Goal: Task Accomplishment & Management: Use online tool/utility

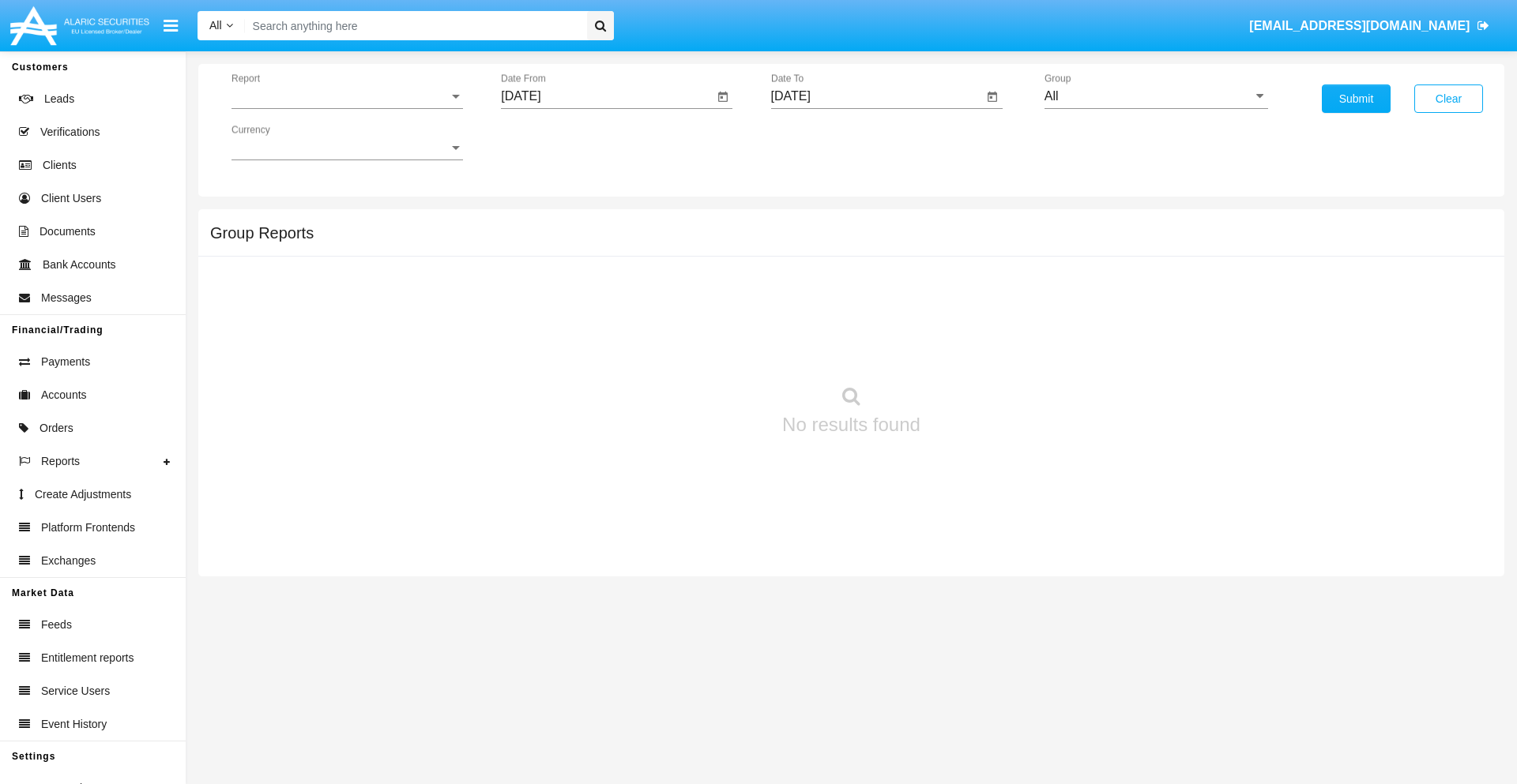
click at [347, 96] on span "Report" at bounding box center [340, 96] width 217 height 14
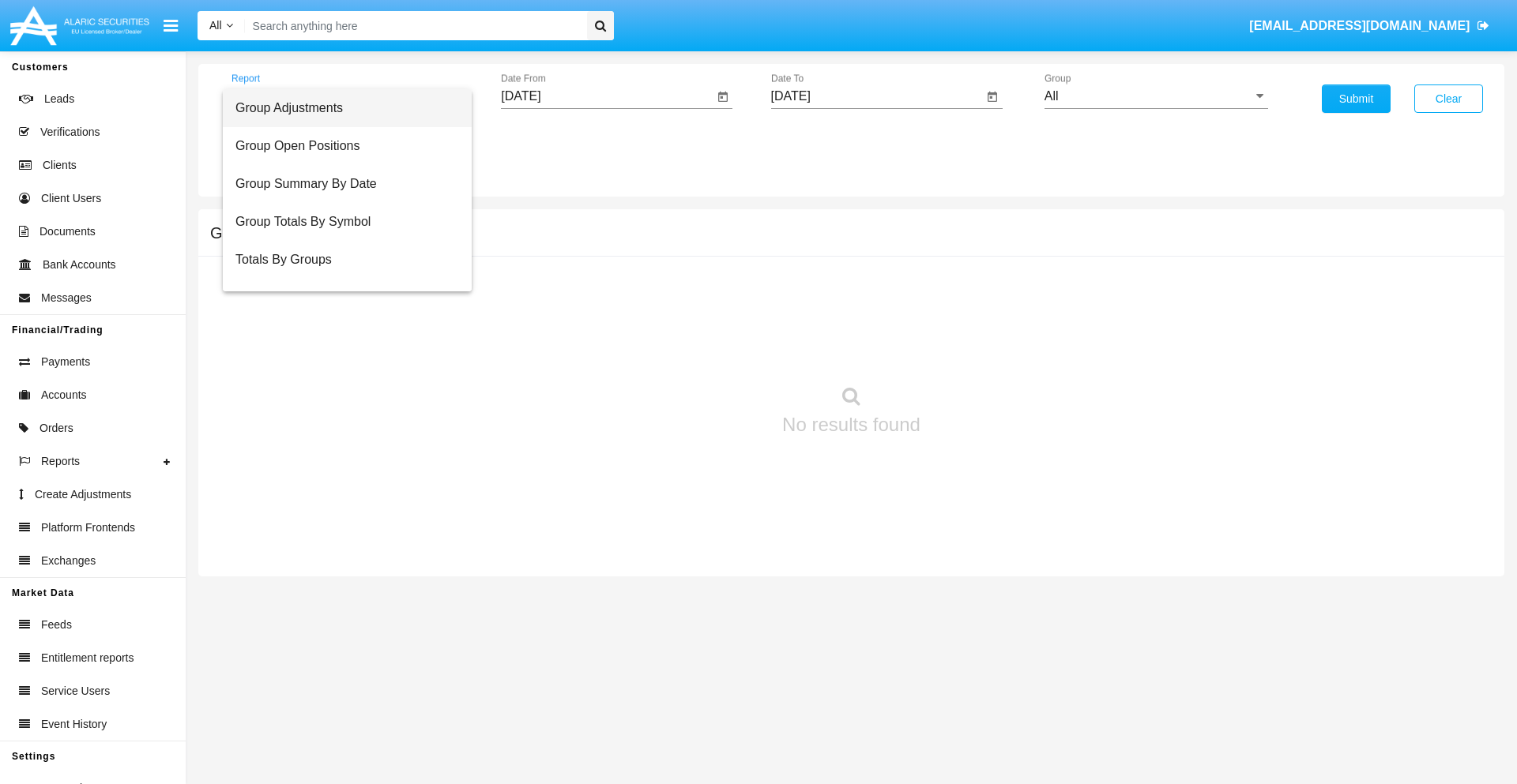
click at [341, 108] on span "Group Adjustments" at bounding box center [347, 108] width 223 height 38
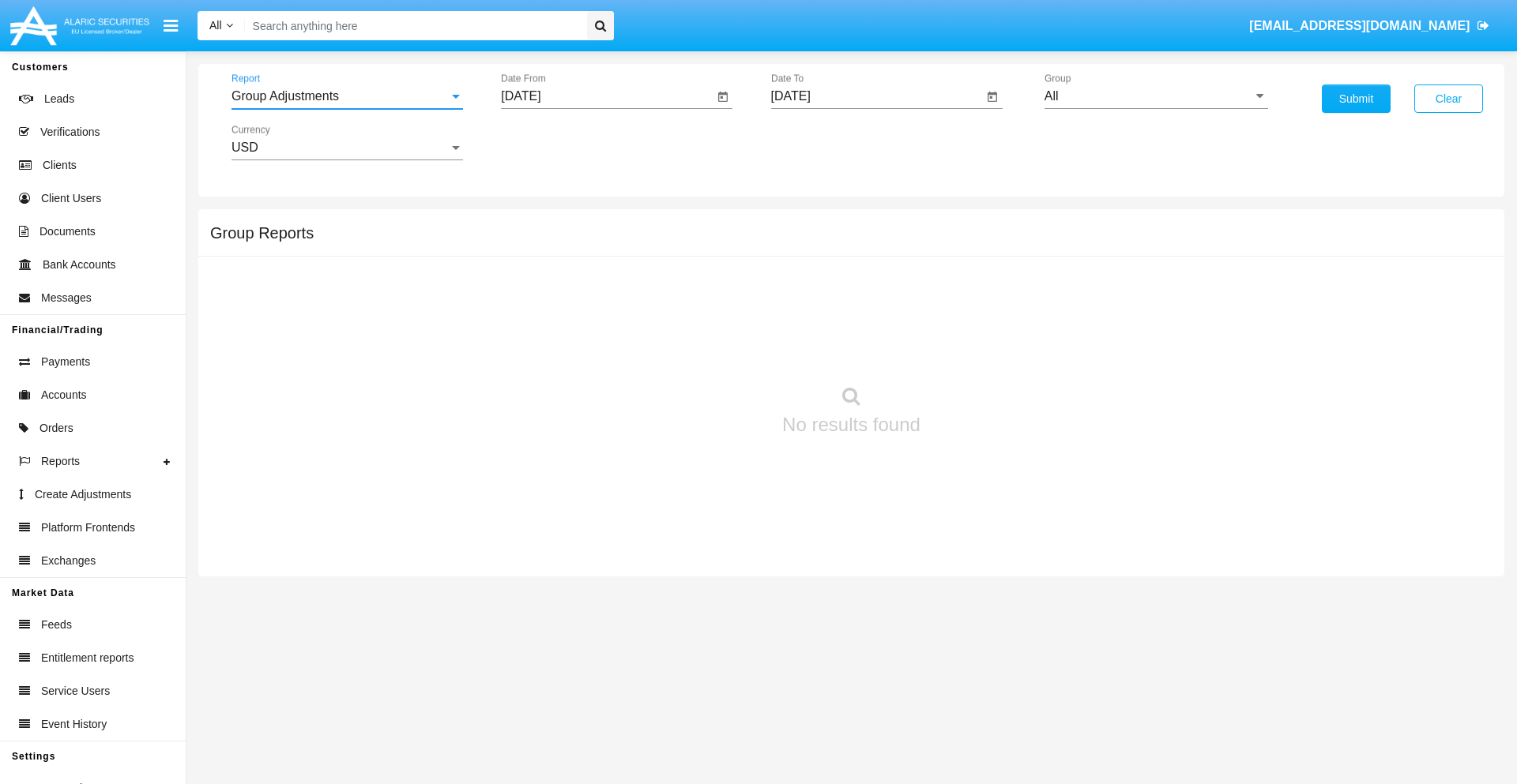
click at [607, 96] on input "[DATE]" at bounding box center [607, 96] width 212 height 14
click at [552, 142] on span "[DATE]" at bounding box center [538, 143] width 35 height 13
click at [705, 349] on div "2025" at bounding box center [705, 349] width 50 height 29
click at [594, 255] on div "JUN" at bounding box center [594, 255] width 50 height 29
click at [527, 305] on div "15" at bounding box center [527, 306] width 29 height 29
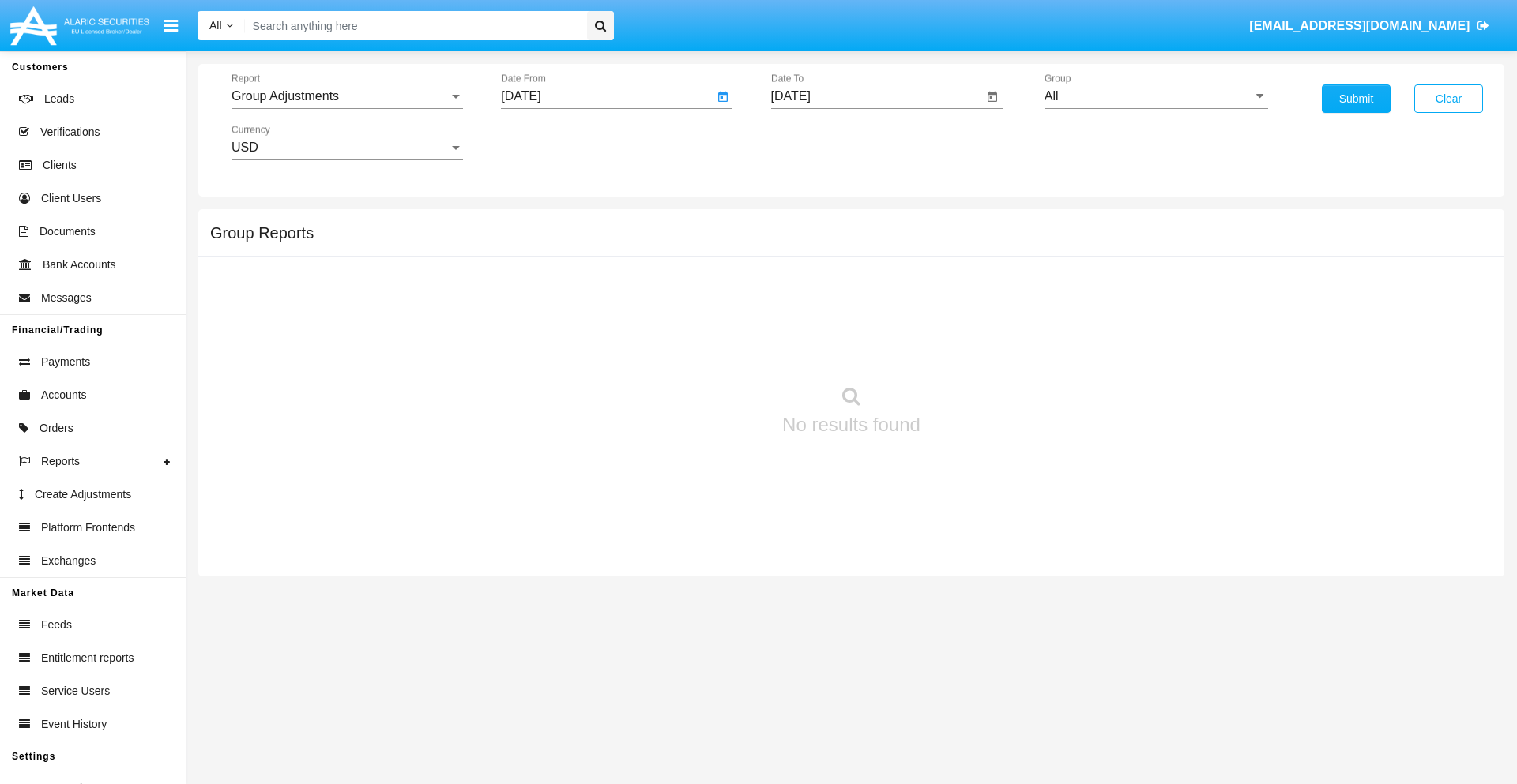
type input "06/15/25"
click at [877, 96] on input "[DATE]" at bounding box center [877, 96] width 212 height 14
click at [822, 142] on span "[DATE]" at bounding box center [809, 143] width 35 height 13
click at [975, 349] on div "2025" at bounding box center [975, 349] width 50 height 29
click at [808, 286] on div "SEP" at bounding box center [809, 286] width 50 height 29
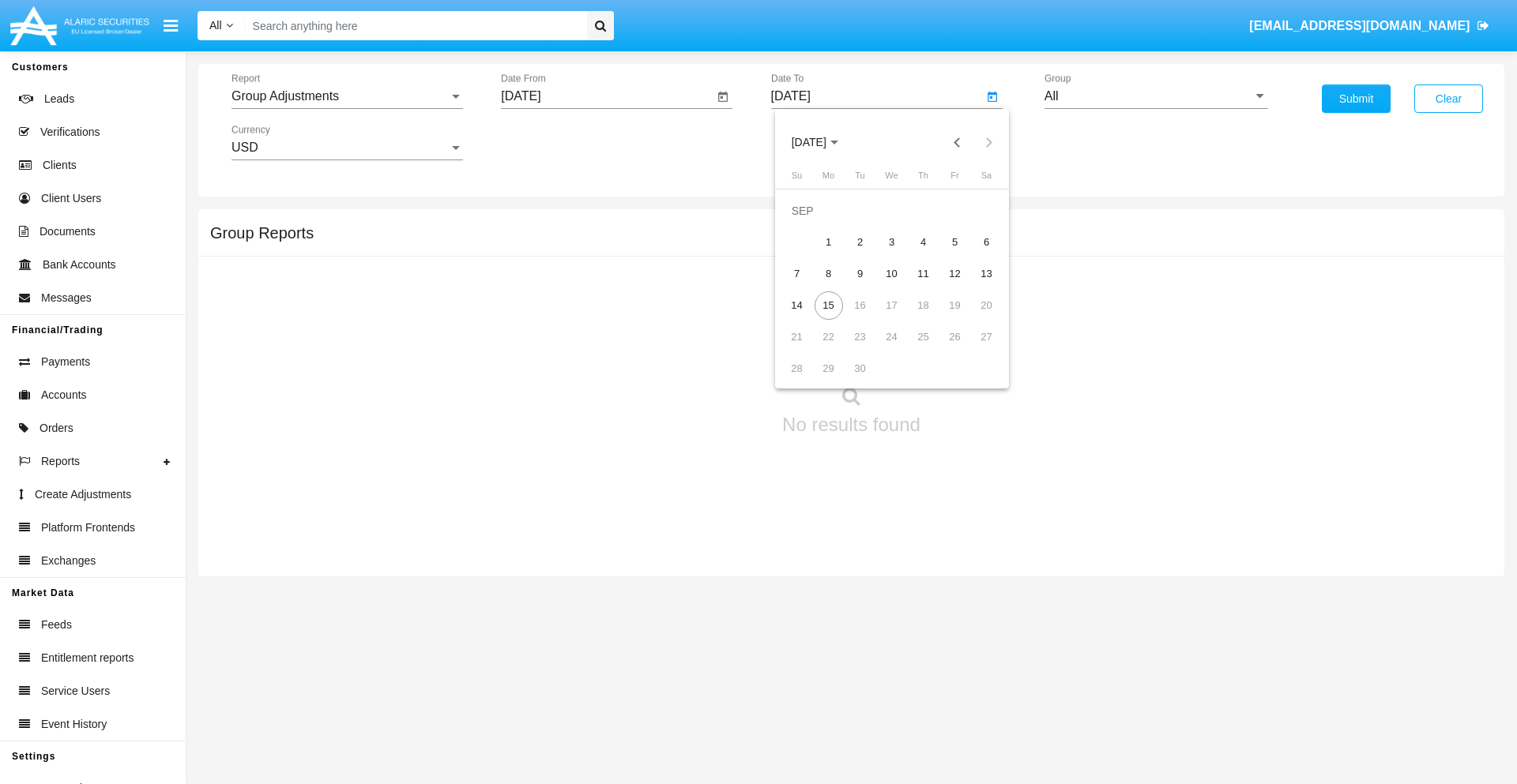
click at [828, 305] on div "15" at bounding box center [829, 306] width 29 height 29
type input "[DATE]"
click at [1156, 96] on input "All" at bounding box center [1157, 96] width 223 height 14
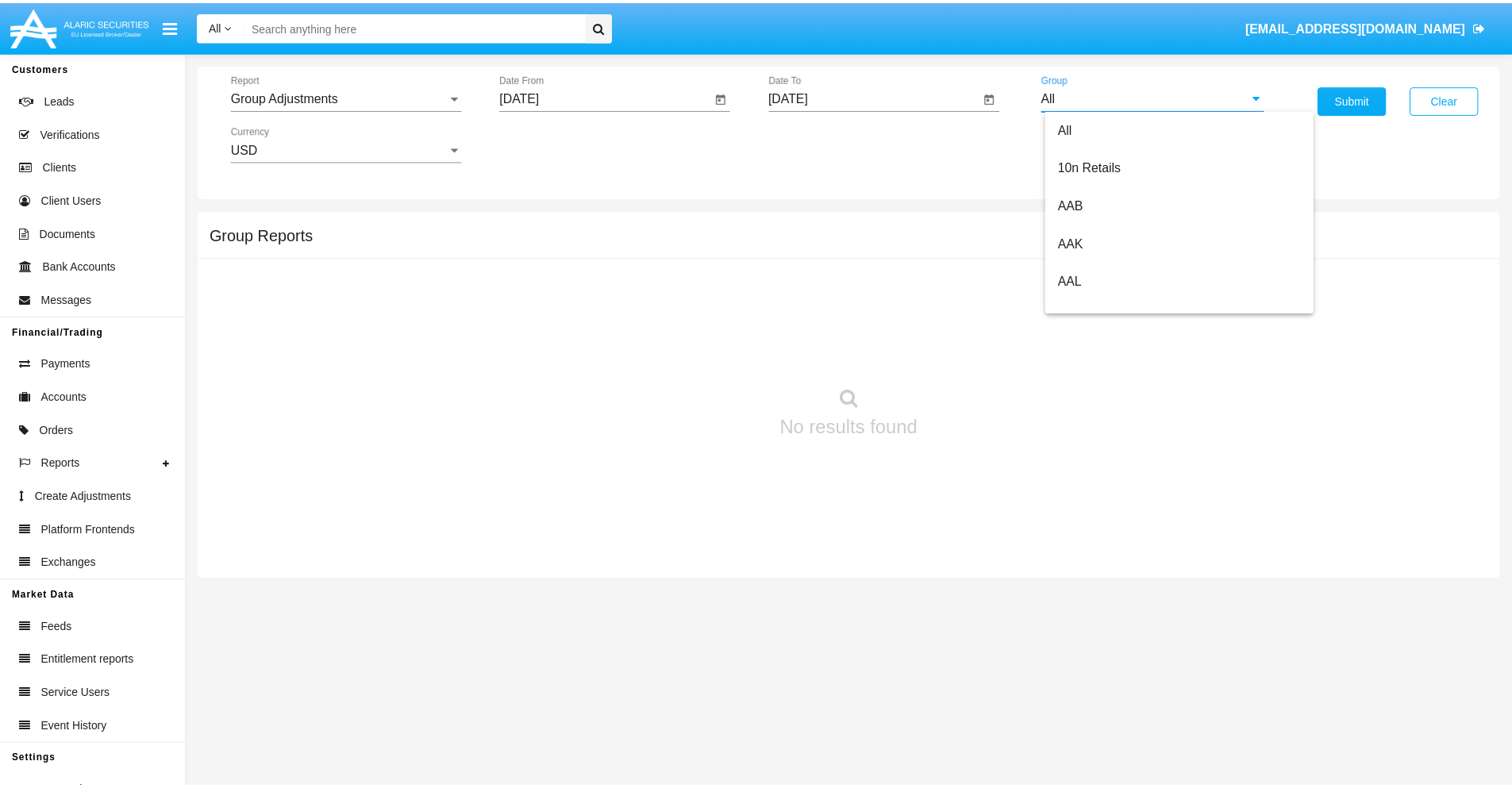
scroll to position [355, 0]
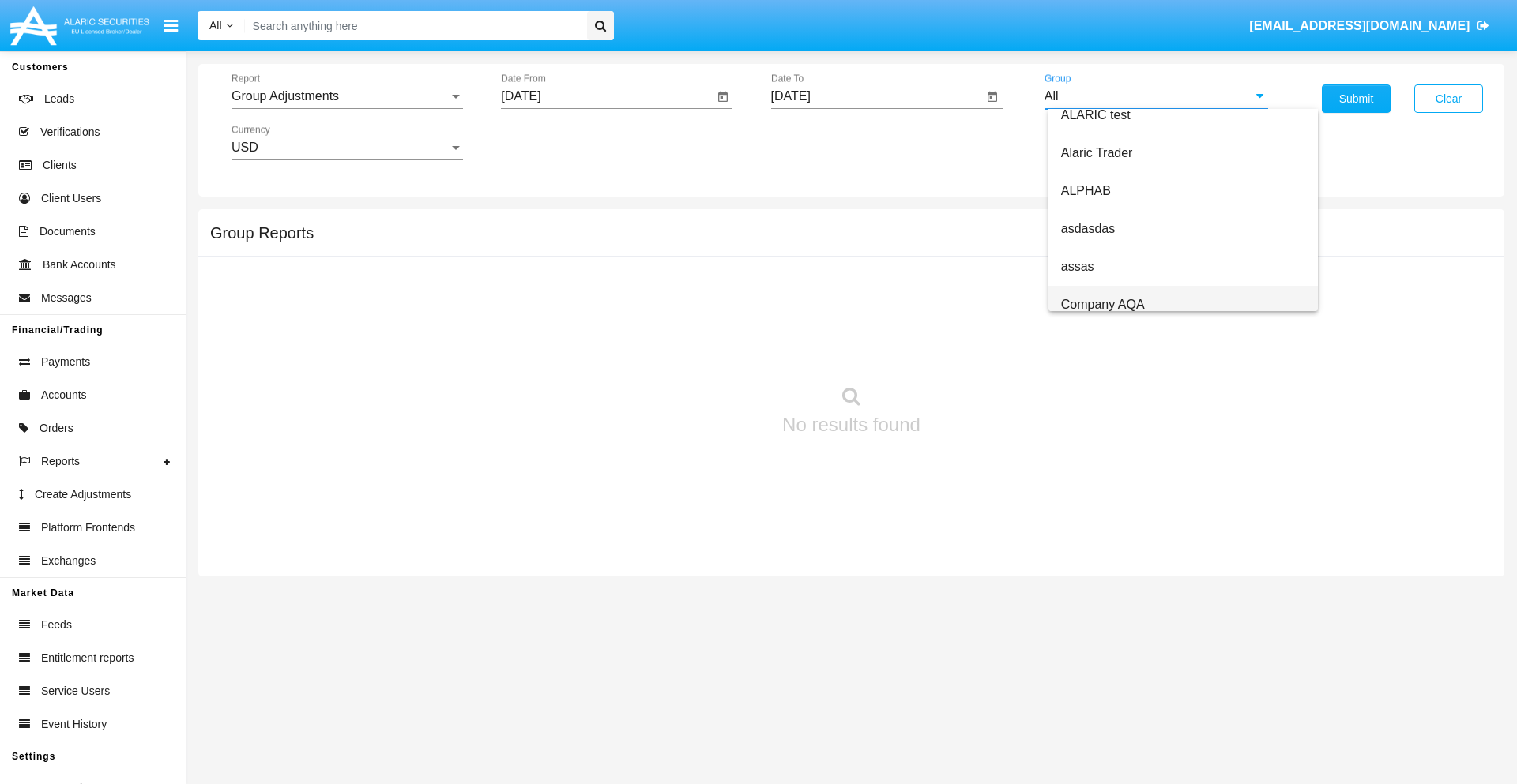
click at [1102, 304] on span "Company AQA" at bounding box center [1102, 304] width 84 height 14
type input "Company AQA"
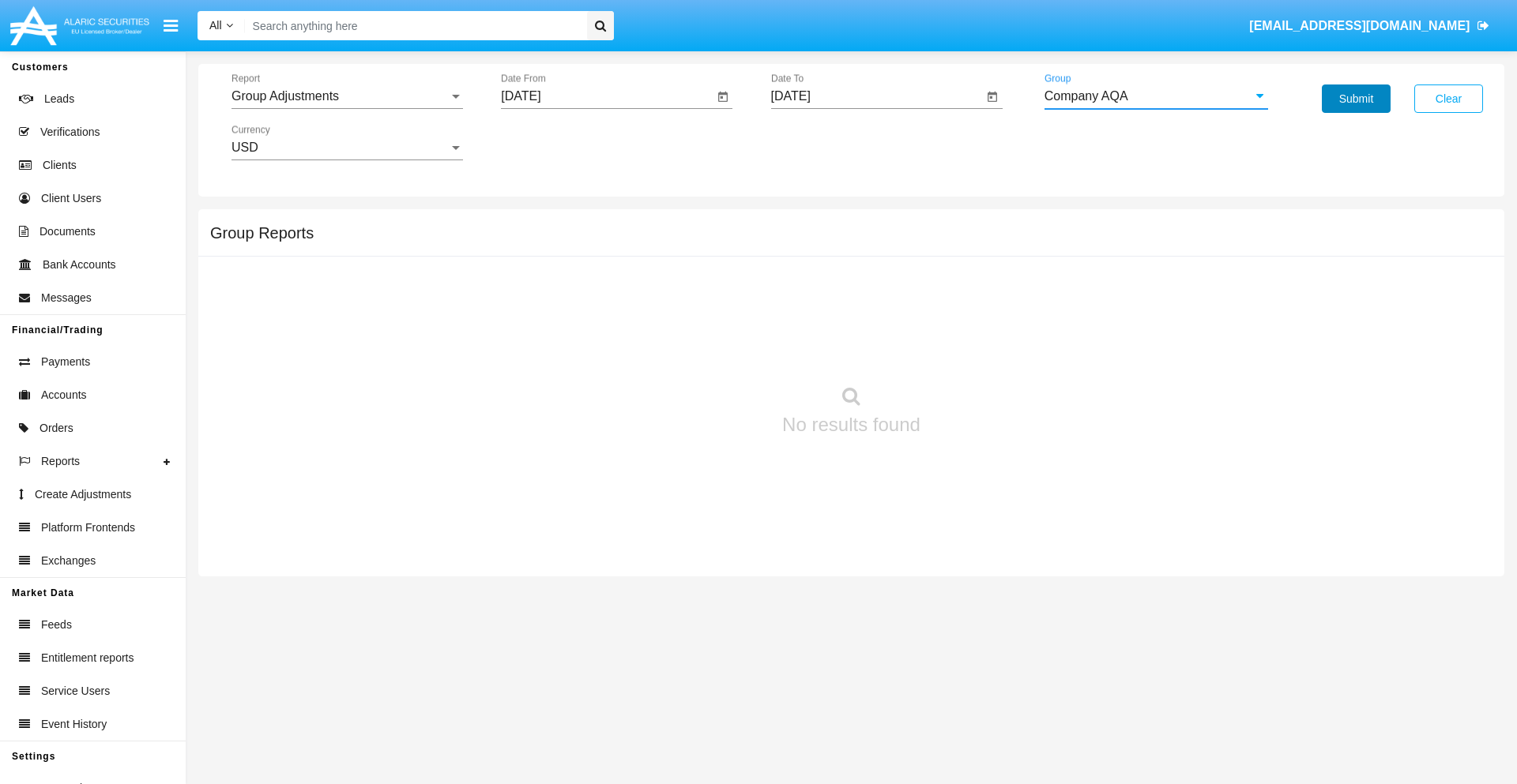
click at [1356, 99] on button "Submit" at bounding box center [1356, 99] width 69 height 29
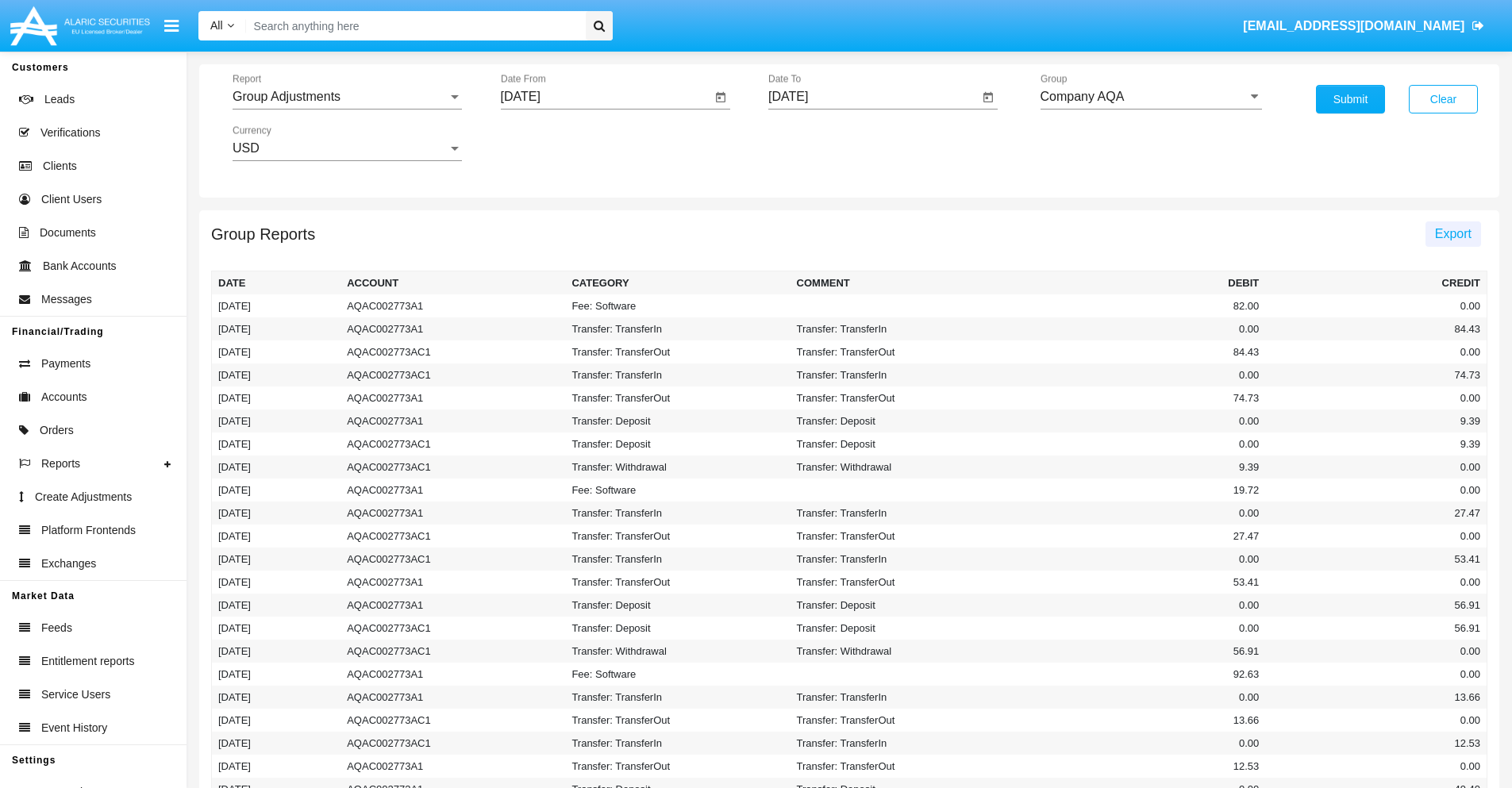
click at [1453, 234] on span "Export" at bounding box center [1453, 234] width 37 height 14
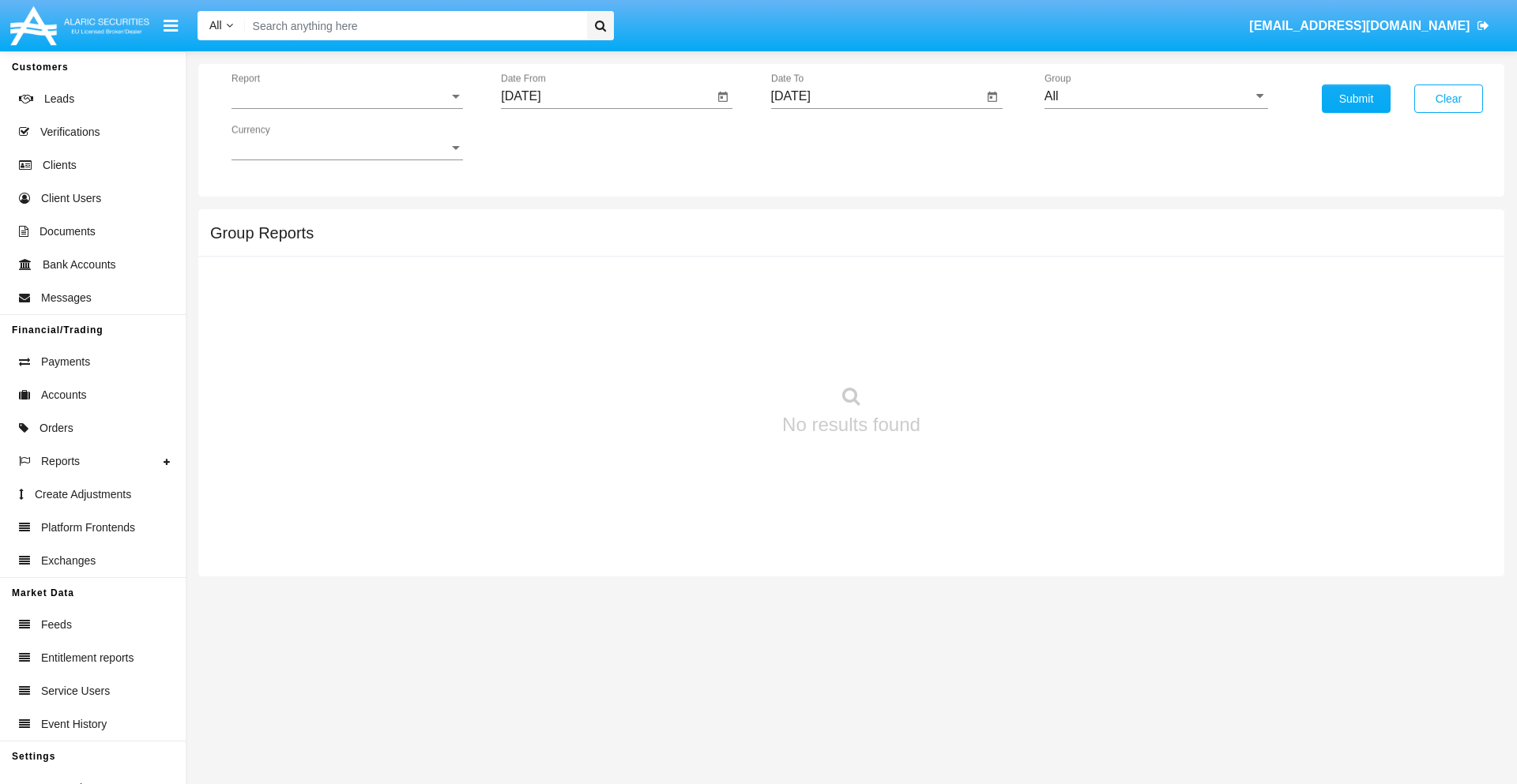
click at [347, 96] on span "Report" at bounding box center [340, 96] width 217 height 14
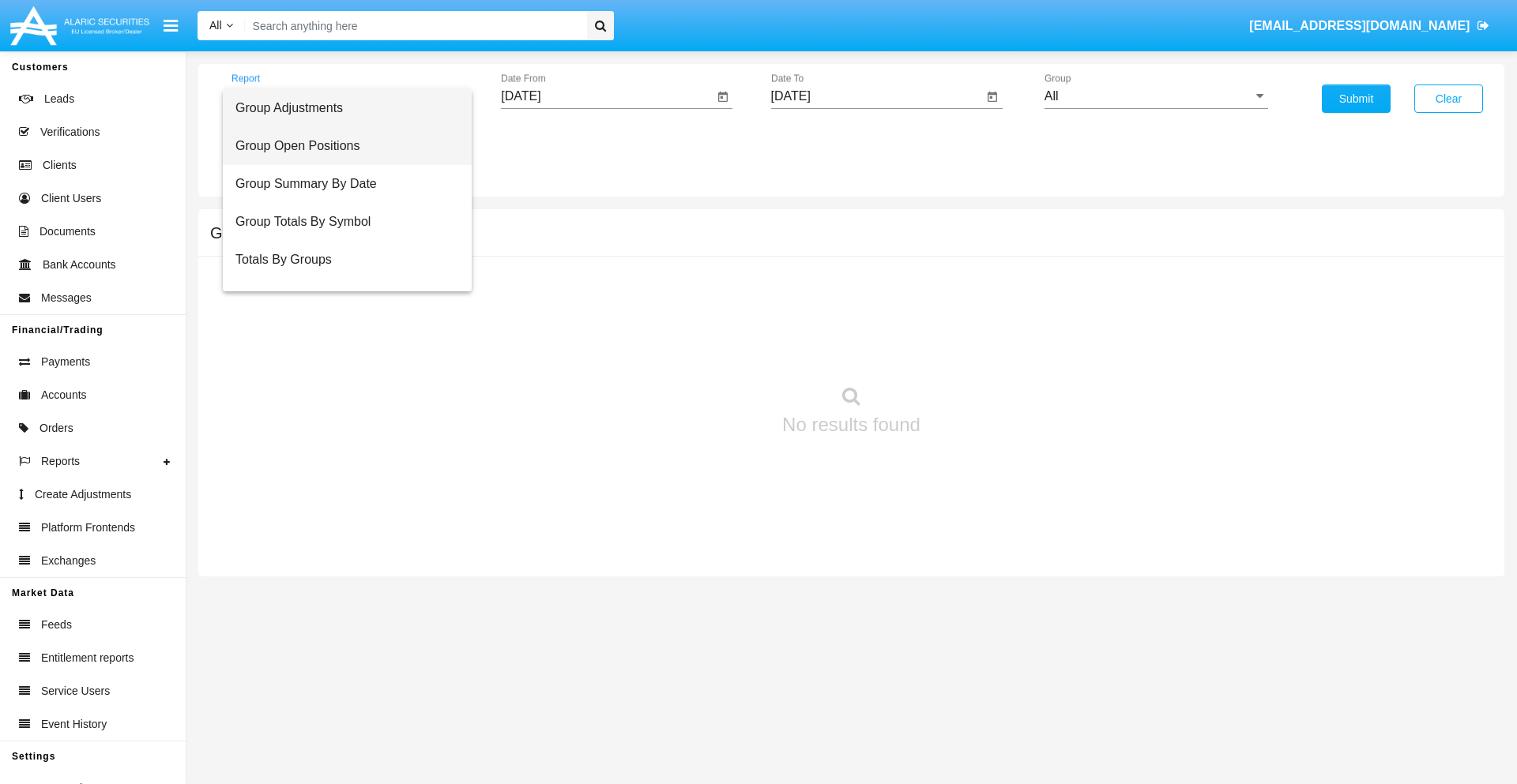
click at [341, 146] on span "Group Open Positions" at bounding box center [347, 145] width 223 height 38
click at [607, 96] on input "[DATE]" at bounding box center [607, 96] width 212 height 14
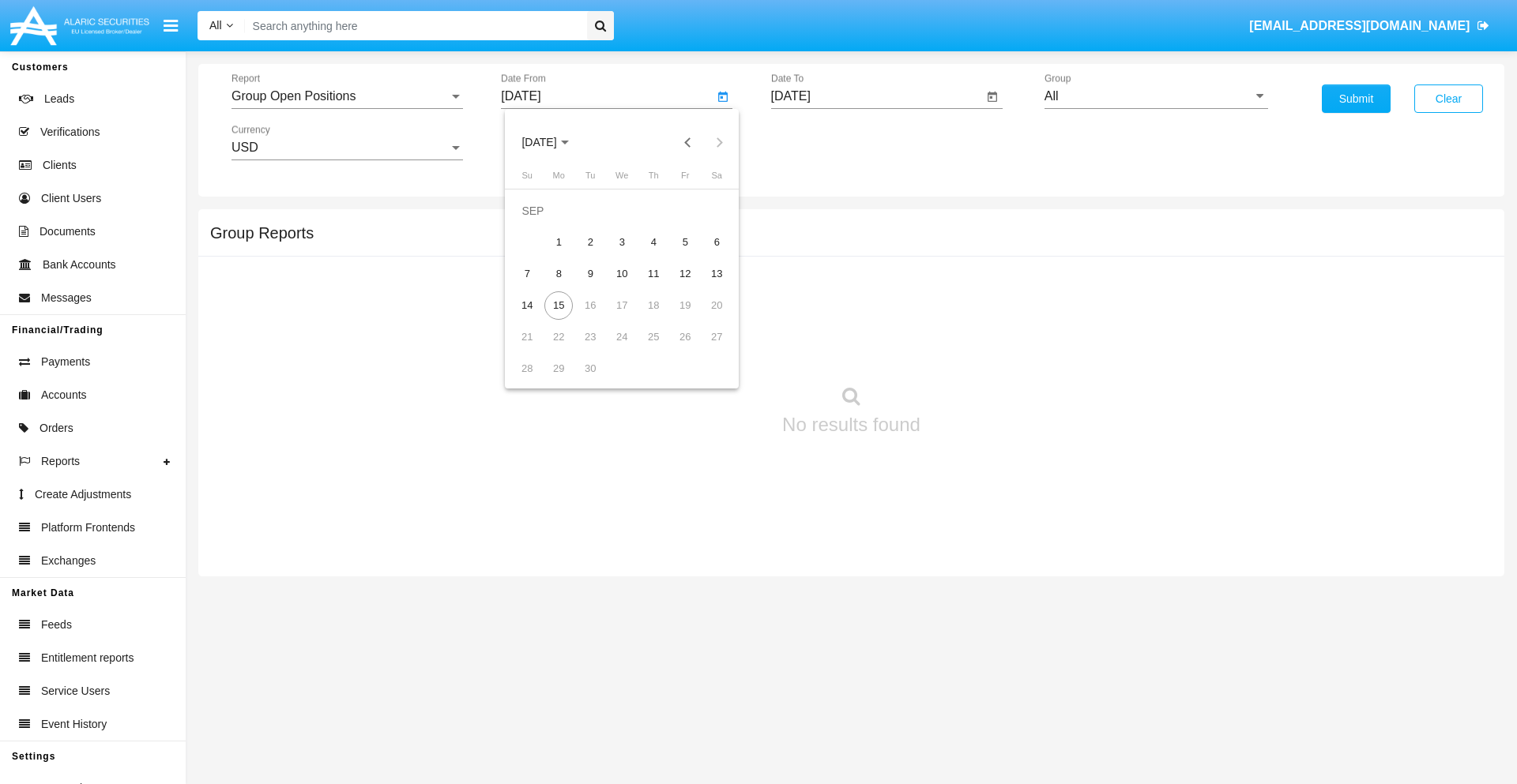
click at [552, 142] on span "[DATE]" at bounding box center [538, 143] width 35 height 13
click at [705, 349] on div "2025" at bounding box center [705, 349] width 50 height 29
click at [705, 255] on div "AUG" at bounding box center [705, 255] width 50 height 29
click at [685, 273] on div "15" at bounding box center [685, 274] width 29 height 29
type input "[DATE]"
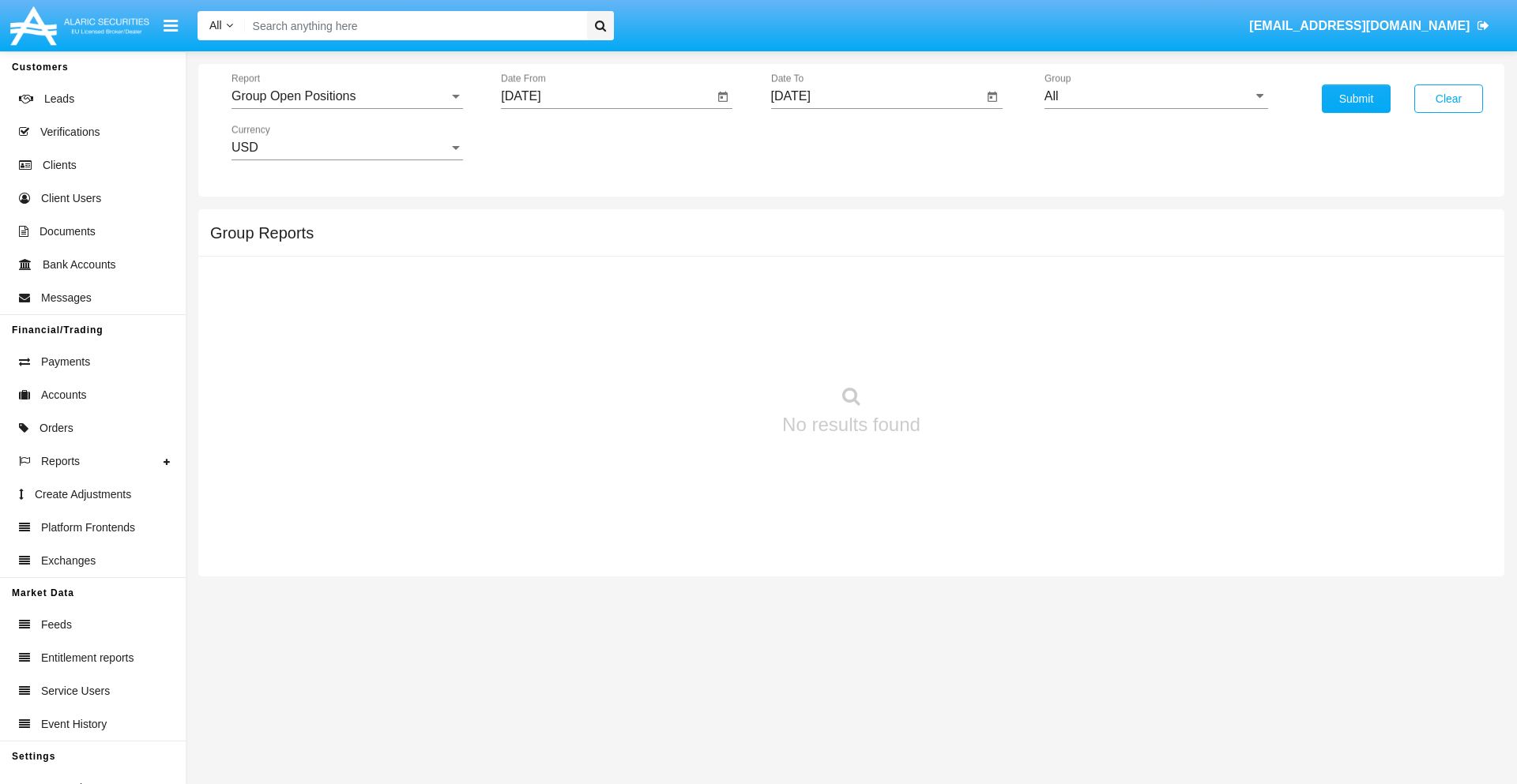
click at [877, 96] on input "[DATE]" at bounding box center [877, 96] width 212 height 14
click at [822, 142] on span "[DATE]" at bounding box center [809, 143] width 35 height 13
click at [975, 349] on div "2025" at bounding box center [975, 349] width 50 height 29
click at [808, 286] on div "SEP" at bounding box center [809, 286] width 50 height 29
click at [828, 305] on div "15" at bounding box center [829, 306] width 29 height 29
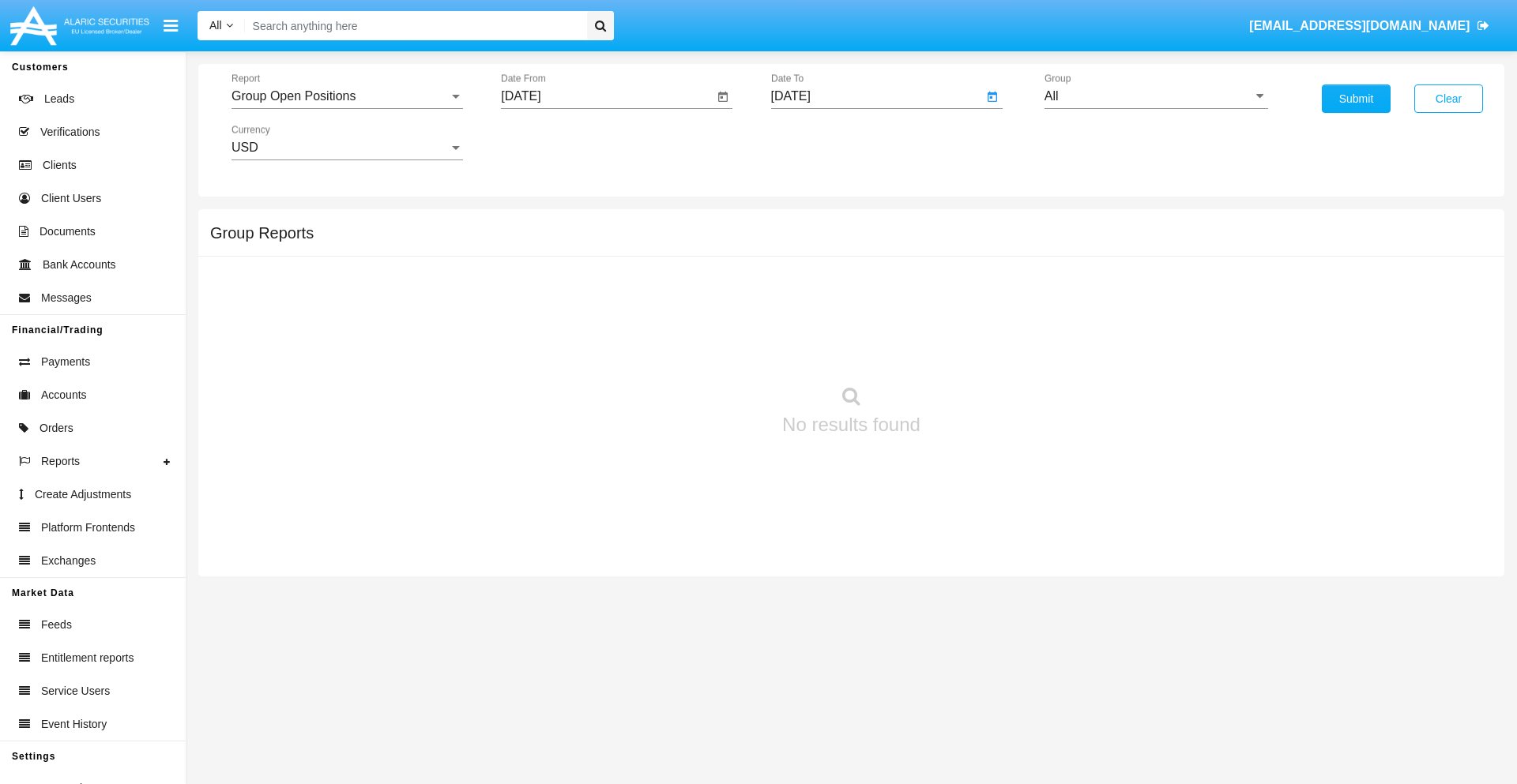
type input "[DATE]"
click at [1156, 96] on input "All" at bounding box center [1157, 96] width 223 height 14
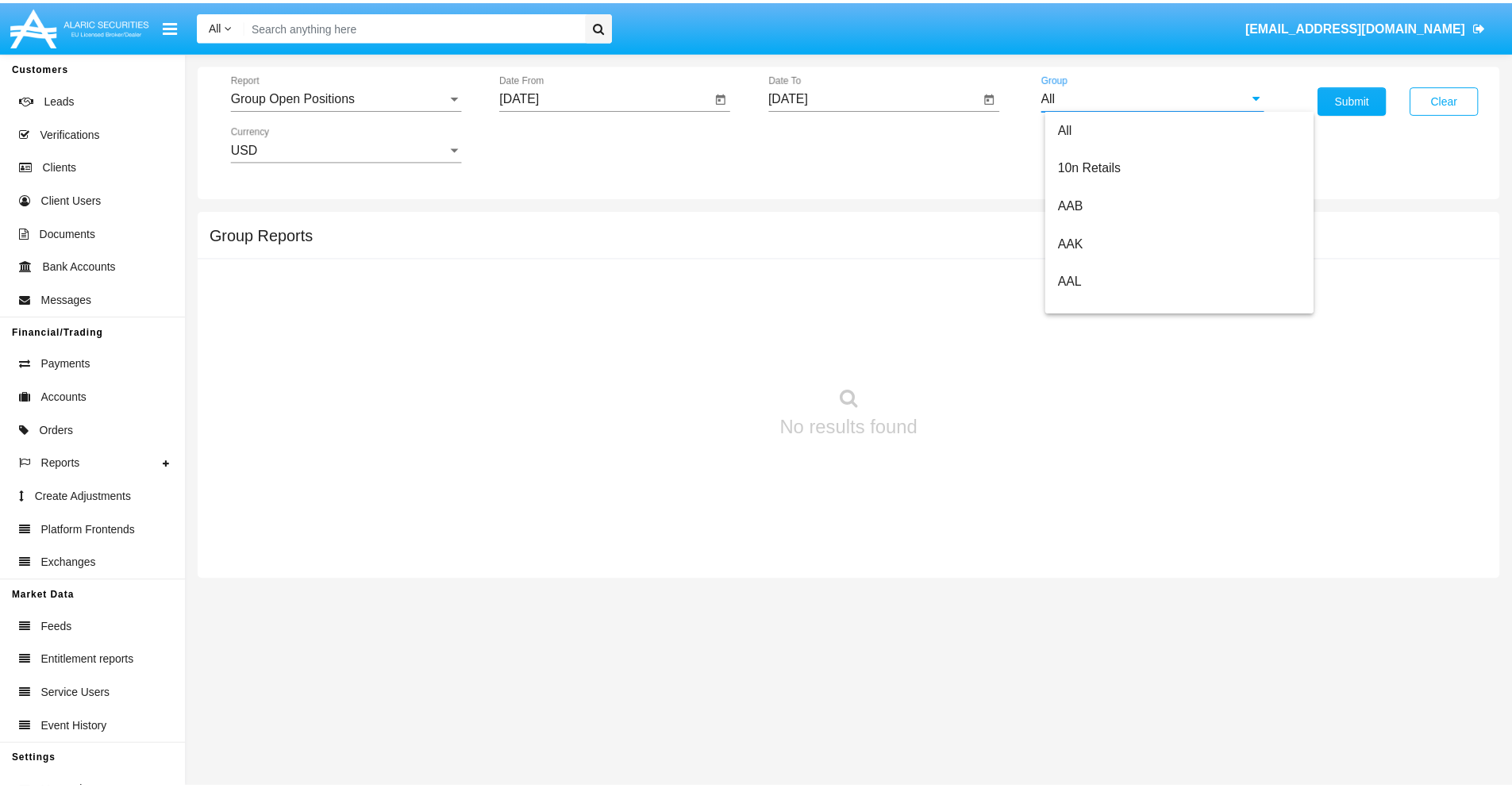
scroll to position [851, 0]
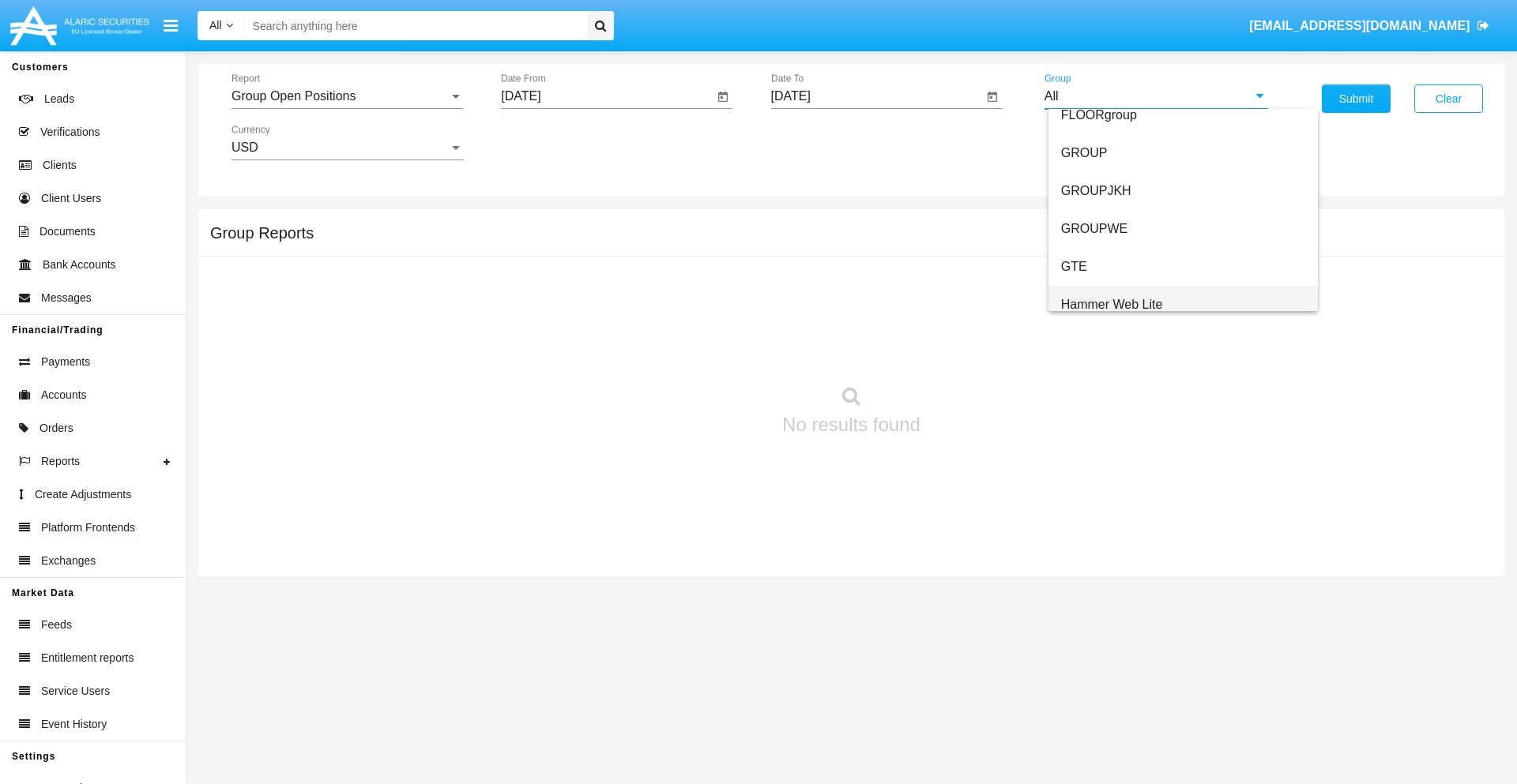
click at [1112, 304] on span "Hammer Web Lite" at bounding box center [1112, 304] width 102 height 14
type input "Hammer Web Lite"
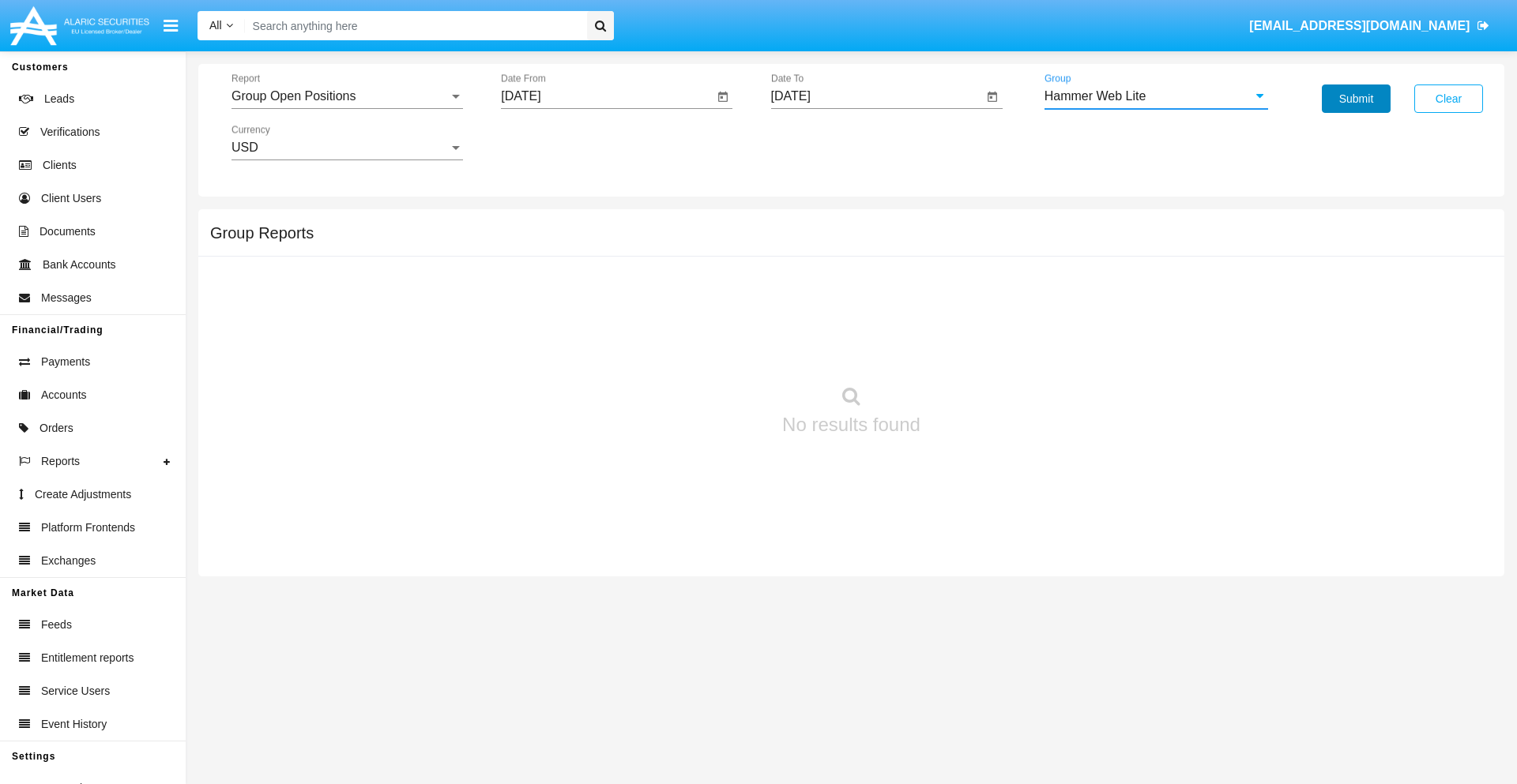
click at [1356, 99] on button "Submit" at bounding box center [1356, 99] width 69 height 29
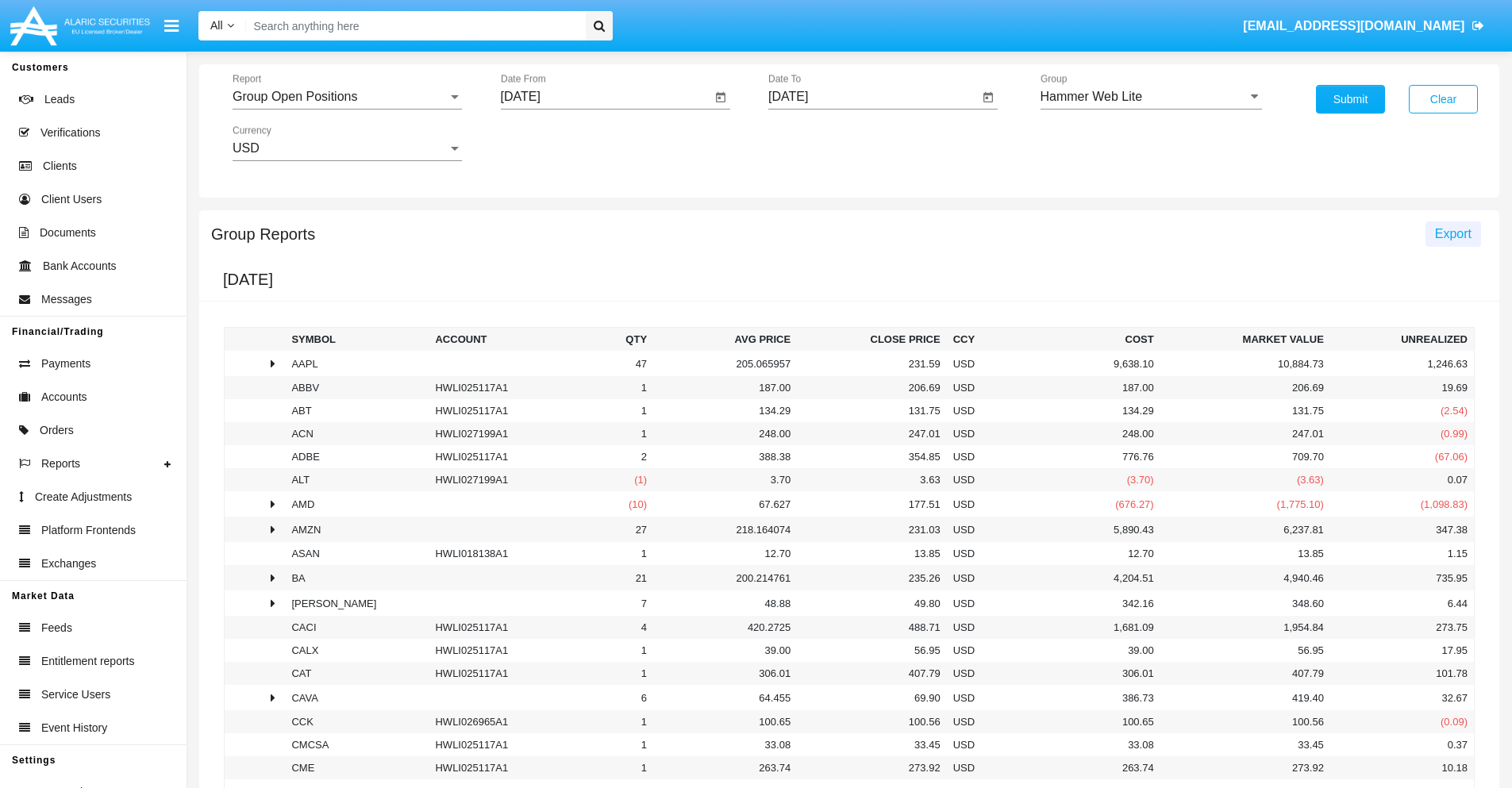
click at [1453, 234] on span "Export" at bounding box center [1453, 234] width 37 height 14
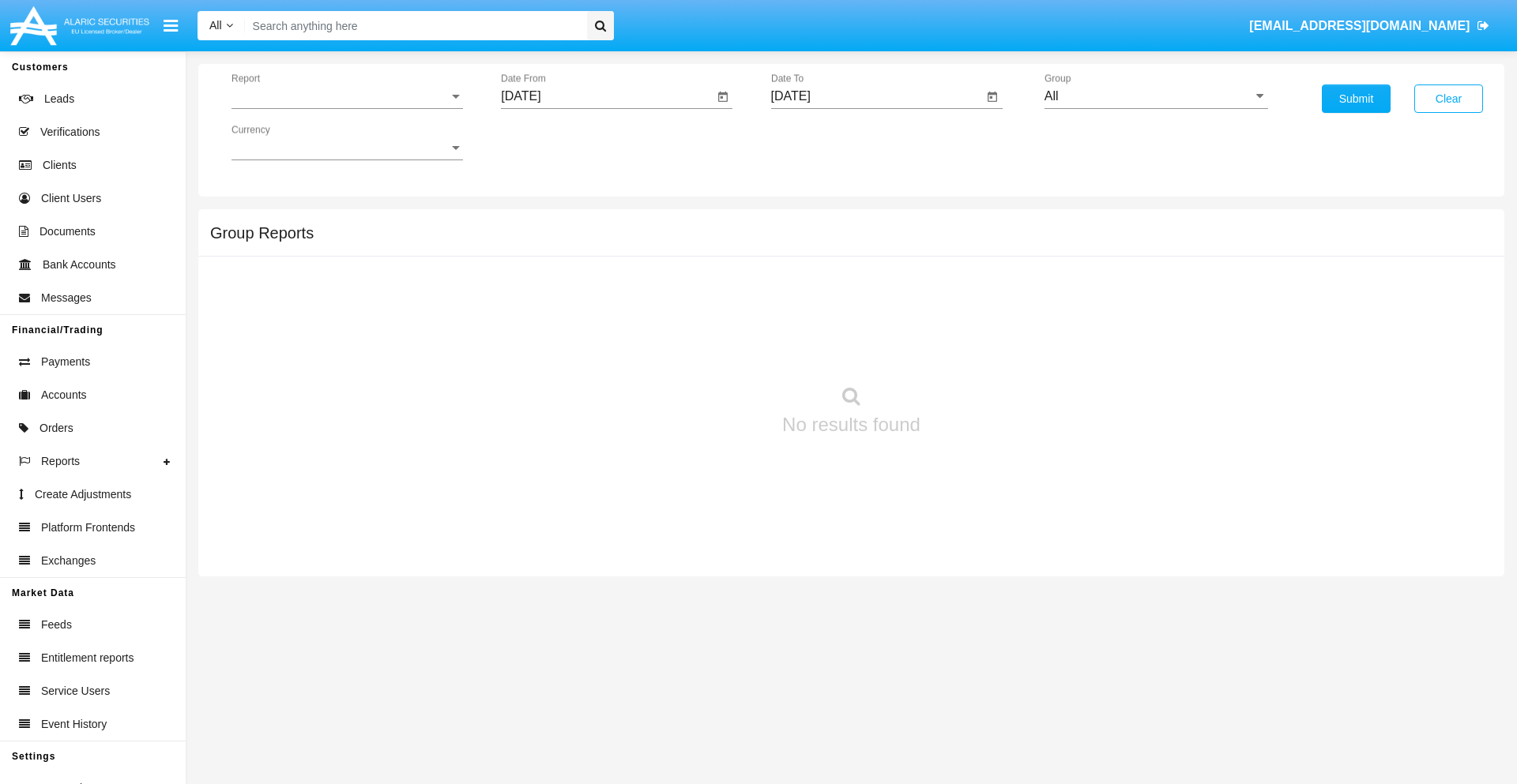
click at [347, 96] on span "Report" at bounding box center [340, 96] width 217 height 14
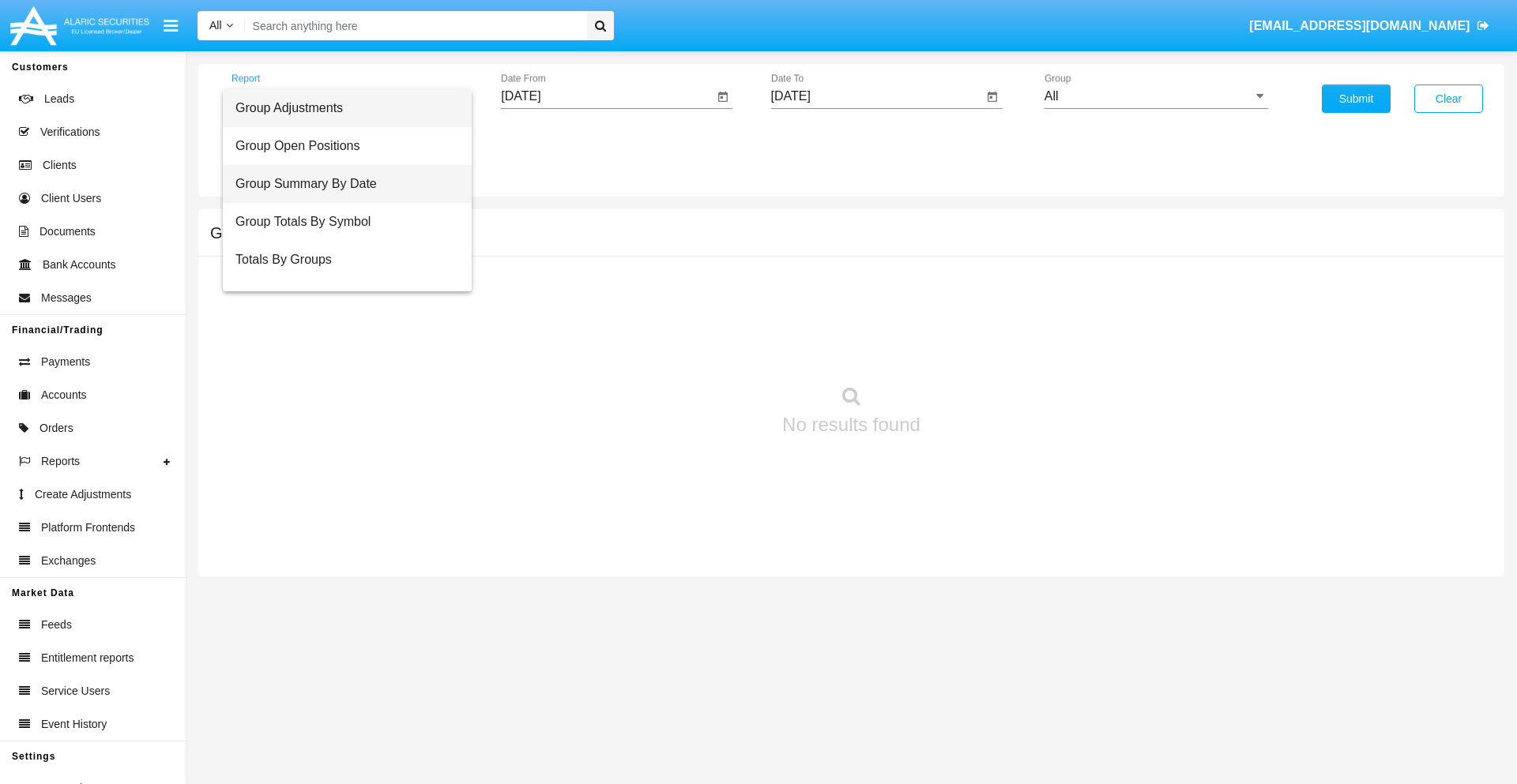
click at [341, 184] on span "Group Summary By Date" at bounding box center [347, 184] width 223 height 38
click at [607, 96] on input "[DATE]" at bounding box center [607, 96] width 212 height 14
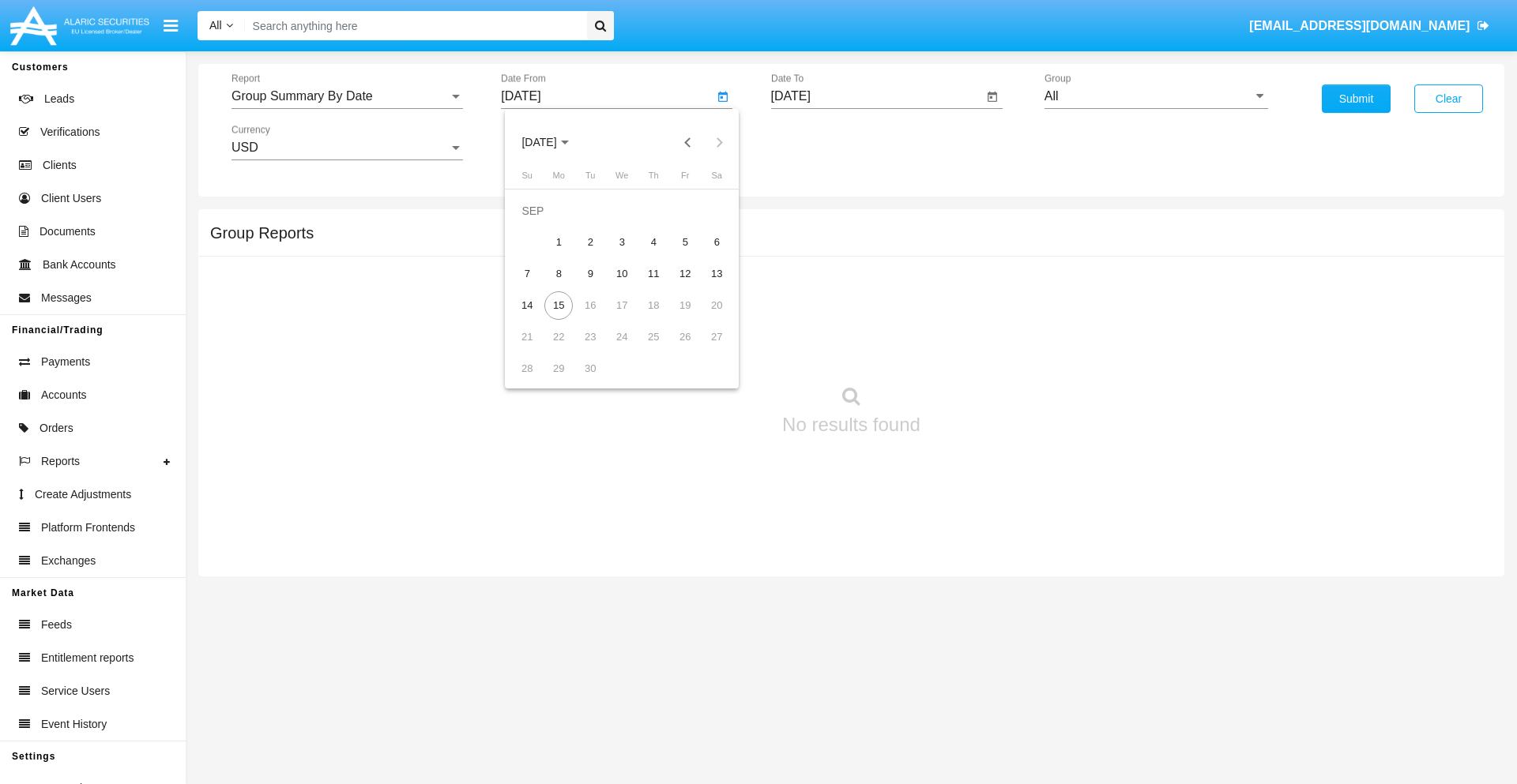
click at [552, 142] on span "[DATE]" at bounding box center [538, 143] width 35 height 13
click at [705, 349] on div "2025" at bounding box center [705, 349] width 50 height 29
click at [705, 255] on div "AUG" at bounding box center [705, 255] width 50 height 29
click at [685, 273] on div "15" at bounding box center [685, 274] width 29 height 29
type input "[DATE]"
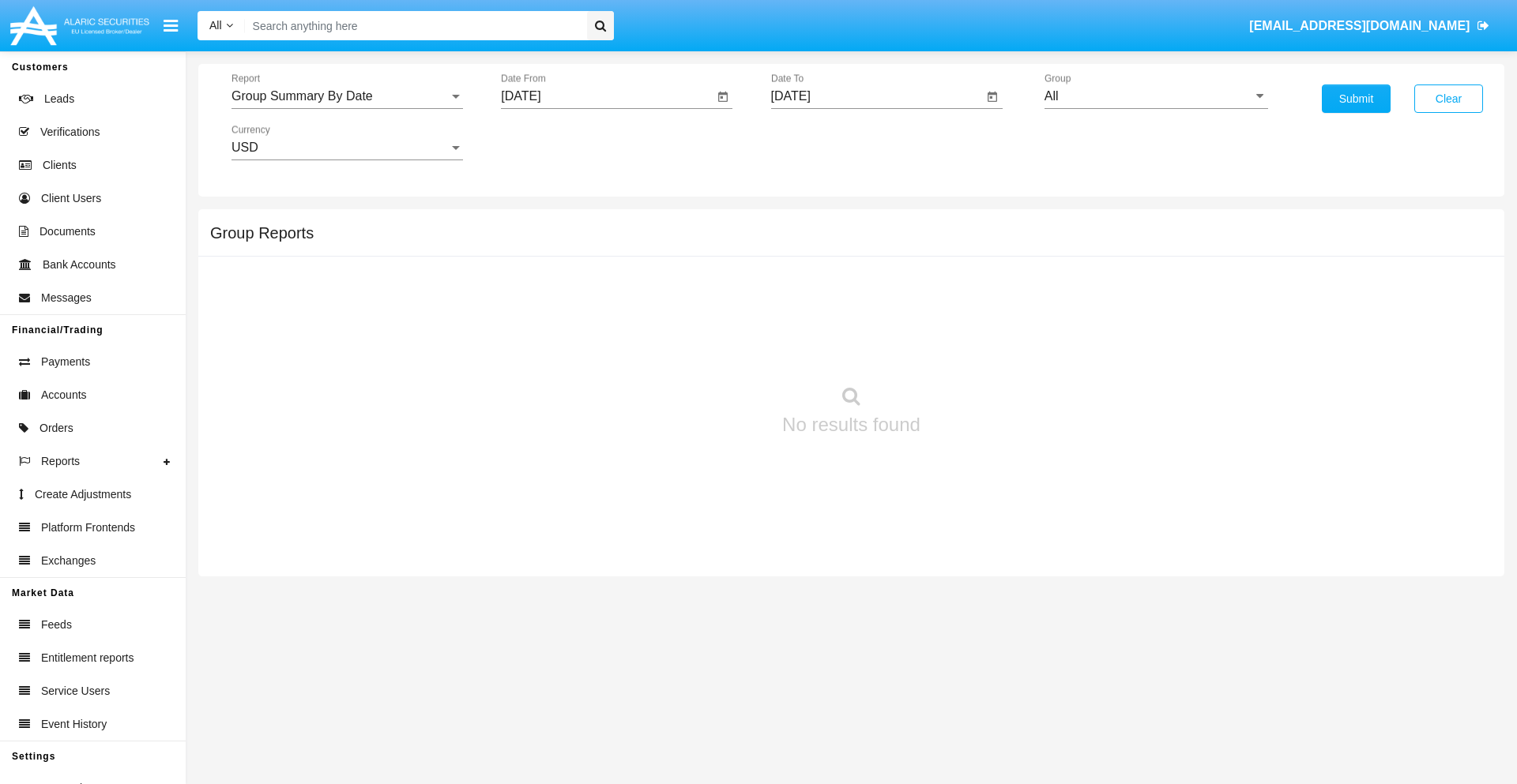
click at [877, 96] on input "[DATE]" at bounding box center [877, 96] width 212 height 14
click at [822, 142] on span "[DATE]" at bounding box center [809, 143] width 35 height 13
click at [975, 349] on div "2025" at bounding box center [975, 349] width 50 height 29
click at [808, 286] on div "SEP" at bounding box center [809, 286] width 50 height 29
click at [828, 305] on div "15" at bounding box center [829, 306] width 29 height 29
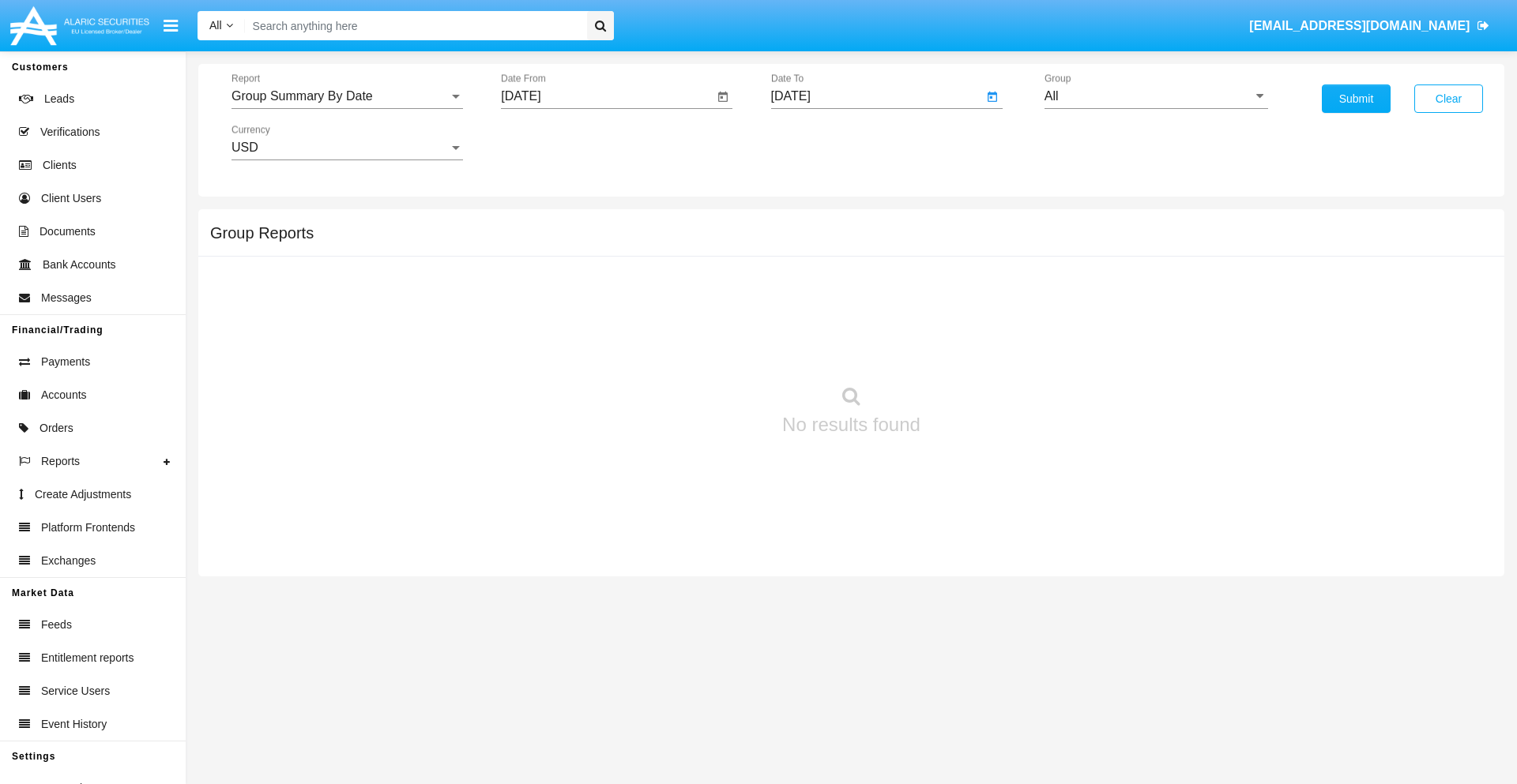
type input "[DATE]"
click at [1156, 96] on input "All" at bounding box center [1157, 96] width 223 height 14
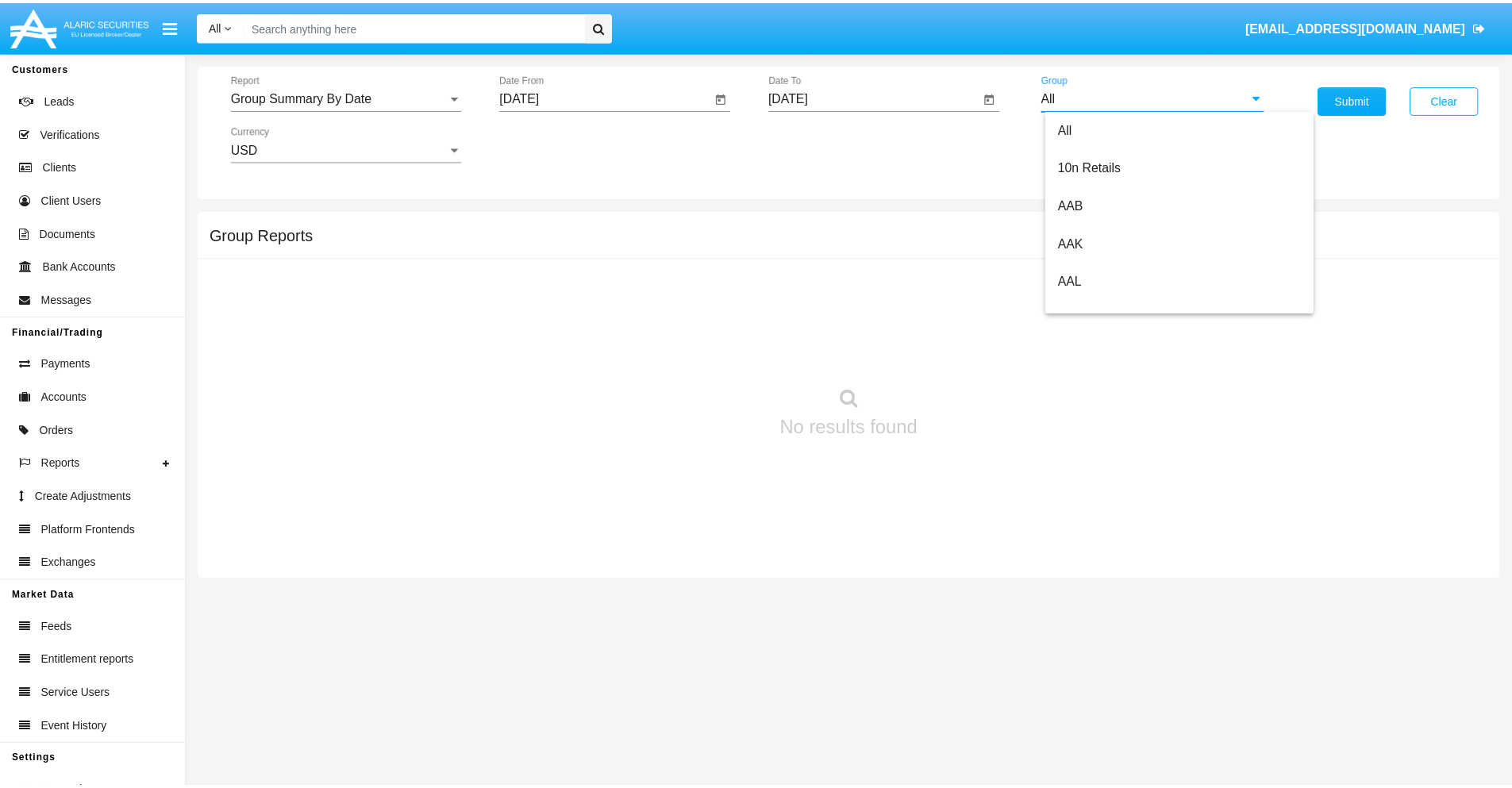
scroll to position [851, 0]
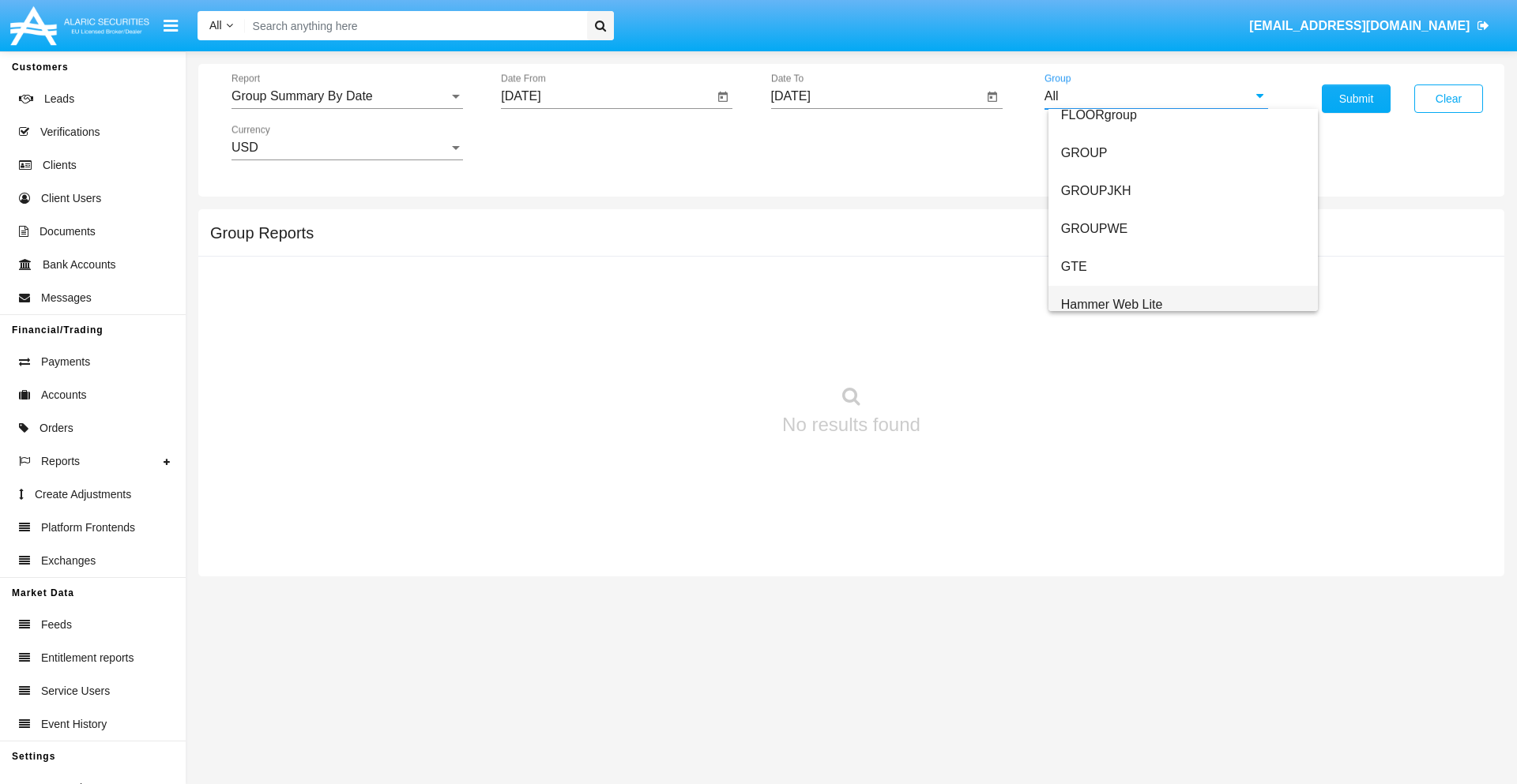
click at [1112, 304] on span "Hammer Web Lite" at bounding box center [1112, 304] width 102 height 14
type input "Hammer Web Lite"
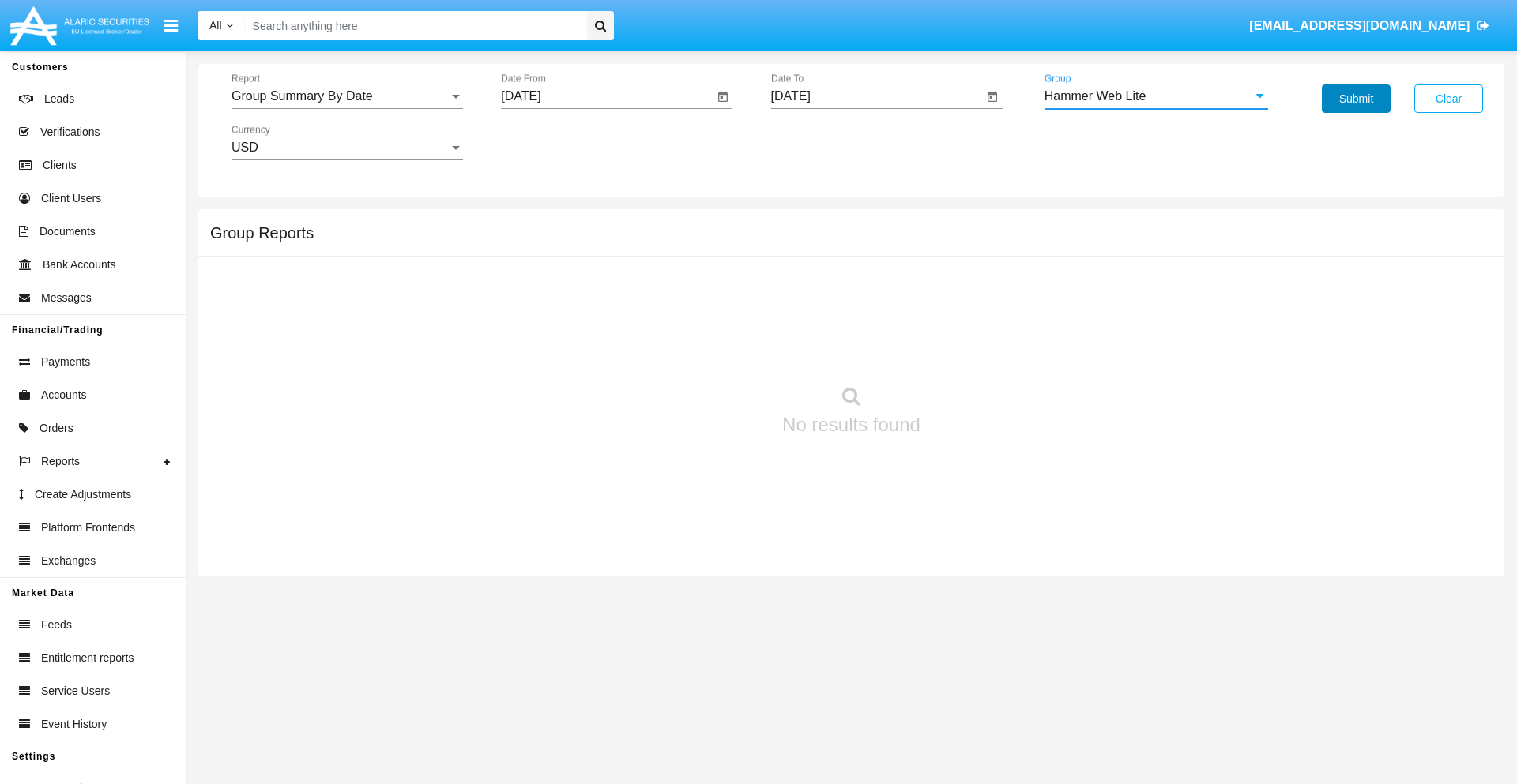
click at [1356, 99] on button "Submit" at bounding box center [1356, 99] width 69 height 29
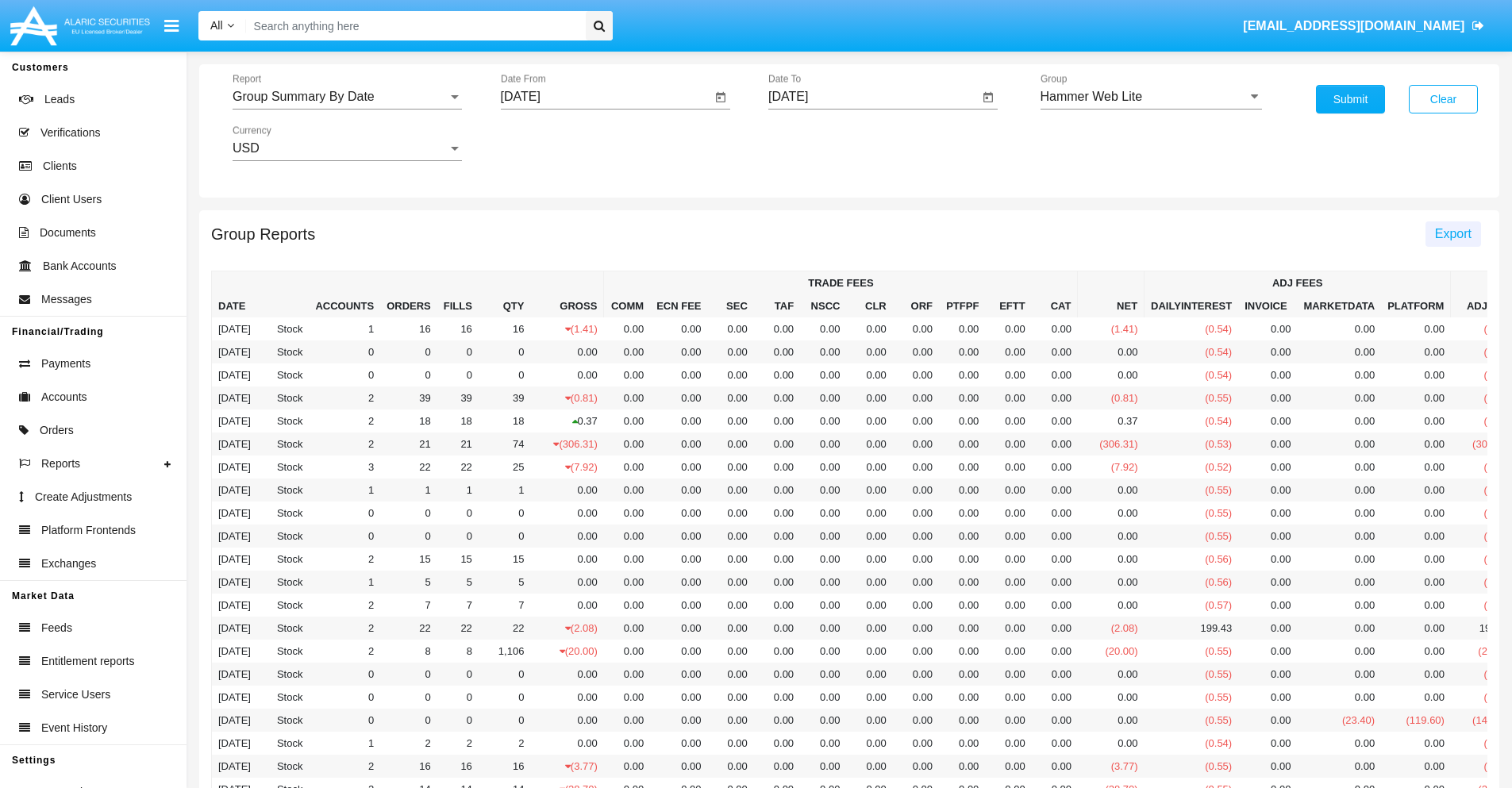
click at [1453, 234] on span "Export" at bounding box center [1453, 234] width 37 height 14
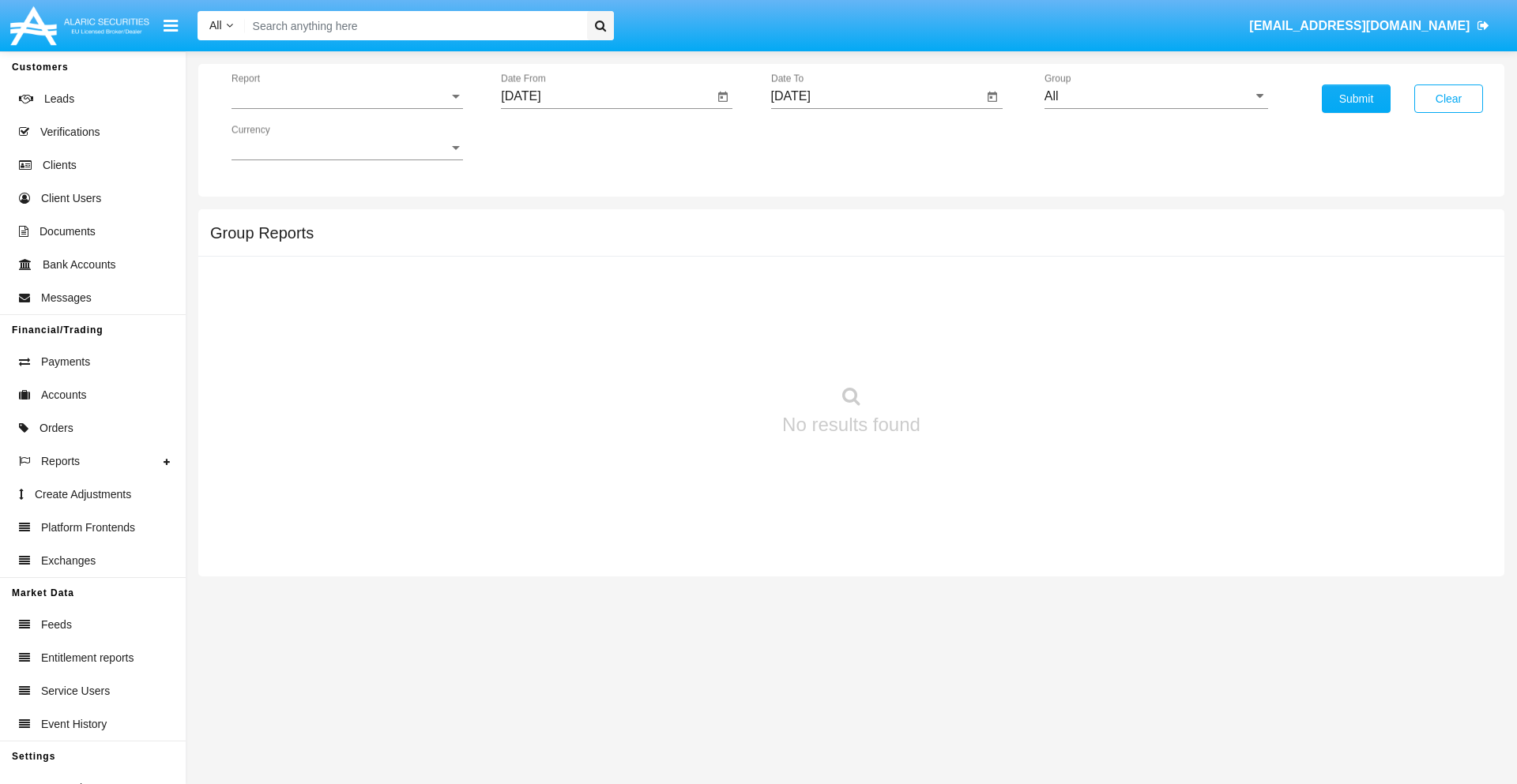
click at [347, 96] on span "Report" at bounding box center [340, 96] width 217 height 14
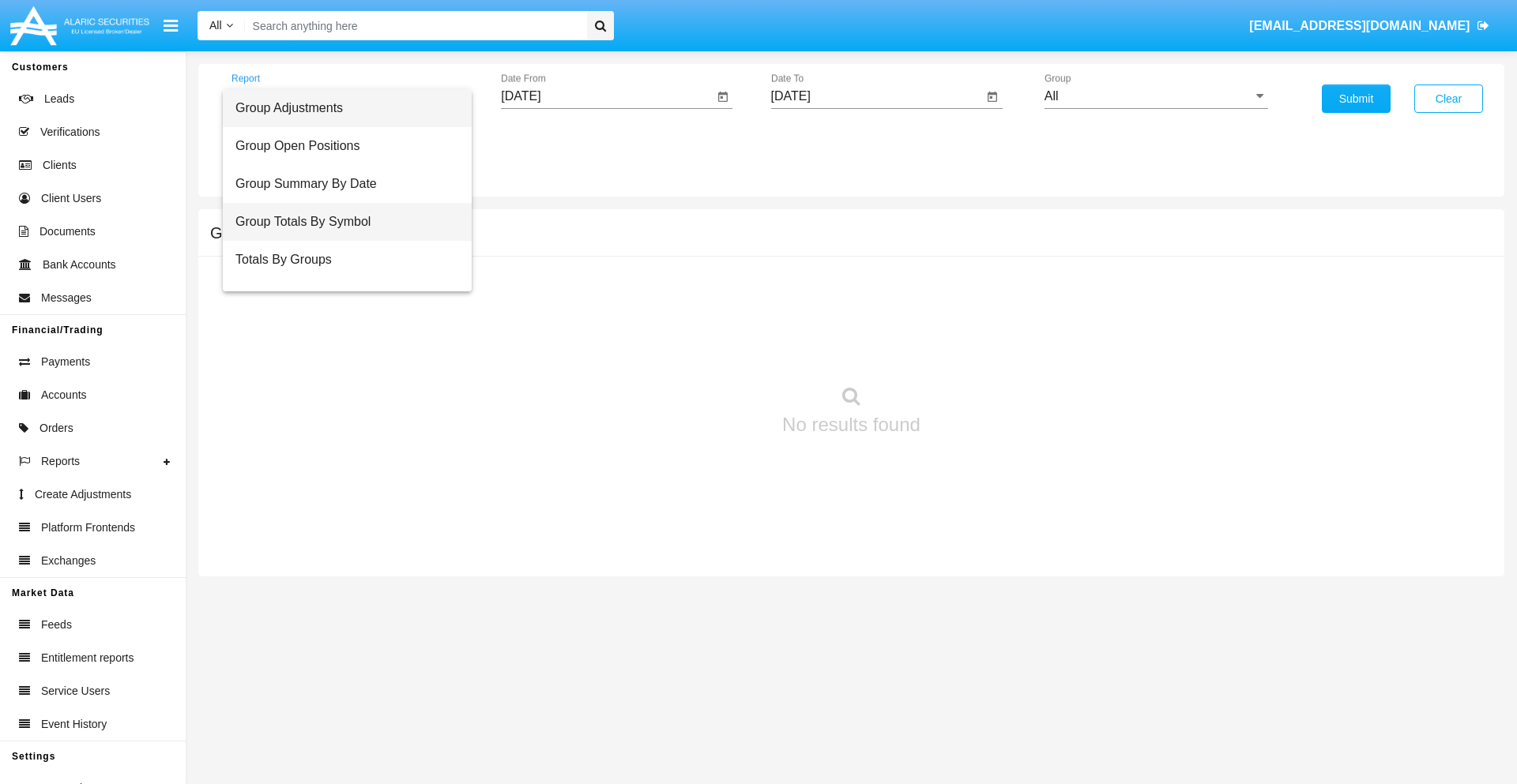
click at [341, 222] on span "Group Totals By Symbol" at bounding box center [347, 222] width 223 height 38
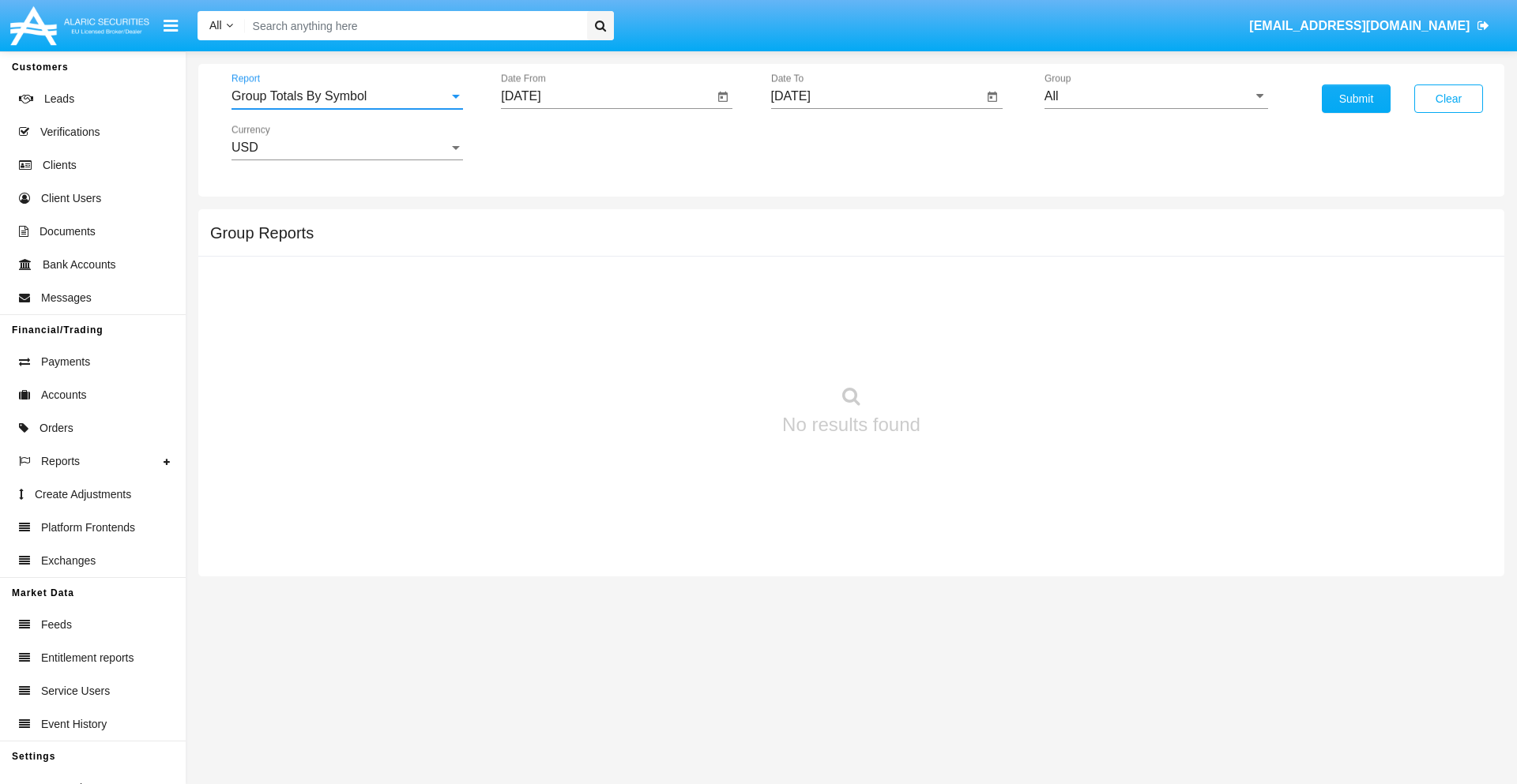
click at [607, 96] on input "[DATE]" at bounding box center [607, 96] width 212 height 14
click at [552, 142] on span "[DATE]" at bounding box center [538, 143] width 35 height 13
click at [705, 349] on div "2025" at bounding box center [705, 349] width 50 height 29
click at [705, 255] on div "AUG" at bounding box center [705, 255] width 50 height 29
click at [685, 273] on div "15" at bounding box center [685, 274] width 29 height 29
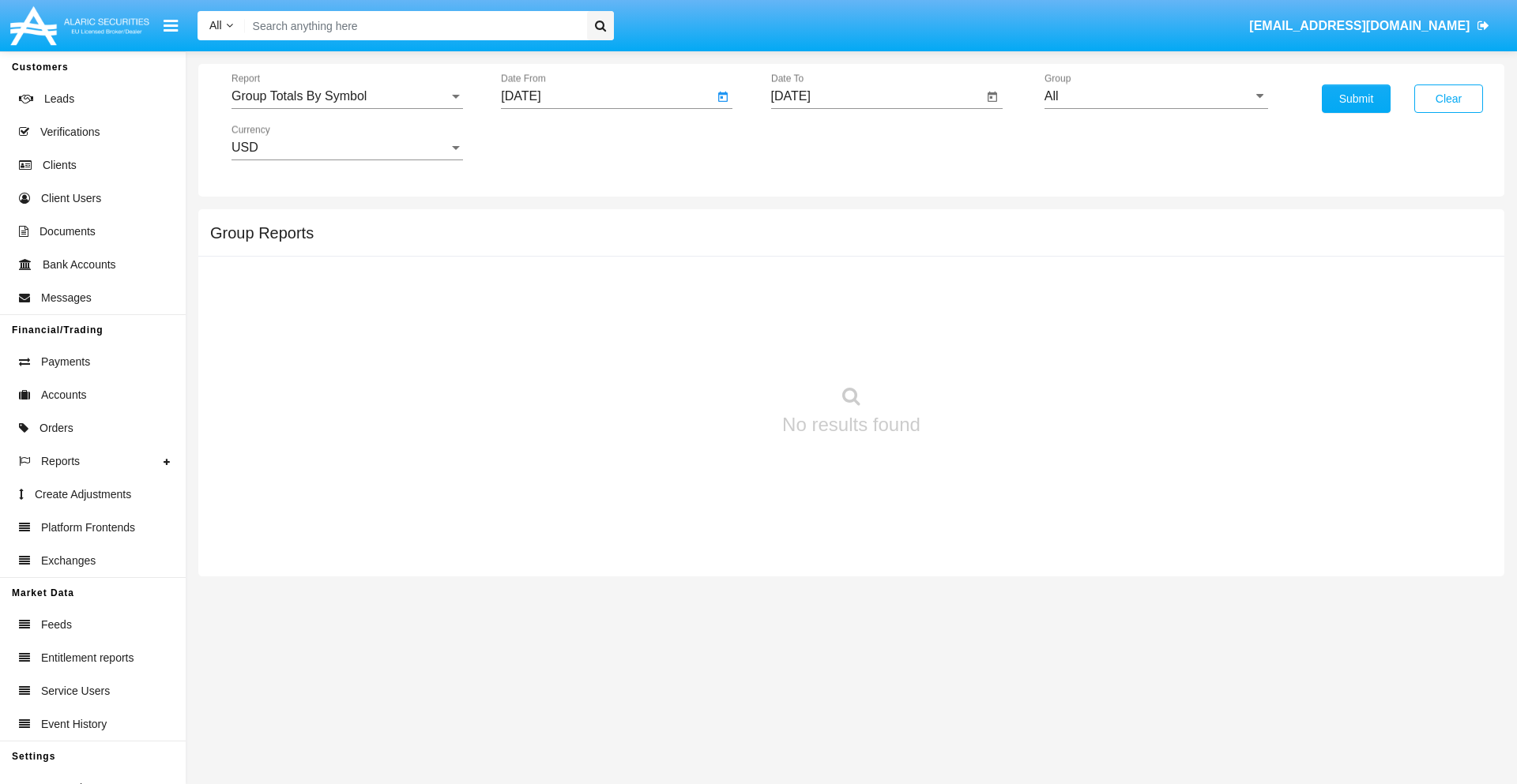
type input "[DATE]"
click at [877, 96] on input "[DATE]" at bounding box center [877, 96] width 212 height 14
click at [822, 142] on span "[DATE]" at bounding box center [809, 143] width 35 height 13
click at [975, 349] on div "2025" at bounding box center [975, 349] width 50 height 29
click at [808, 286] on div "SEP" at bounding box center [809, 286] width 50 height 29
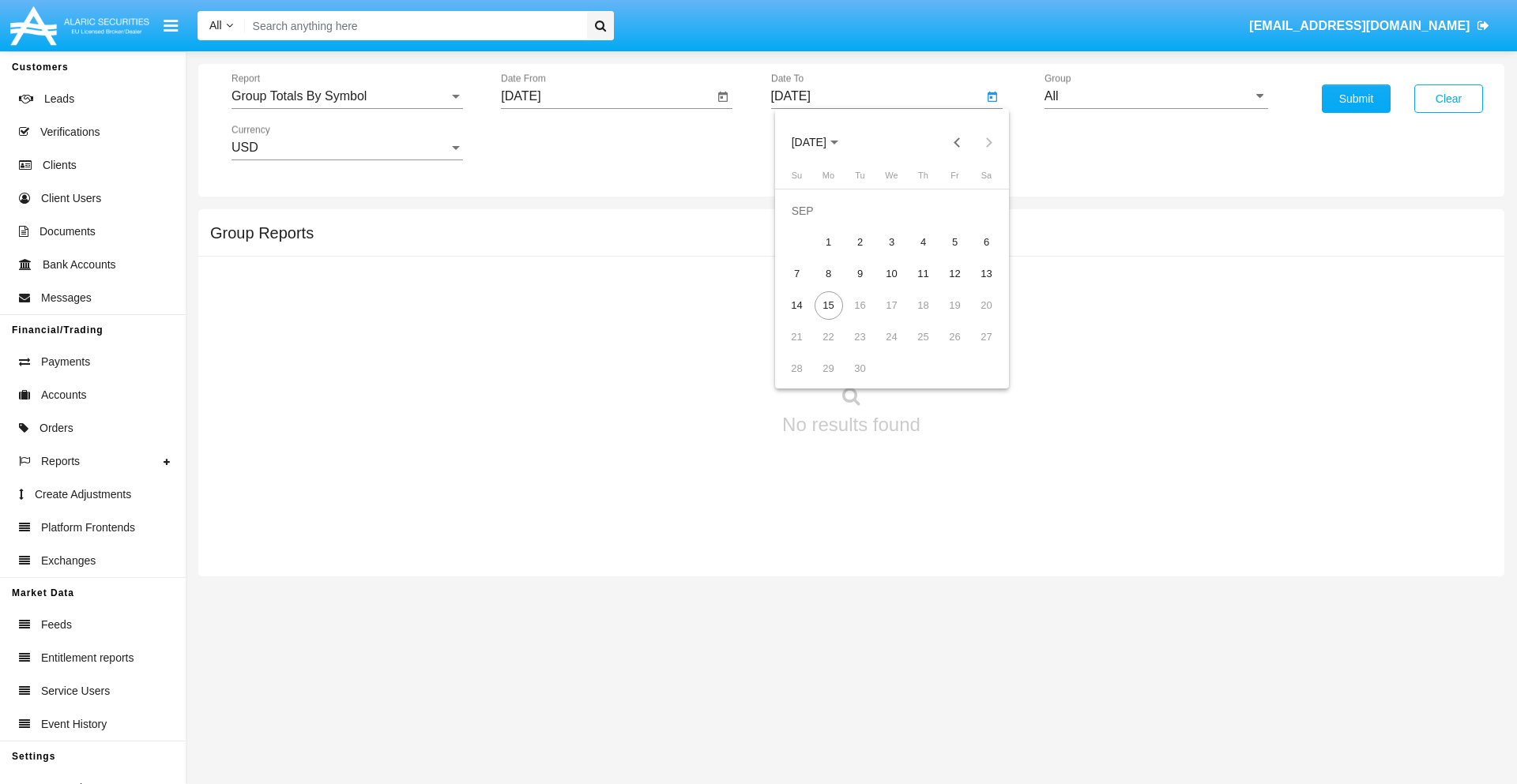
click at [828, 305] on div "15" at bounding box center [829, 306] width 29 height 29
type input "[DATE]"
click at [1156, 96] on input "All" at bounding box center [1157, 96] width 223 height 14
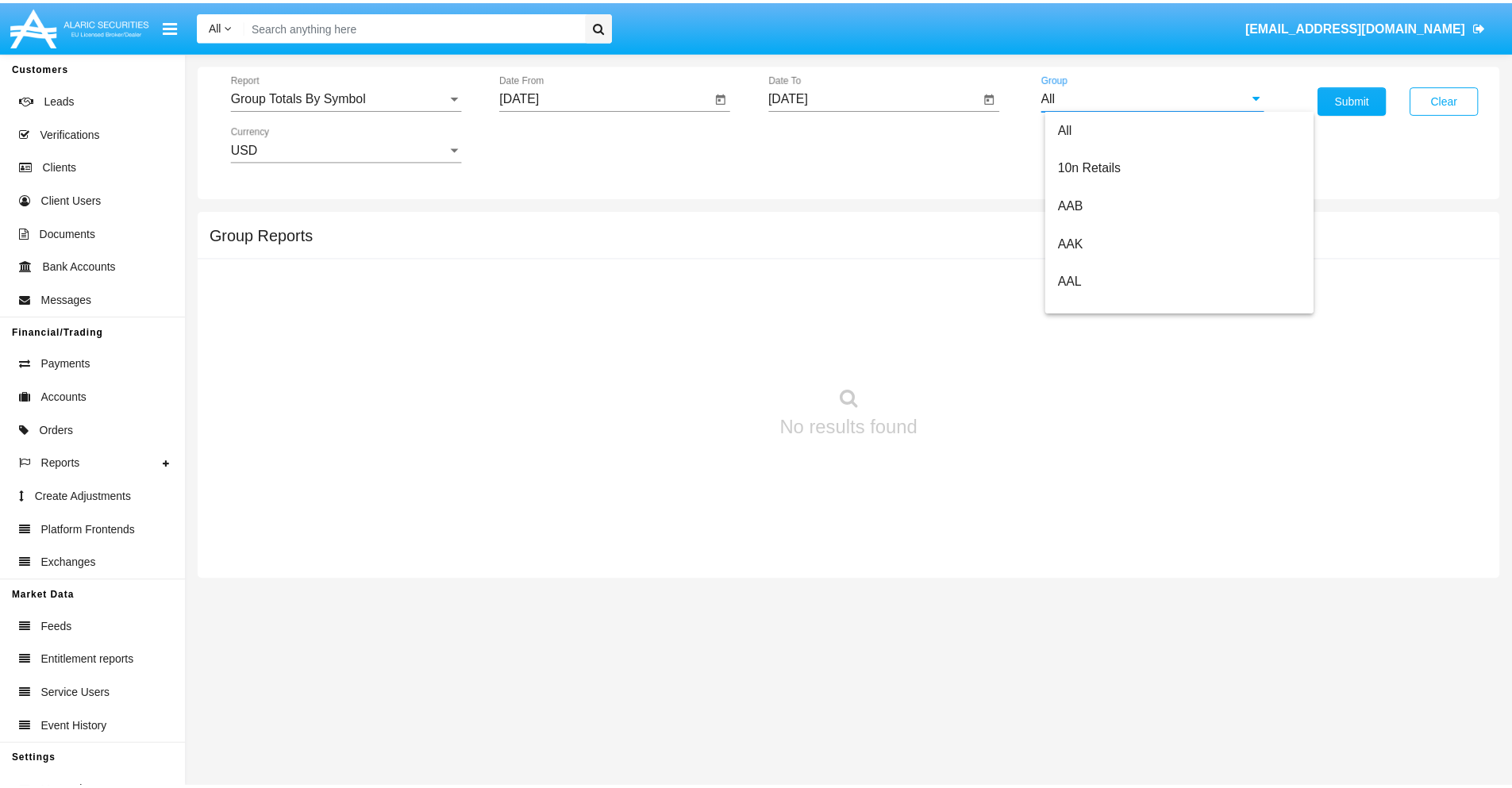
scroll to position [851, 0]
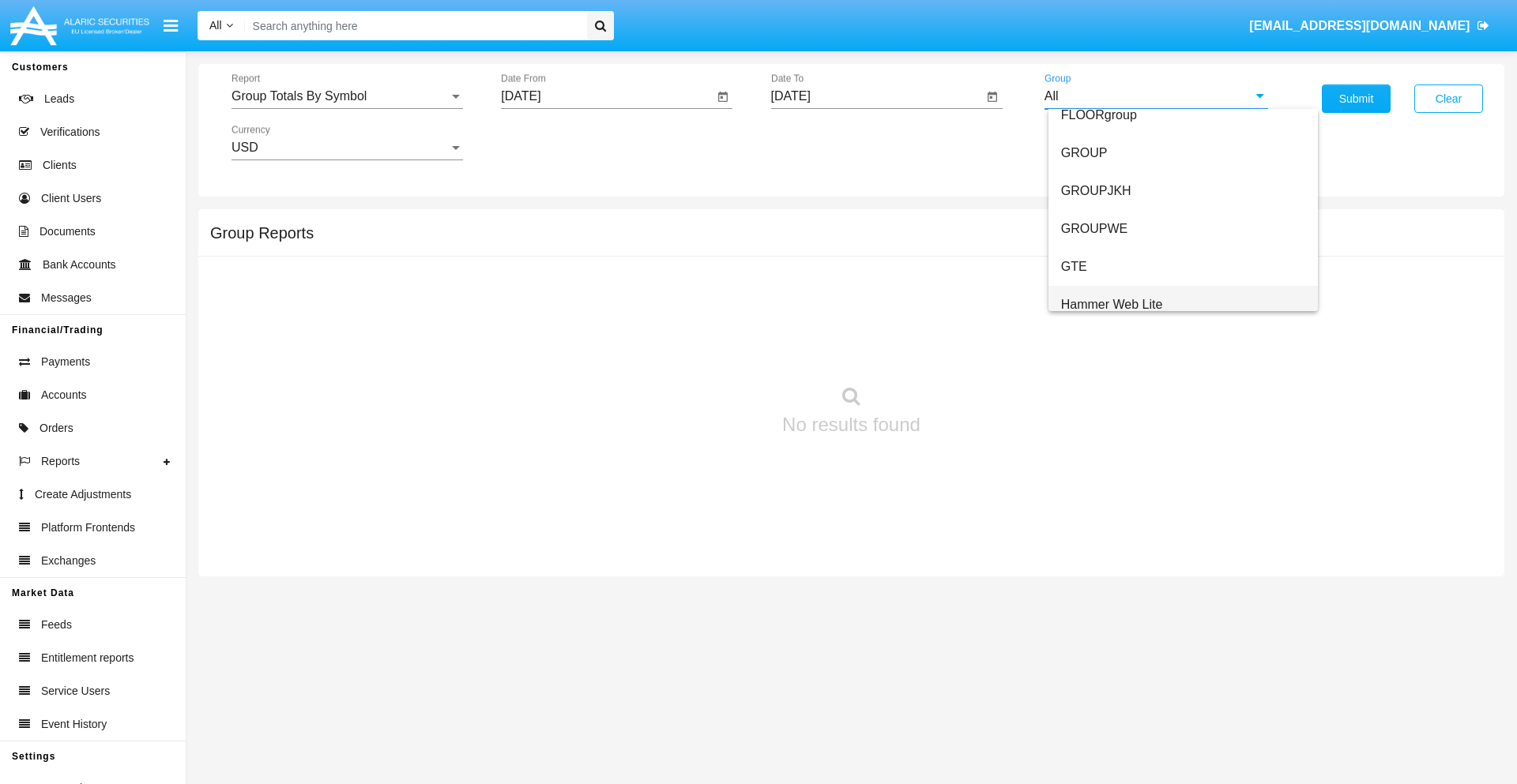
click at [1112, 304] on span "Hammer Web Lite" at bounding box center [1112, 304] width 102 height 14
type input "Hammer Web Lite"
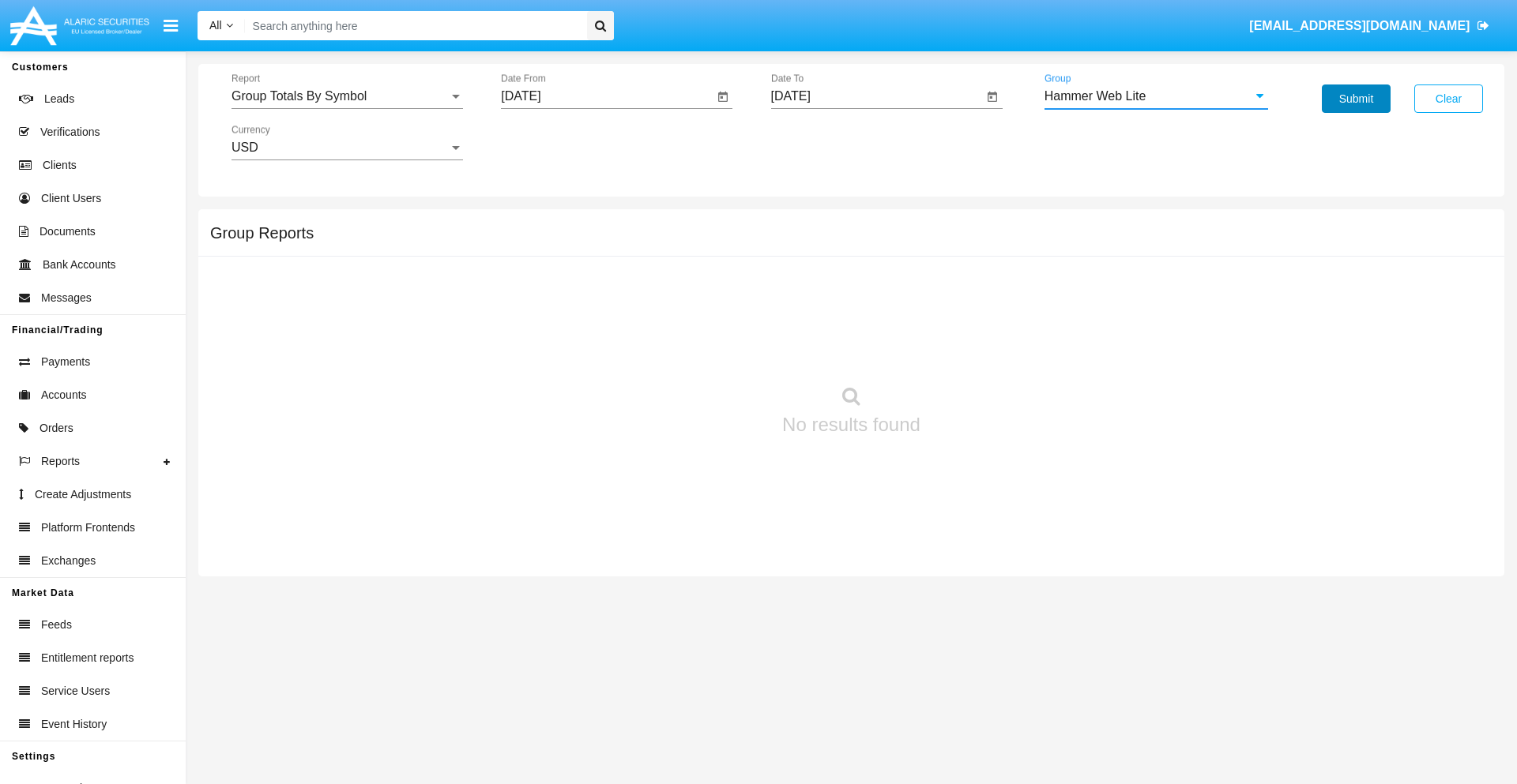
click at [1356, 99] on button "Submit" at bounding box center [1356, 99] width 69 height 29
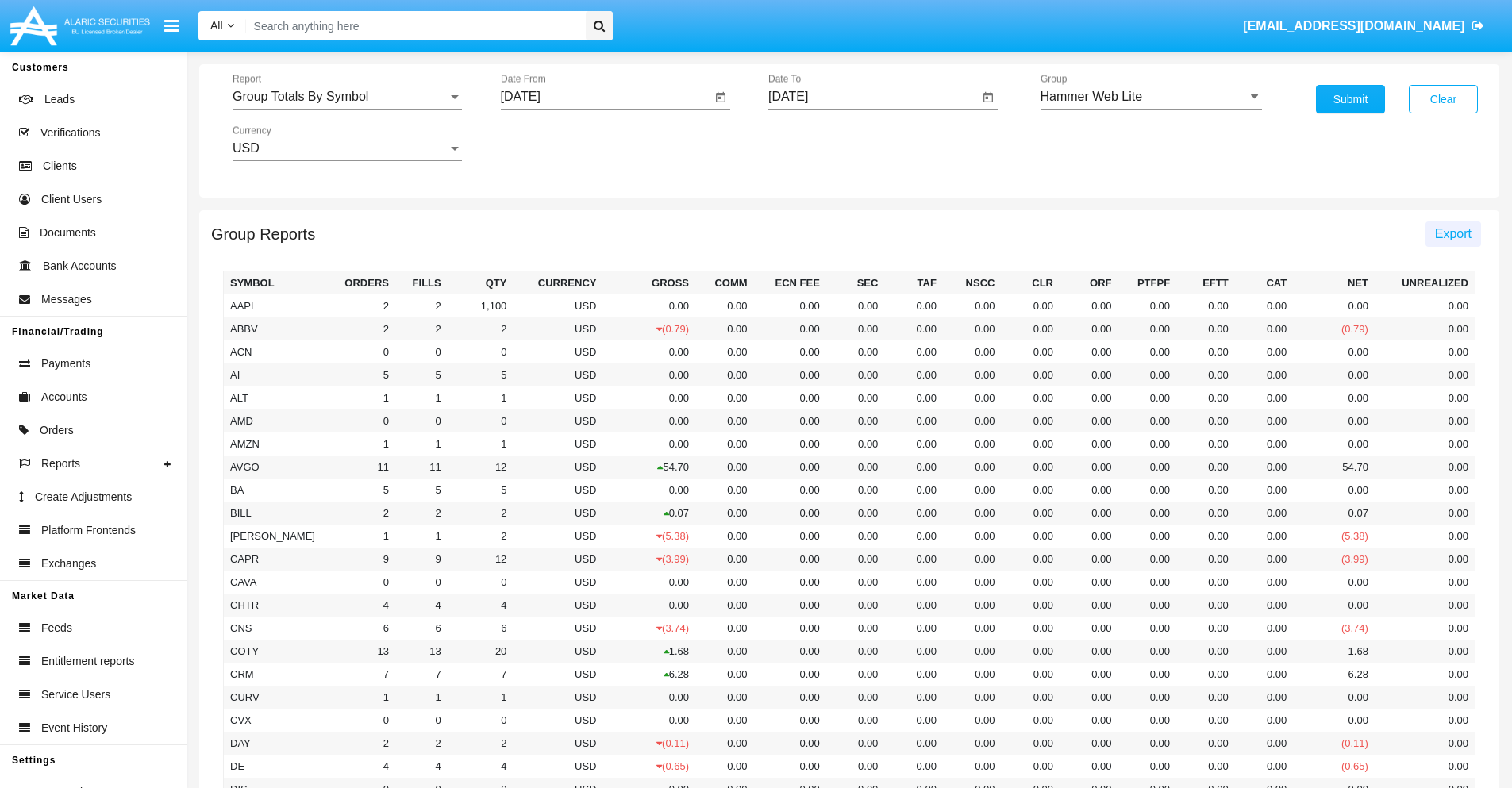
click at [1453, 234] on span "Export" at bounding box center [1453, 234] width 37 height 14
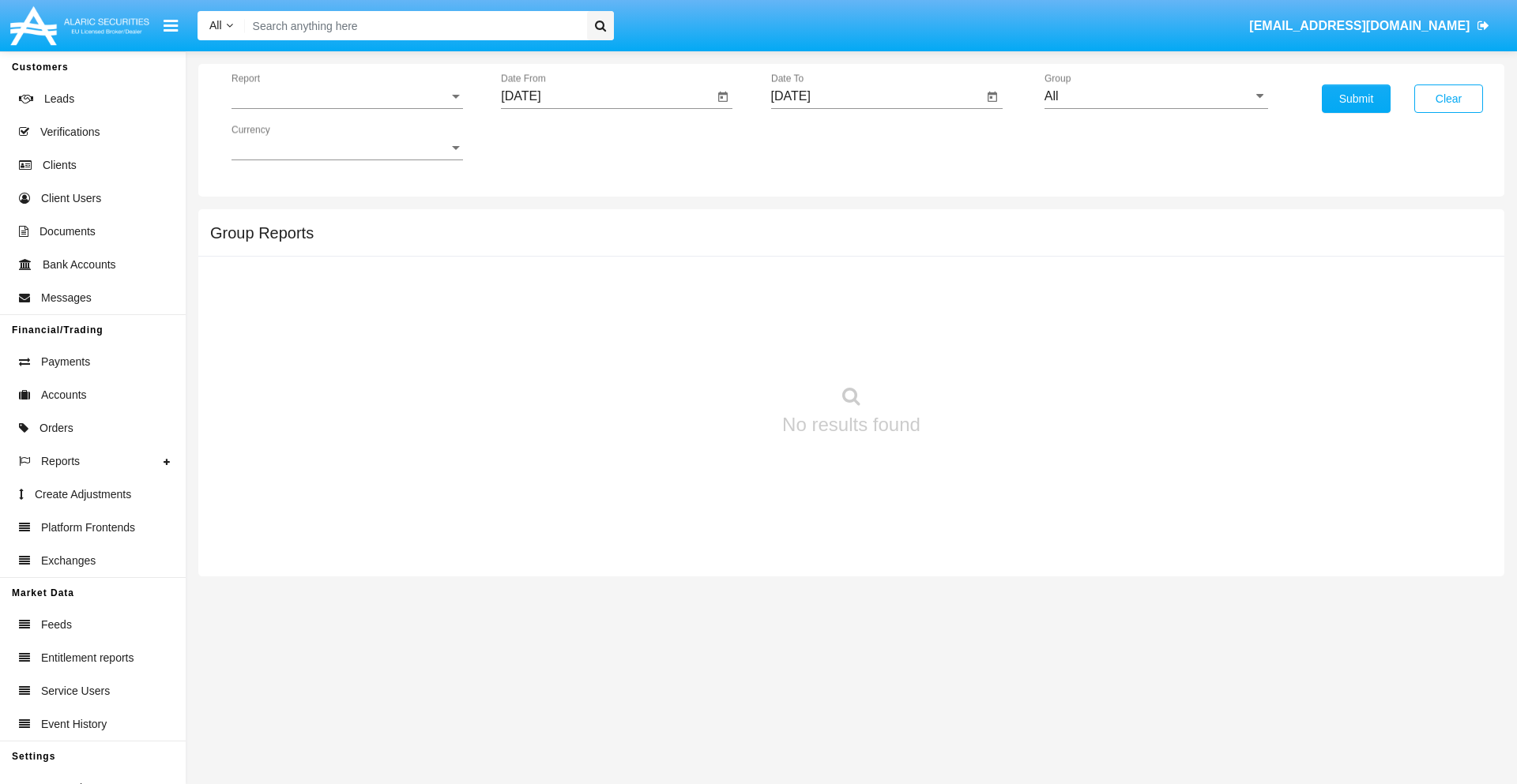
click at [347, 96] on span "Report" at bounding box center [340, 96] width 217 height 14
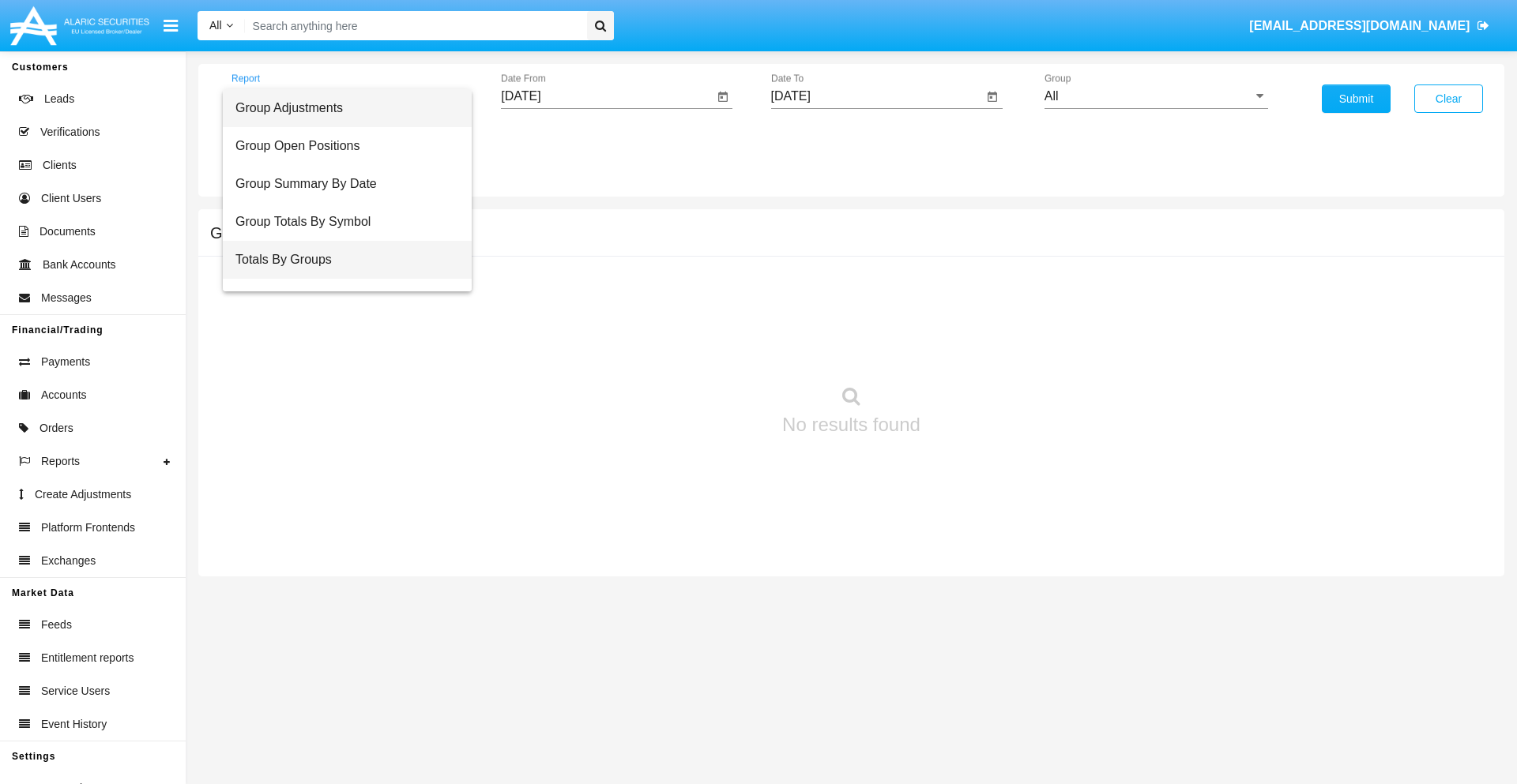
click at [341, 260] on span "Totals By Groups" at bounding box center [347, 260] width 223 height 38
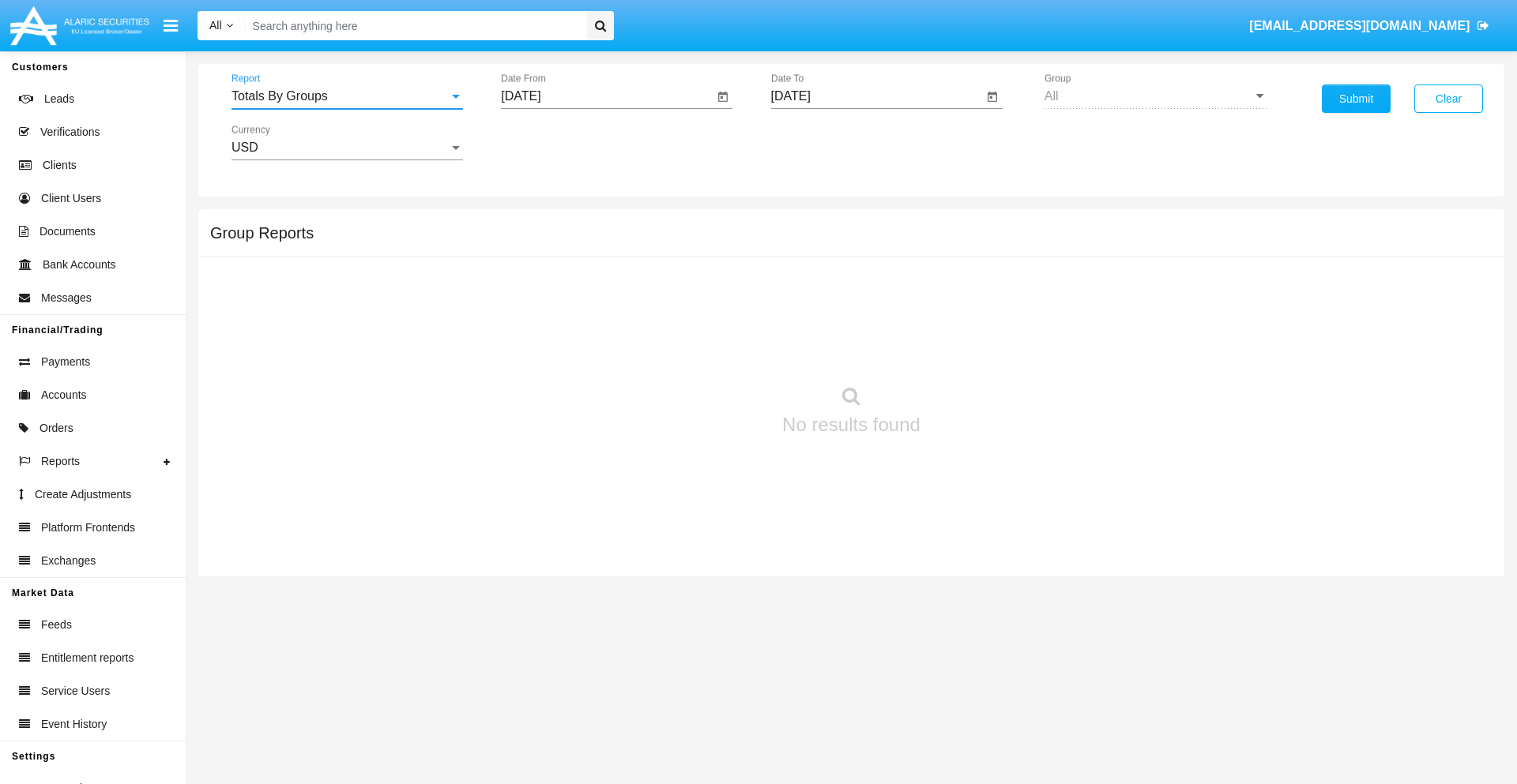
click at [607, 96] on input "[DATE]" at bounding box center [607, 96] width 212 height 14
click at [552, 142] on span "[DATE]" at bounding box center [538, 143] width 35 height 13
click at [705, 349] on div "2025" at bounding box center [705, 349] width 50 height 29
click at [705, 255] on div "AUG" at bounding box center [705, 255] width 50 height 29
click at [527, 368] on div "31" at bounding box center [527, 369] width 29 height 29
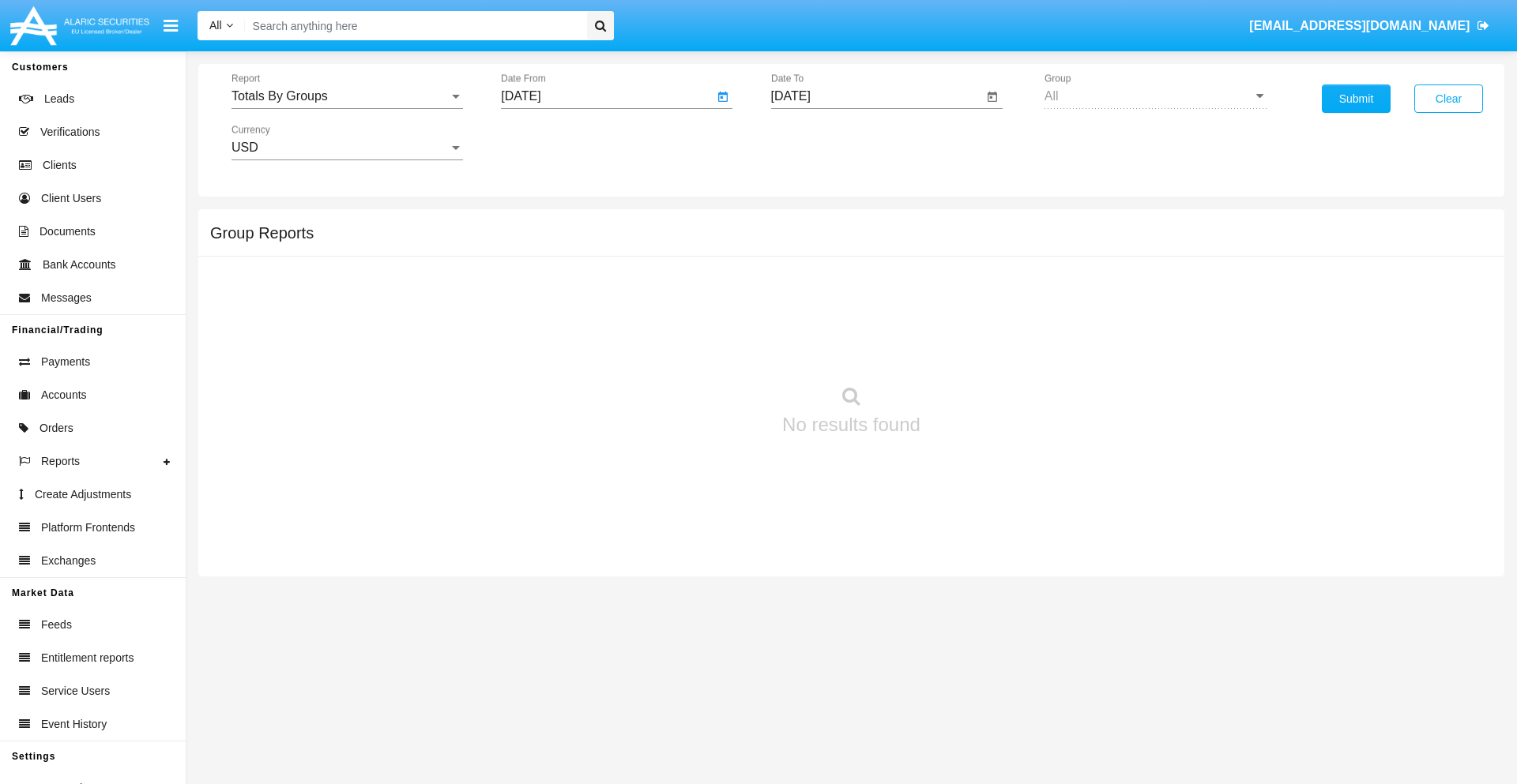
type input "08/31/25"
click at [877, 96] on input "[DATE]" at bounding box center [877, 96] width 212 height 14
click at [822, 142] on span "[DATE]" at bounding box center [809, 143] width 35 height 13
click at [975, 349] on div "2025" at bounding box center [975, 349] width 50 height 29
click at [808, 286] on div "SEP" at bounding box center [809, 286] width 50 height 29
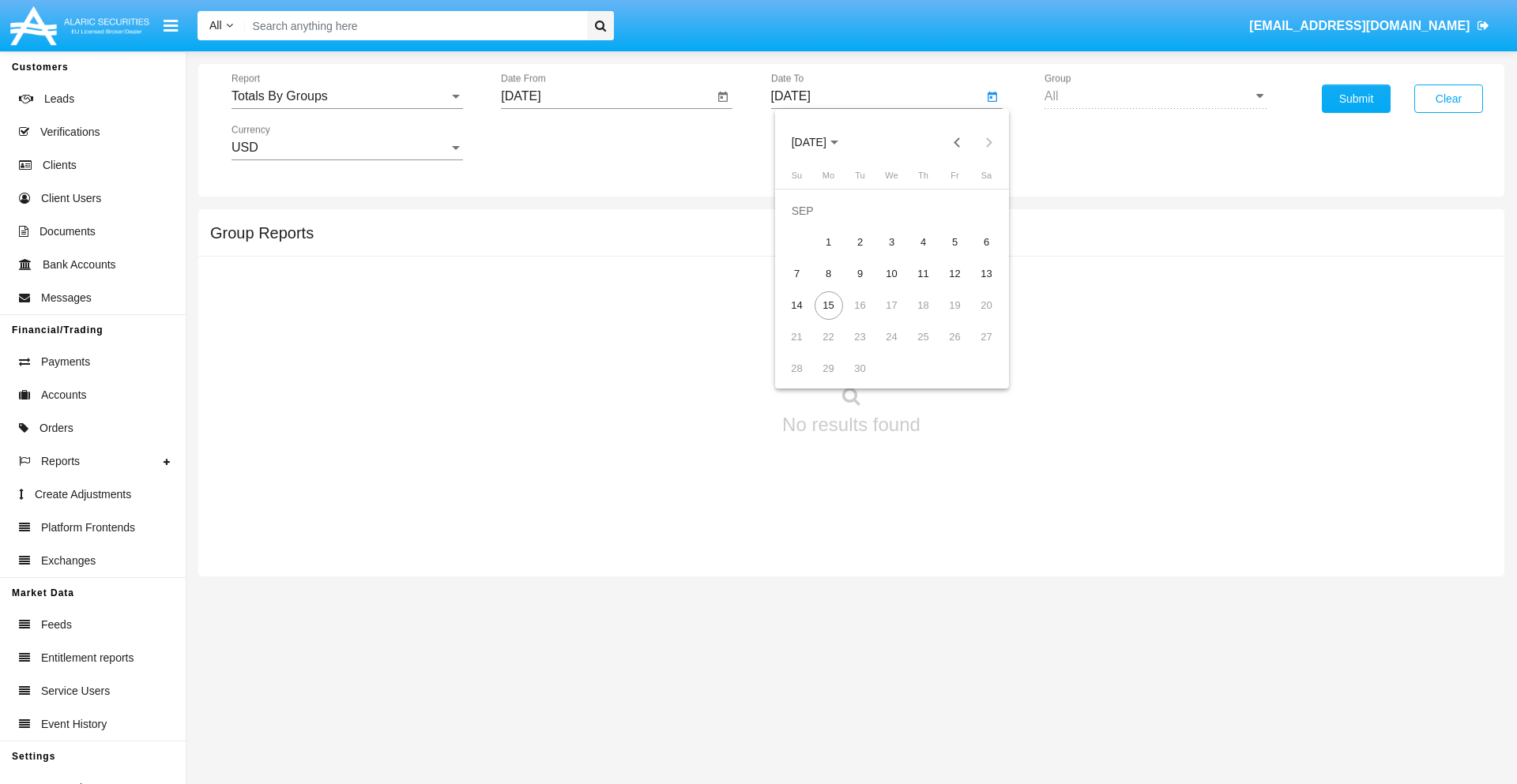
click at [828, 305] on div "15" at bounding box center [829, 306] width 29 height 29
type input "09/15/25"
click at [1356, 99] on button "Submit" at bounding box center [1356, 99] width 69 height 29
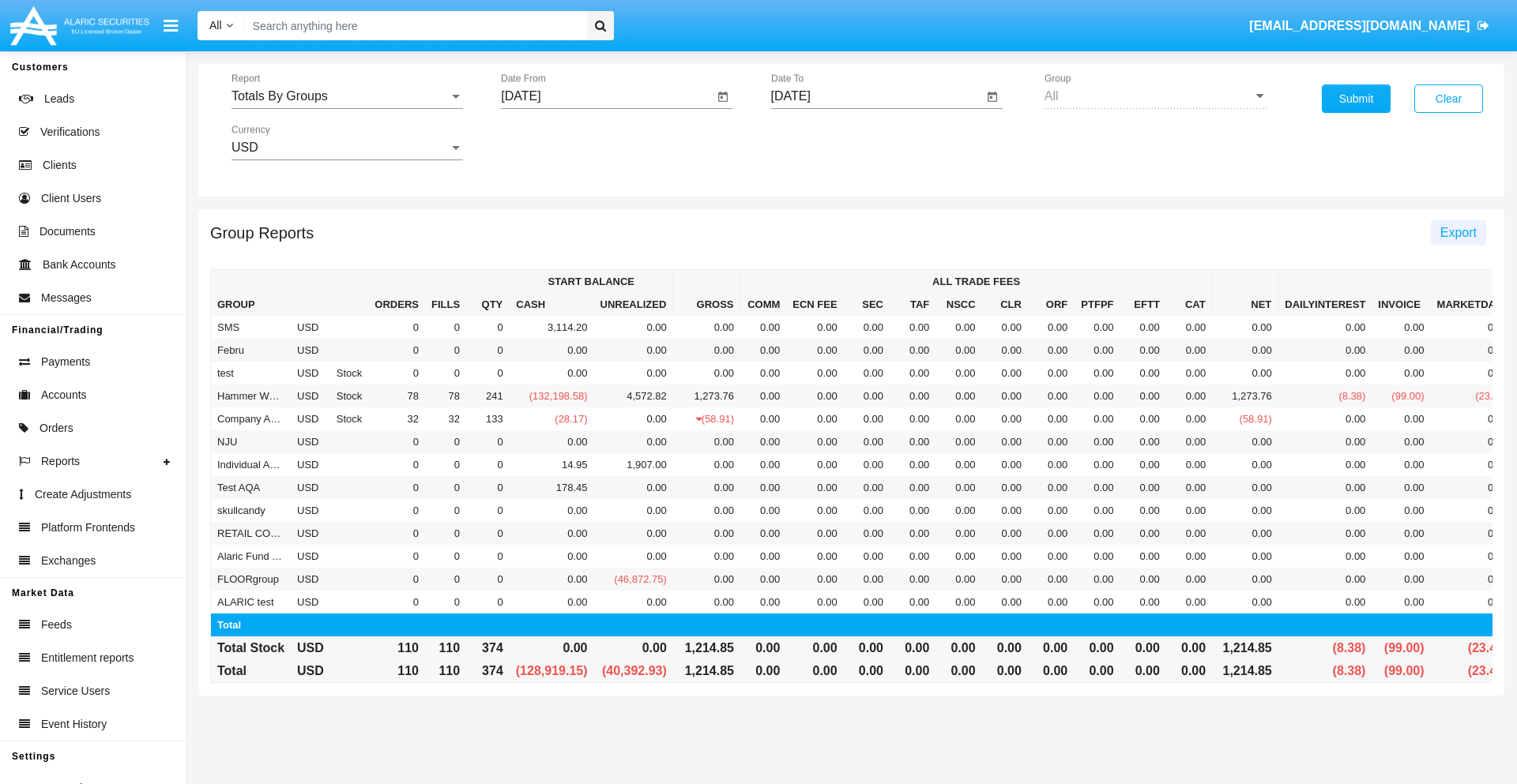
click at [1458, 233] on span "Export" at bounding box center [1459, 233] width 36 height 14
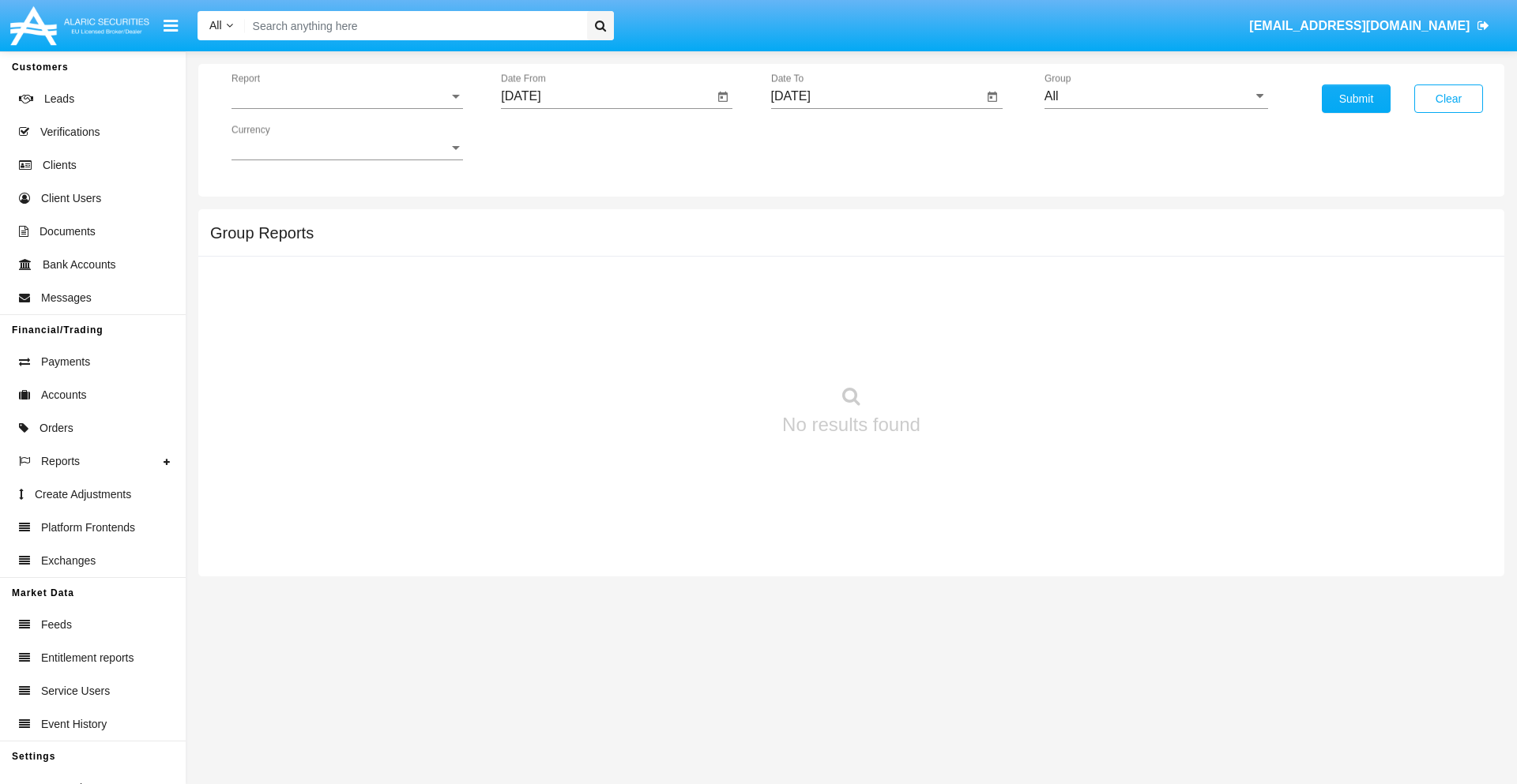
click at [347, 96] on span "Report" at bounding box center [340, 96] width 217 height 14
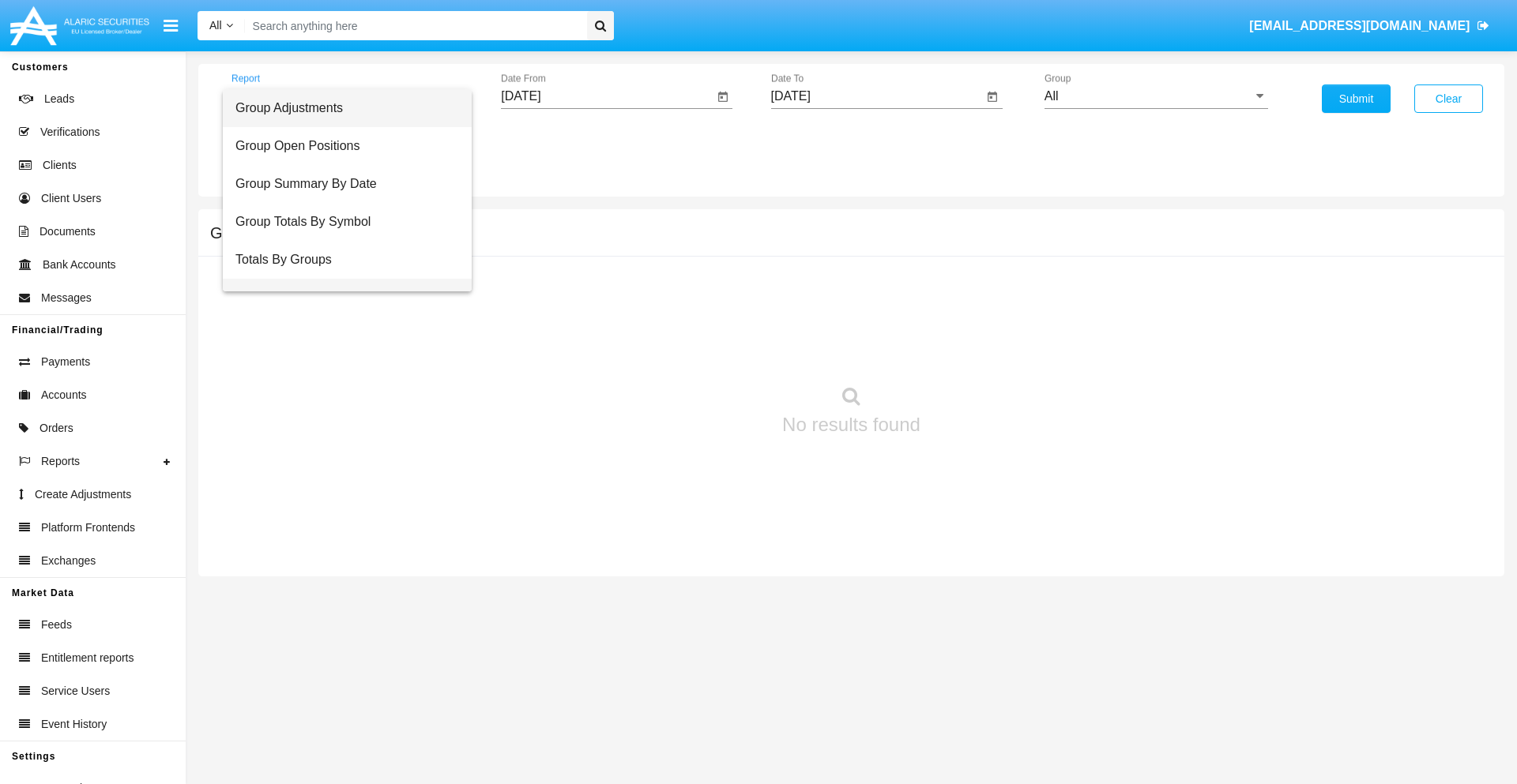
click at [341, 279] on span "Group Fees By Destination" at bounding box center [347, 298] width 223 height 38
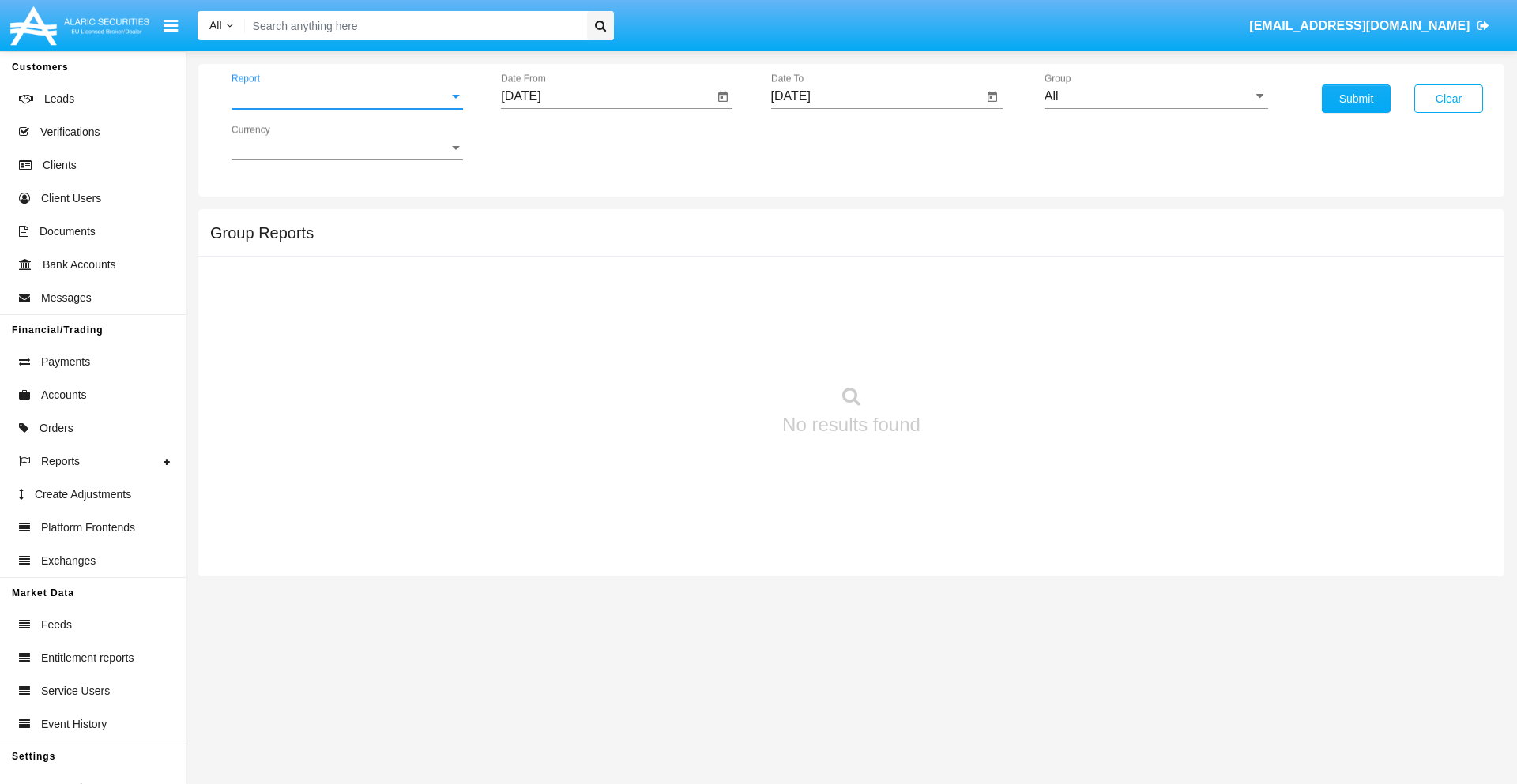
scroll to position [25, 0]
click at [607, 96] on input "[DATE]" at bounding box center [607, 96] width 212 height 14
click at [552, 142] on span "[DATE]" at bounding box center [538, 143] width 35 height 13
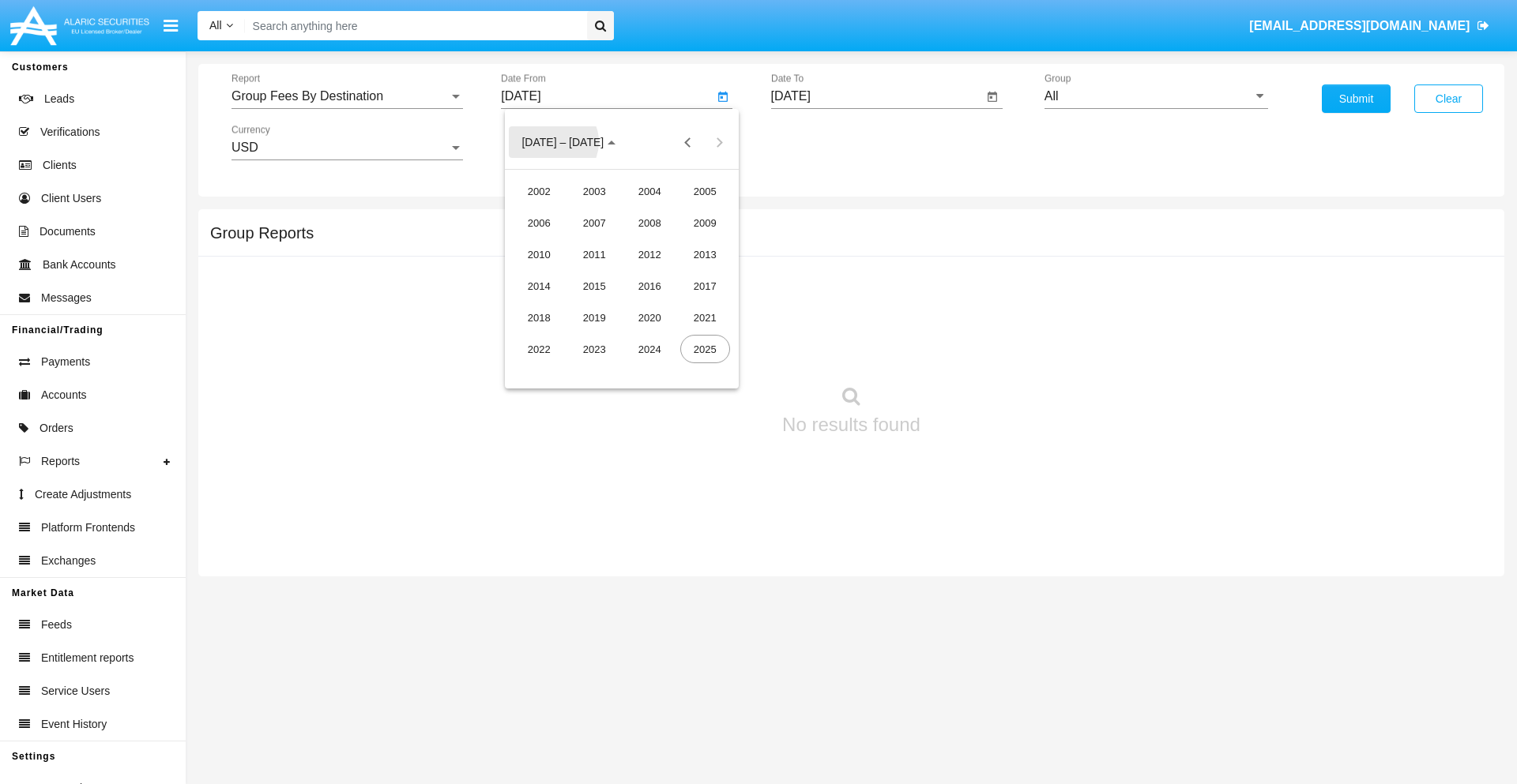
click at [705, 349] on div "2025" at bounding box center [705, 349] width 50 height 29
click at [650, 255] on div "[DATE]" at bounding box center [650, 255] width 50 height 29
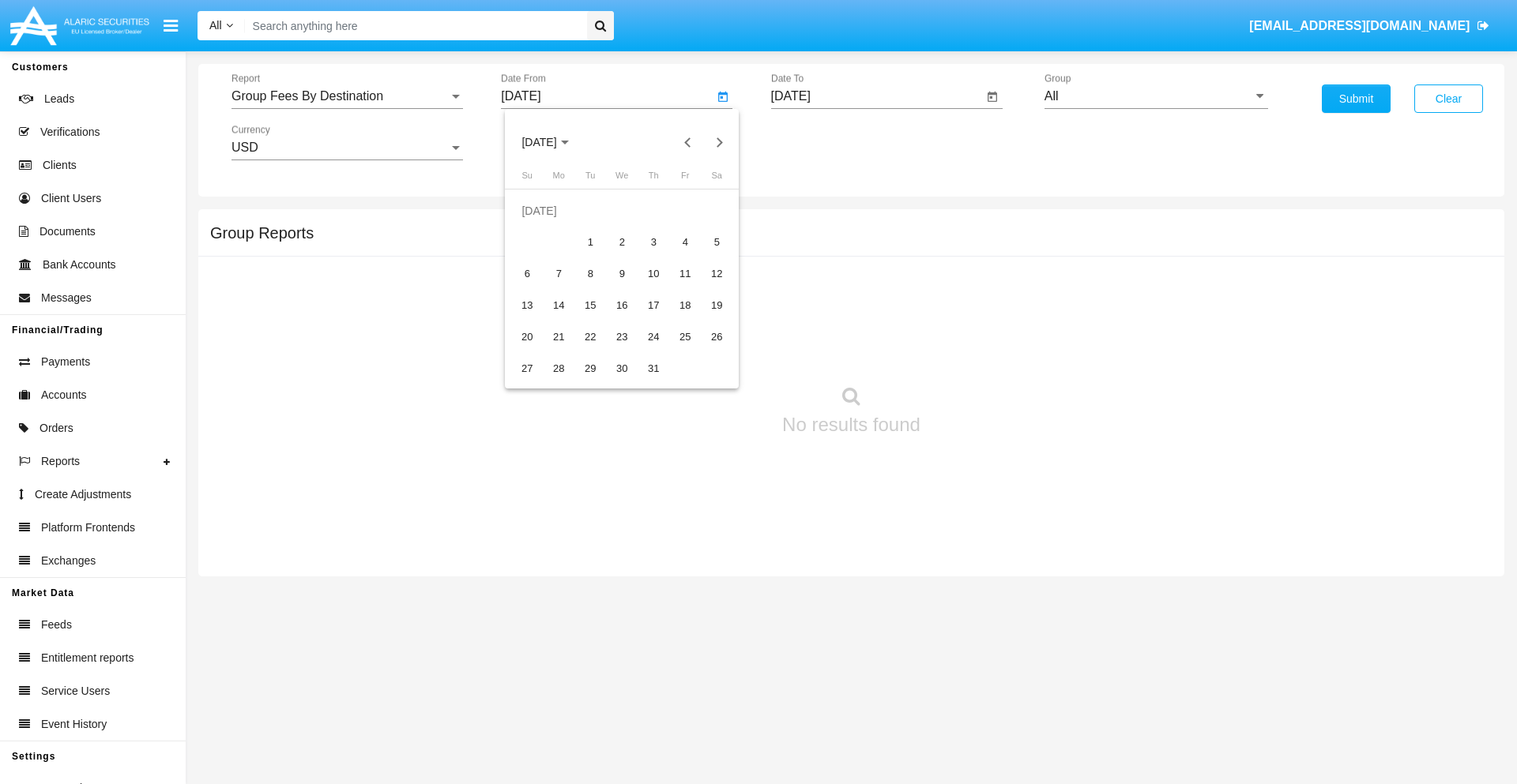
click at [591, 305] on div "15" at bounding box center [591, 306] width 29 height 29
type input "[DATE]"
click at [877, 96] on input "[DATE]" at bounding box center [877, 96] width 212 height 14
click at [822, 142] on span "[DATE]" at bounding box center [809, 143] width 35 height 13
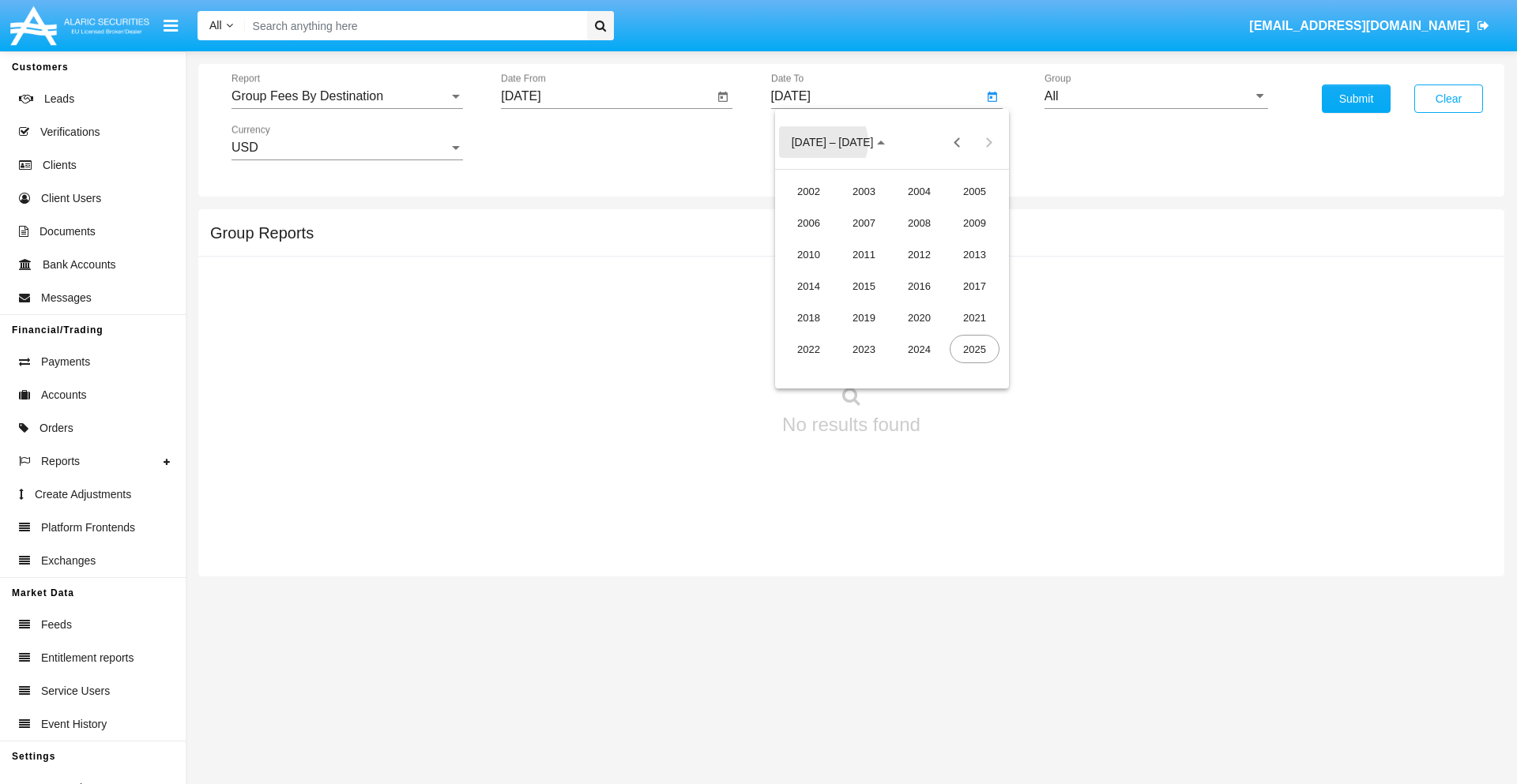
click at [975, 349] on div "2025" at bounding box center [975, 349] width 50 height 29
click at [808, 286] on div "SEP" at bounding box center [809, 286] width 50 height 29
click at [828, 305] on div "15" at bounding box center [829, 306] width 29 height 29
type input "[DATE]"
click at [1156, 96] on input "All" at bounding box center [1157, 96] width 223 height 14
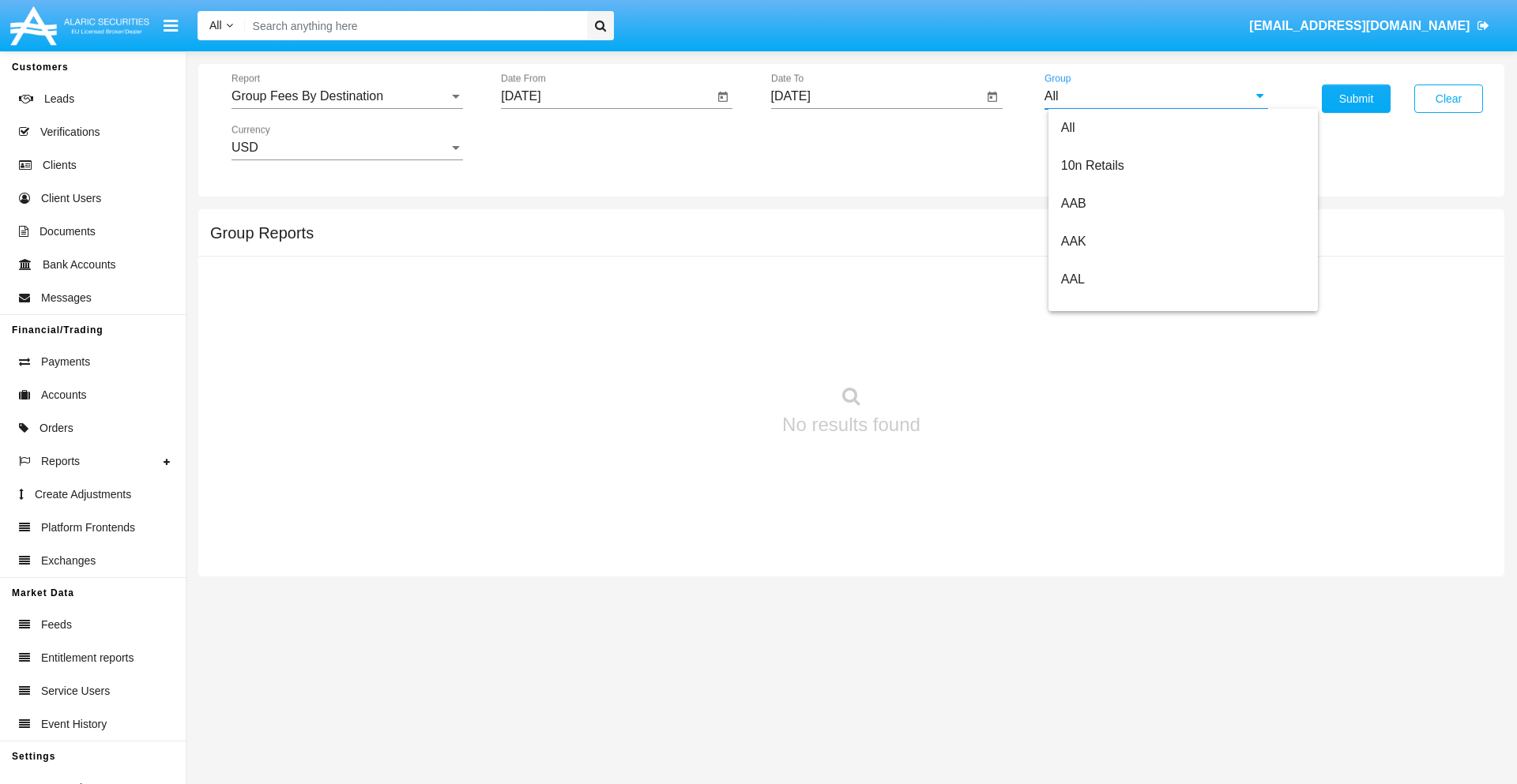
scroll to position [847, 0]
click at [1112, 304] on span "Hammer Web Lite" at bounding box center [1112, 304] width 102 height 14
type input "Hammer Web Lite"
click at [1356, 99] on button "Submit" at bounding box center [1356, 99] width 69 height 29
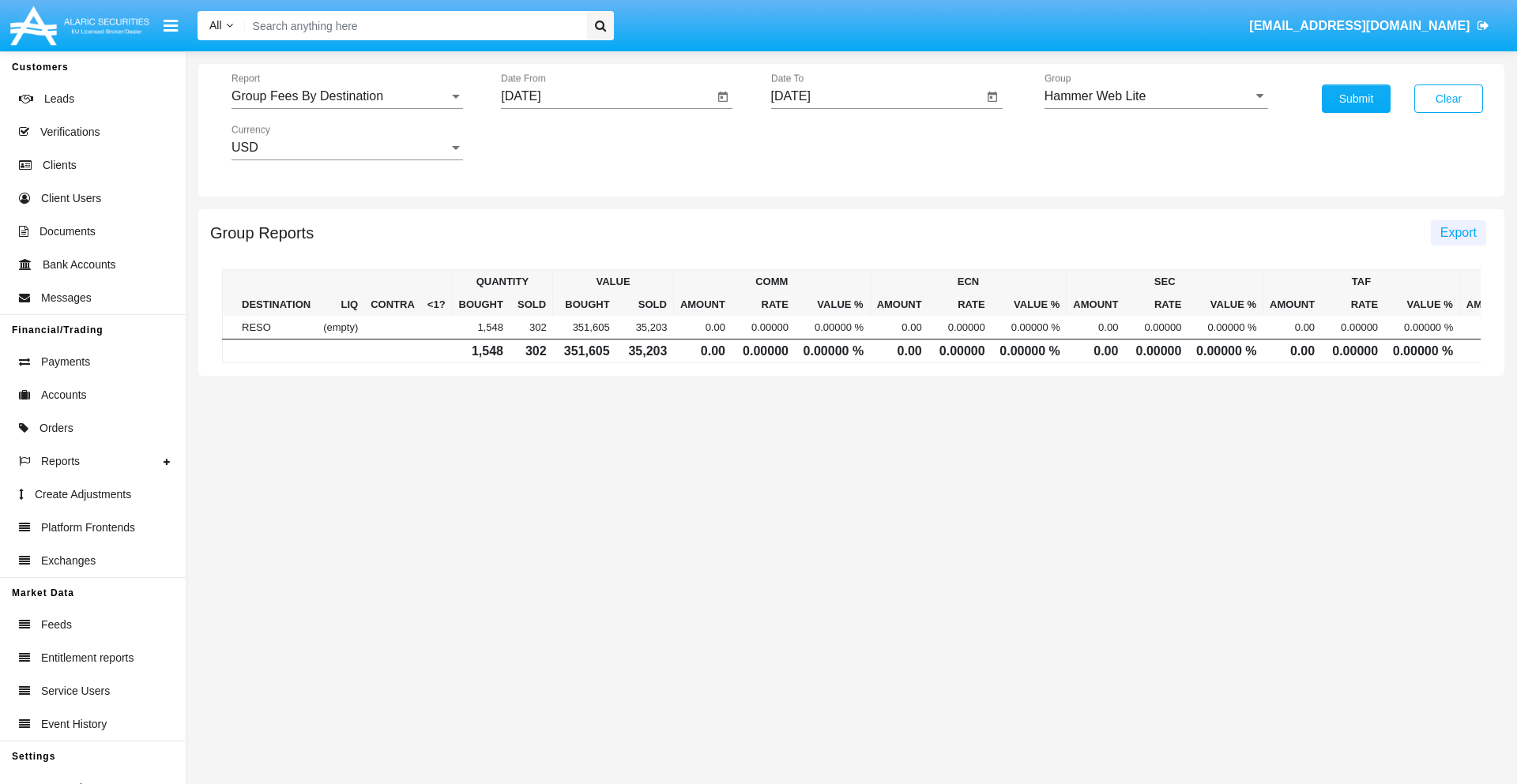
click at [1458, 233] on span "Export" at bounding box center [1459, 233] width 36 height 14
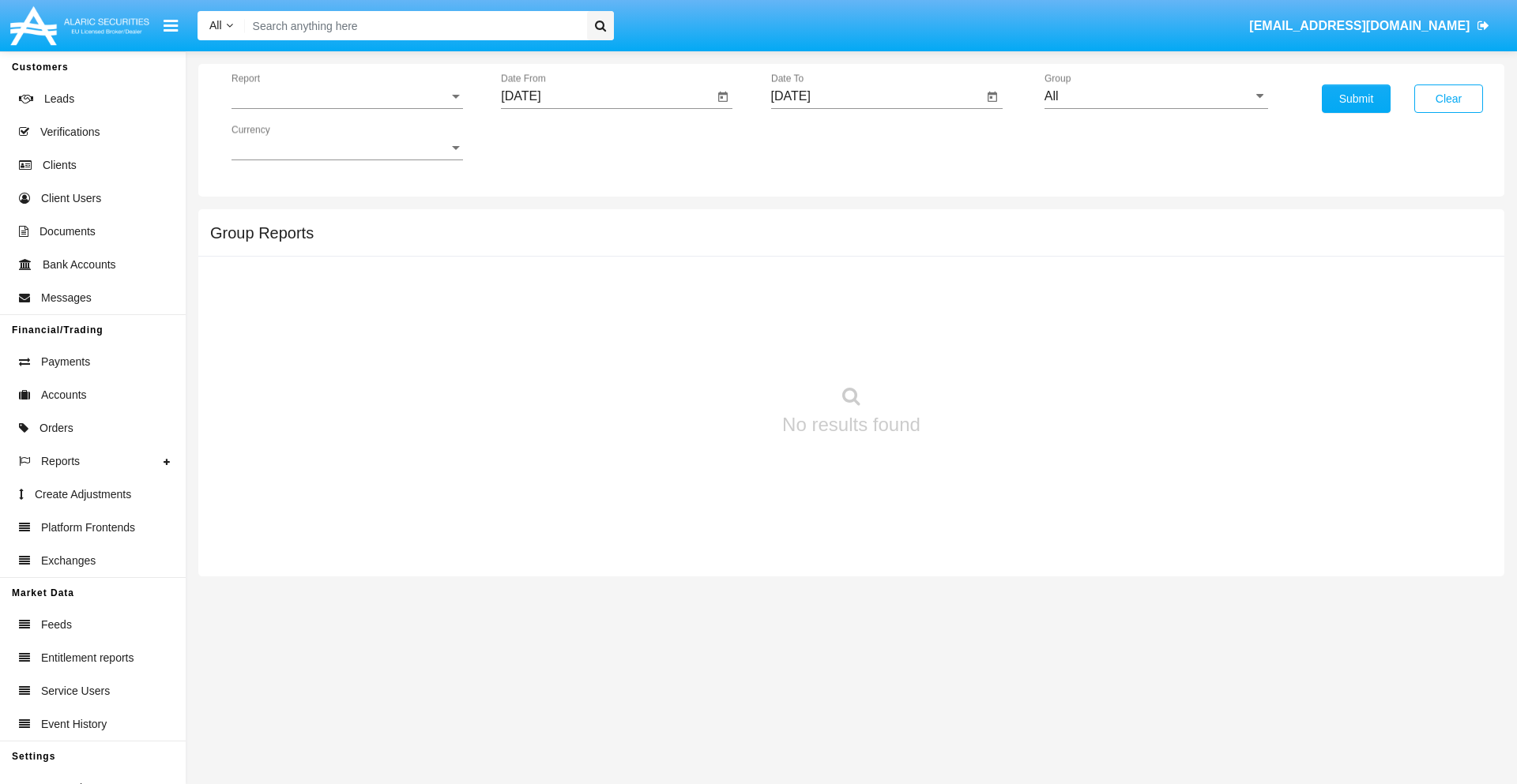
click at [347, 96] on span "Report" at bounding box center [340, 96] width 217 height 14
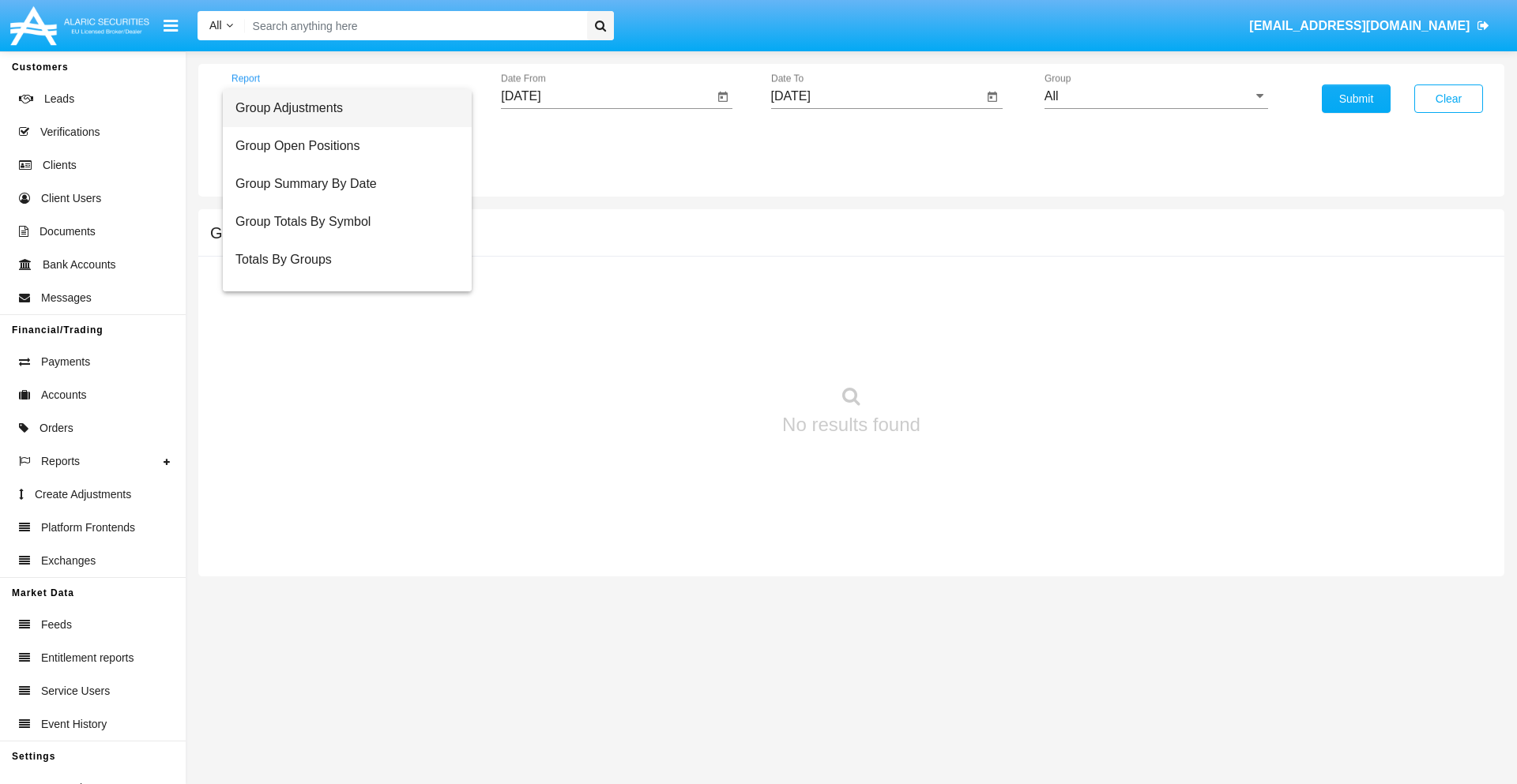
scroll to position [63, 0]
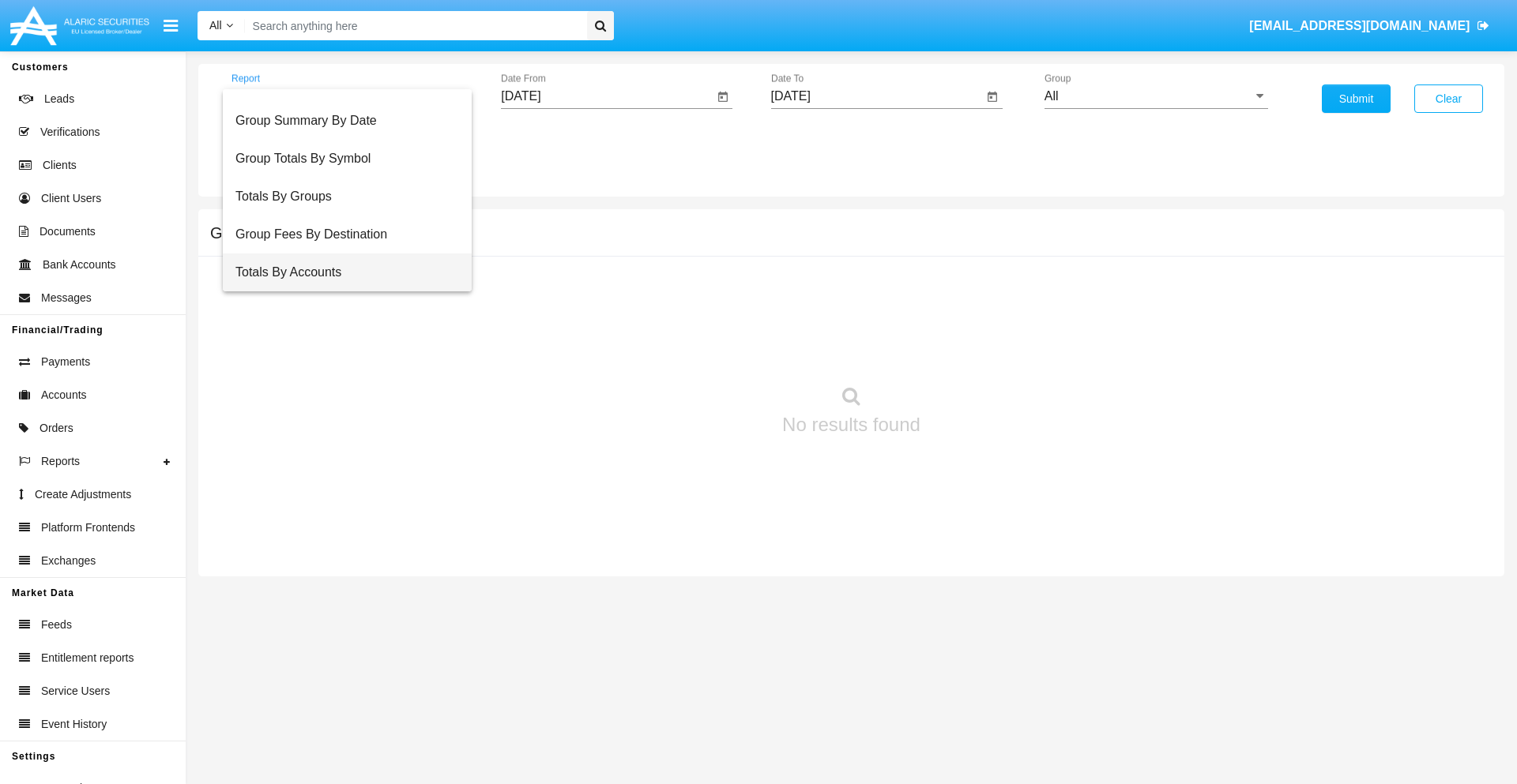
click at [341, 272] on span "Totals By Accounts" at bounding box center [347, 272] width 223 height 38
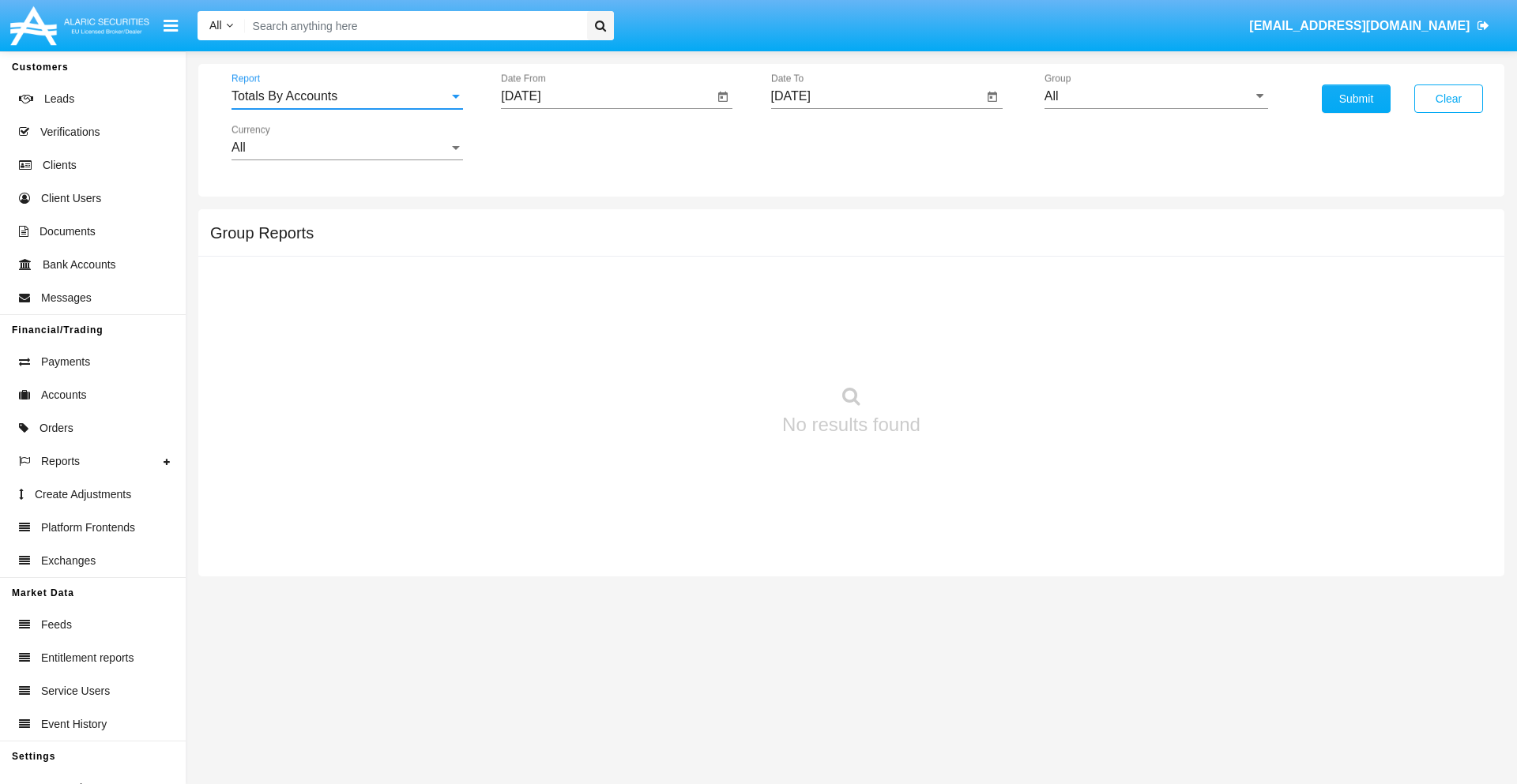
click at [607, 96] on input "[DATE]" at bounding box center [607, 96] width 212 height 14
click at [552, 142] on span "[DATE]" at bounding box center [538, 143] width 35 height 13
click at [705, 349] on div "2025" at bounding box center [705, 349] width 50 height 29
click at [705, 255] on div "AUG" at bounding box center [705, 255] width 50 height 29
click at [527, 368] on div "31" at bounding box center [527, 369] width 29 height 29
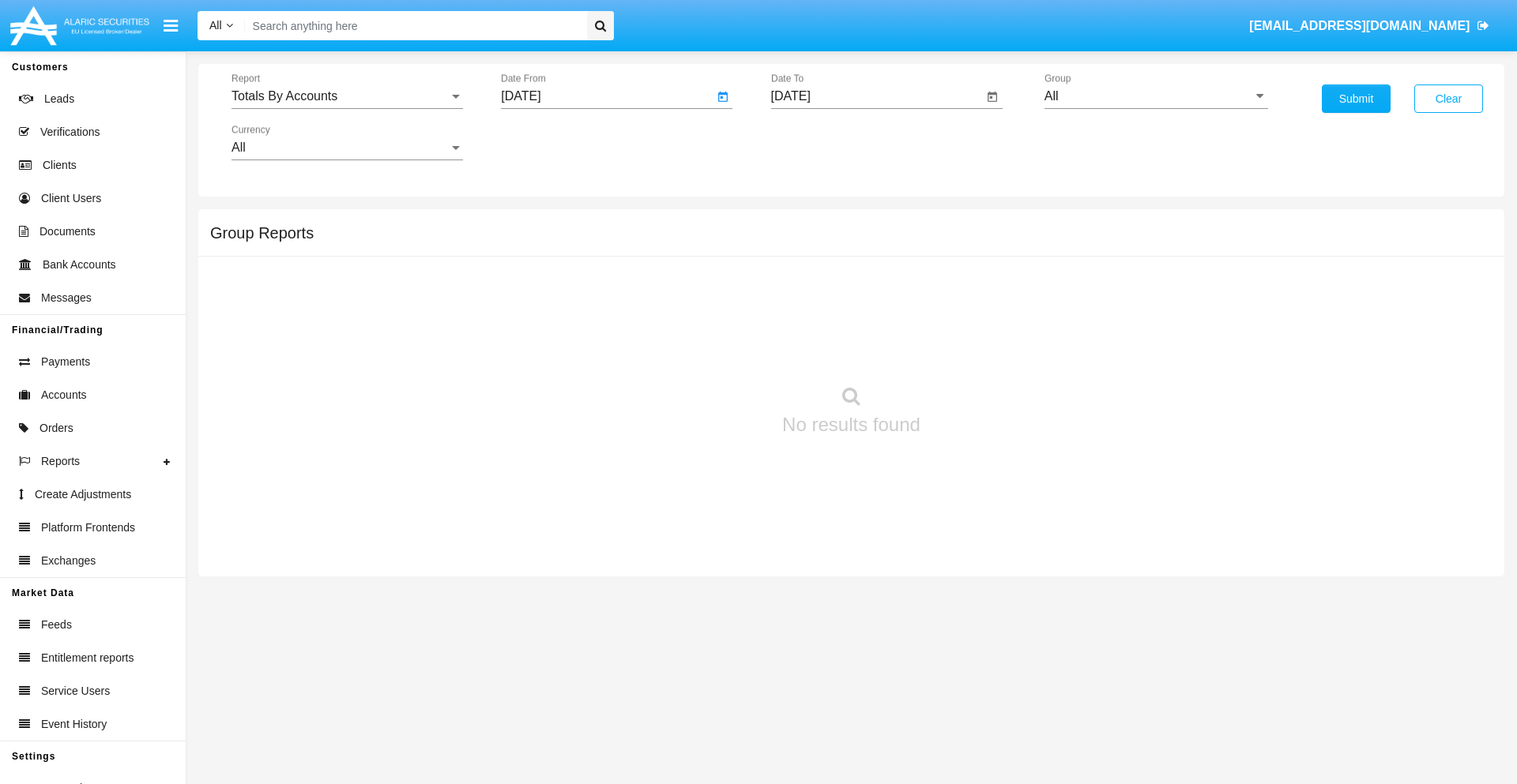
type input "08/31/25"
click at [877, 96] on input "[DATE]" at bounding box center [877, 96] width 212 height 14
click at [822, 142] on span "[DATE]" at bounding box center [809, 143] width 35 height 13
click at [975, 349] on div "2025" at bounding box center [975, 349] width 50 height 29
click at [808, 286] on div "SEP" at bounding box center [809, 286] width 50 height 29
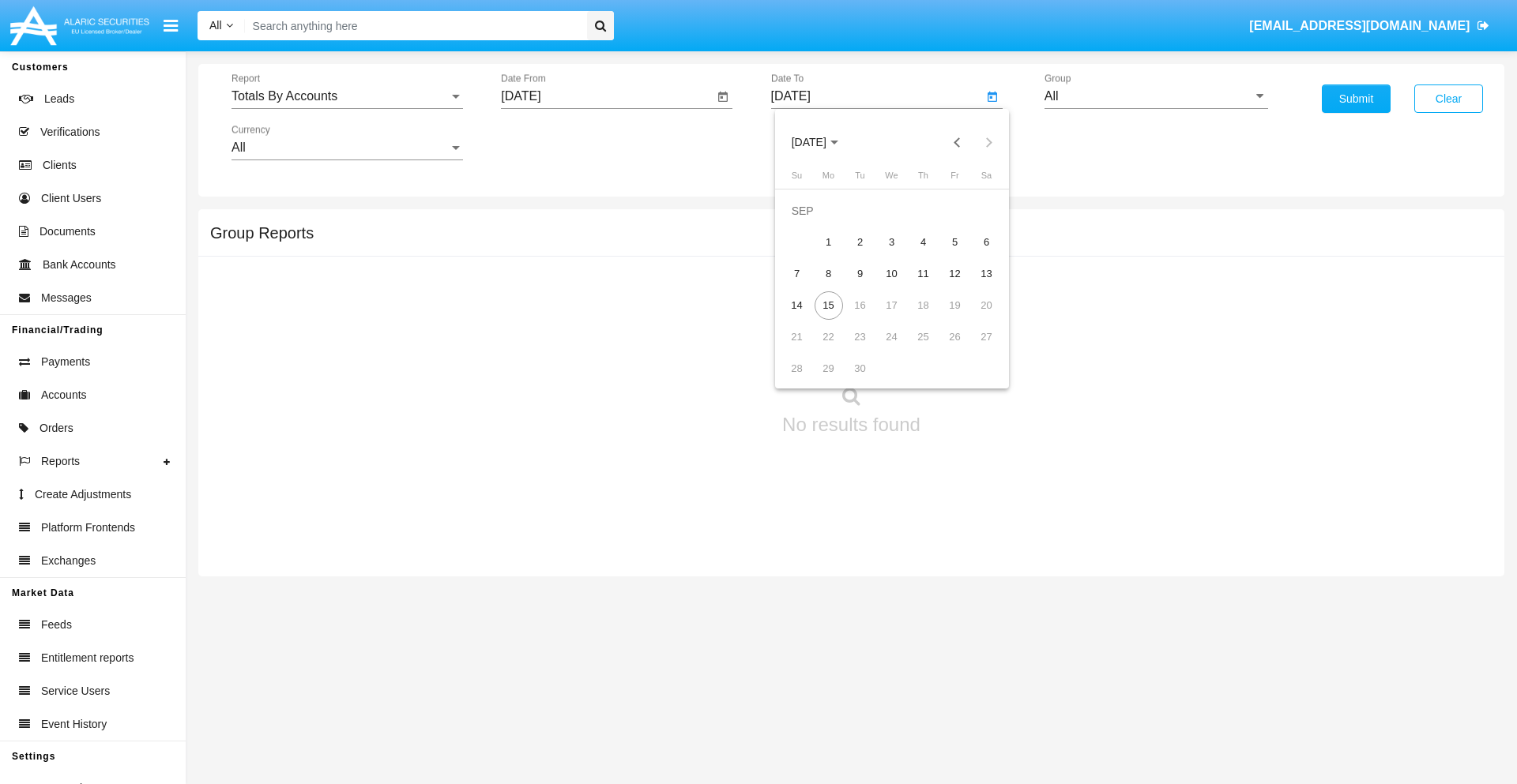
click at [828, 305] on div "15" at bounding box center [829, 306] width 29 height 29
type input "09/15/25"
click at [1156, 96] on input "All" at bounding box center [1157, 96] width 223 height 14
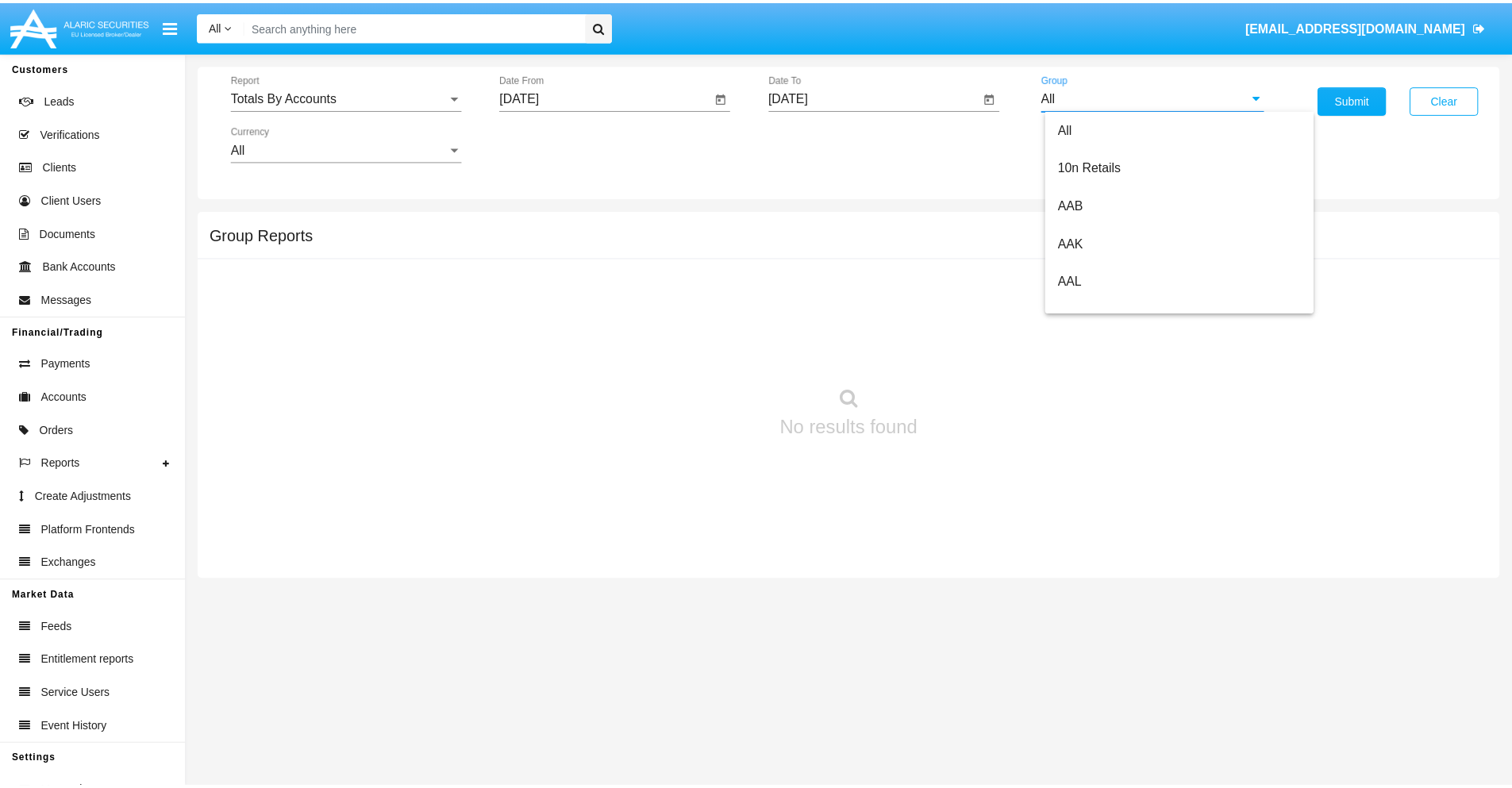
scroll to position [851, 0]
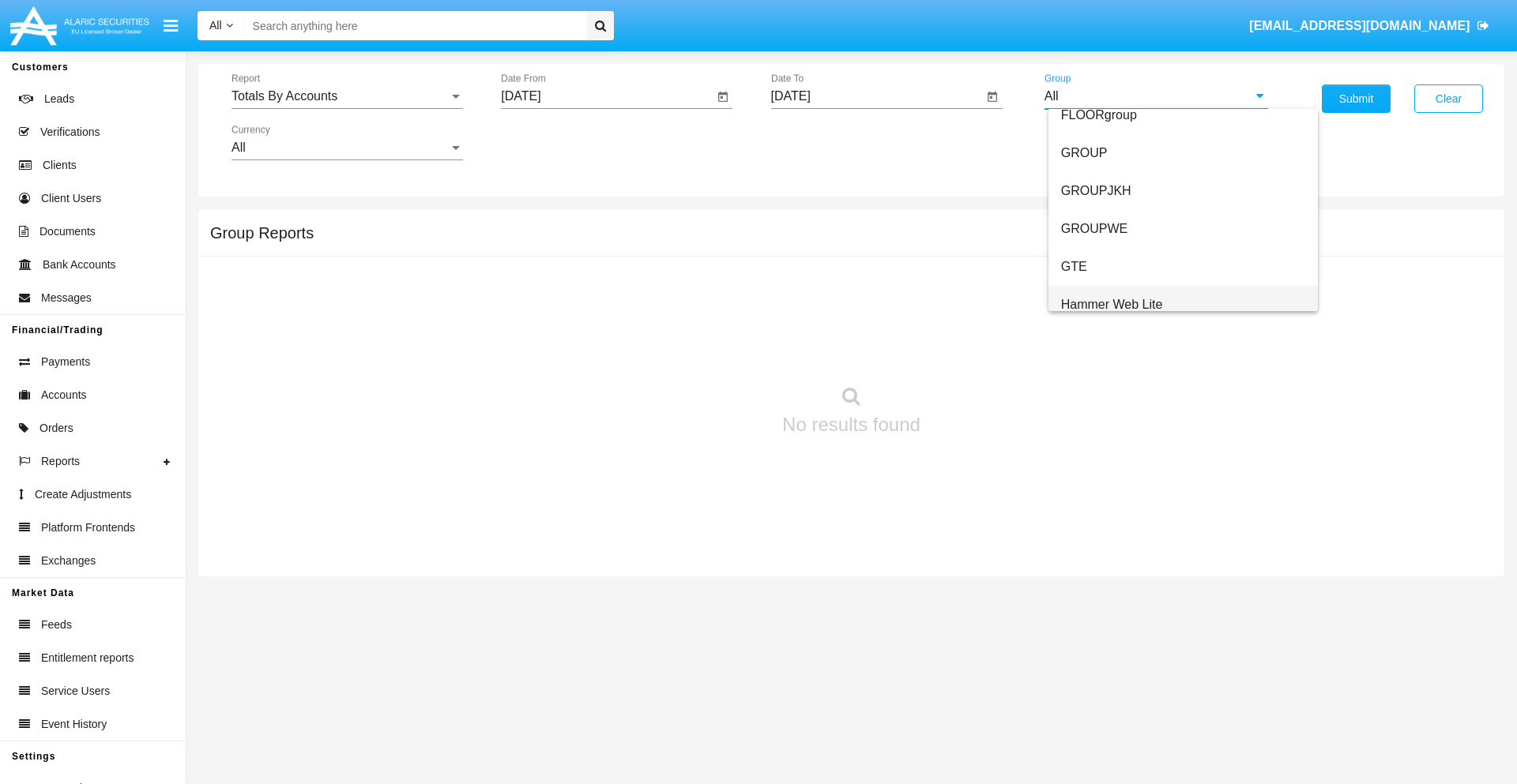
click at [1112, 304] on span "Hammer Web Lite" at bounding box center [1112, 304] width 102 height 14
type input "Hammer Web Lite"
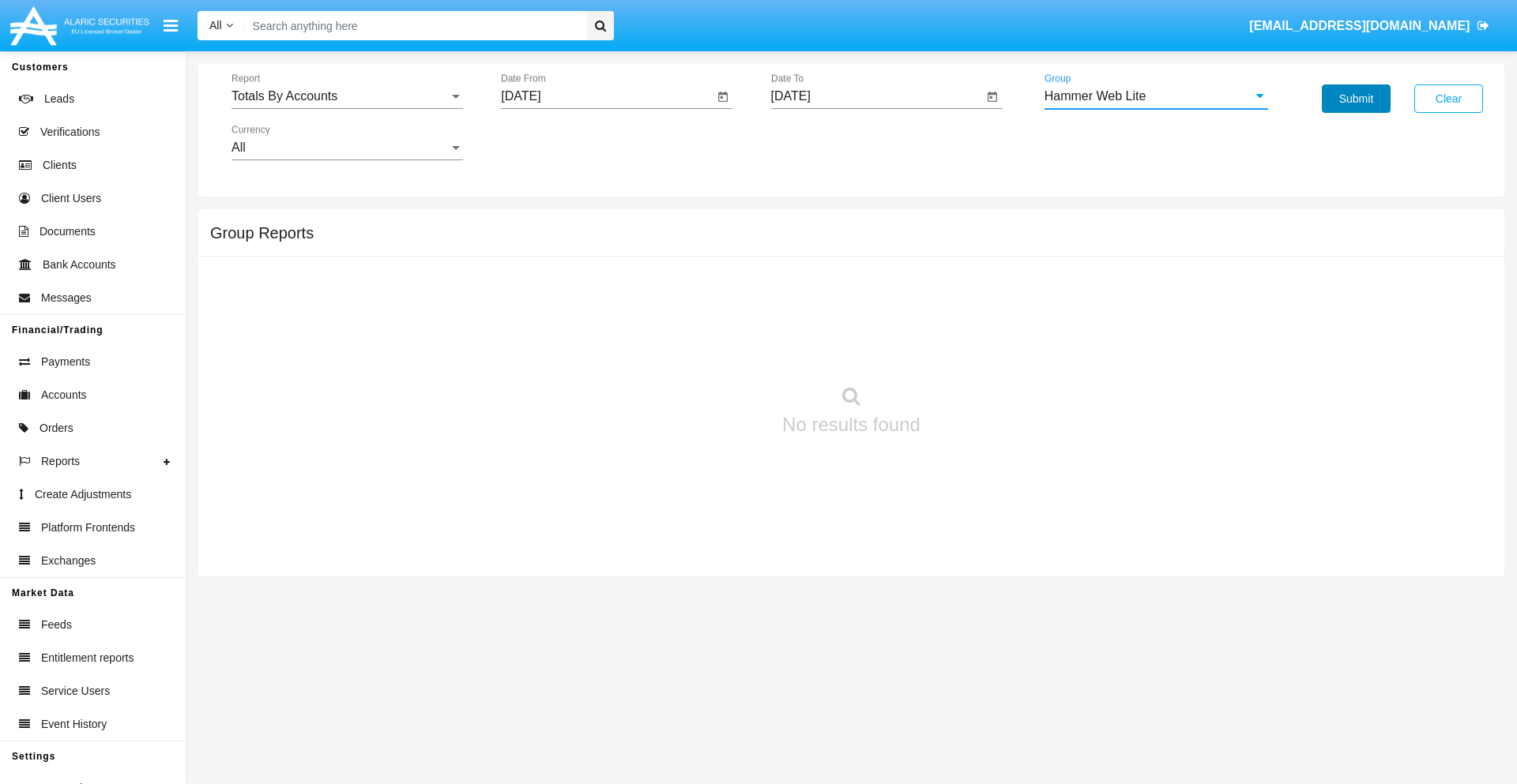
click at [1356, 99] on button "Submit" at bounding box center [1356, 99] width 69 height 29
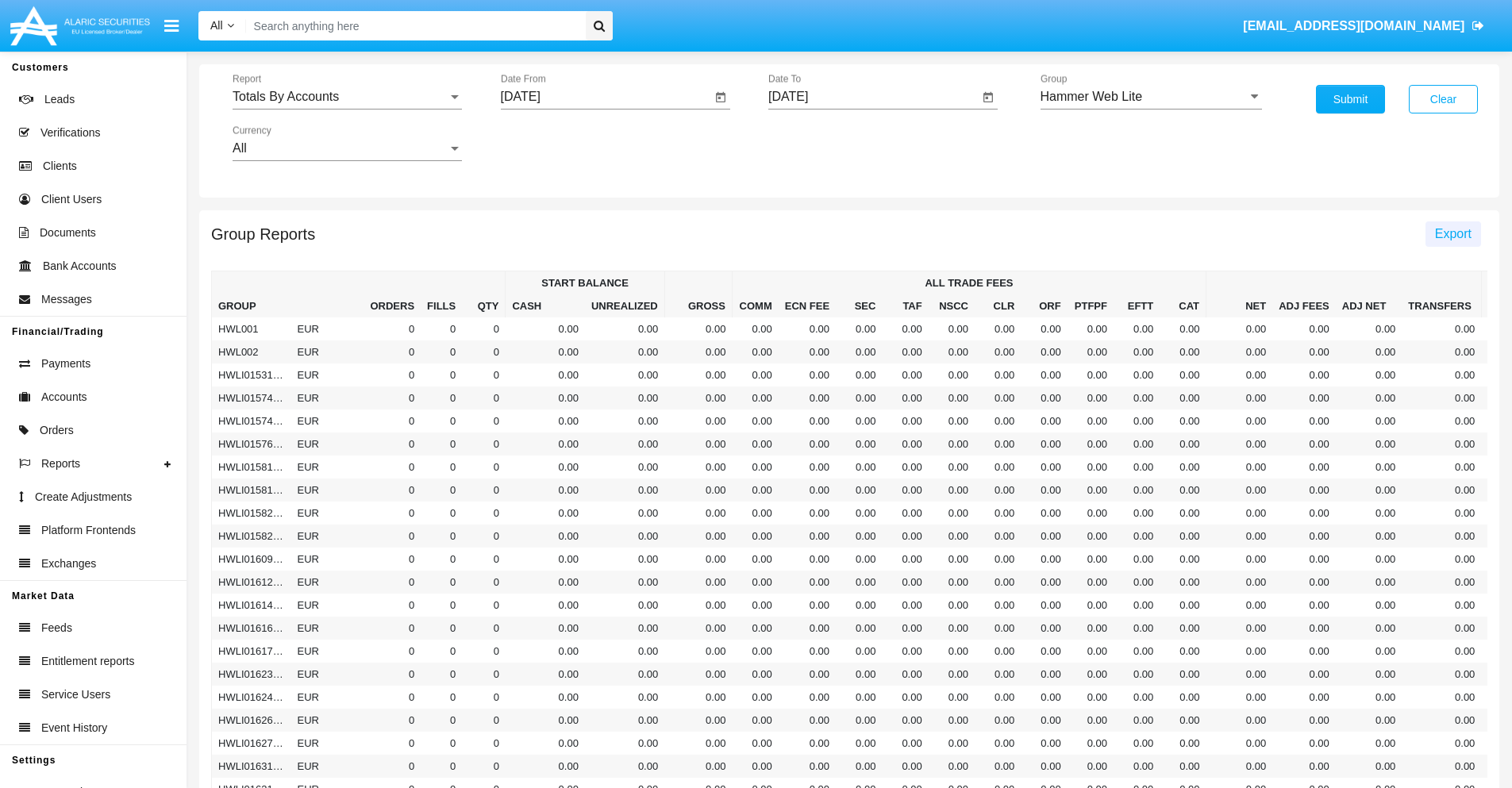
click at [1453, 234] on span "Export" at bounding box center [1453, 234] width 37 height 14
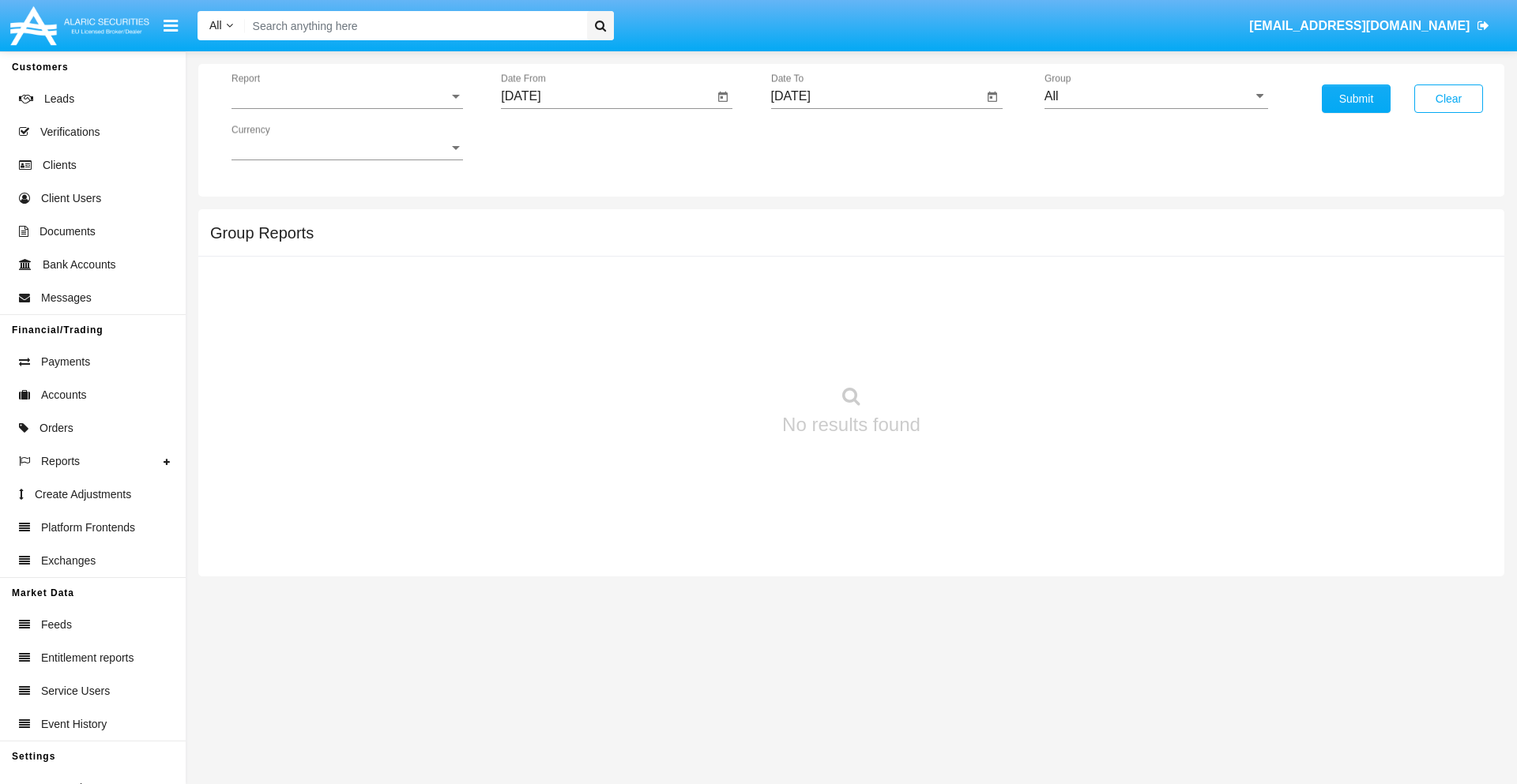
click at [347, 96] on span "Report" at bounding box center [340, 96] width 217 height 14
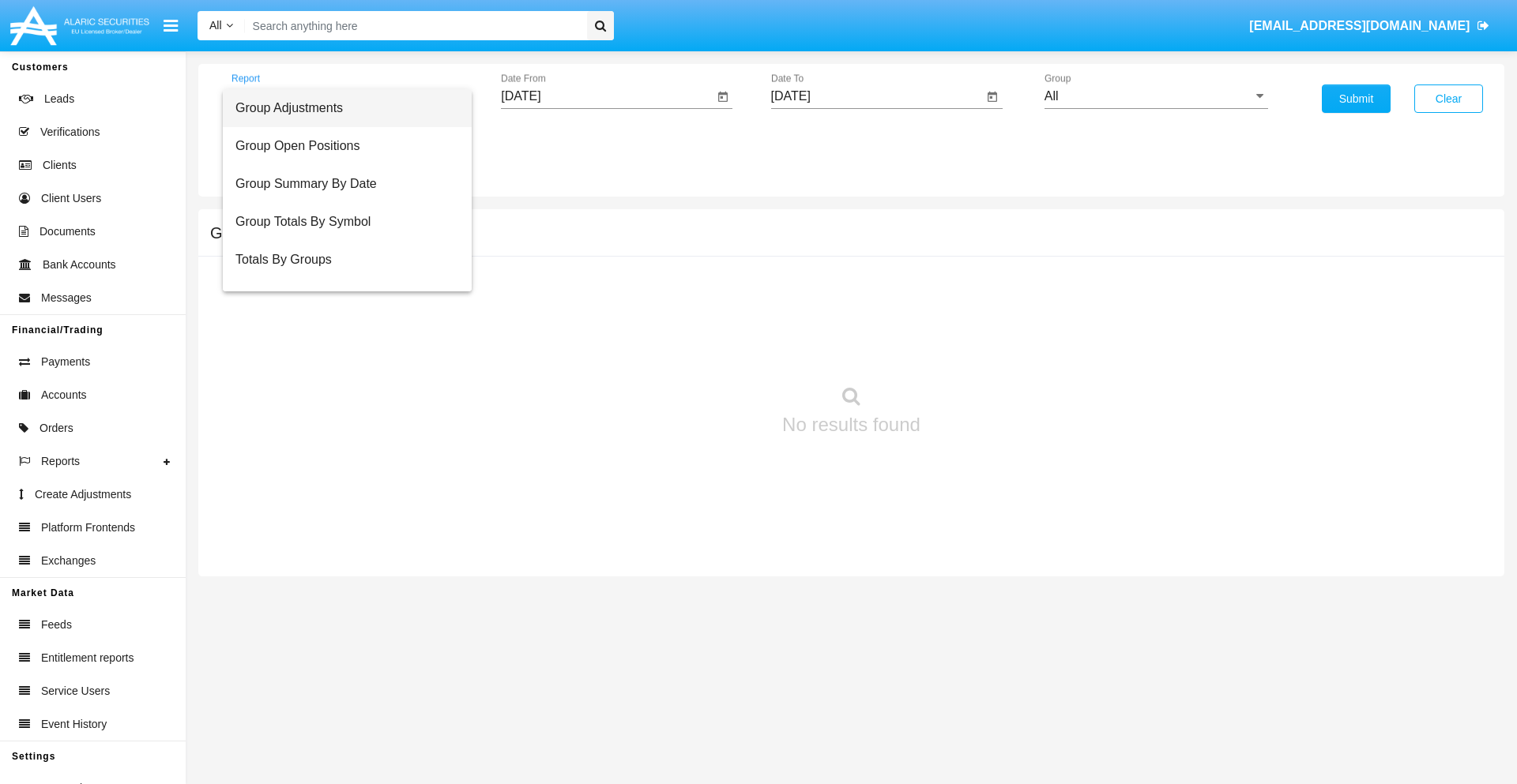
click at [341, 108] on span "Group Adjustments" at bounding box center [347, 108] width 223 height 38
click at [607, 96] on input "[DATE]" at bounding box center [607, 96] width 212 height 14
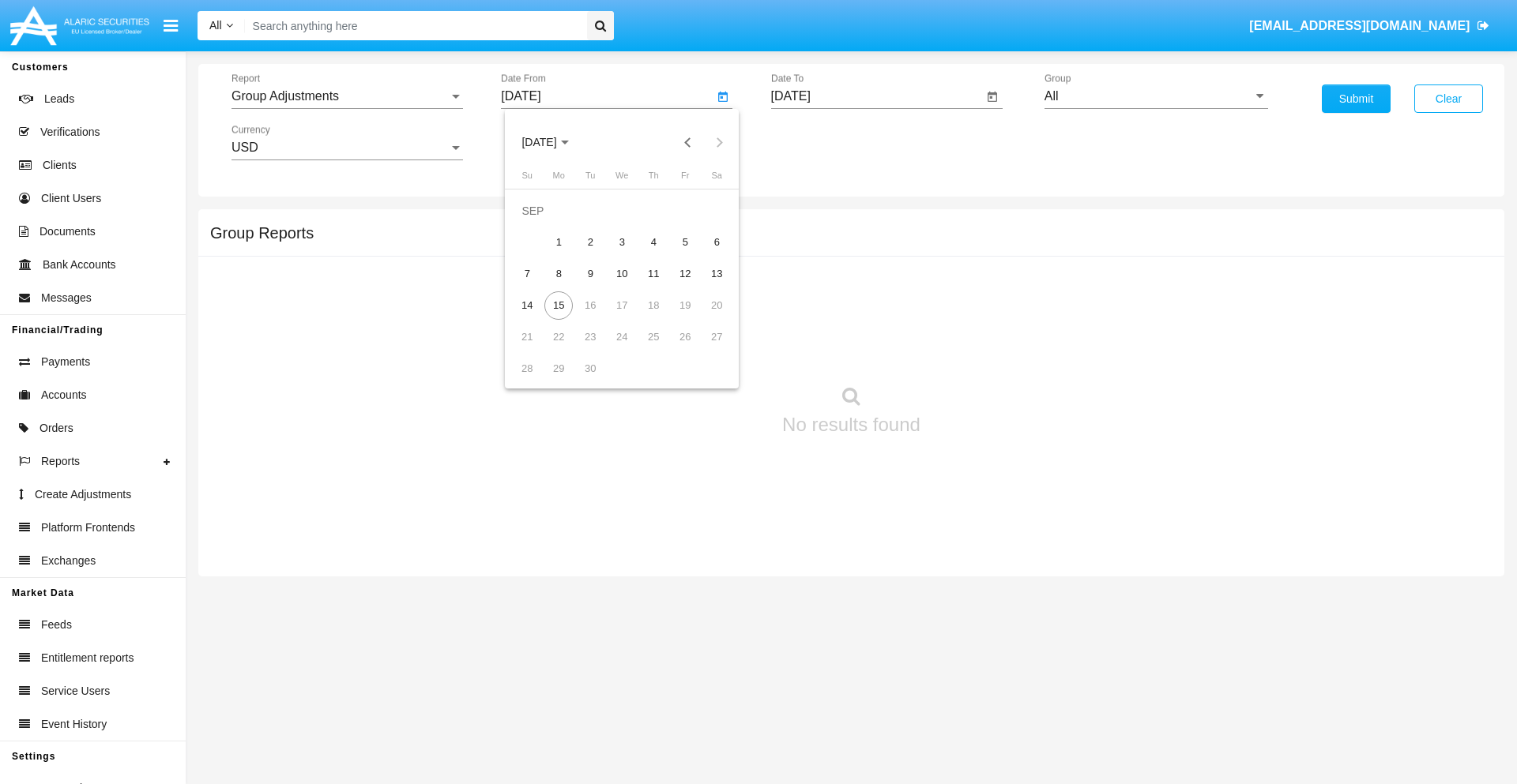
click at [552, 142] on span "[DATE]" at bounding box center [538, 143] width 35 height 13
click at [594, 317] on div "2019" at bounding box center [594, 318] width 50 height 29
click at [539, 222] on div "JAN" at bounding box center [539, 223] width 50 height 29
click at [591, 242] on div "1" at bounding box center [591, 243] width 29 height 29
type input "[DATE]"
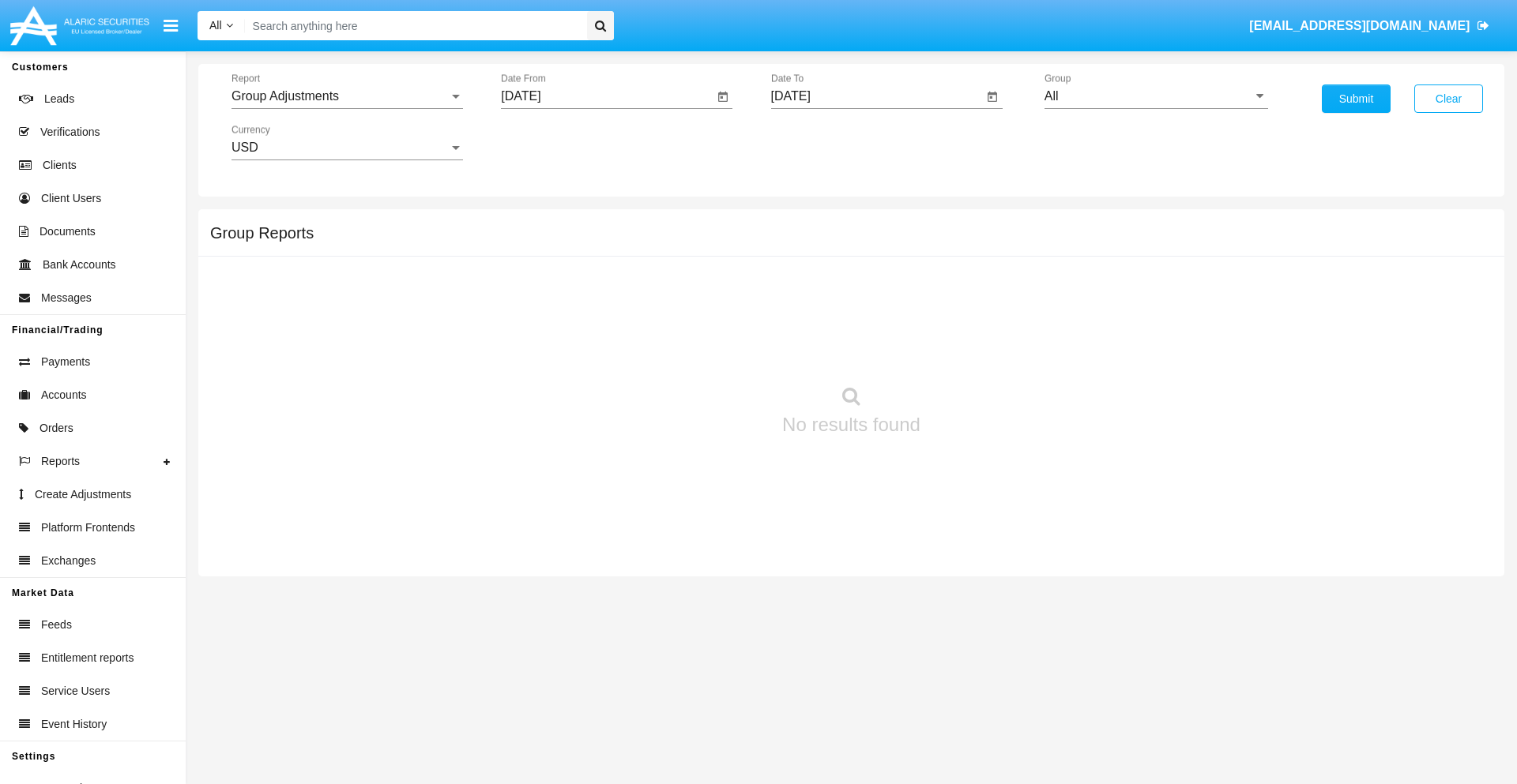
click at [877, 96] on input "[DATE]" at bounding box center [877, 96] width 212 height 14
click at [822, 142] on span "[DATE]" at bounding box center [809, 143] width 35 height 13
click at [864, 317] on div "2019" at bounding box center [864, 318] width 50 height 29
click at [808, 222] on div "JAN" at bounding box center [809, 223] width 50 height 29
click at [860, 242] on div "1" at bounding box center [860, 243] width 29 height 29
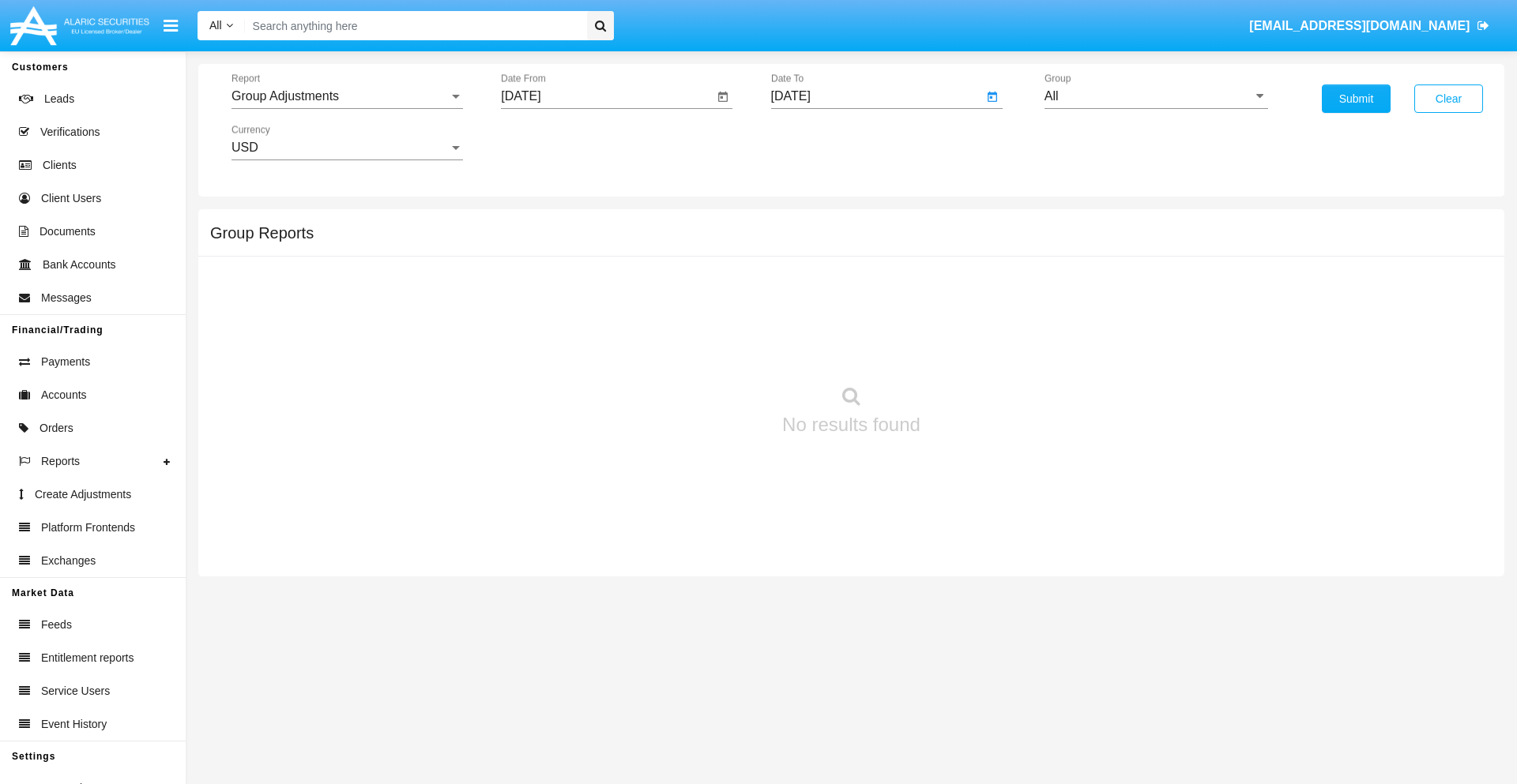
type input "[DATE]"
click at [1156, 96] on input "All" at bounding box center [1157, 96] width 223 height 14
click at [1102, 304] on span "Company AQA" at bounding box center [1102, 304] width 84 height 14
type input "Company AQA"
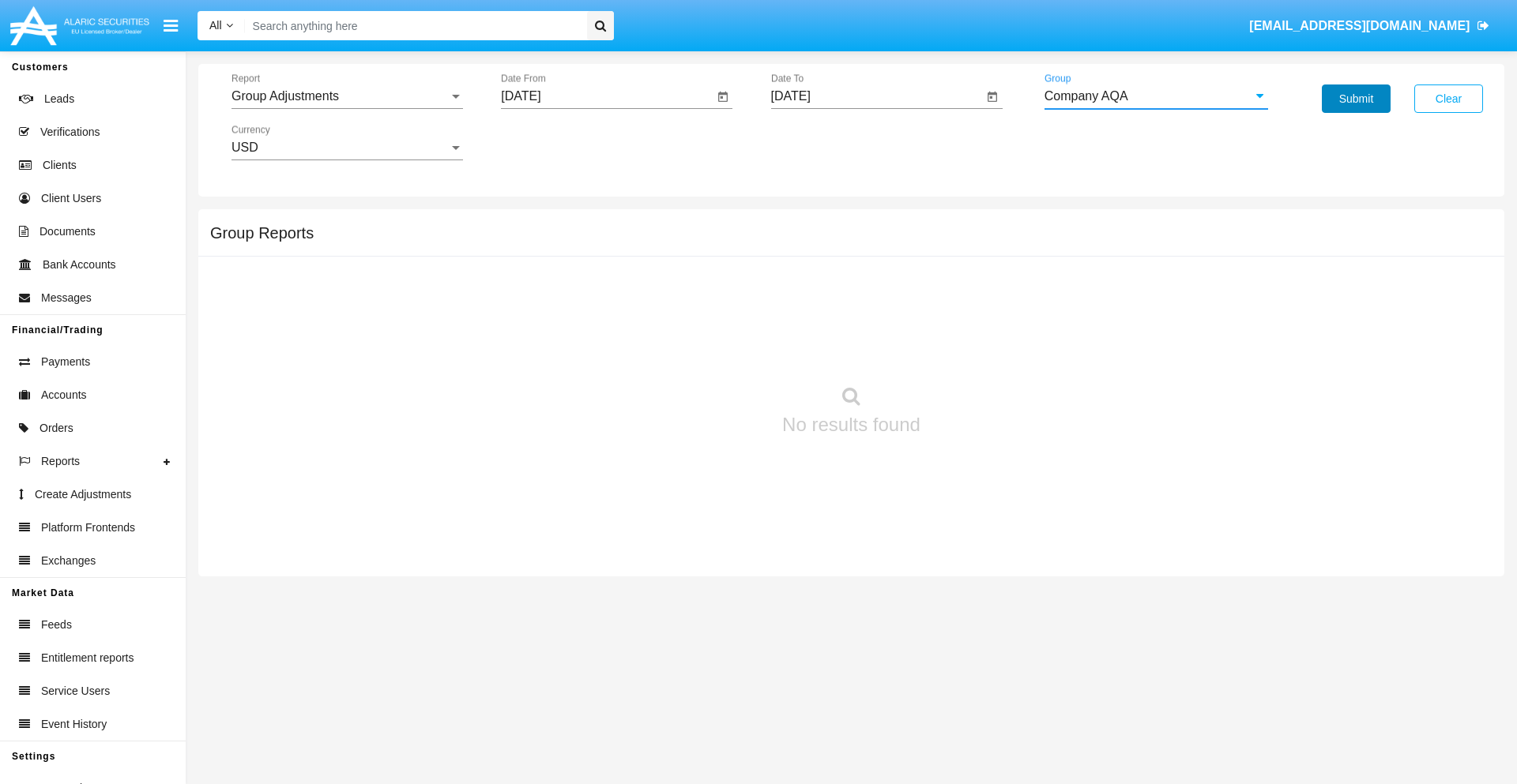
click at [1356, 99] on button "Submit" at bounding box center [1356, 99] width 69 height 29
click at [347, 96] on span "Report" at bounding box center [340, 96] width 217 height 14
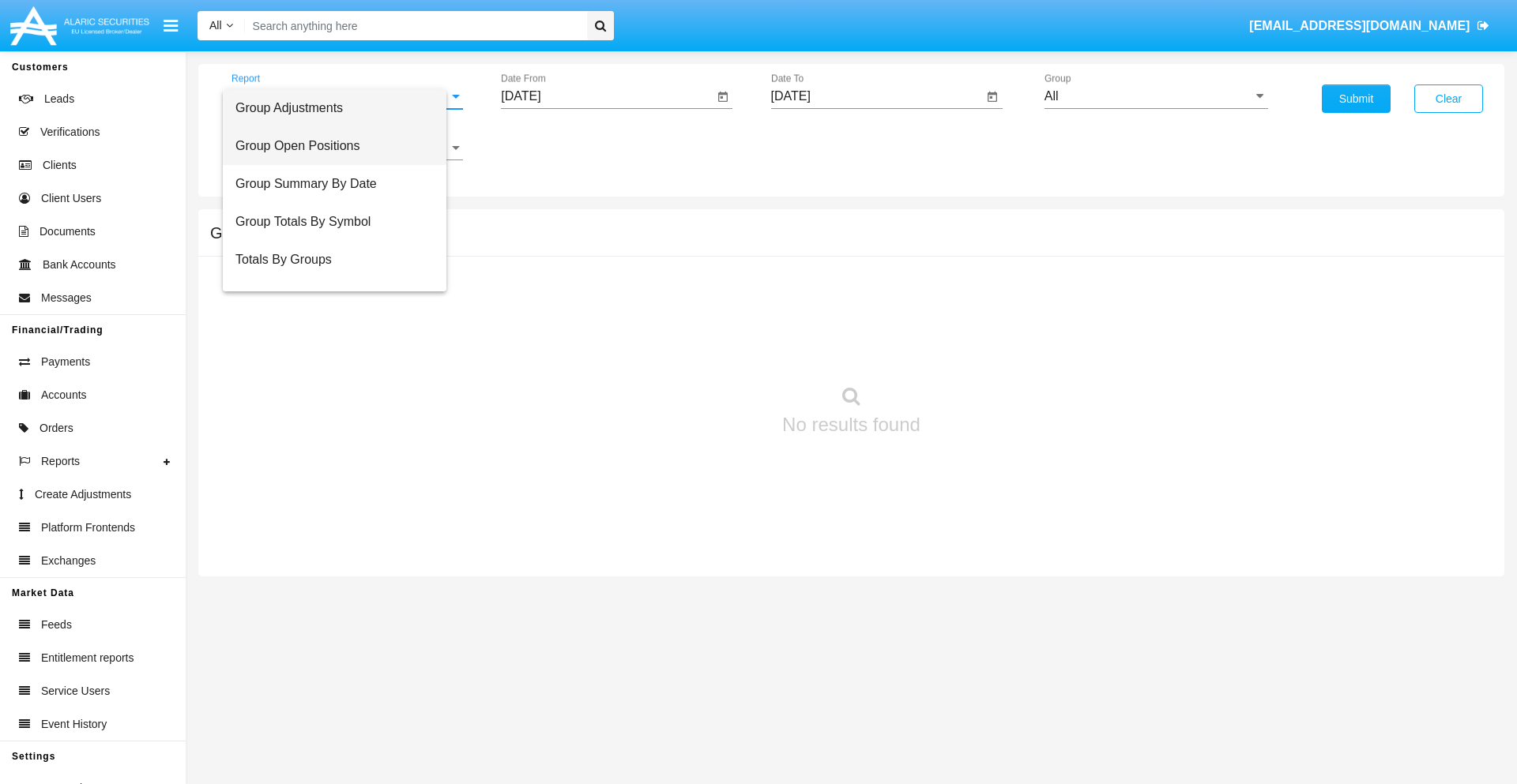
click at [341, 146] on span "Group Open Positions" at bounding box center [334, 145] width 198 height 38
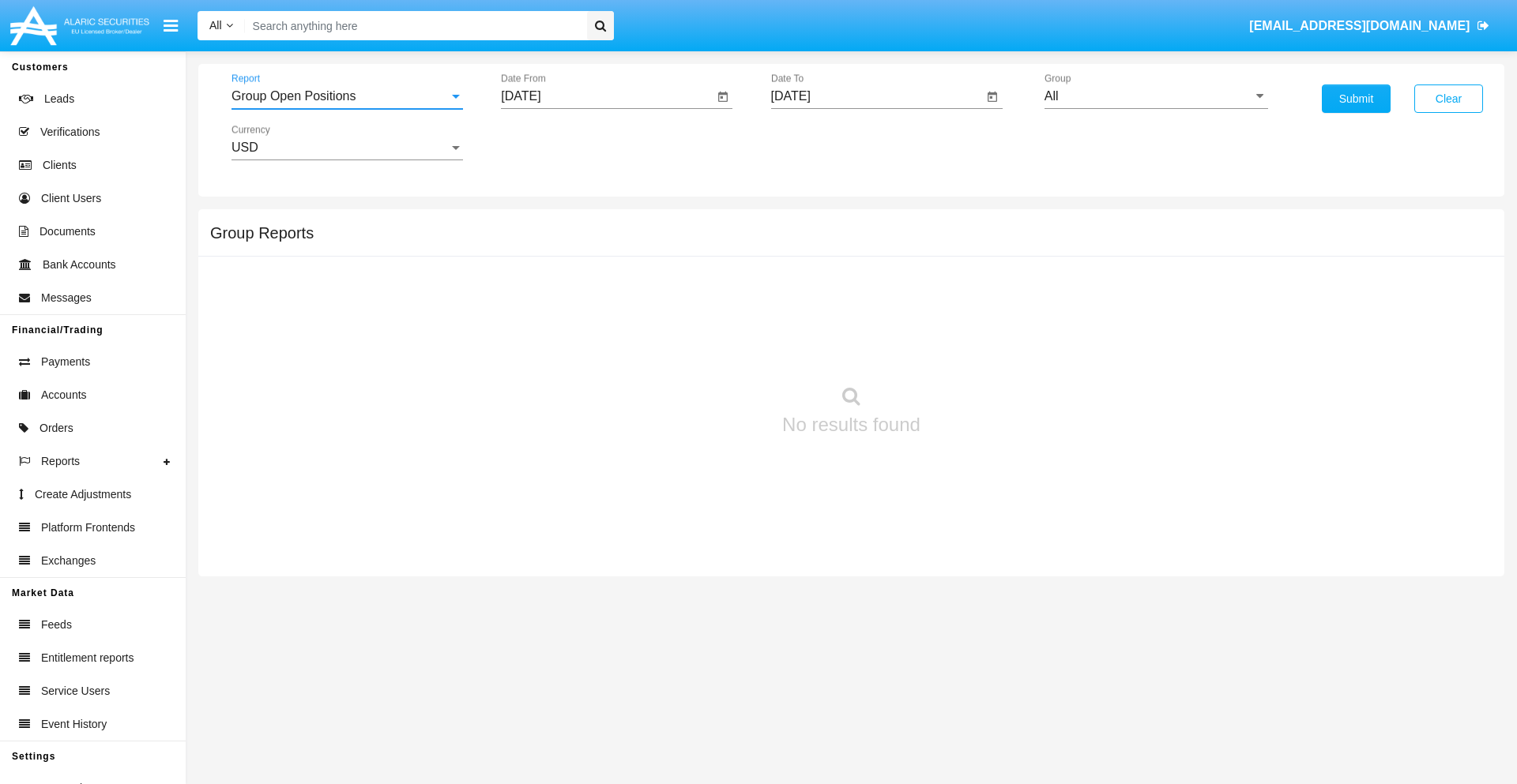
click at [607, 96] on input "[DATE]" at bounding box center [607, 96] width 212 height 14
click at [552, 142] on span "[DATE]" at bounding box center [538, 143] width 35 height 13
click at [594, 317] on div "2019" at bounding box center [594, 318] width 50 height 29
click at [539, 222] on div "JAN" at bounding box center [539, 223] width 50 height 29
click at [591, 242] on div "1" at bounding box center [591, 243] width 29 height 29
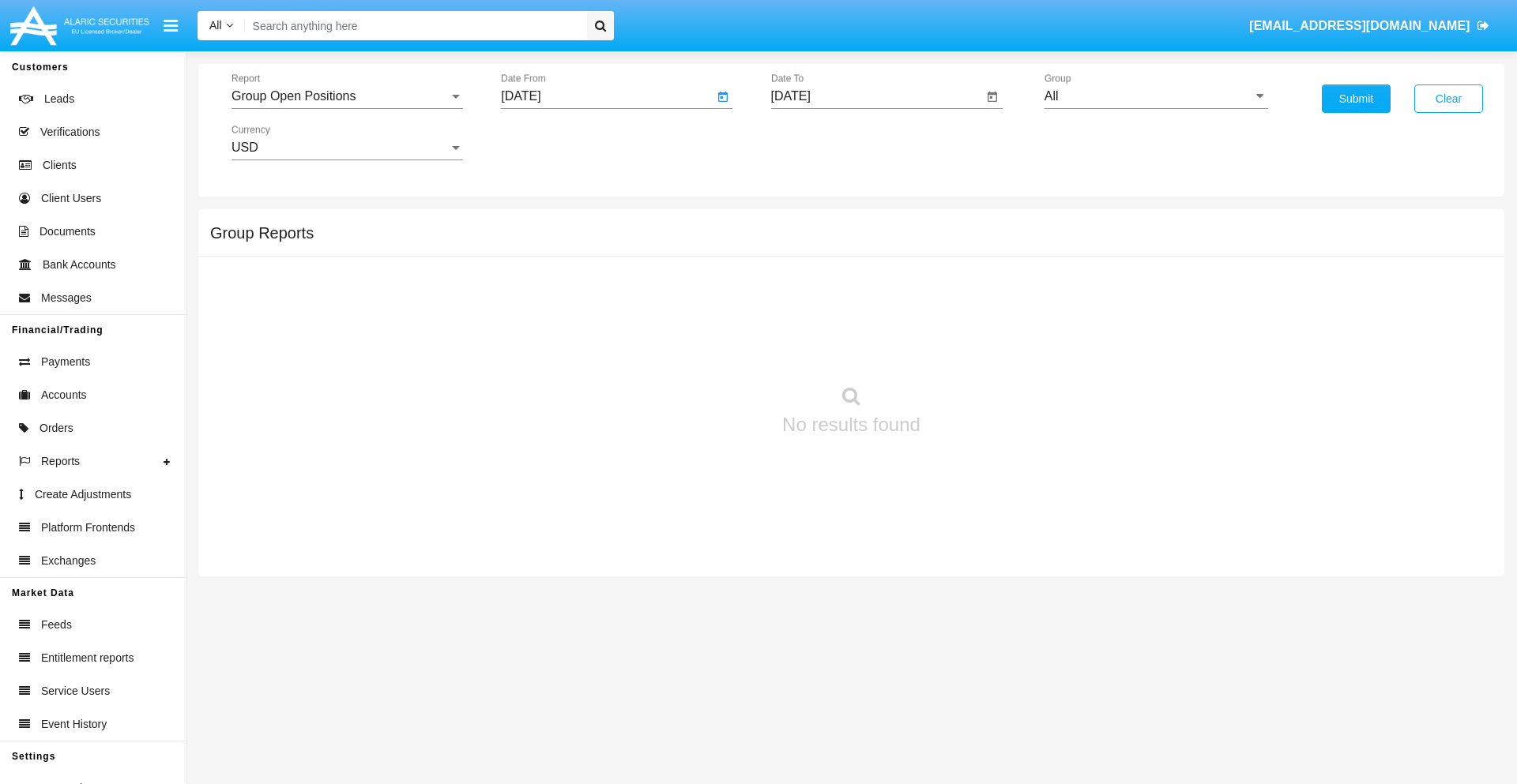
type input "[DATE]"
click at [877, 96] on input "[DATE]" at bounding box center [877, 96] width 212 height 14
click at [822, 142] on span "[DATE]" at bounding box center [809, 143] width 35 height 13
click at [864, 317] on div "2019" at bounding box center [864, 318] width 50 height 29
click at [808, 222] on div "JAN" at bounding box center [809, 223] width 50 height 29
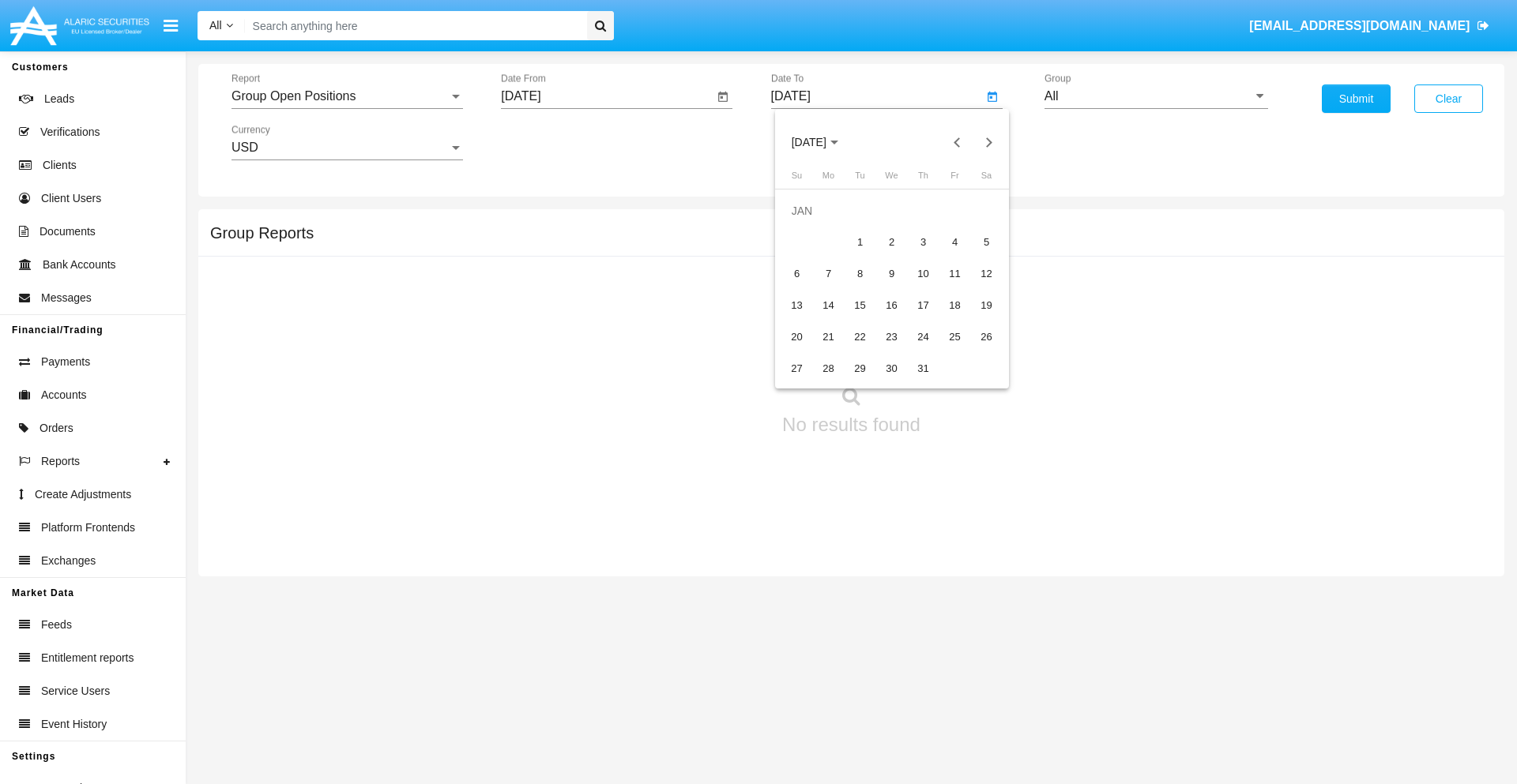
click at [860, 242] on div "1" at bounding box center [860, 243] width 29 height 29
type input "[DATE]"
click at [1156, 96] on input "All" at bounding box center [1157, 96] width 223 height 14
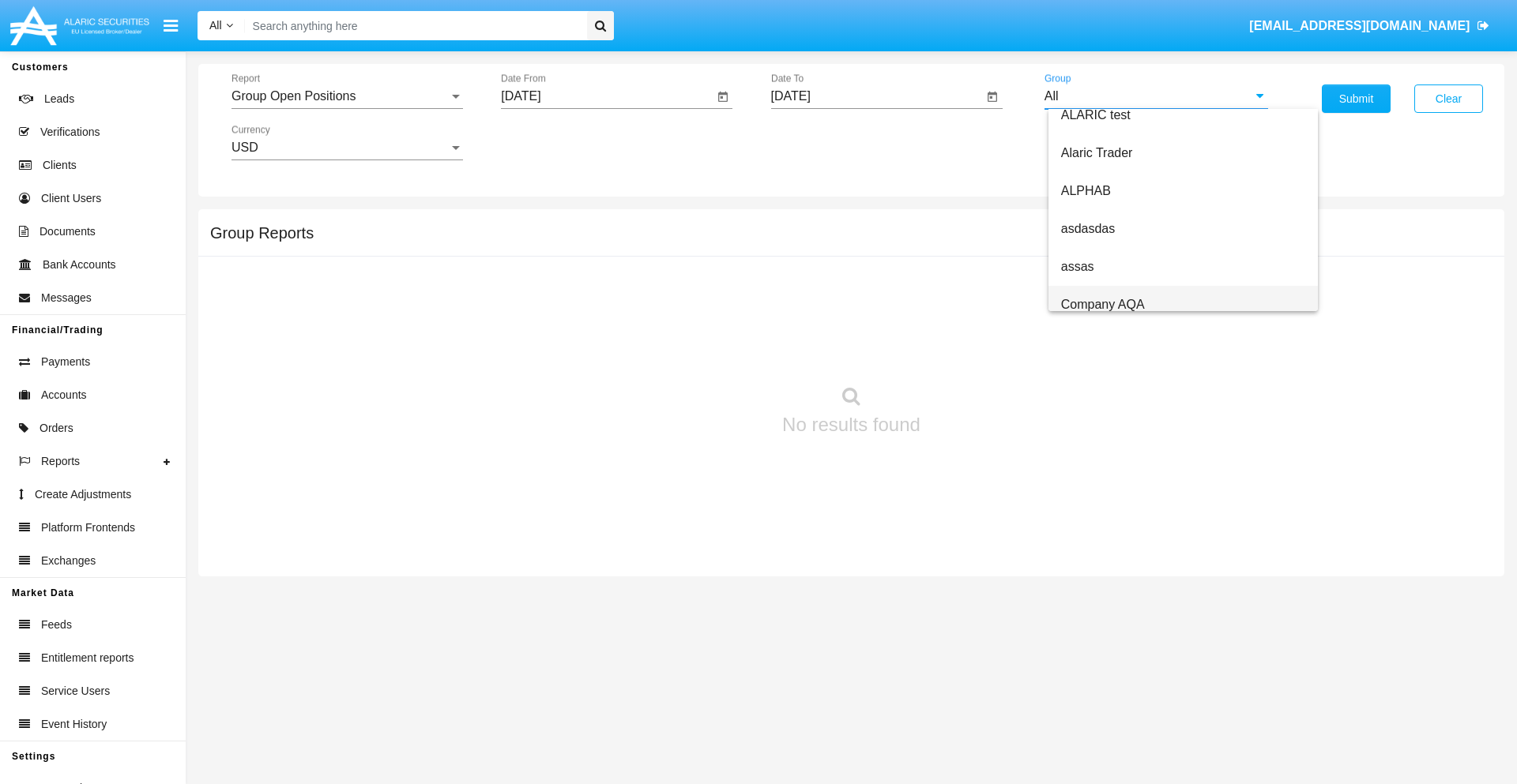
click at [1102, 304] on span "Company AQA" at bounding box center [1102, 304] width 84 height 14
type input "Company AQA"
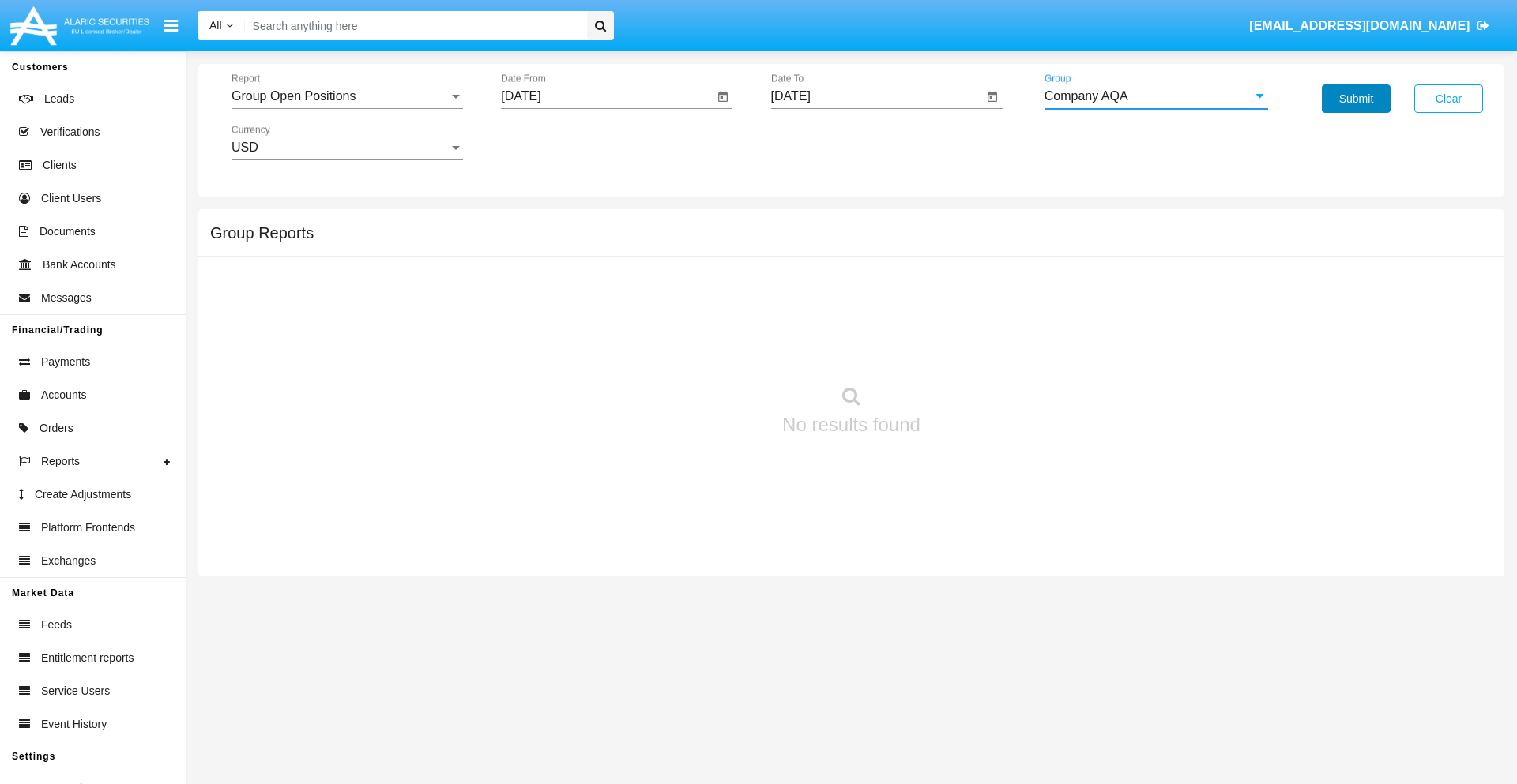
click at [1356, 99] on button "Submit" at bounding box center [1356, 99] width 69 height 29
click at [347, 96] on span "Report" at bounding box center [340, 96] width 217 height 14
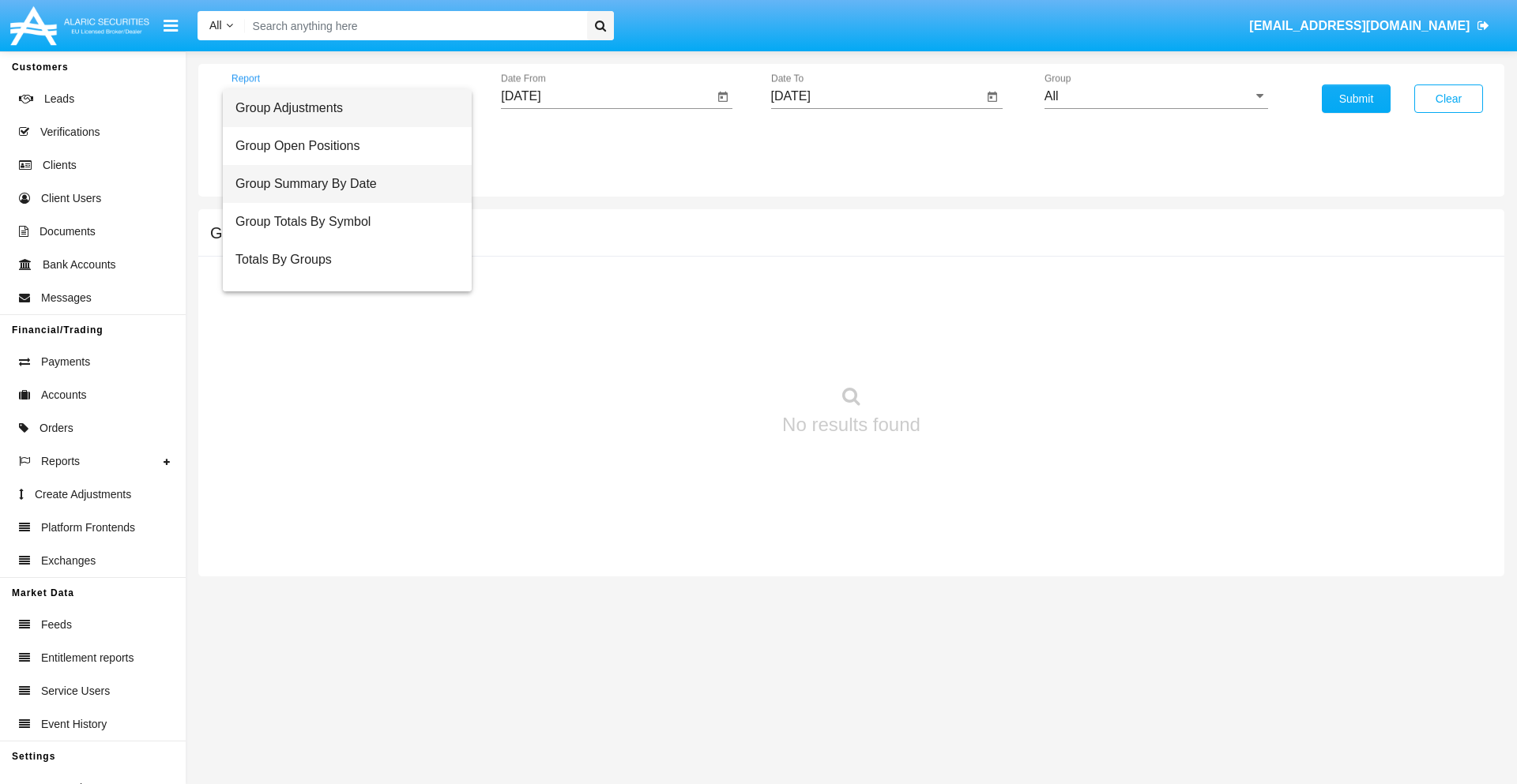
click at [341, 184] on span "Group Summary By Date" at bounding box center [347, 184] width 223 height 38
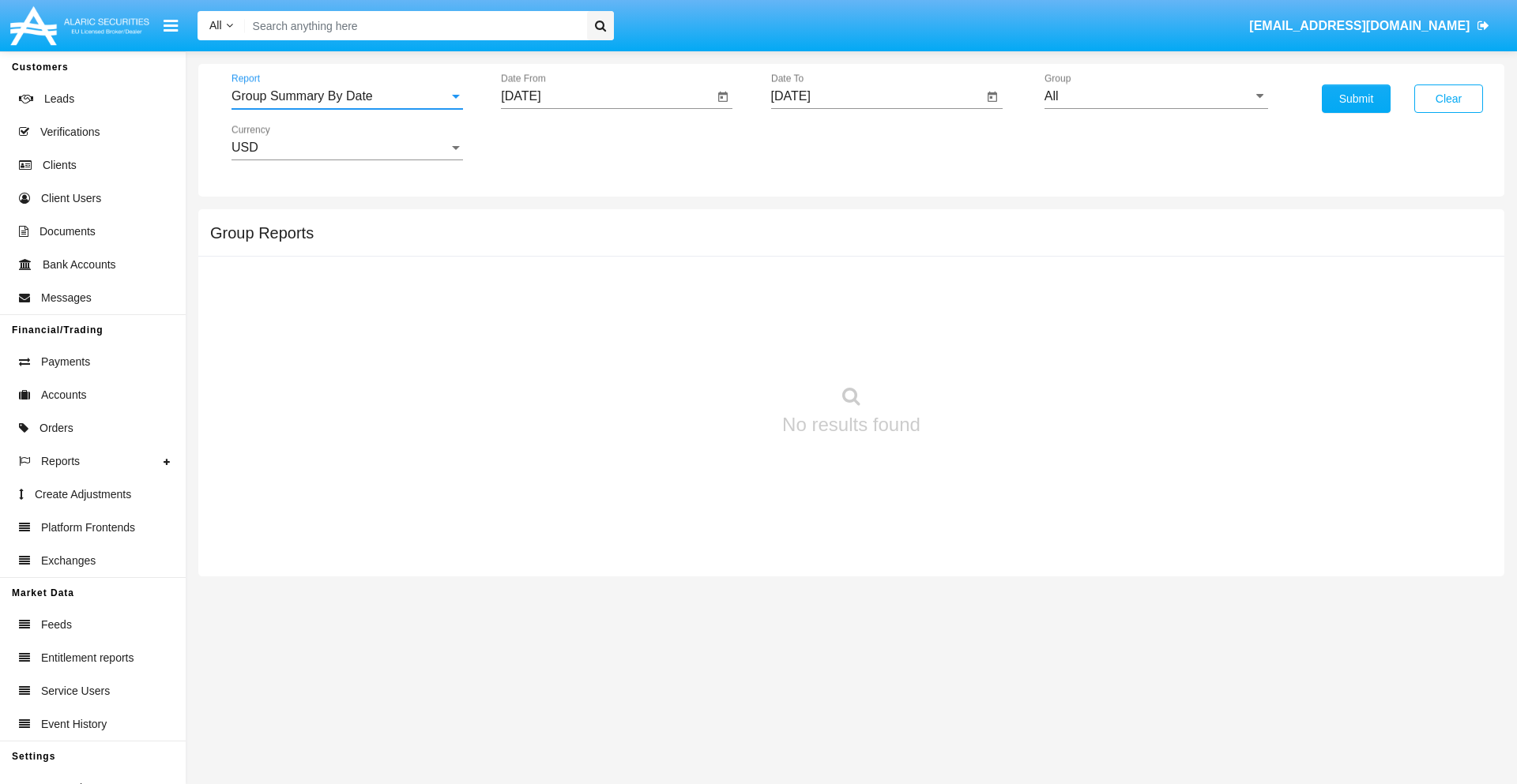
click at [607, 96] on input "[DATE]" at bounding box center [607, 96] width 212 height 14
click at [552, 142] on span "[DATE]" at bounding box center [538, 143] width 35 height 13
click at [594, 317] on div "2019" at bounding box center [594, 318] width 50 height 29
click at [539, 222] on div "JAN" at bounding box center [539, 223] width 50 height 29
click at [591, 242] on div "1" at bounding box center [591, 243] width 29 height 29
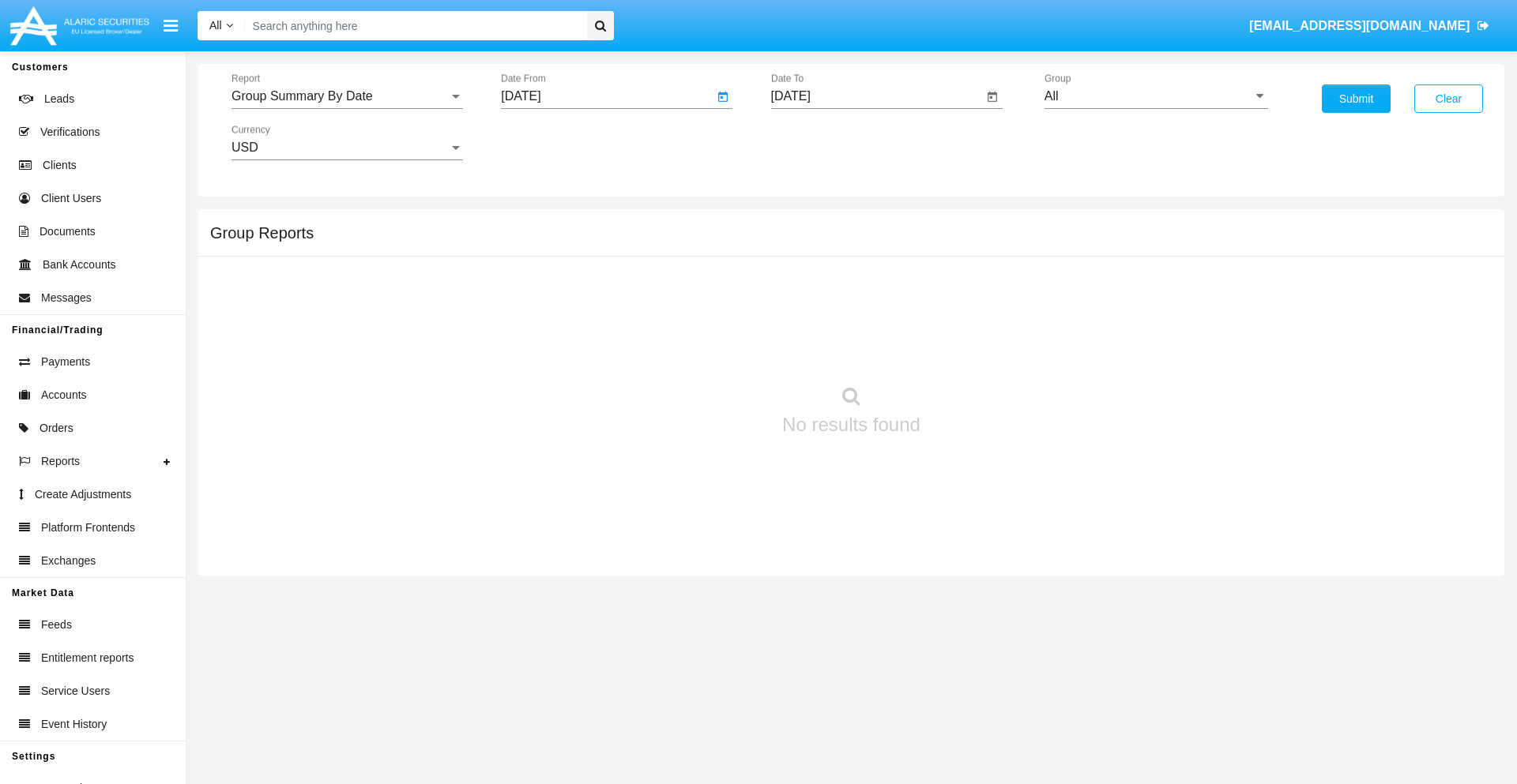
type input "[DATE]"
click at [877, 96] on input "[DATE]" at bounding box center [877, 96] width 212 height 14
click at [822, 142] on span "[DATE]" at bounding box center [809, 143] width 35 height 13
click at [864, 317] on div "2019" at bounding box center [864, 318] width 50 height 29
click at [808, 222] on div "JAN" at bounding box center [809, 223] width 50 height 29
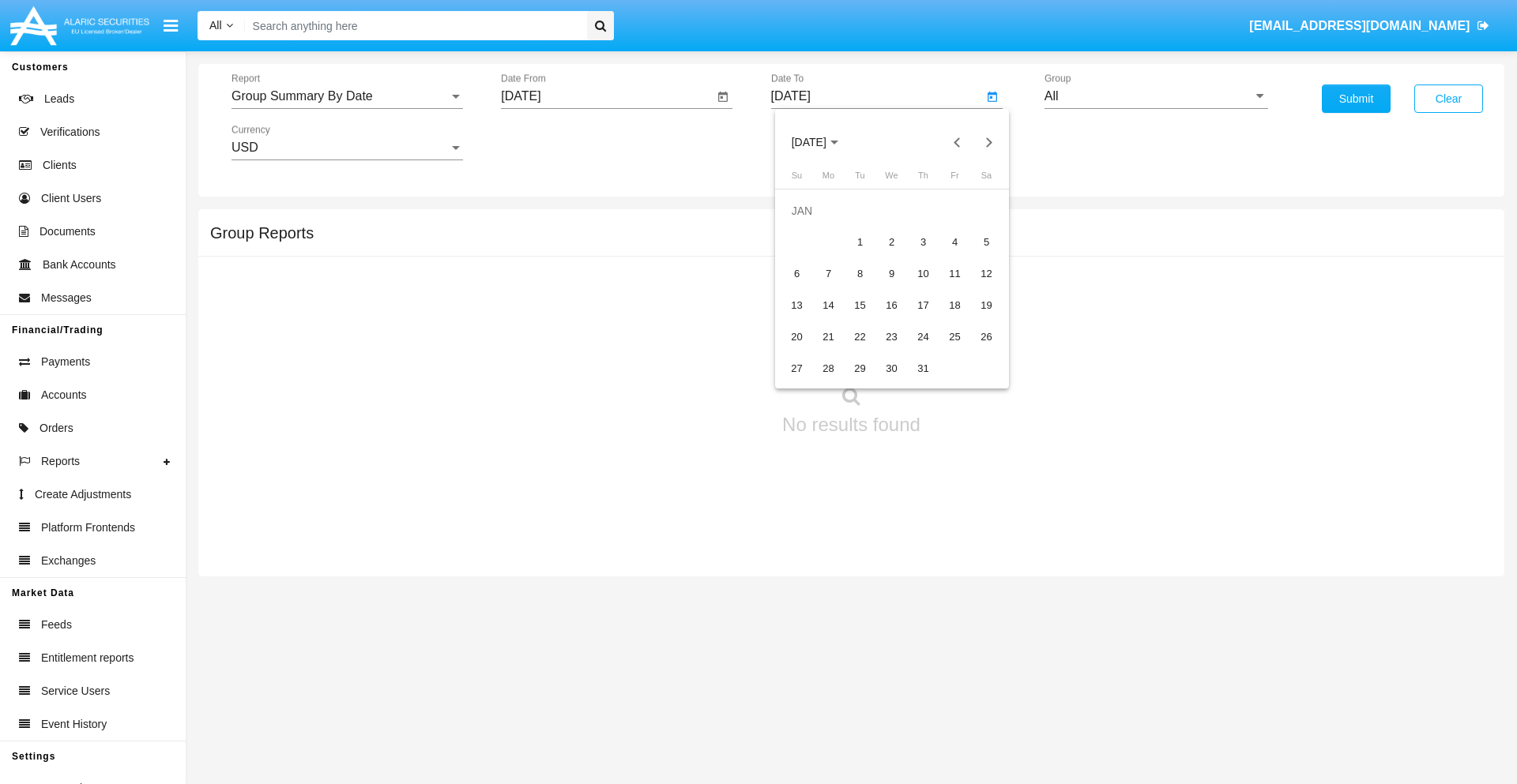
click at [860, 242] on div "1" at bounding box center [860, 243] width 29 height 29
type input "[DATE]"
click at [1156, 96] on input "All" at bounding box center [1157, 96] width 223 height 14
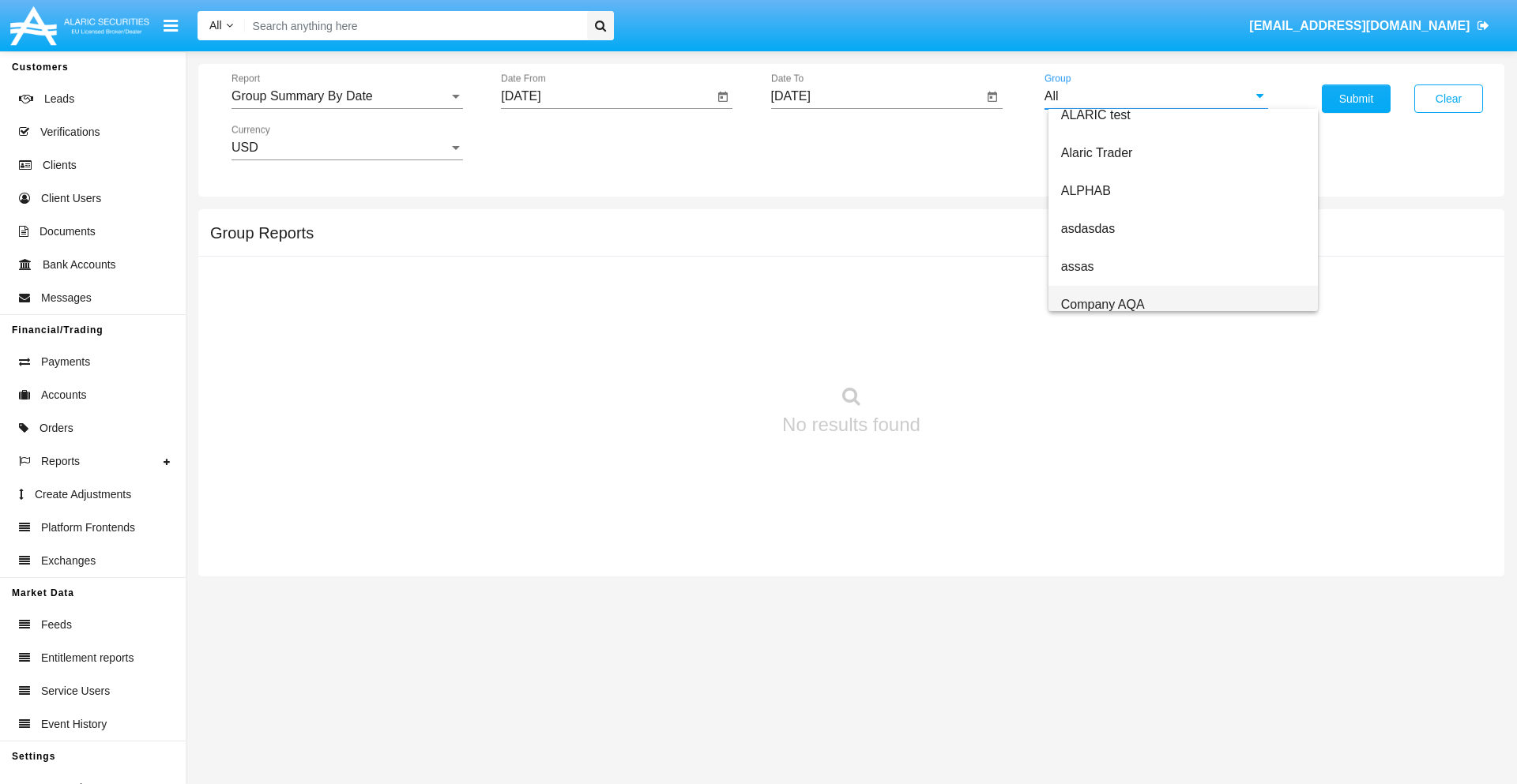
click at [1102, 304] on span "Company AQA" at bounding box center [1102, 304] width 84 height 14
type input "Company AQA"
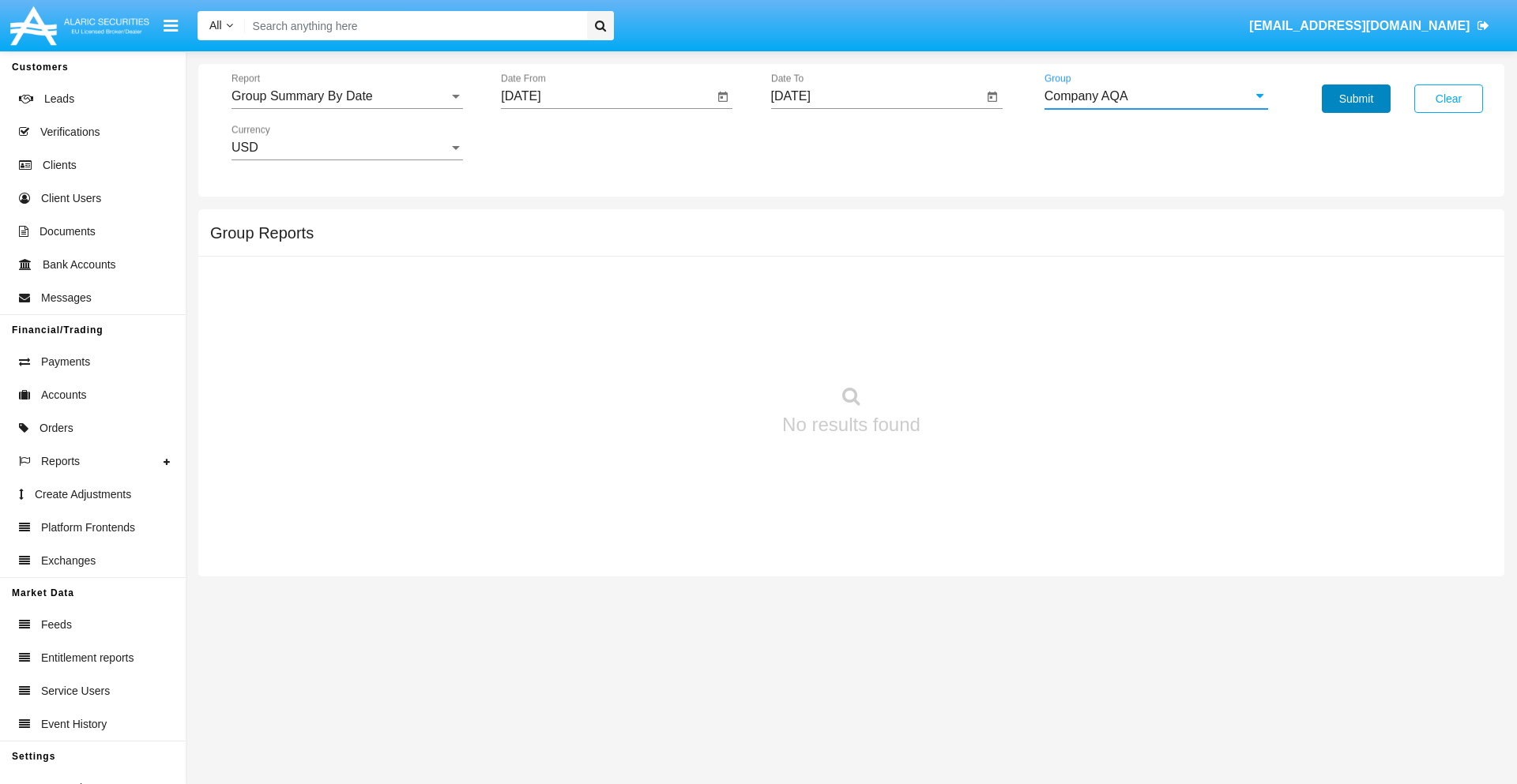
click at [1356, 99] on button "Submit" at bounding box center [1356, 99] width 69 height 29
click at [347, 96] on span "Report" at bounding box center [340, 96] width 217 height 14
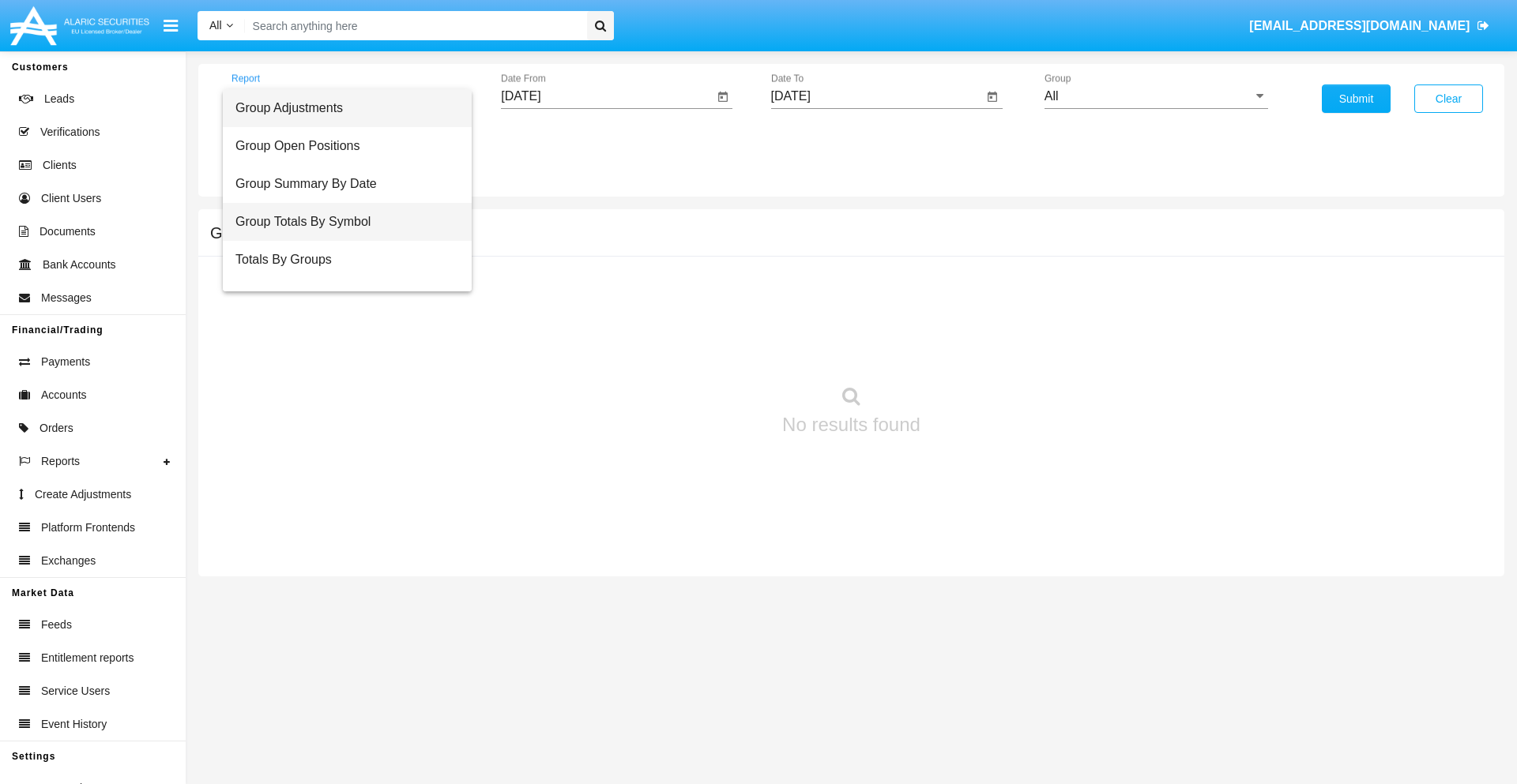
click at [341, 222] on span "Group Totals By Symbol" at bounding box center [347, 222] width 223 height 38
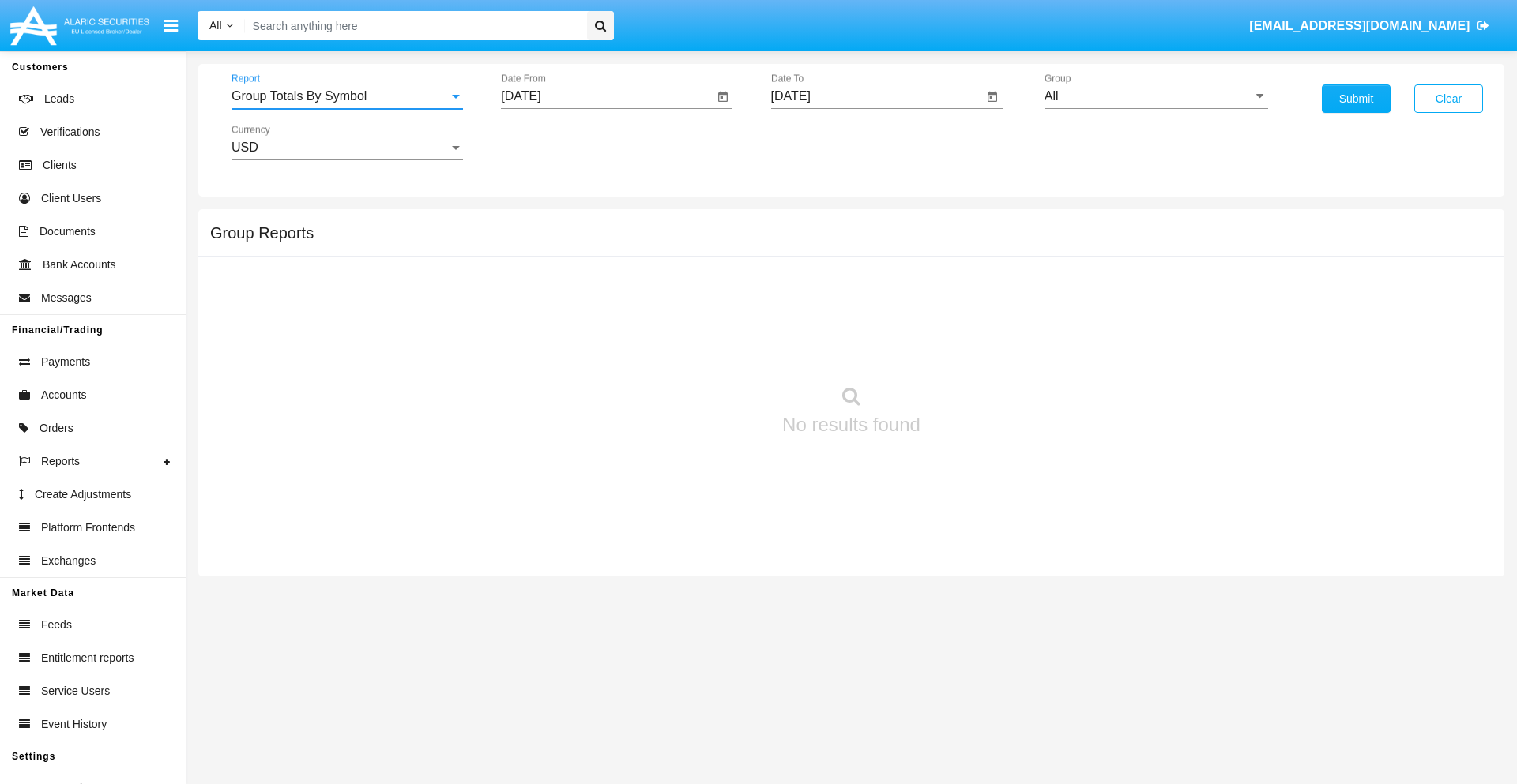
click at [607, 96] on input "[DATE]" at bounding box center [607, 96] width 212 height 14
click at [552, 142] on span "[DATE]" at bounding box center [538, 143] width 35 height 13
click at [594, 317] on div "2019" at bounding box center [594, 318] width 50 height 29
click at [539, 222] on div "JAN" at bounding box center [539, 223] width 50 height 29
click at [591, 242] on div "1" at bounding box center [591, 243] width 29 height 29
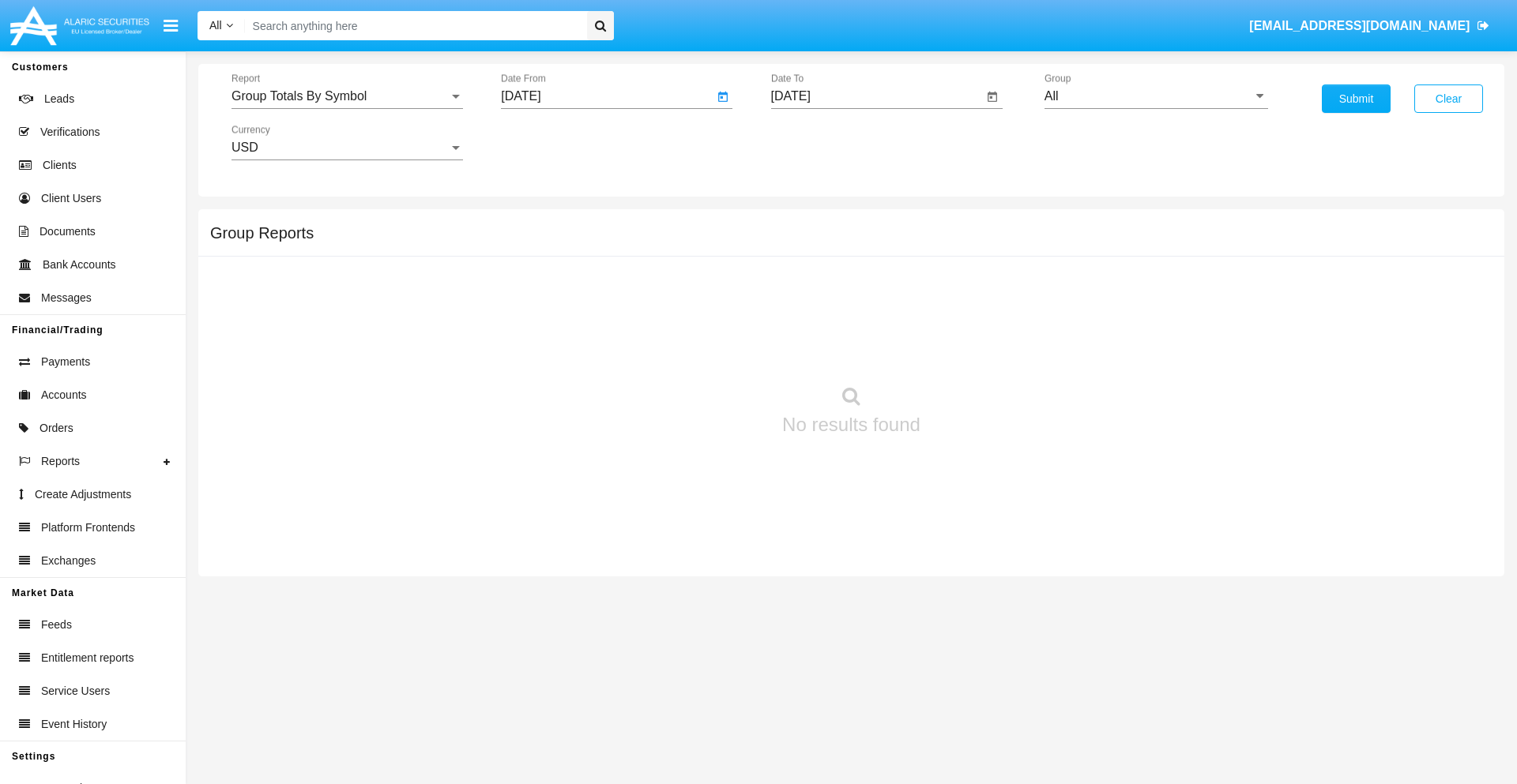
type input "[DATE]"
click at [877, 96] on input "[DATE]" at bounding box center [877, 96] width 212 height 14
click at [822, 142] on span "[DATE]" at bounding box center [809, 143] width 35 height 13
click at [864, 317] on div "2019" at bounding box center [864, 318] width 50 height 29
click at [808, 222] on div "JAN" at bounding box center [809, 223] width 50 height 29
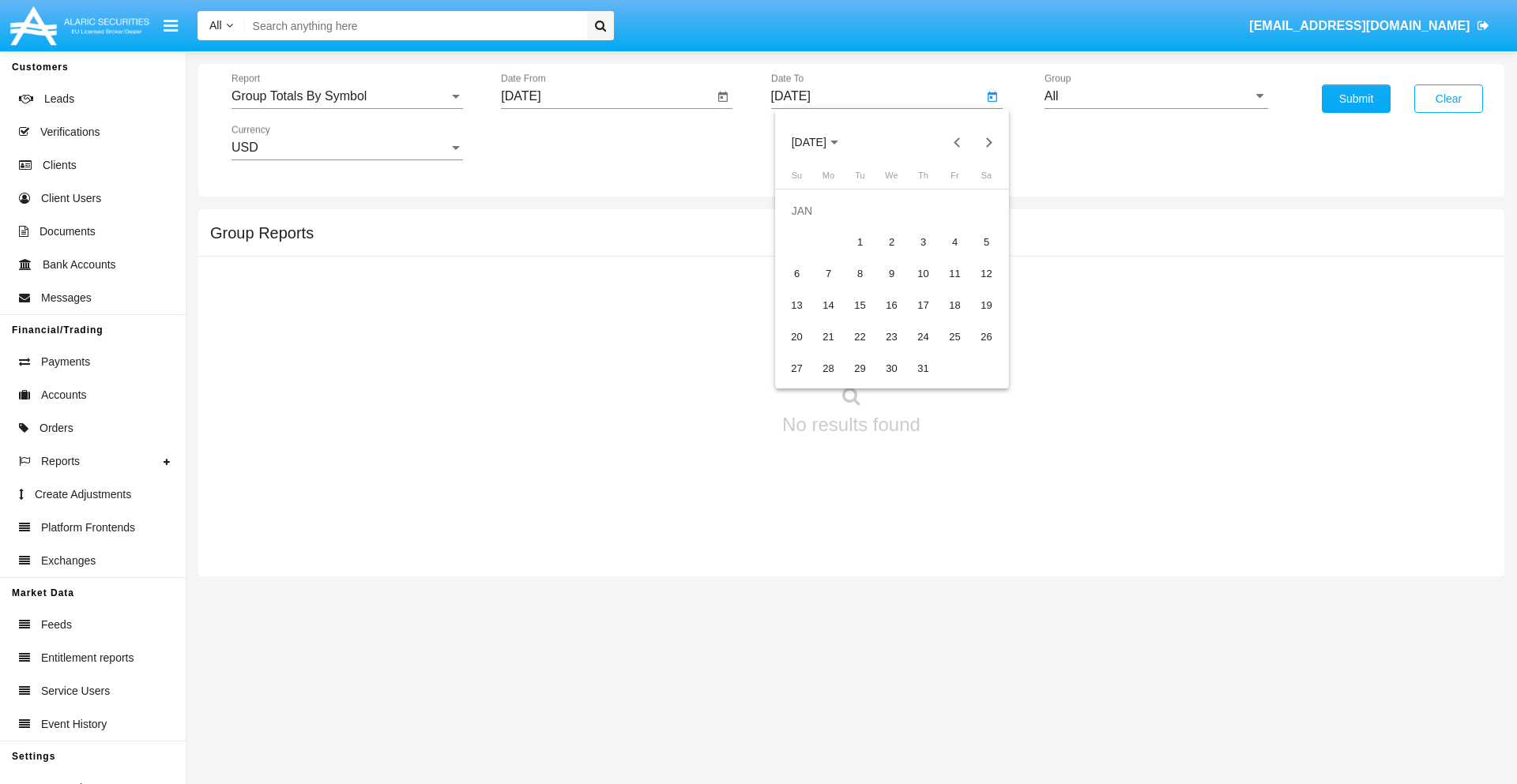
click at [860, 242] on div "1" at bounding box center [860, 243] width 29 height 29
type input "[DATE]"
click at [1156, 96] on input "All" at bounding box center [1157, 96] width 223 height 14
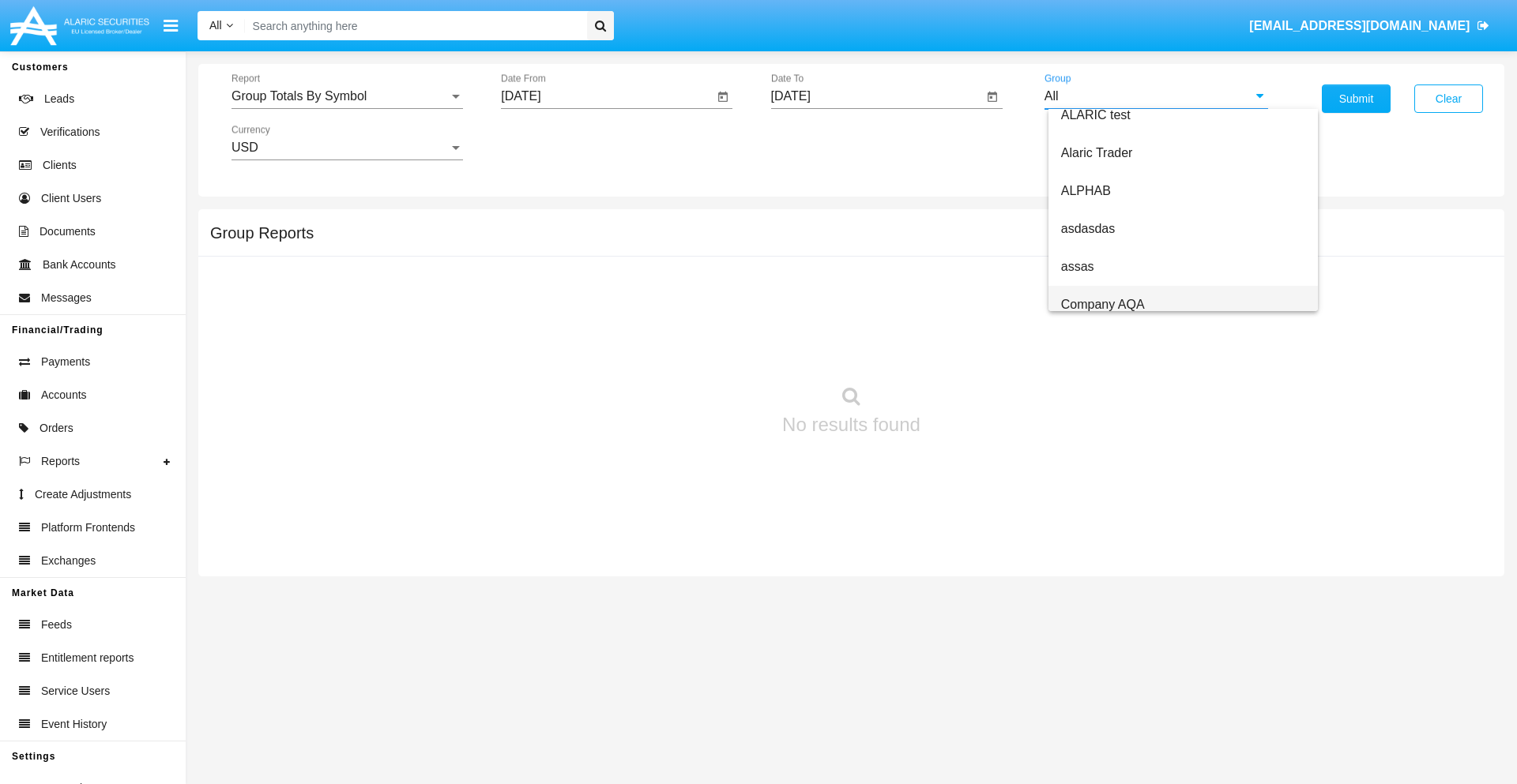
click at [1102, 304] on span "Company AQA" at bounding box center [1102, 304] width 84 height 14
type input "Company AQA"
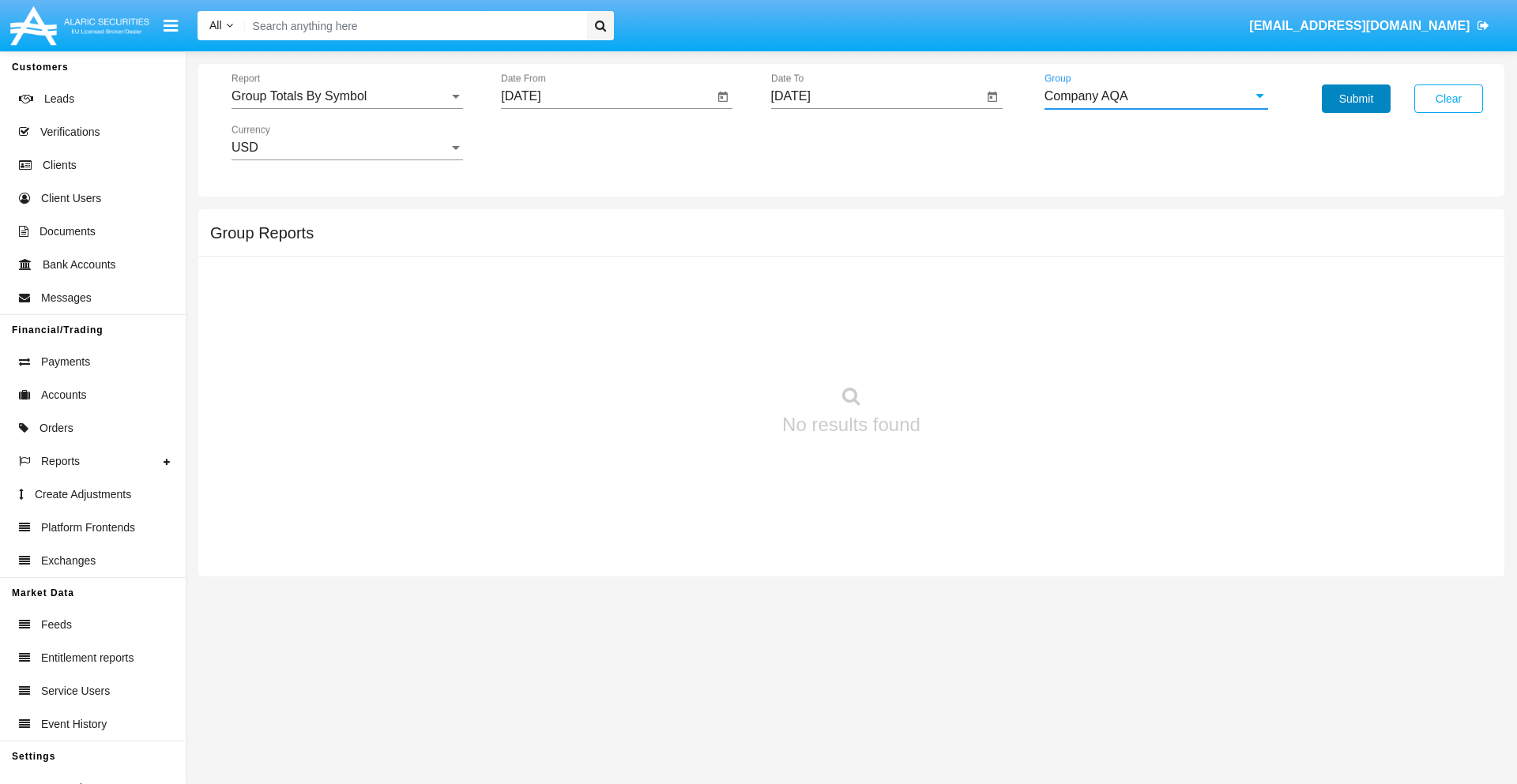
click at [1356, 99] on button "Submit" at bounding box center [1356, 99] width 69 height 29
click at [347, 96] on span "Report" at bounding box center [340, 96] width 217 height 14
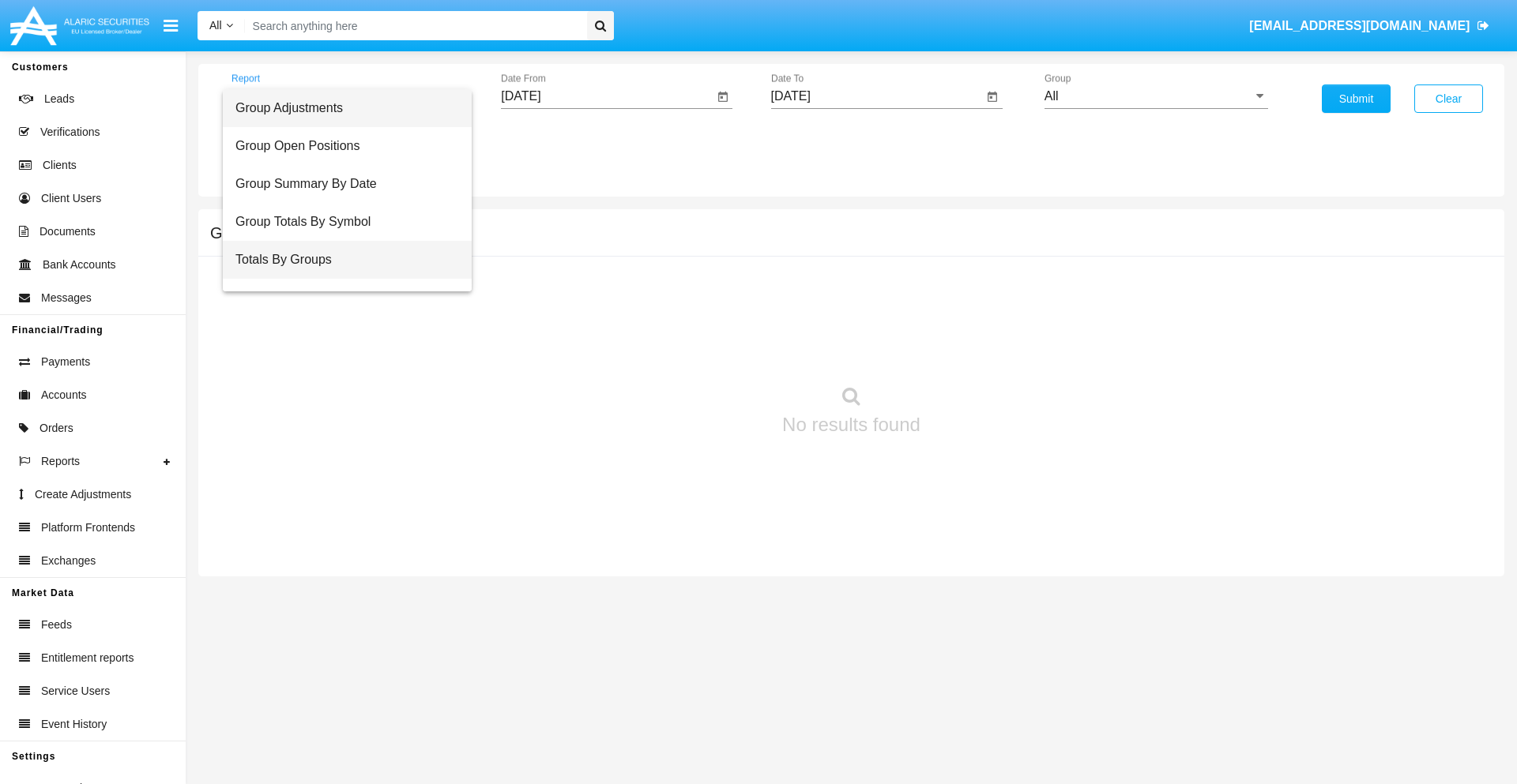
click at [341, 260] on span "Totals By Groups" at bounding box center [347, 260] width 223 height 38
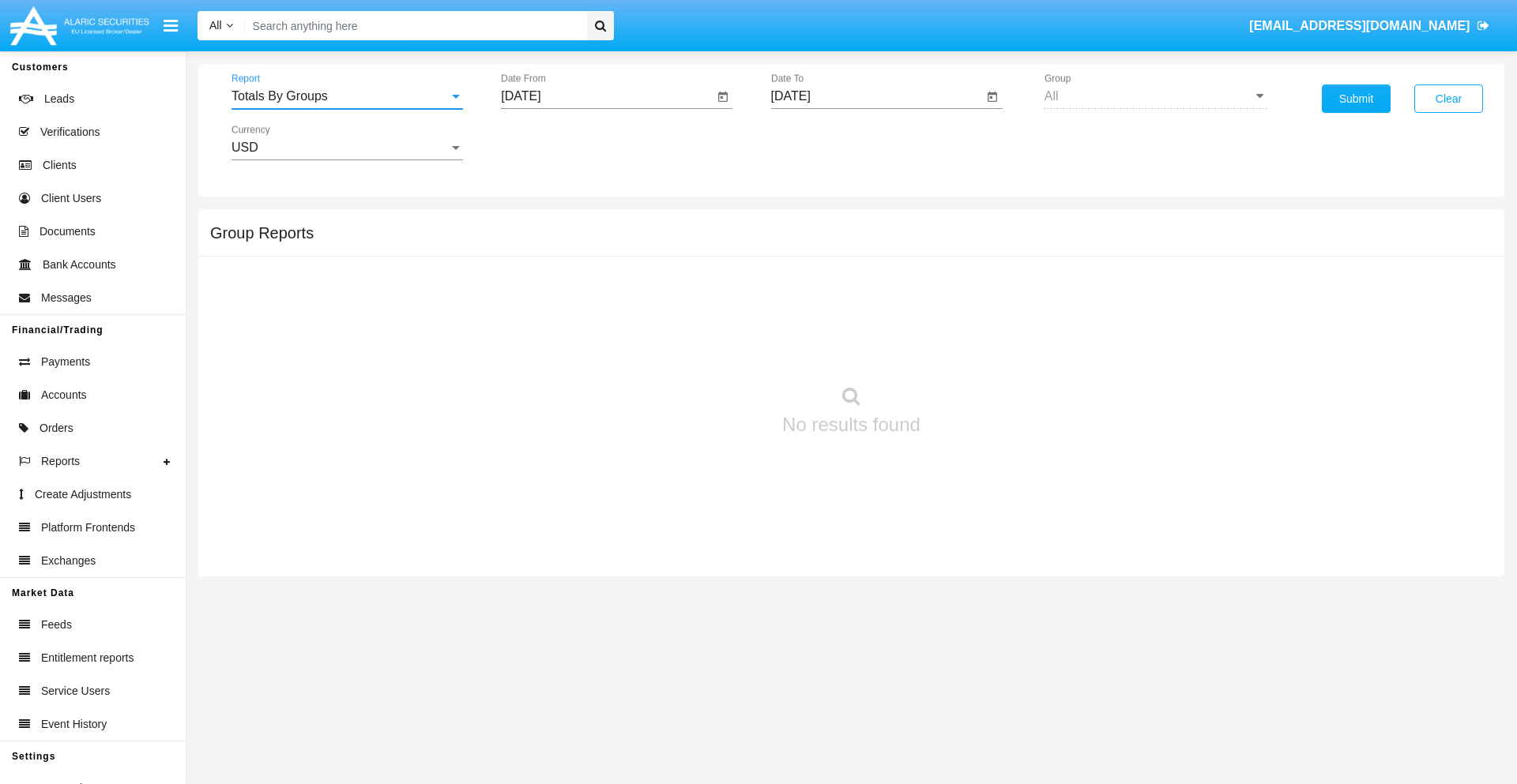
click at [607, 96] on input "[DATE]" at bounding box center [607, 96] width 212 height 14
click at [552, 142] on span "[DATE]" at bounding box center [538, 143] width 35 height 13
click at [594, 317] on div "2019" at bounding box center [594, 318] width 50 height 29
click at [539, 222] on div "JAN" at bounding box center [539, 223] width 50 height 29
click at [591, 242] on div "1" at bounding box center [591, 243] width 29 height 29
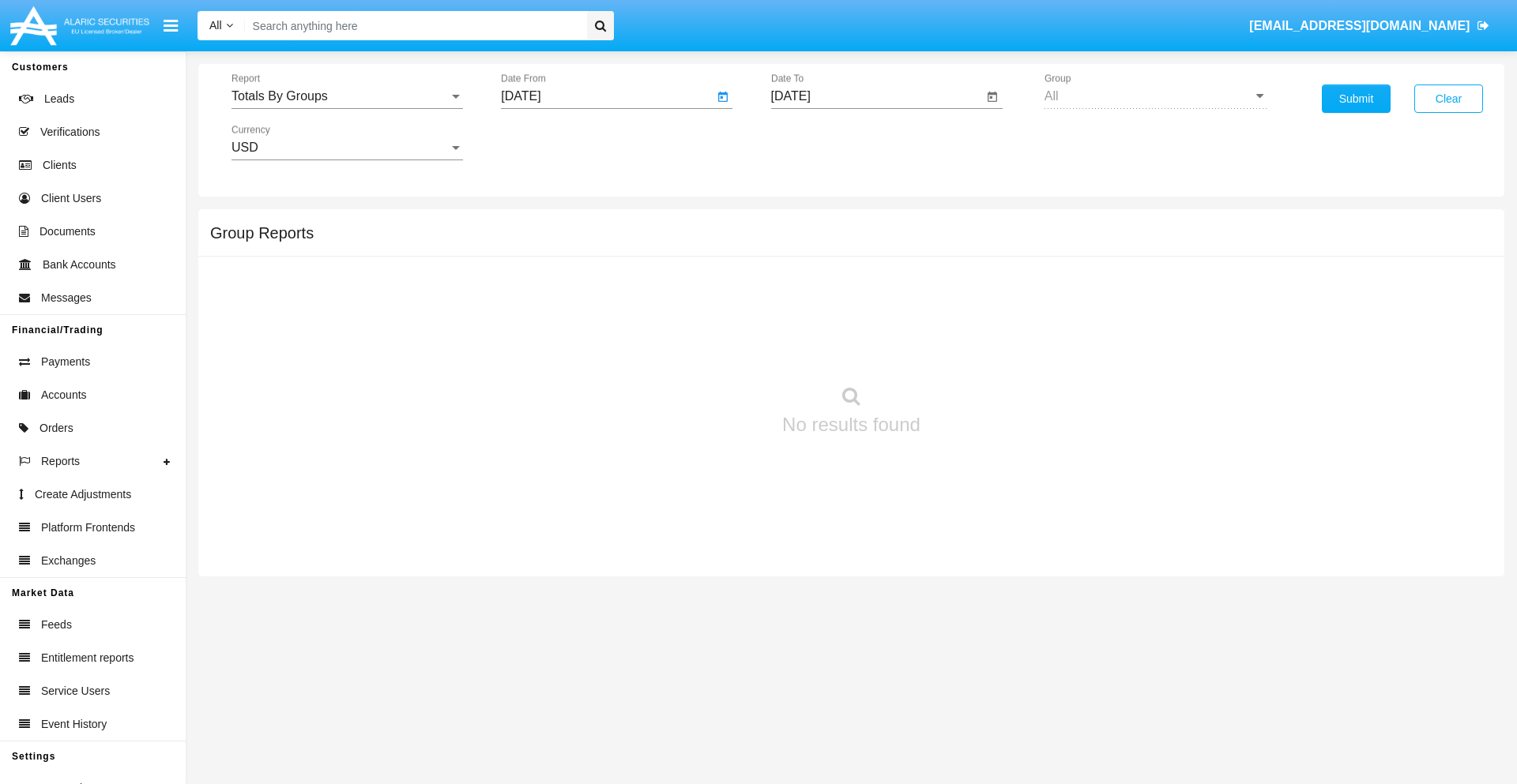
type input "[DATE]"
click at [877, 96] on input "[DATE]" at bounding box center [877, 96] width 212 height 14
click at [822, 142] on span "[DATE]" at bounding box center [809, 143] width 35 height 13
click at [864, 317] on div "2019" at bounding box center [864, 318] width 50 height 29
click at [808, 222] on div "JAN" at bounding box center [809, 223] width 50 height 29
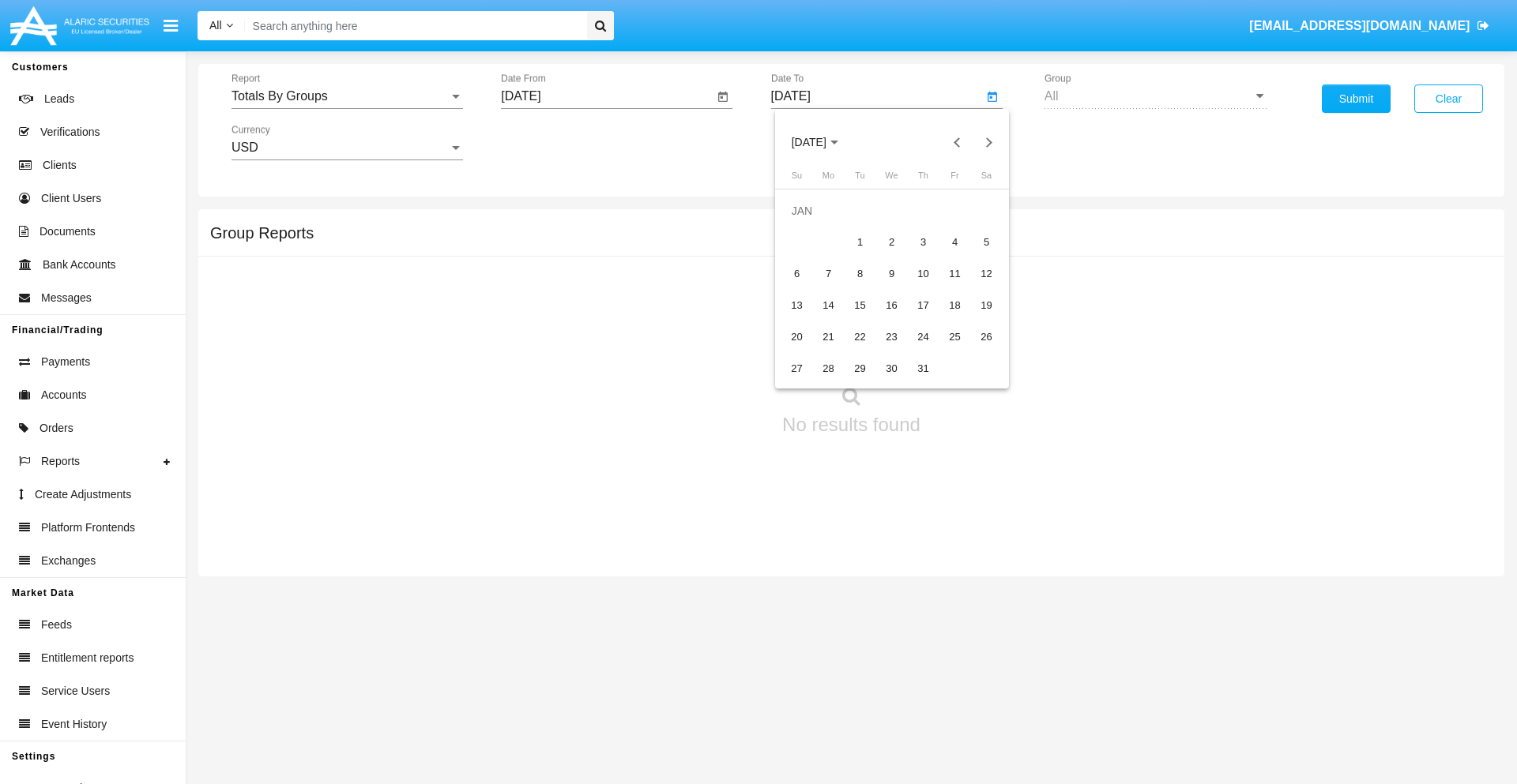
click at [860, 242] on div "1" at bounding box center [860, 243] width 29 height 29
type input "01/01/19"
click at [1356, 99] on button "Submit" at bounding box center [1356, 99] width 69 height 29
click at [347, 96] on span "Report" at bounding box center [340, 96] width 217 height 14
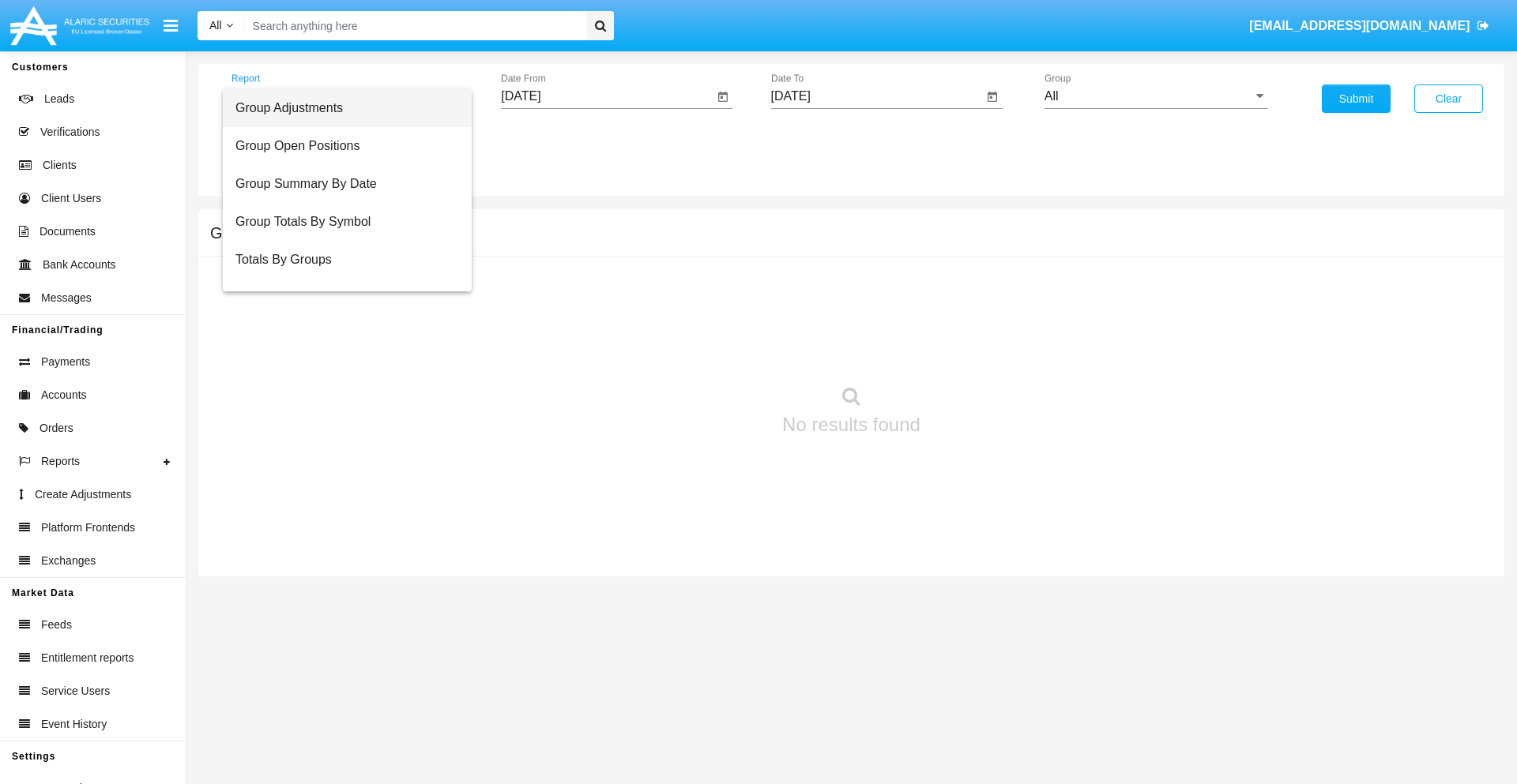
scroll to position [25, 0]
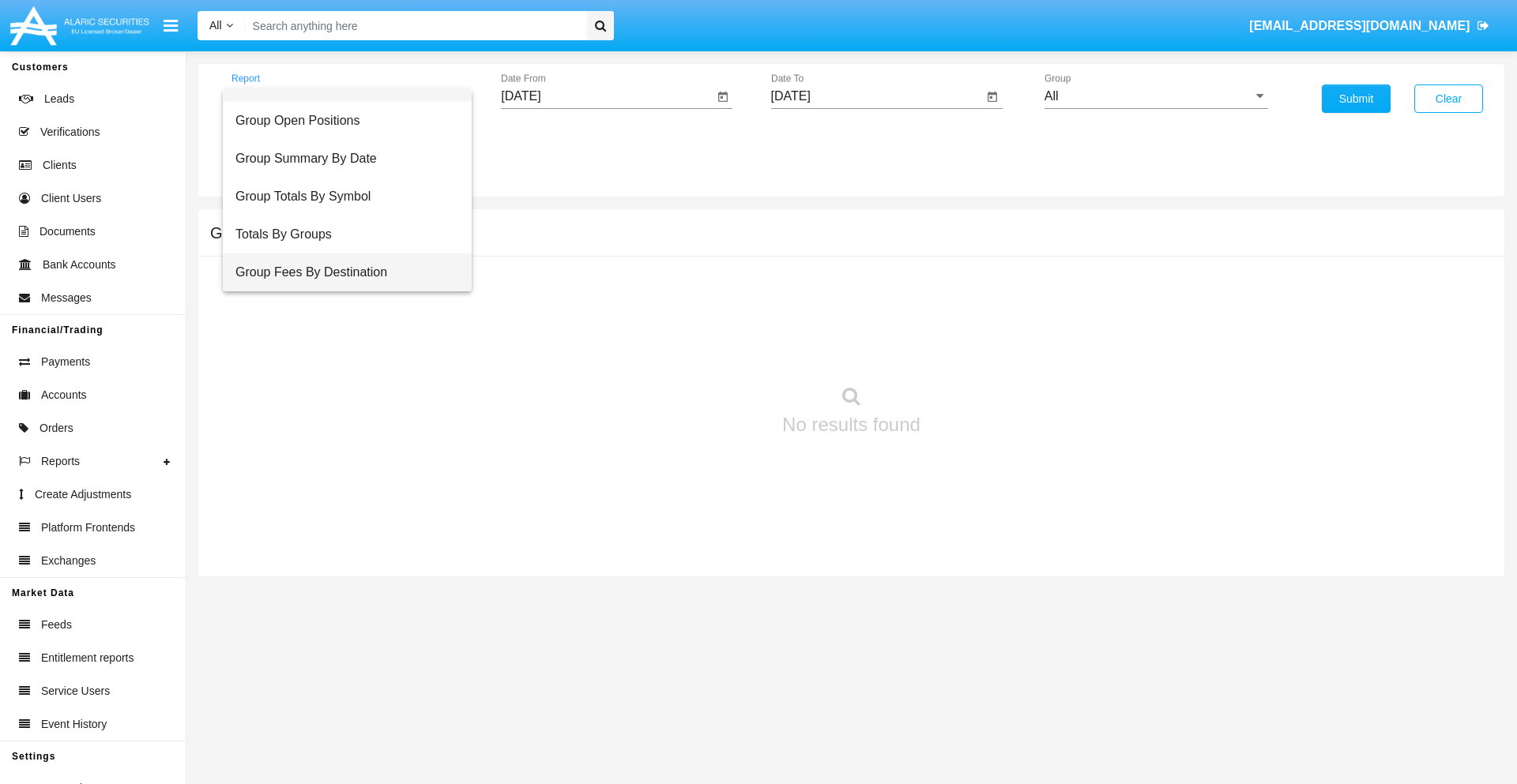
click at [341, 272] on span "Group Fees By Destination" at bounding box center [347, 272] width 223 height 38
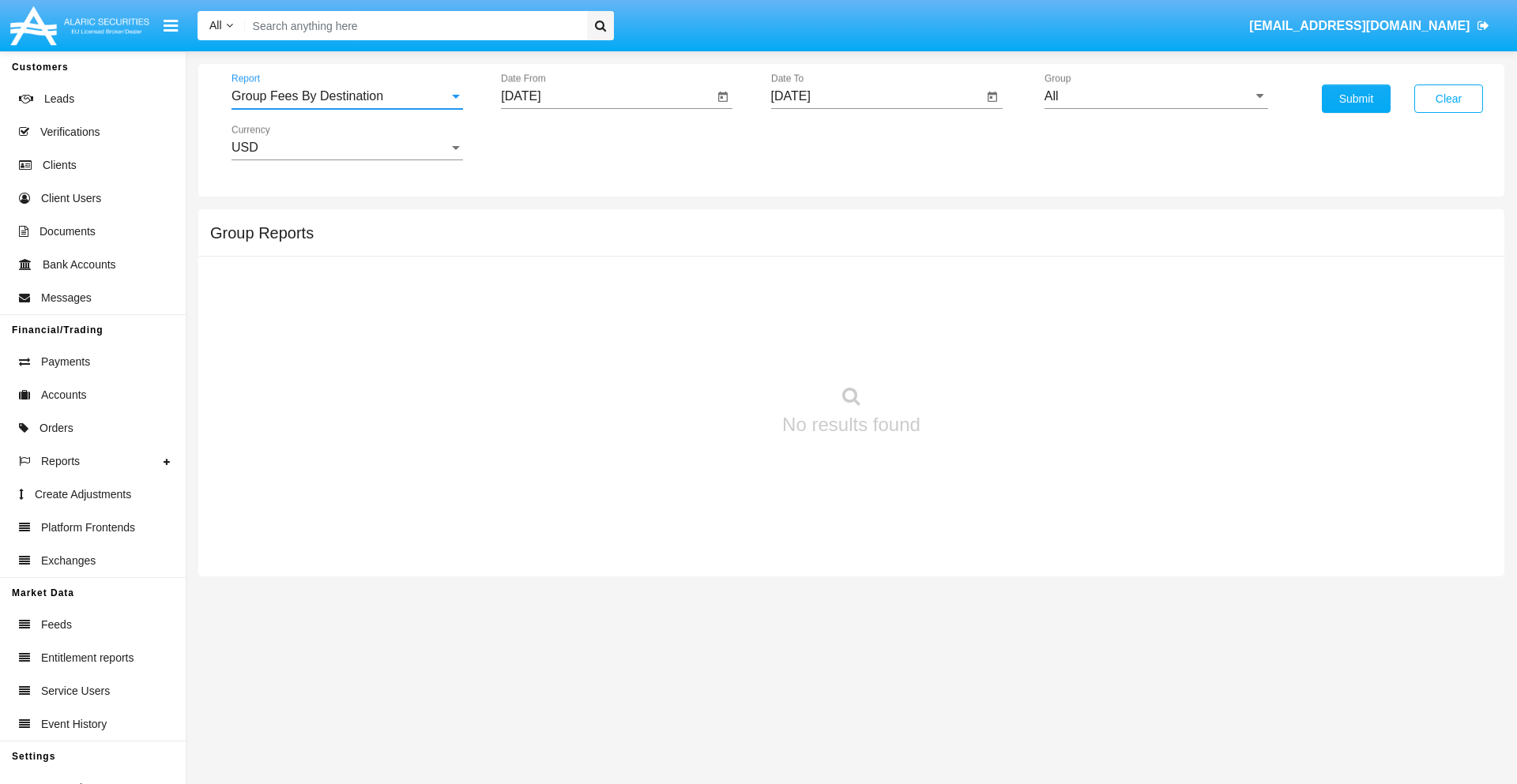
click at [607, 96] on input "[DATE]" at bounding box center [607, 96] width 212 height 14
click at [552, 142] on span "[DATE]" at bounding box center [538, 143] width 35 height 13
click at [594, 317] on div "2019" at bounding box center [594, 318] width 50 height 29
click at [539, 222] on div "JAN" at bounding box center [539, 223] width 50 height 29
click at [591, 242] on div "1" at bounding box center [591, 243] width 29 height 29
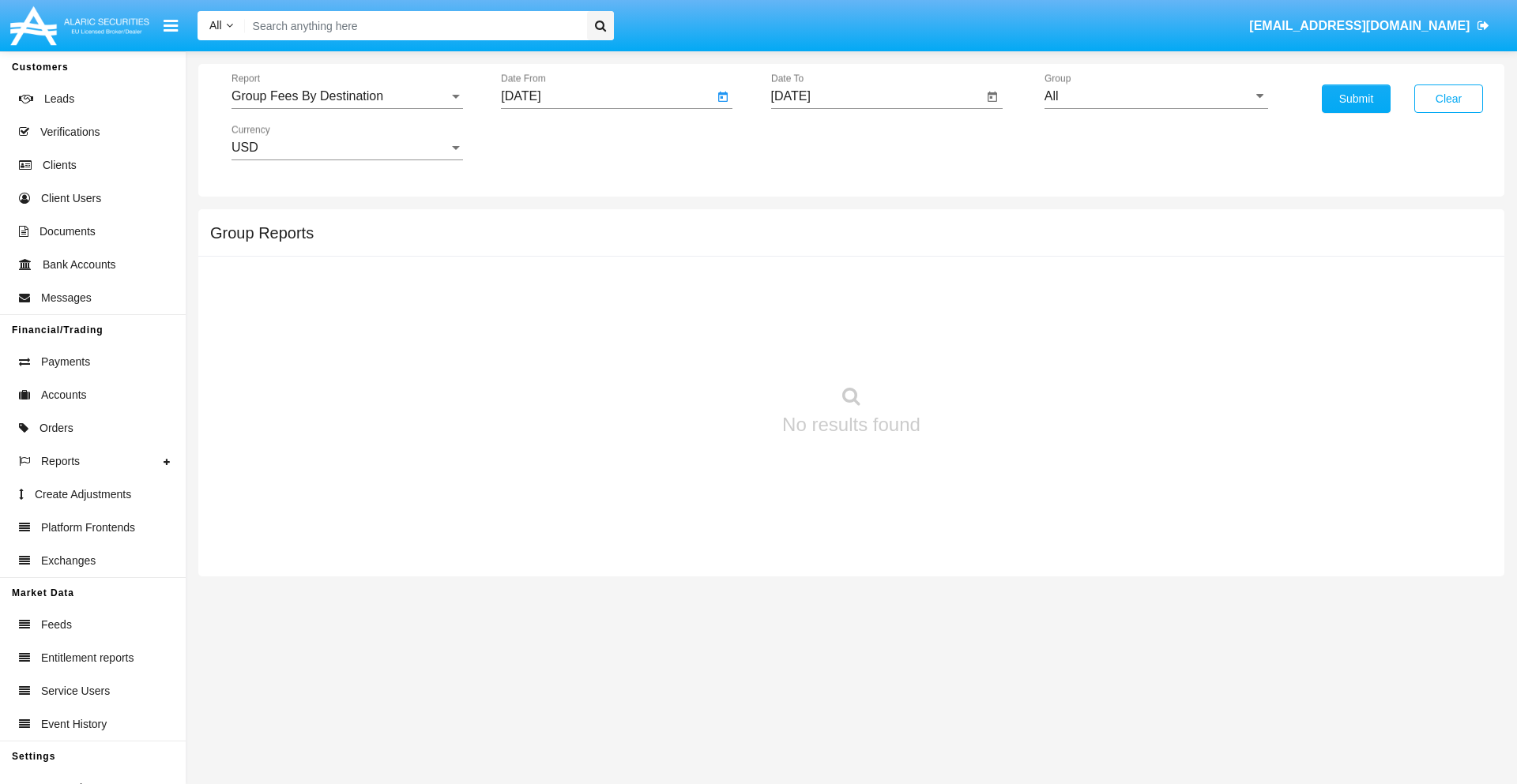
type input "[DATE]"
click at [877, 96] on input "[DATE]" at bounding box center [877, 96] width 212 height 14
click at [822, 142] on span "[DATE]" at bounding box center [809, 143] width 35 height 13
click at [864, 317] on div "2019" at bounding box center [864, 318] width 50 height 29
click at [808, 222] on div "JAN" at bounding box center [809, 223] width 50 height 29
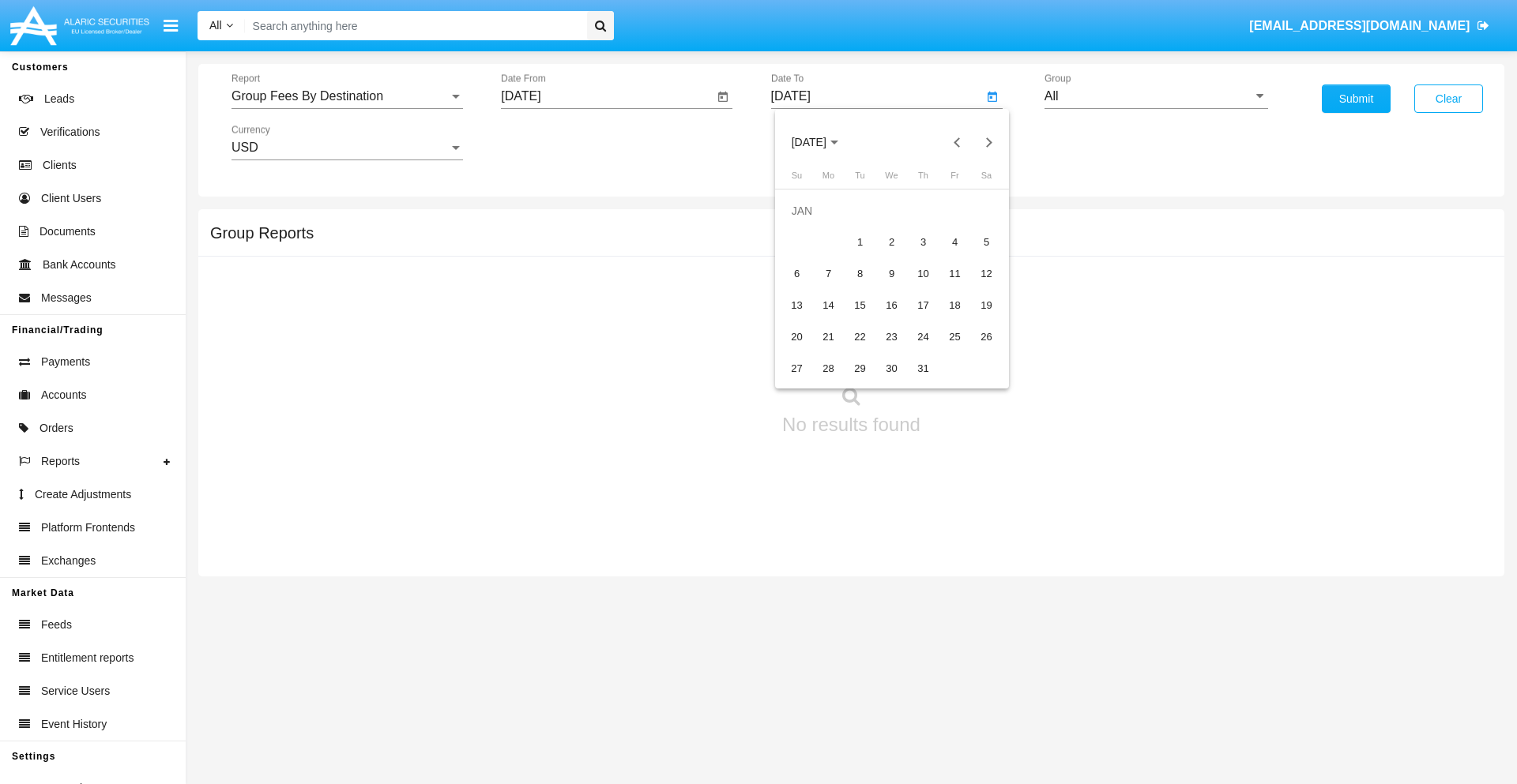
click at [860, 242] on div "1" at bounding box center [860, 243] width 29 height 29
type input "[DATE]"
click at [1156, 96] on input "All" at bounding box center [1157, 96] width 223 height 14
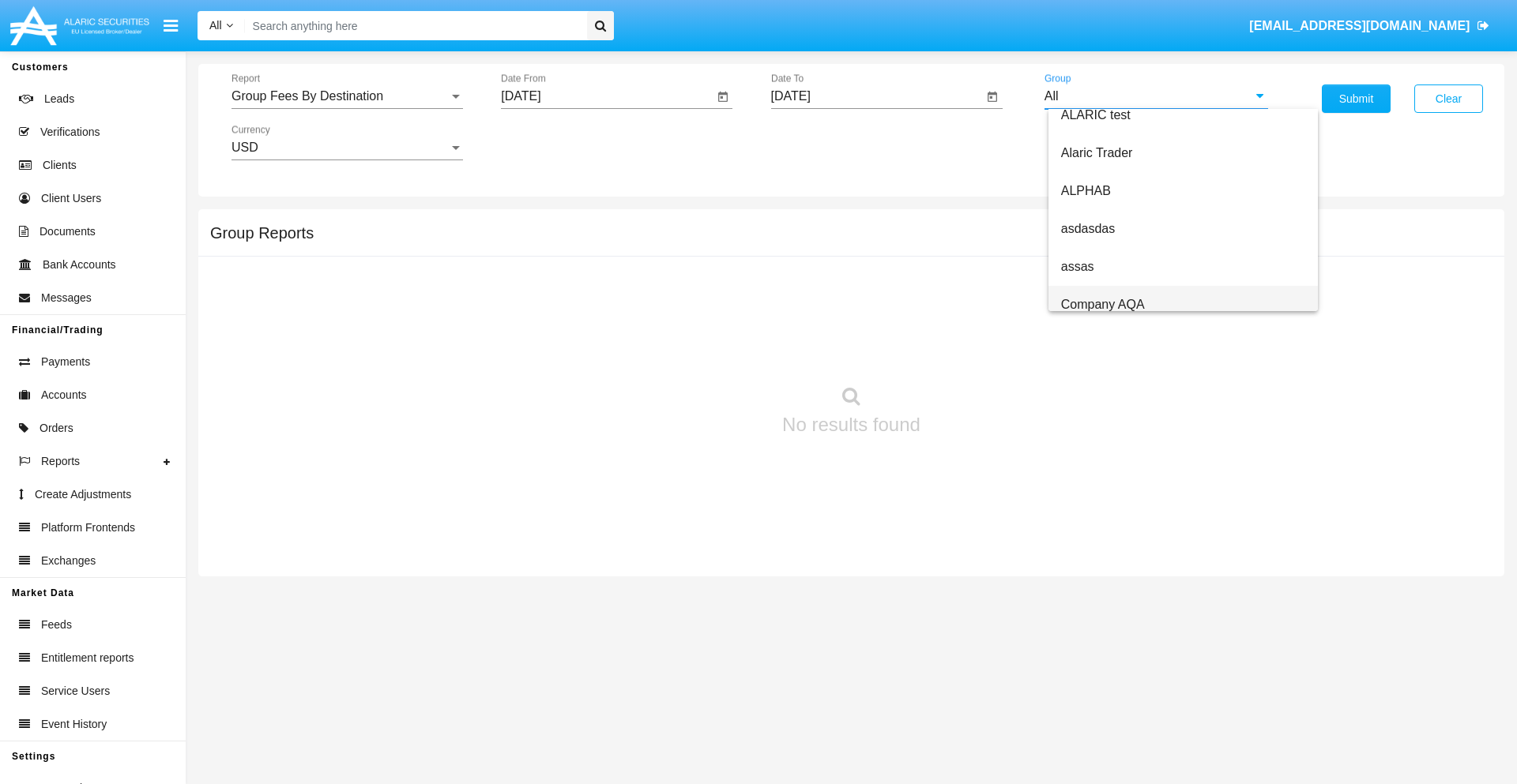
click at [1102, 304] on span "Company AQA" at bounding box center [1102, 304] width 84 height 14
type input "Company AQA"
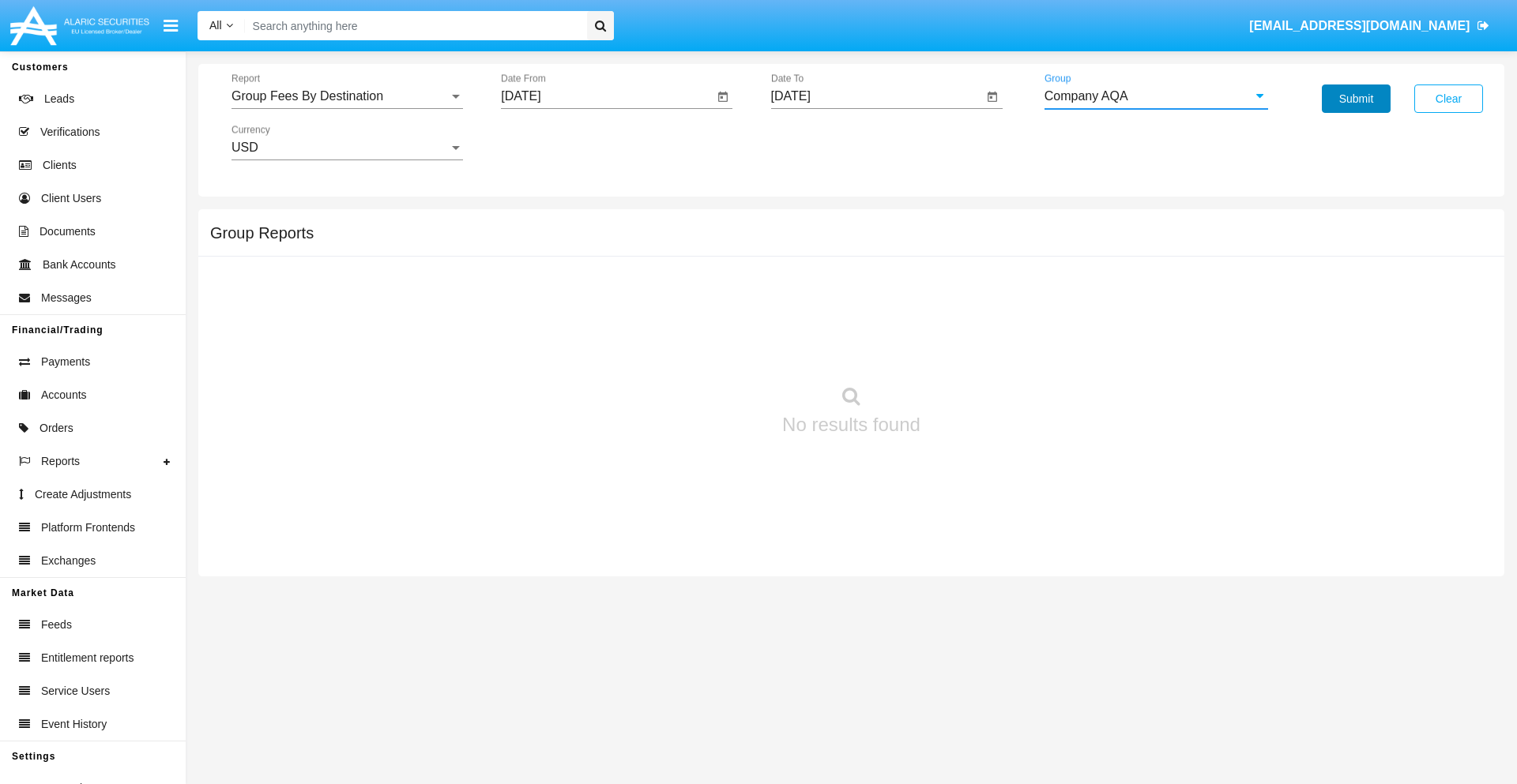
click at [1356, 99] on button "Submit" at bounding box center [1356, 99] width 69 height 29
click at [347, 96] on span "Report" at bounding box center [340, 96] width 217 height 14
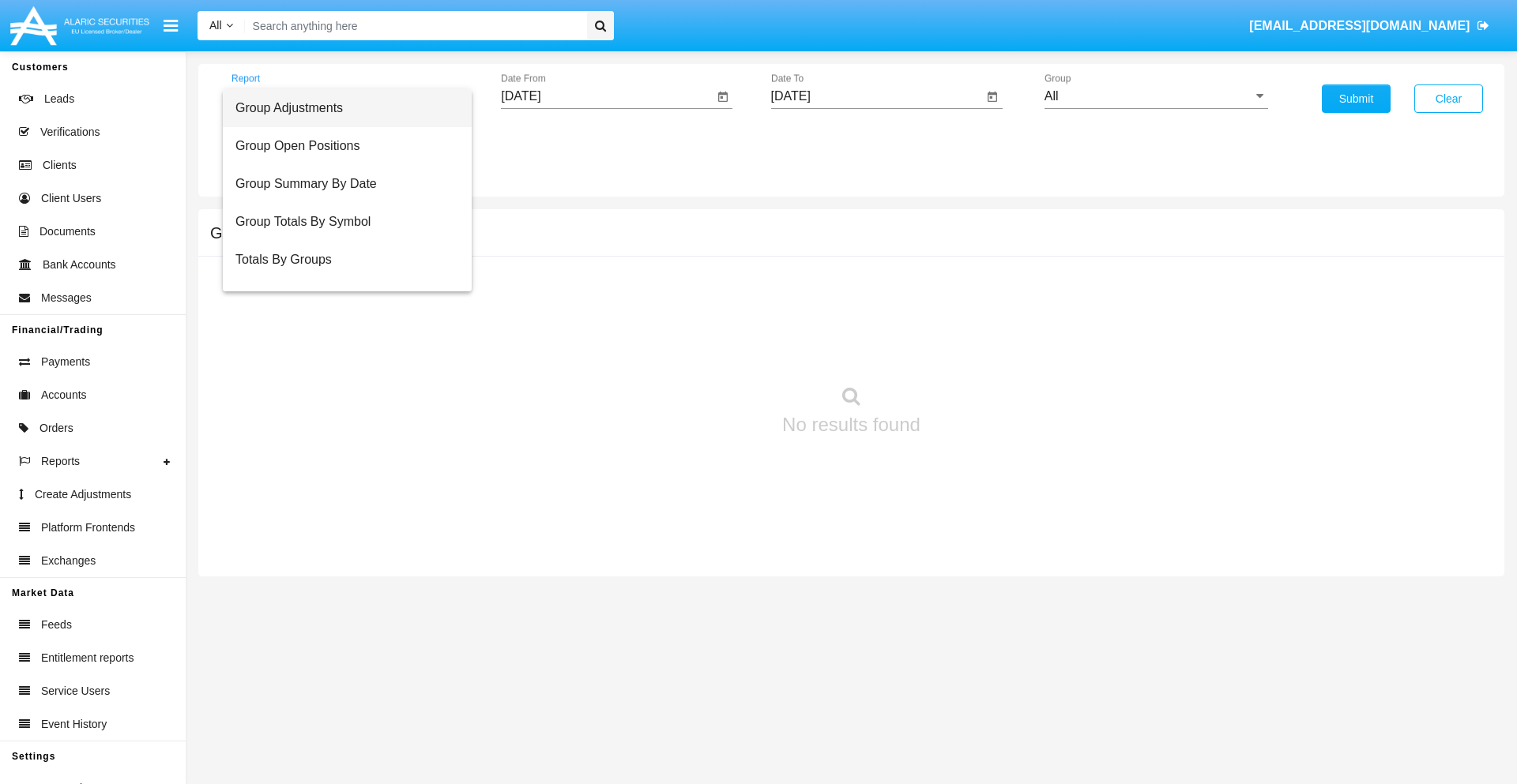
scroll to position [63, 0]
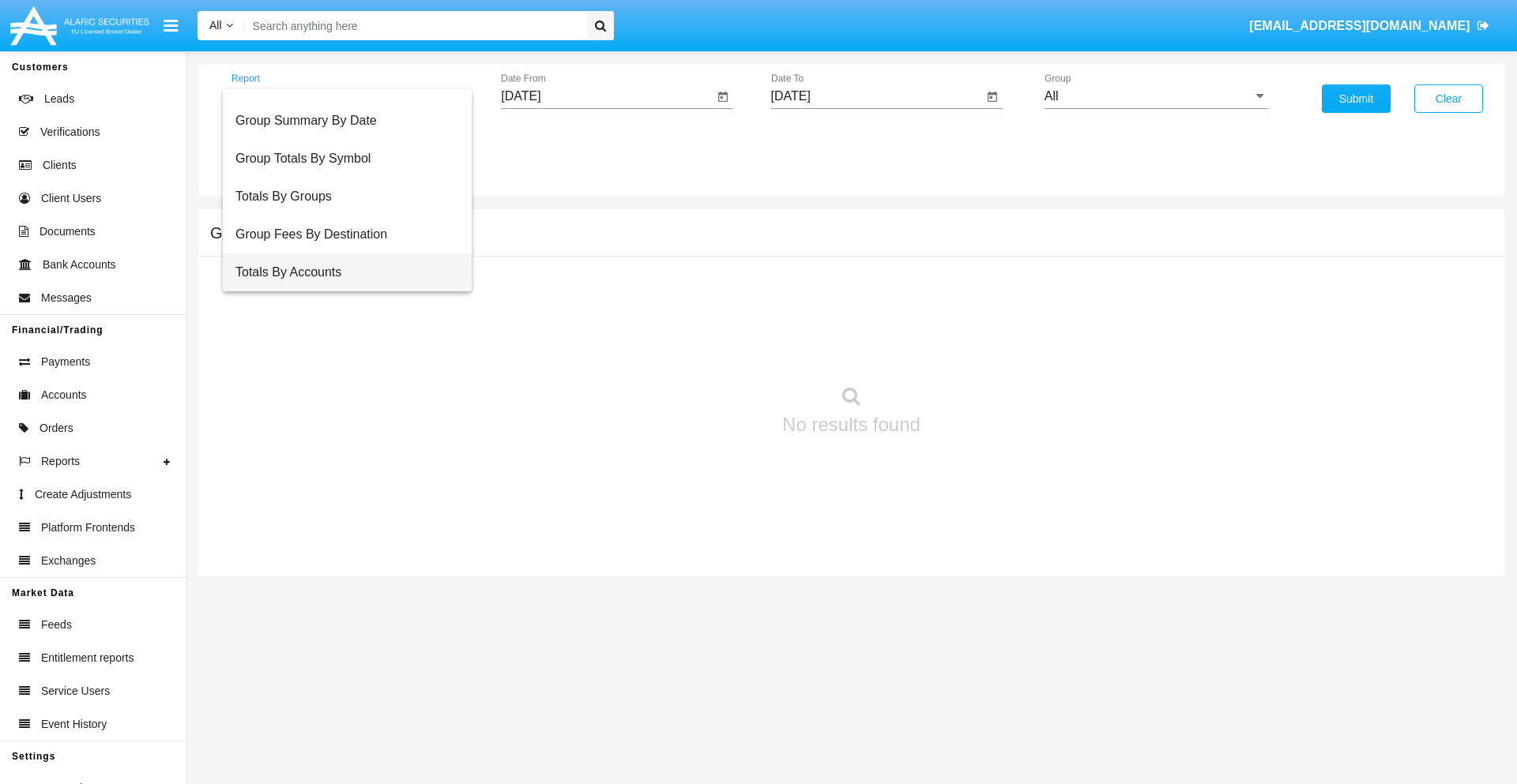
click at [341, 272] on span "Totals By Accounts" at bounding box center [347, 272] width 223 height 38
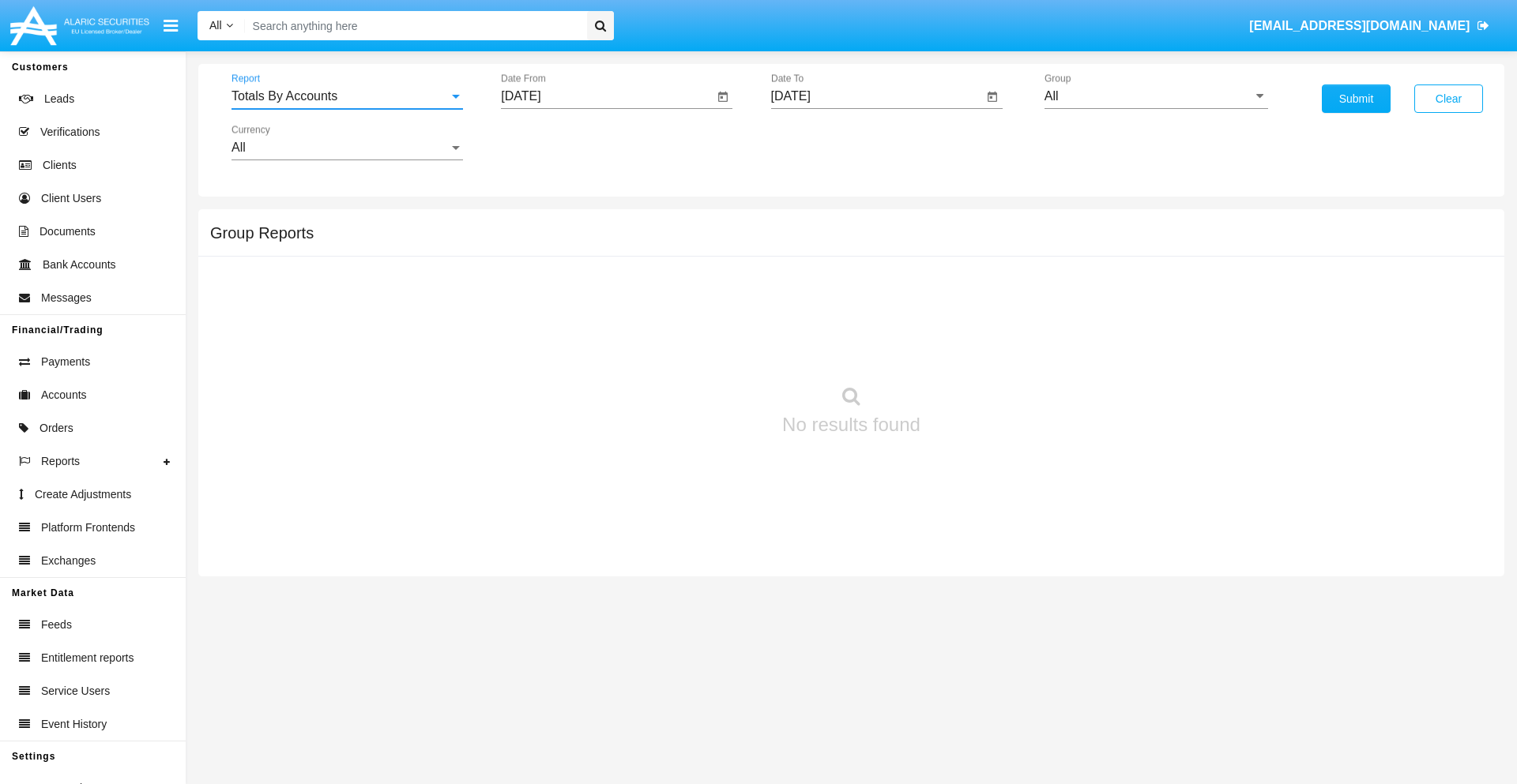
click at [607, 96] on input "[DATE]" at bounding box center [607, 96] width 212 height 14
click at [552, 142] on span "[DATE]" at bounding box center [538, 143] width 35 height 13
click at [594, 317] on div "2019" at bounding box center [594, 318] width 50 height 29
click at [539, 222] on div "JAN" at bounding box center [539, 223] width 50 height 29
click at [591, 242] on div "1" at bounding box center [591, 243] width 29 height 29
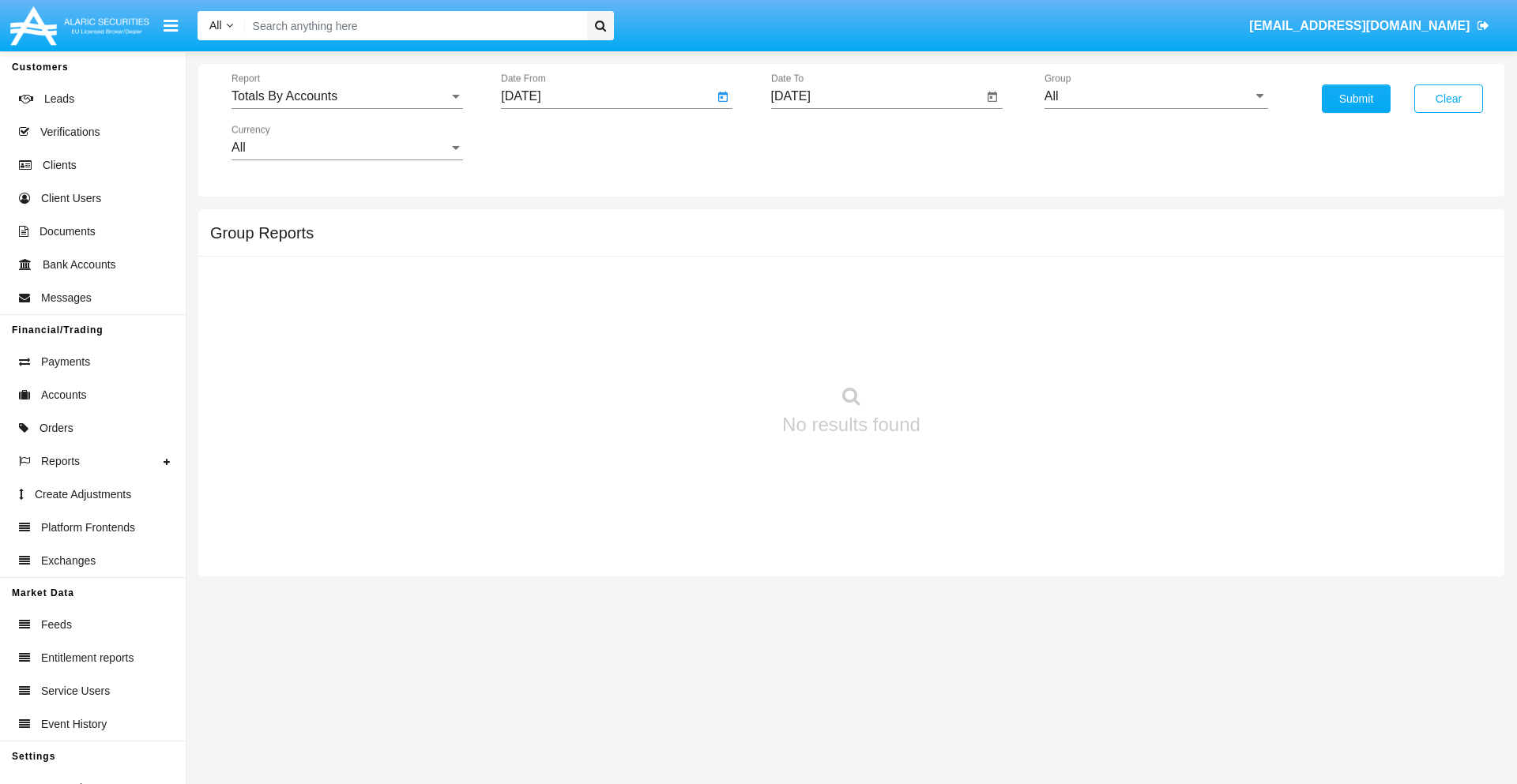
type input "01/01/19"
click at [877, 96] on input "[DATE]" at bounding box center [877, 96] width 212 height 14
click at [822, 142] on span "[DATE]" at bounding box center [809, 143] width 35 height 13
click at [864, 317] on div "2019" at bounding box center [864, 318] width 50 height 29
click at [808, 222] on div "JAN" at bounding box center [809, 223] width 50 height 29
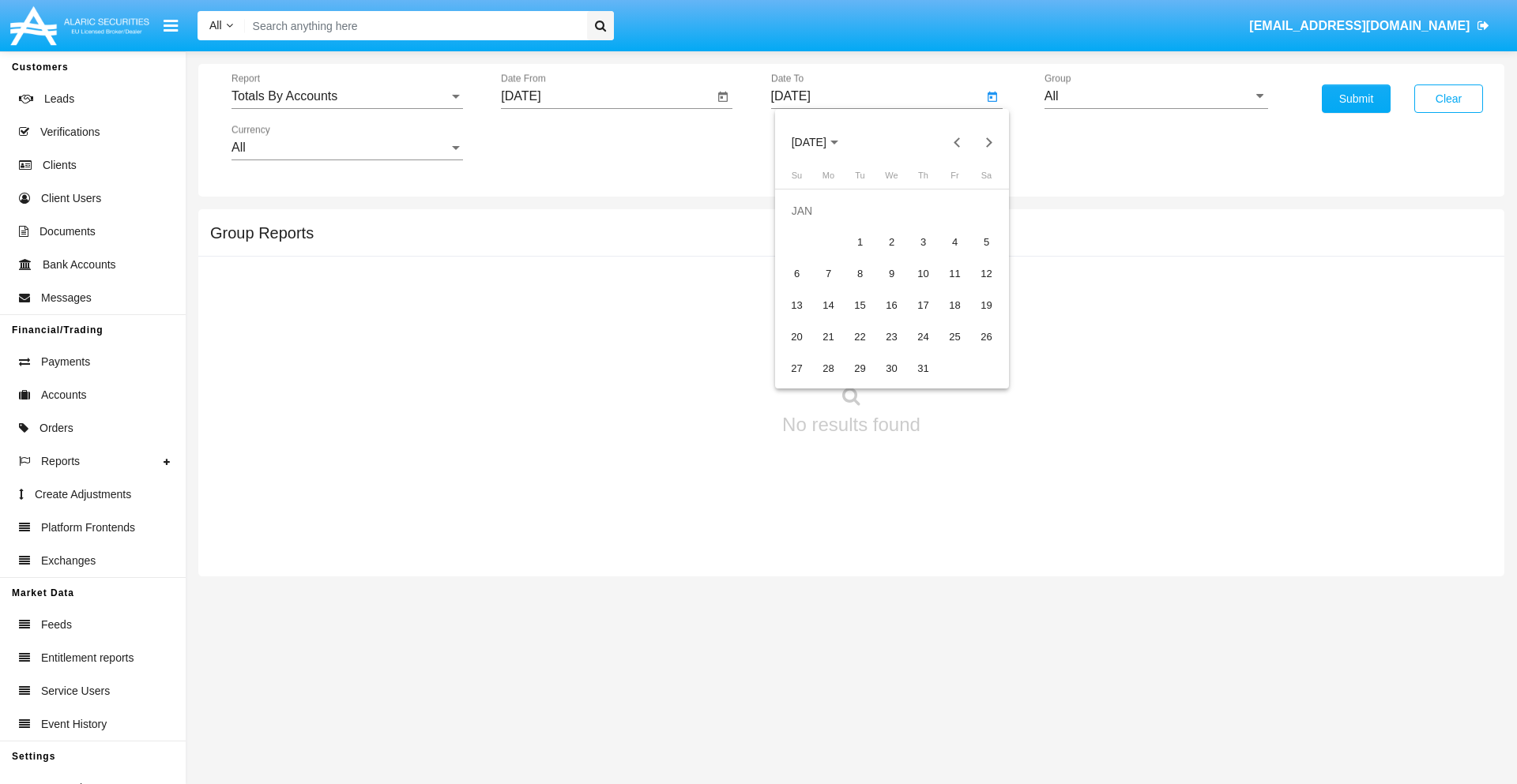
click at [860, 242] on div "1" at bounding box center [860, 243] width 29 height 29
type input "01/01/19"
click at [1156, 96] on input "All" at bounding box center [1157, 96] width 223 height 14
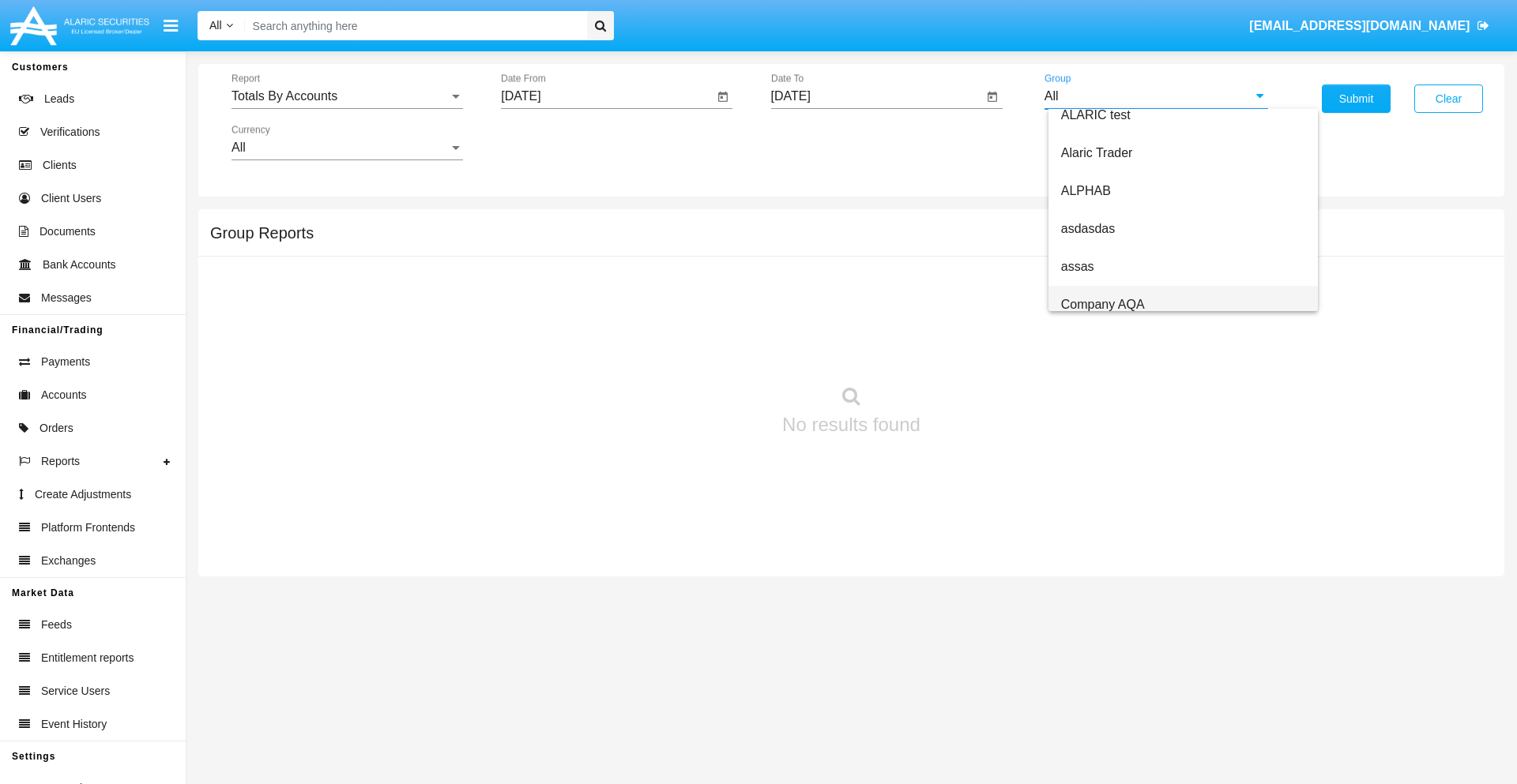
click at [1102, 304] on span "Company AQA" at bounding box center [1102, 304] width 84 height 14
type input "Company AQA"
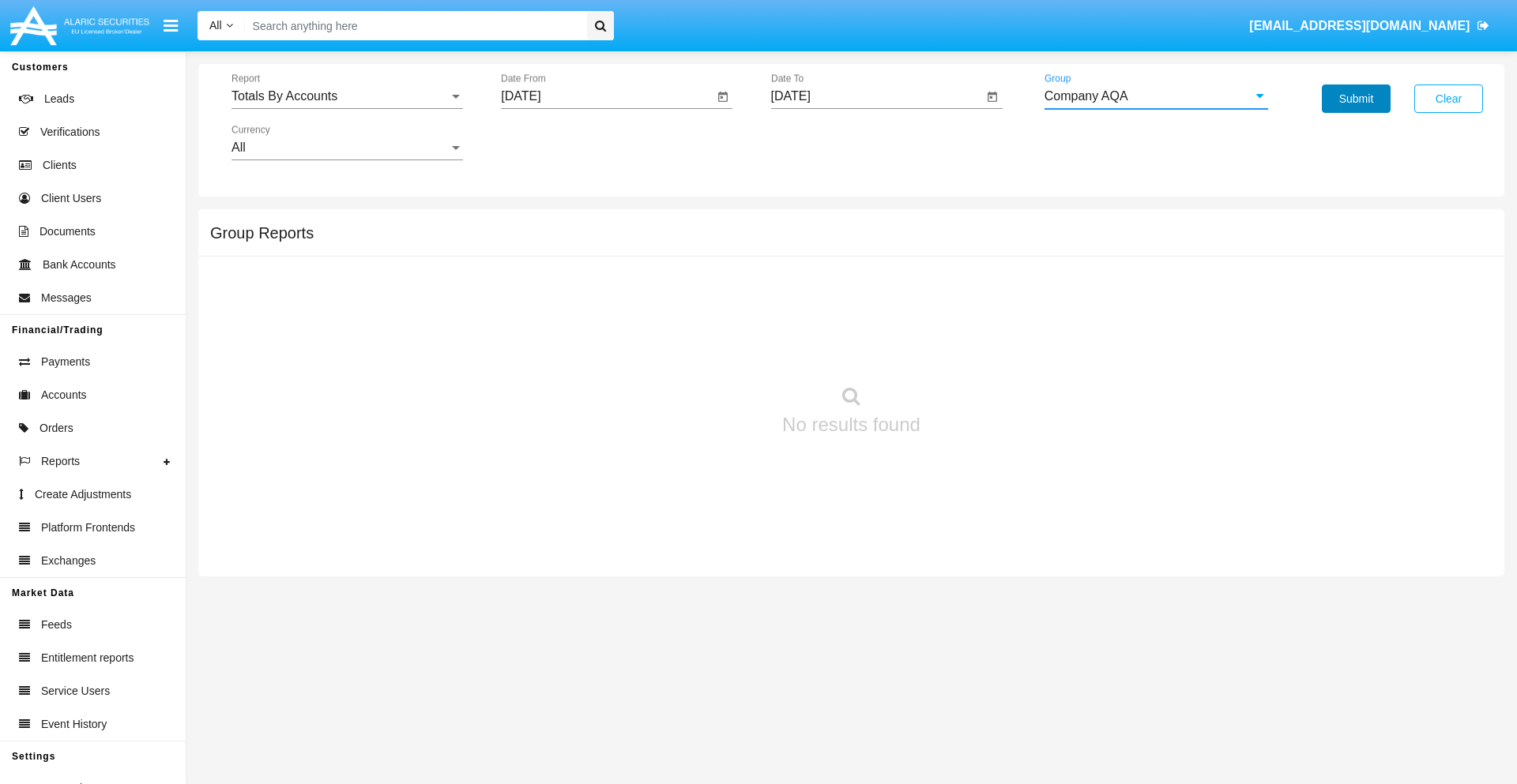
click at [1356, 99] on button "Submit" at bounding box center [1356, 99] width 69 height 29
click at [347, 96] on span "Report" at bounding box center [340, 96] width 217 height 14
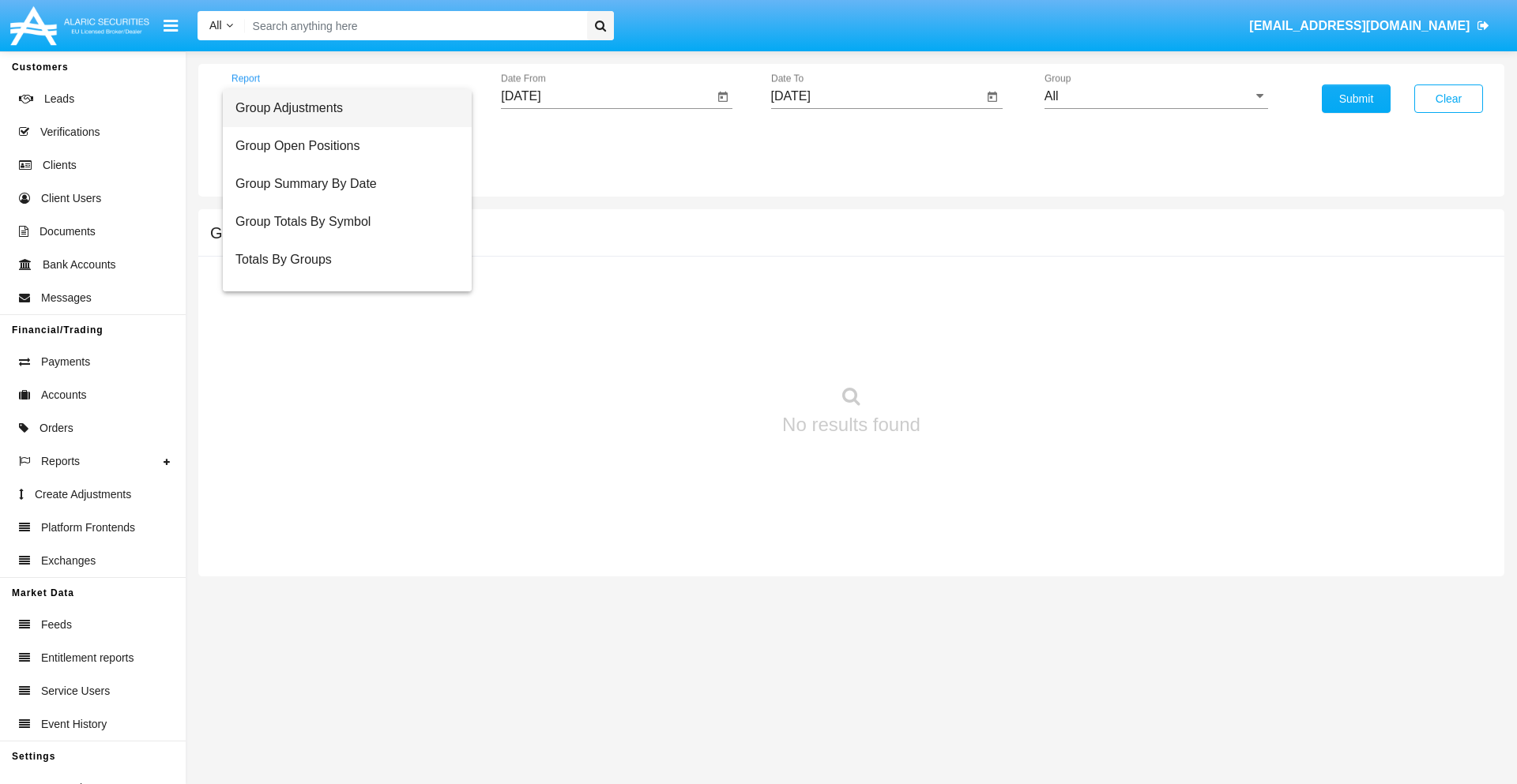
click at [341, 108] on span "Group Adjustments" at bounding box center [347, 108] width 223 height 38
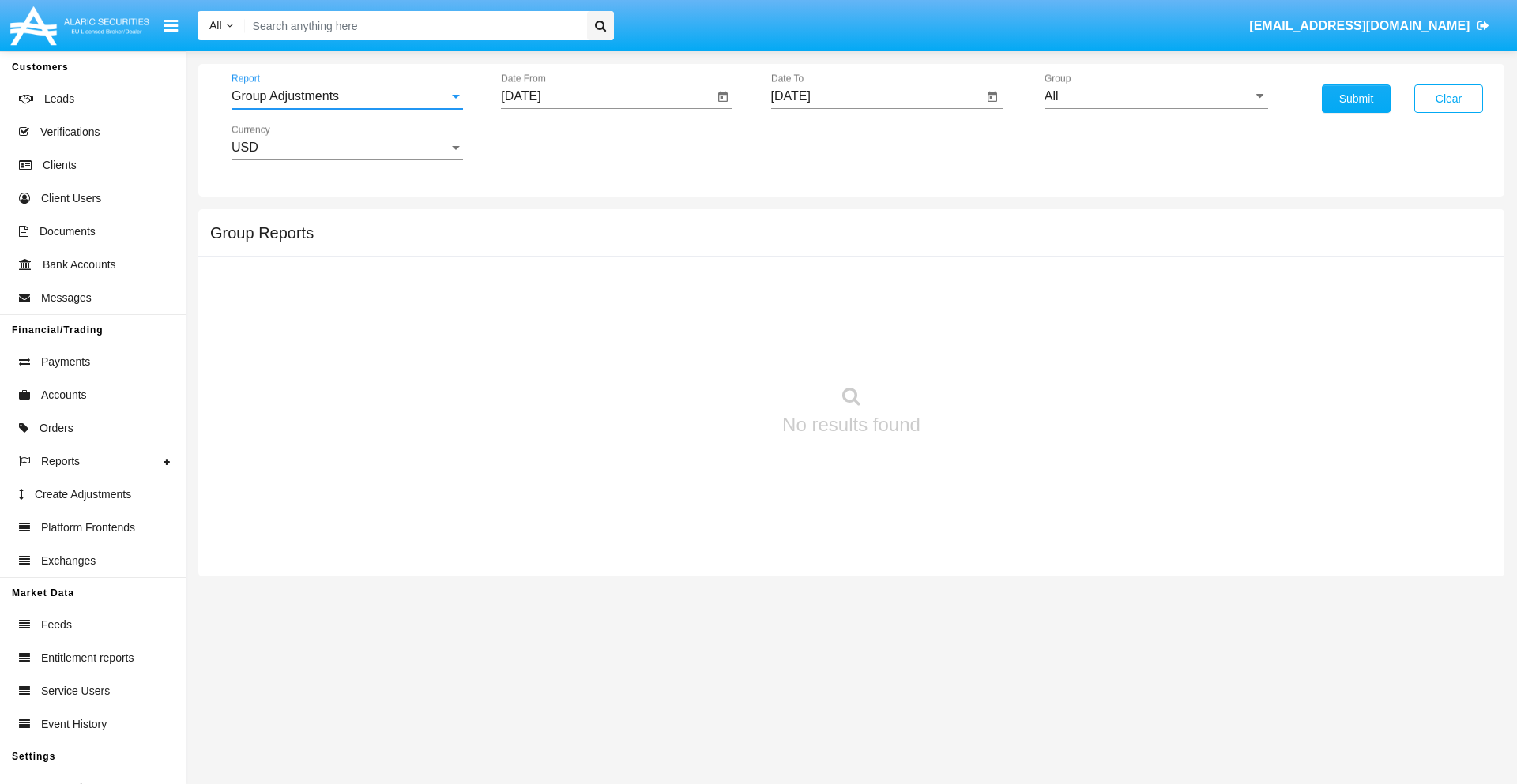
click at [607, 96] on input "[DATE]" at bounding box center [607, 96] width 212 height 14
click at [552, 142] on span "[DATE]" at bounding box center [538, 143] width 35 height 13
click at [705, 349] on div "2025" at bounding box center [705, 349] width 50 height 29
click at [594, 255] on div "JUN" at bounding box center [594, 255] width 50 height 29
click at [527, 305] on div "15" at bounding box center [527, 306] width 29 height 29
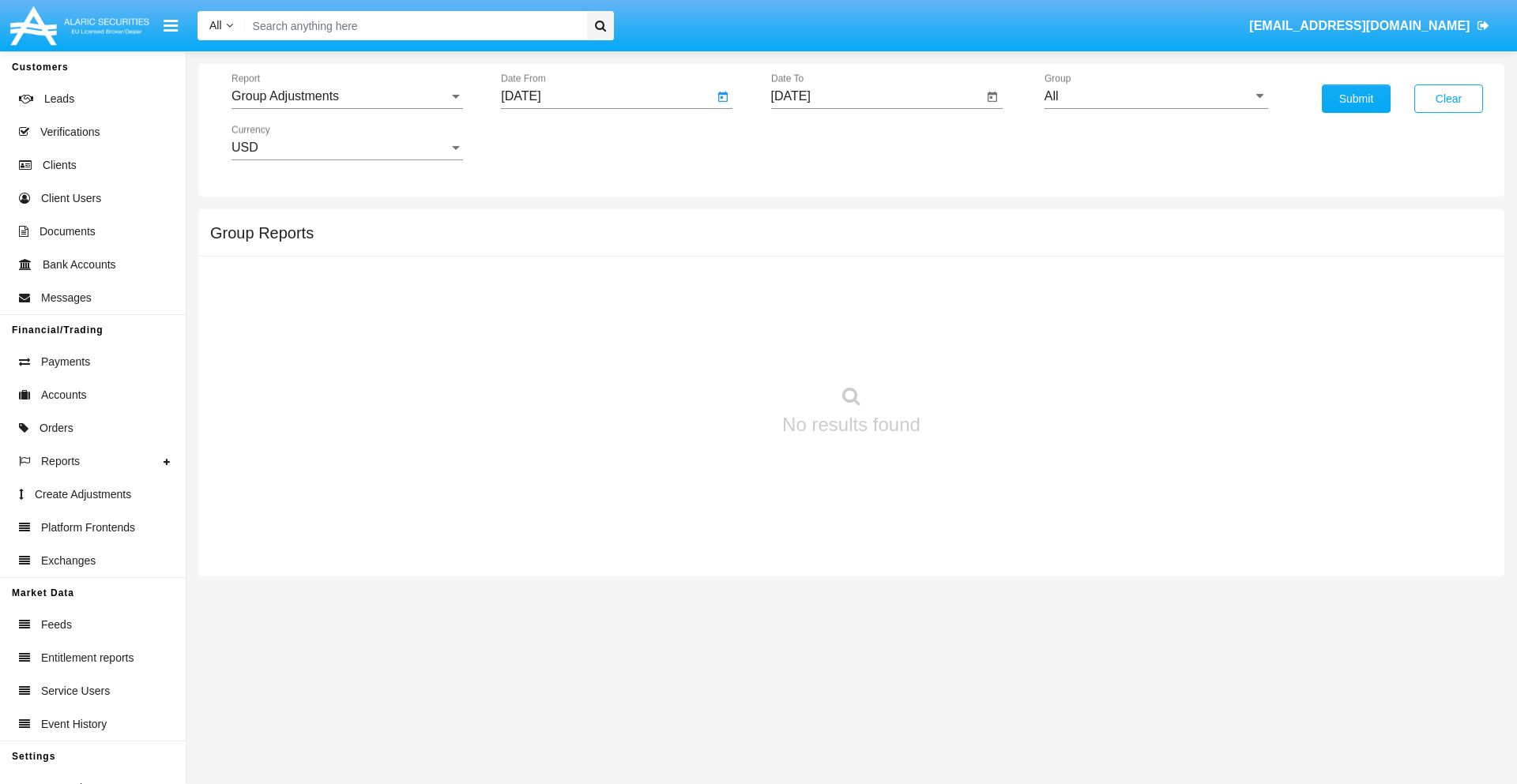
type input "[DATE]"
click at [877, 96] on input "[DATE]" at bounding box center [877, 96] width 212 height 14
click at [822, 142] on span "[DATE]" at bounding box center [809, 143] width 35 height 13
click at [975, 349] on div "2025" at bounding box center [975, 349] width 50 height 29
click at [808, 286] on div "SEP" at bounding box center [809, 286] width 50 height 29
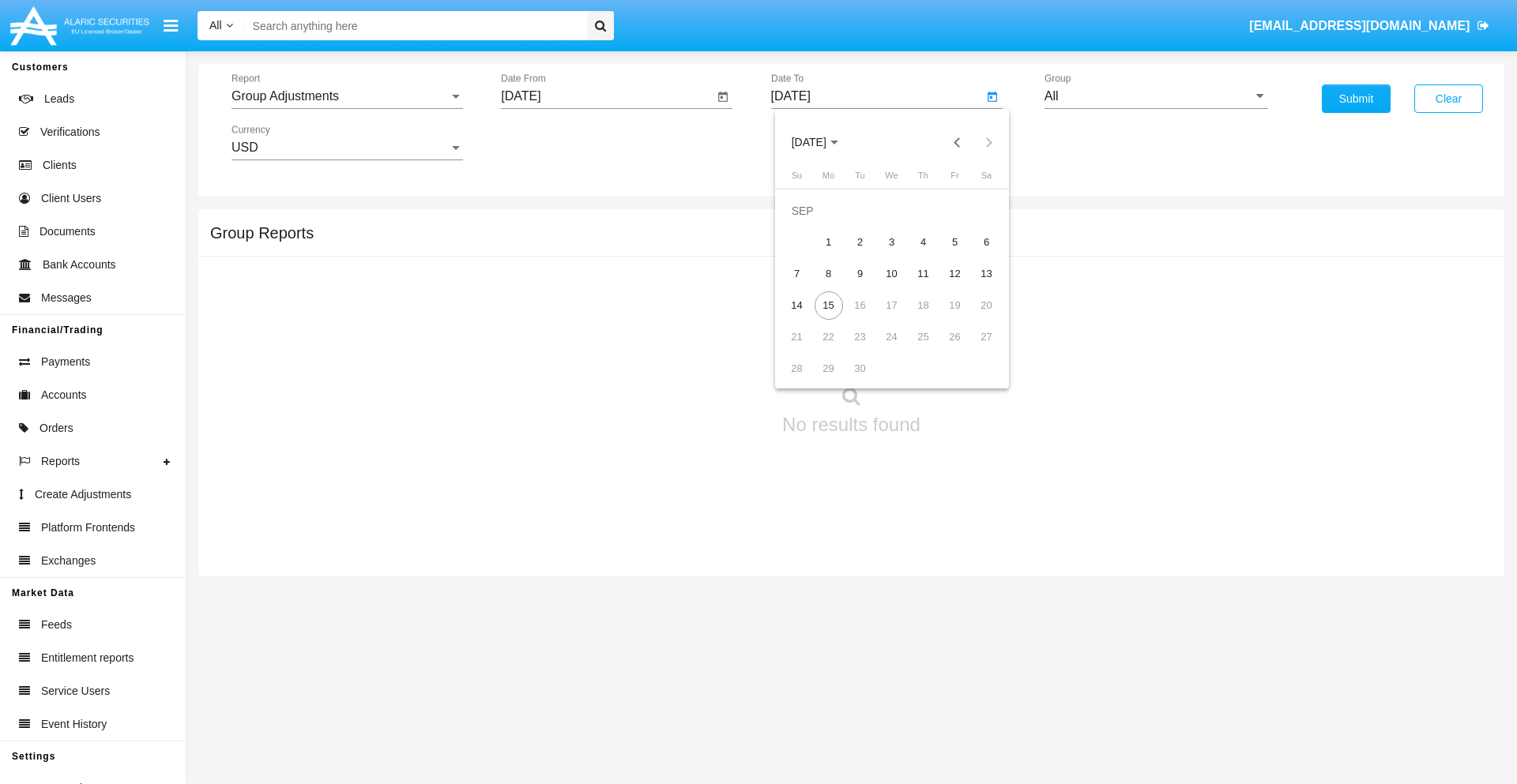
click at [828, 305] on div "15" at bounding box center [829, 306] width 29 height 29
type input "[DATE]"
click at [1156, 96] on input "All" at bounding box center [1157, 96] width 223 height 14
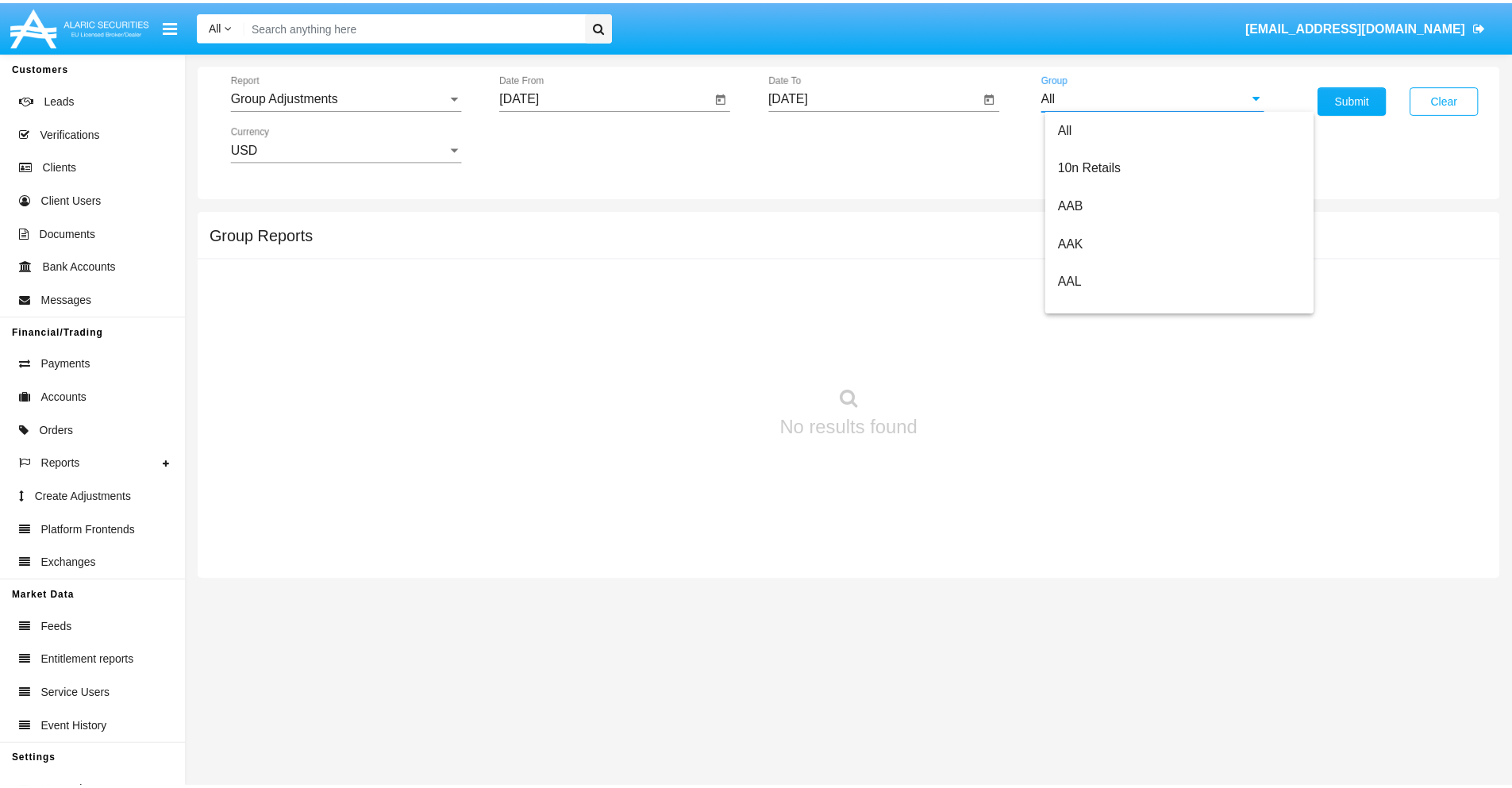
scroll to position [355, 0]
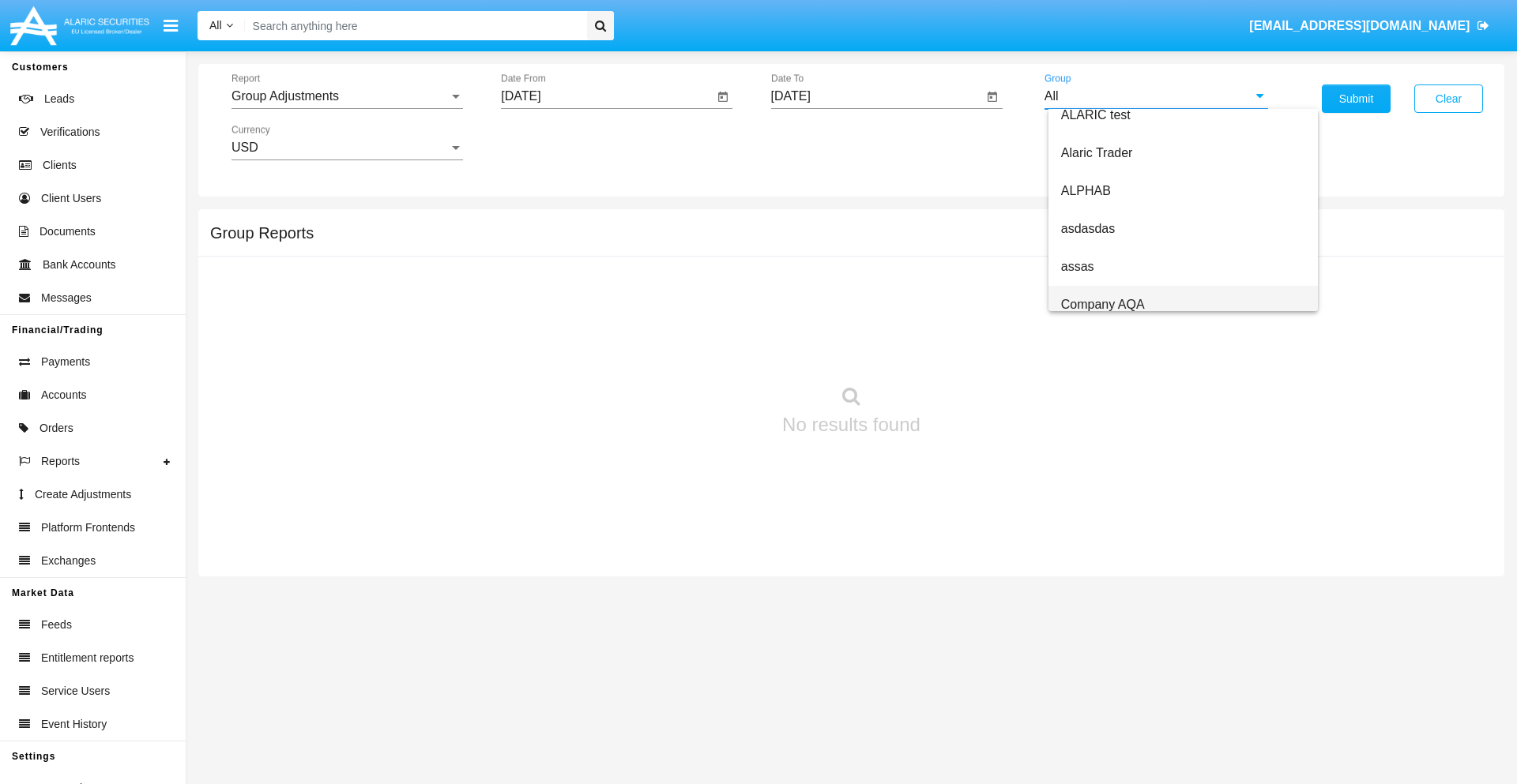
click at [1102, 304] on span "Company AQA" at bounding box center [1102, 304] width 84 height 14
type input "Company AQA"
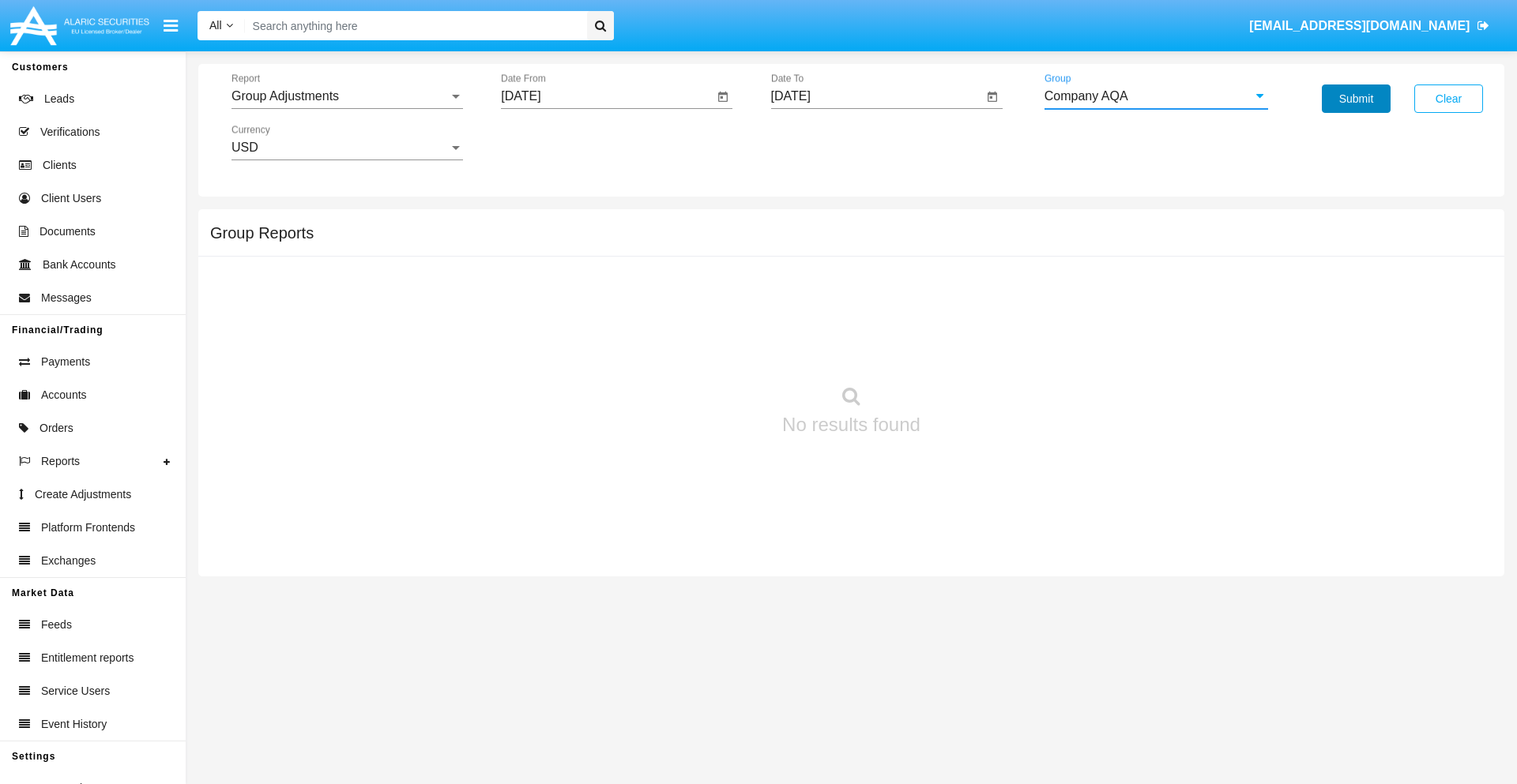
click at [1356, 99] on button "Submit" at bounding box center [1356, 99] width 69 height 29
click at [347, 96] on span "Report" at bounding box center [340, 96] width 217 height 14
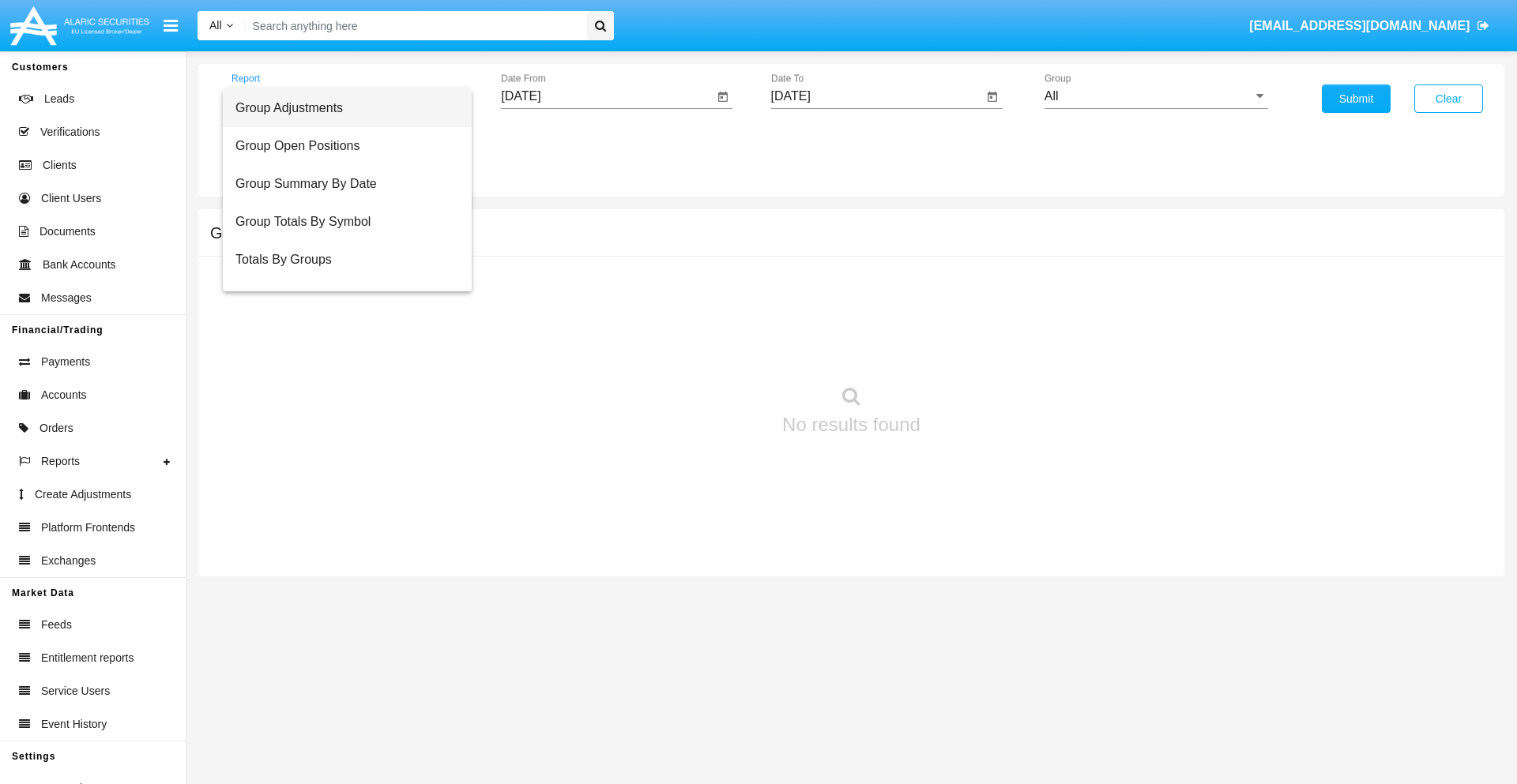
scroll to position [25, 0]
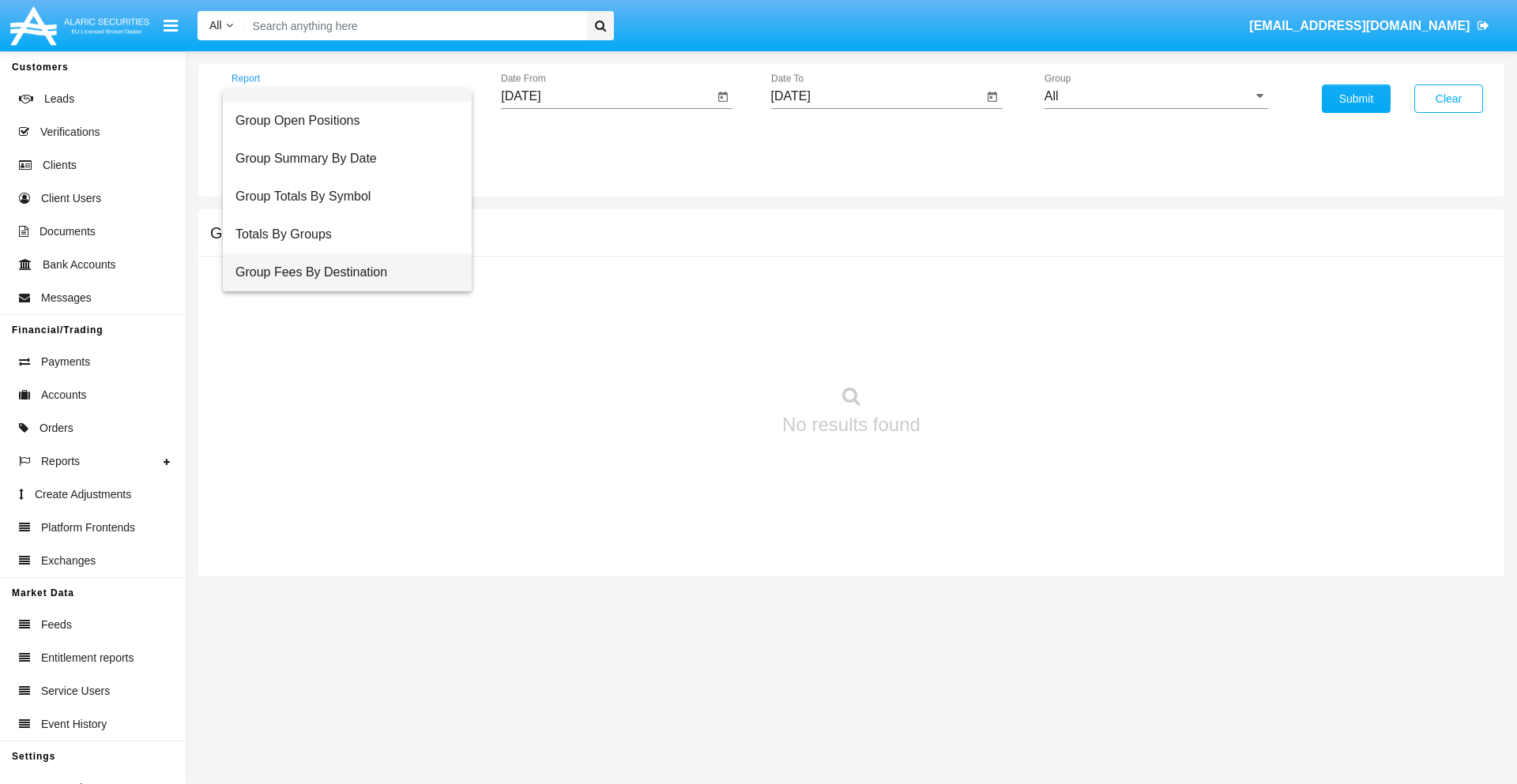
click at [341, 272] on span "Group Fees By Destination" at bounding box center [347, 272] width 223 height 38
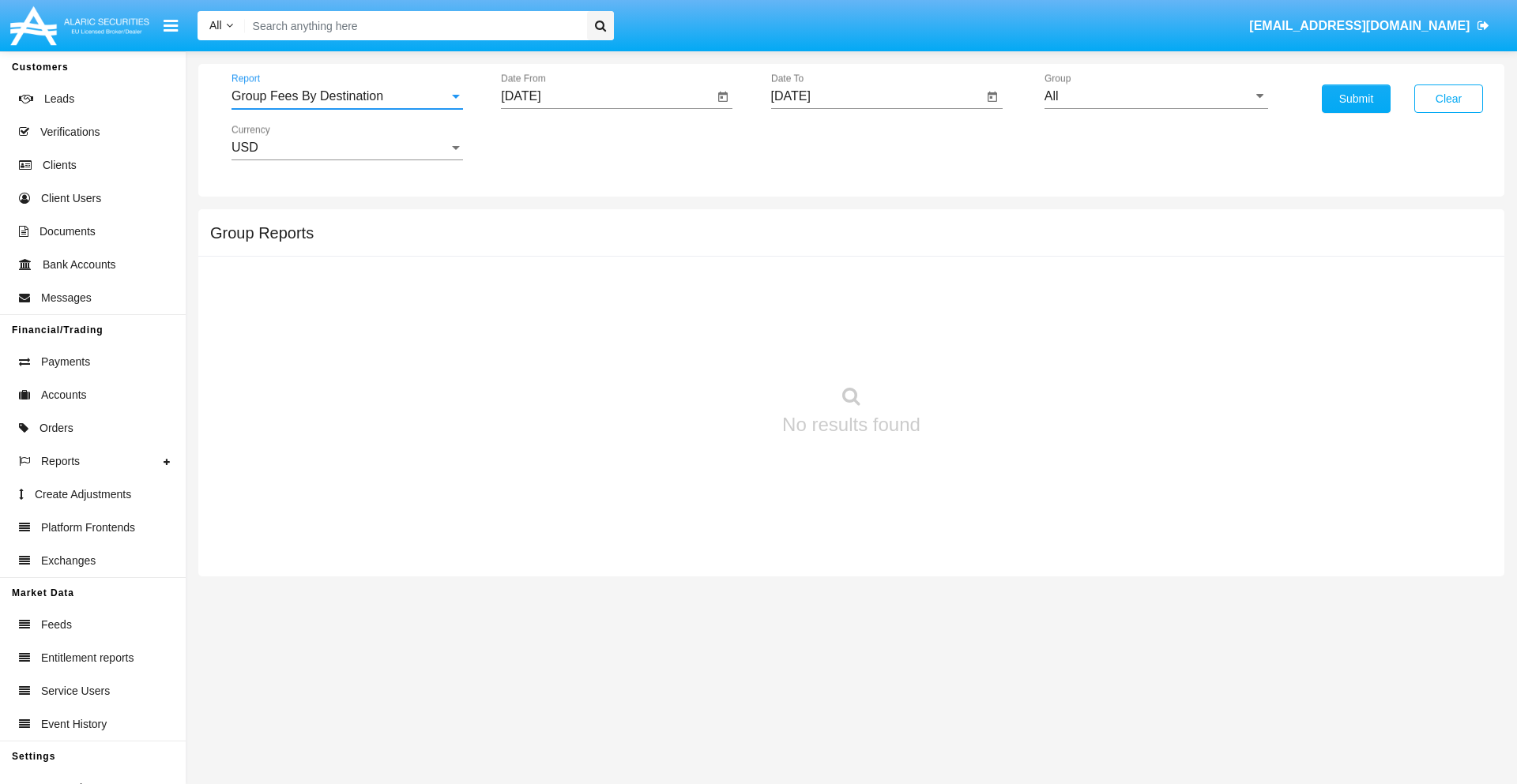
click at [607, 96] on input "[DATE]" at bounding box center [607, 96] width 212 height 14
click at [552, 142] on span "[DATE]" at bounding box center [538, 143] width 35 height 13
click at [705, 349] on div "2025" at bounding box center [705, 349] width 50 height 29
click at [650, 255] on div "[DATE]" at bounding box center [650, 255] width 50 height 29
click at [591, 305] on div "15" at bounding box center [591, 306] width 29 height 29
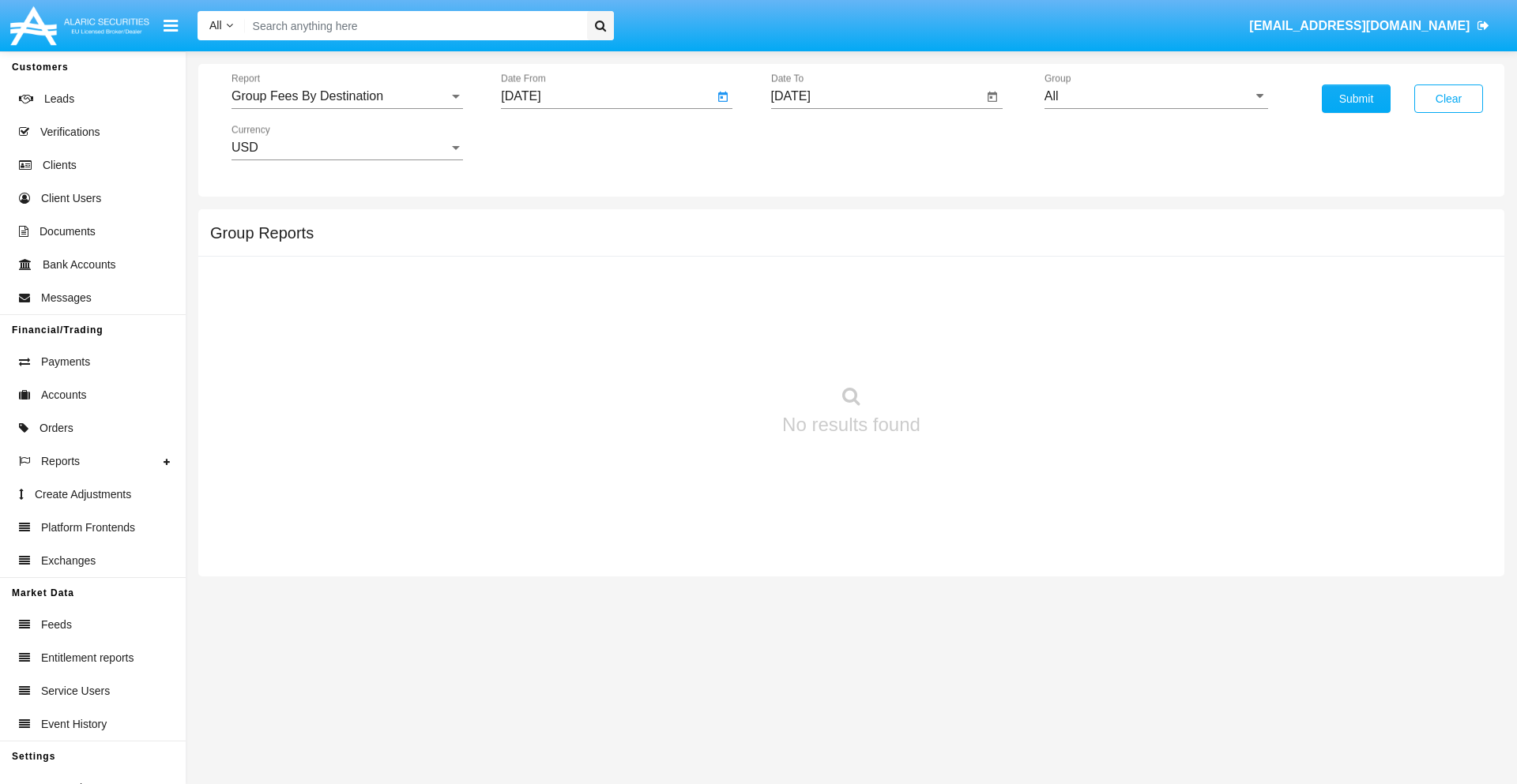
type input "07/15/25"
click at [877, 96] on input "[DATE]" at bounding box center [877, 96] width 212 height 14
click at [822, 142] on span "[DATE]" at bounding box center [809, 143] width 35 height 13
click at [975, 349] on div "2025" at bounding box center [975, 349] width 50 height 29
click at [808, 286] on div "SEP" at bounding box center [809, 286] width 50 height 29
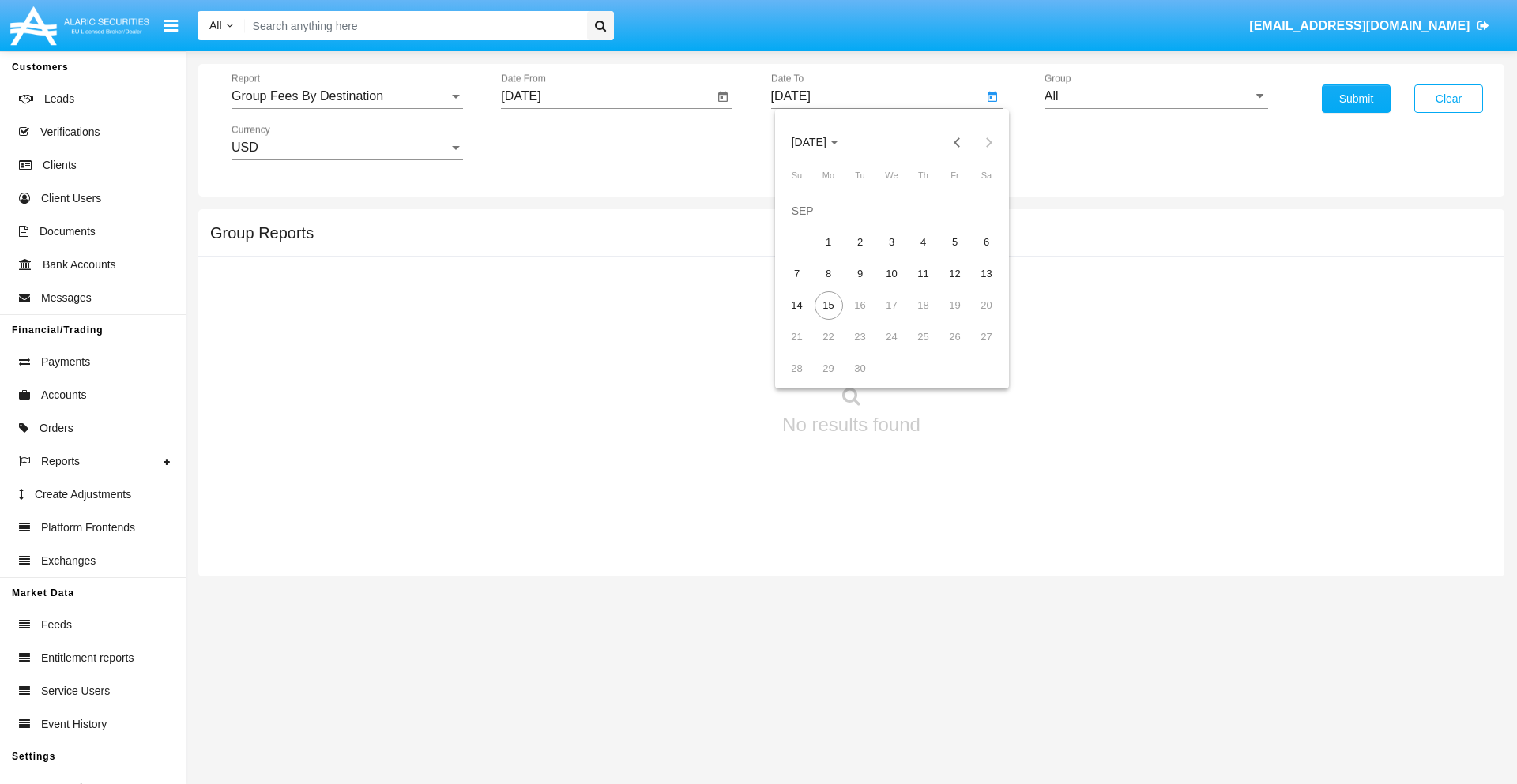
click at [828, 305] on div "15" at bounding box center [829, 306] width 29 height 29
type input "[DATE]"
click at [1156, 96] on input "All" at bounding box center [1157, 96] width 223 height 14
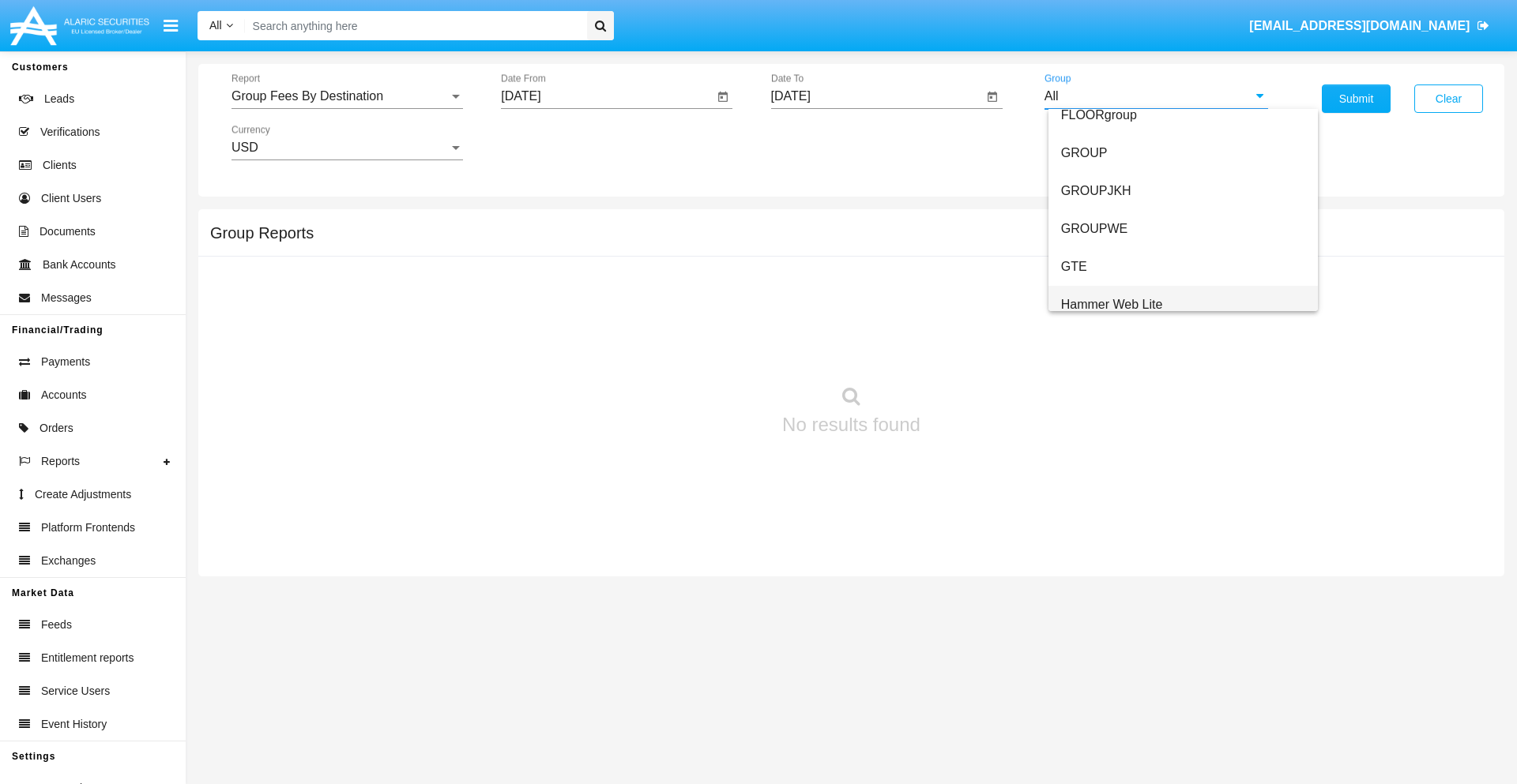
click at [1112, 304] on span "Hammer Web Lite" at bounding box center [1112, 304] width 102 height 14
type input "Hammer Web Lite"
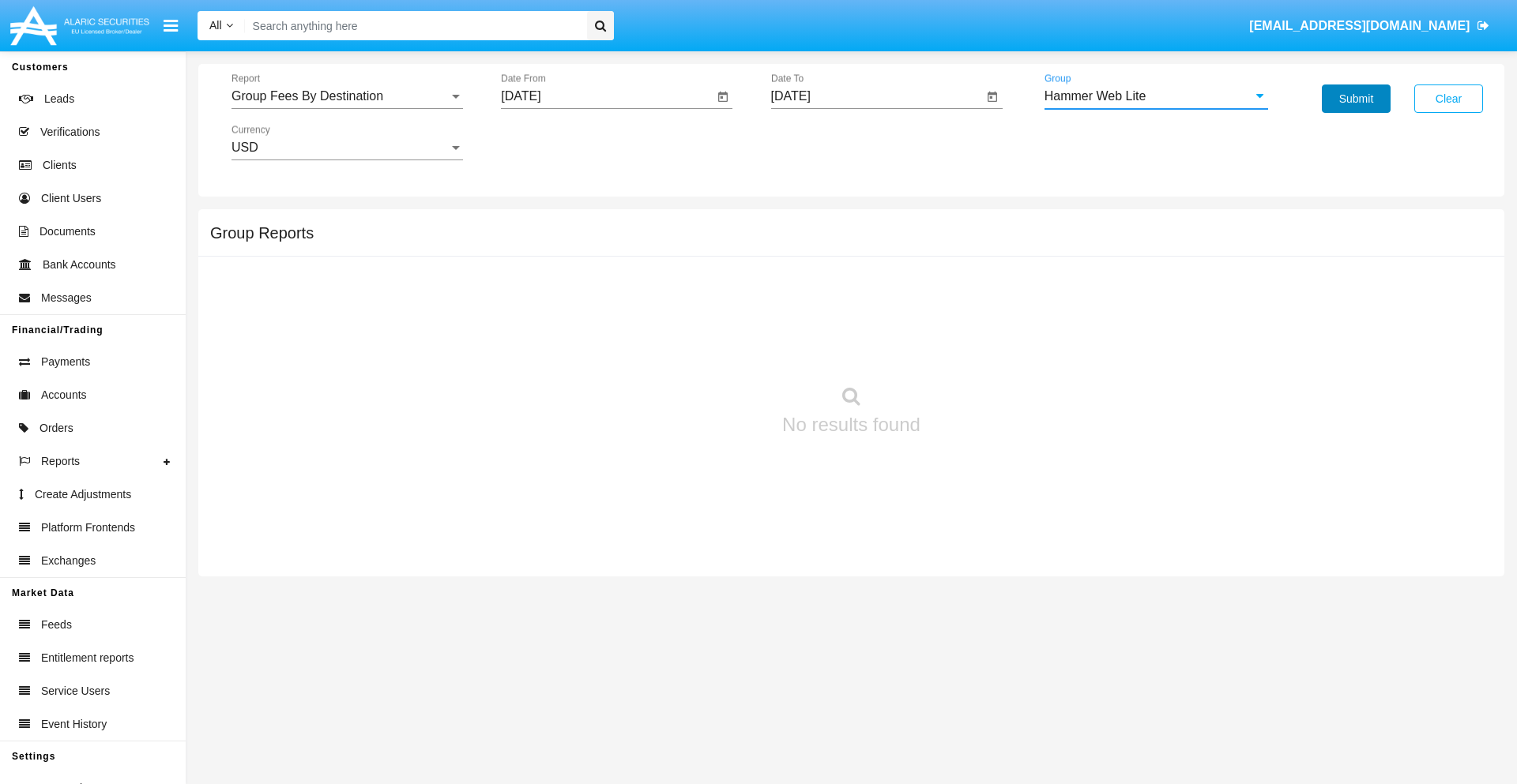
click at [1356, 99] on button "Submit" at bounding box center [1356, 99] width 69 height 29
click at [347, 96] on span "Report" at bounding box center [340, 96] width 217 height 14
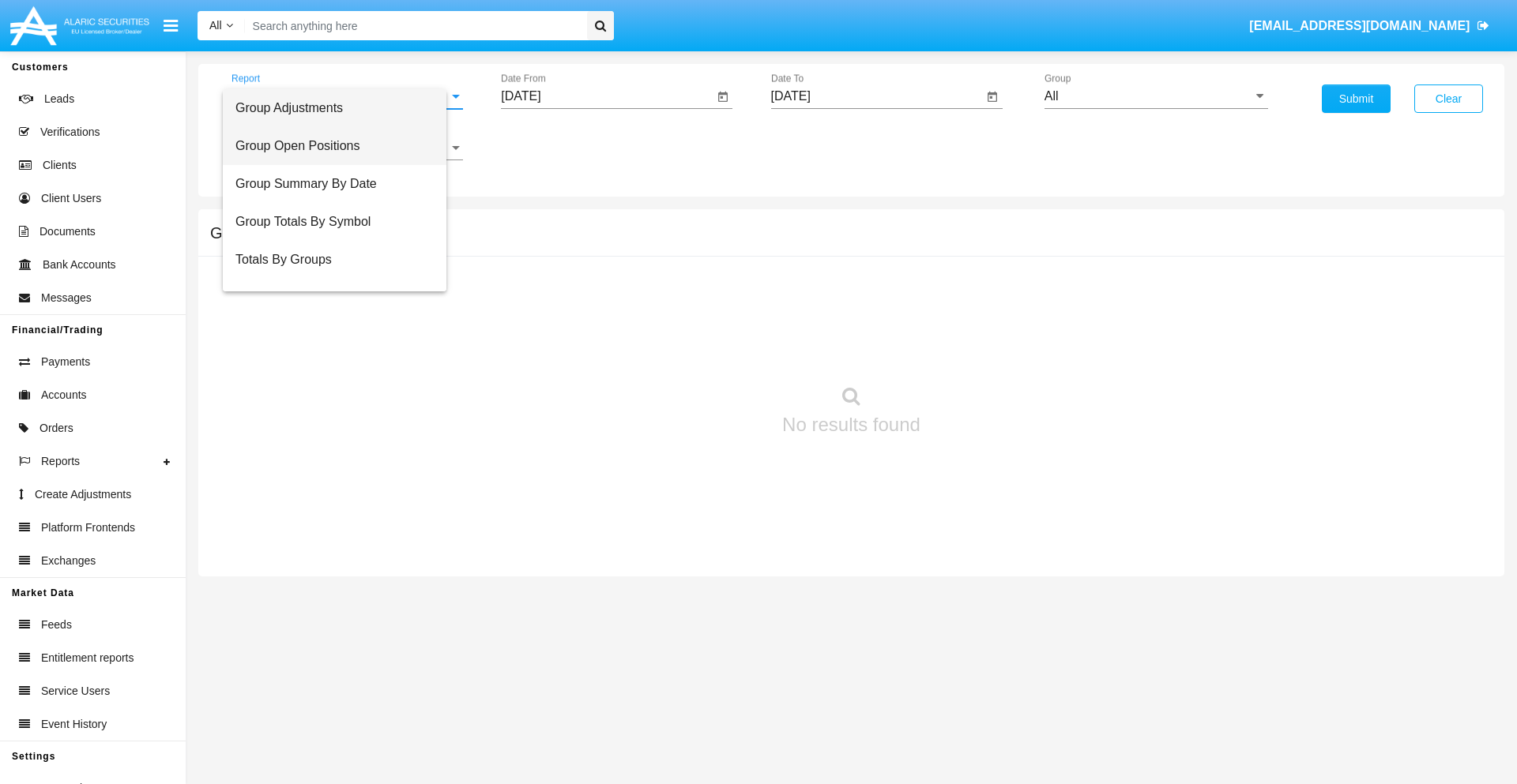
click at [341, 146] on span "Group Open Positions" at bounding box center [334, 145] width 198 height 38
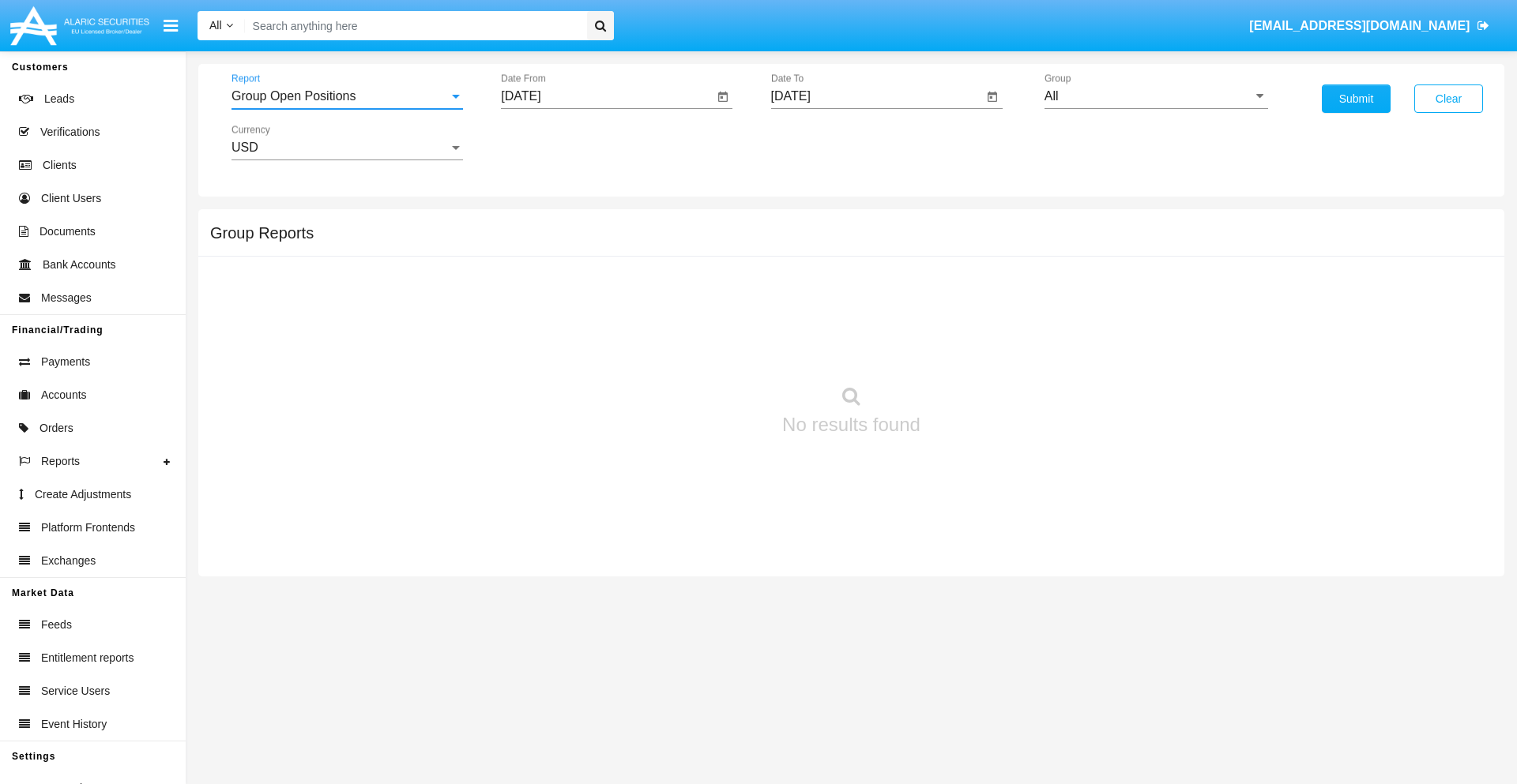
click at [607, 96] on input "[DATE]" at bounding box center [607, 96] width 212 height 14
click at [552, 142] on span "[DATE]" at bounding box center [538, 143] width 35 height 13
click at [705, 349] on div "2025" at bounding box center [705, 349] width 50 height 29
click at [705, 255] on div "AUG" at bounding box center [705, 255] width 50 height 29
click at [685, 273] on div "15" at bounding box center [685, 274] width 29 height 29
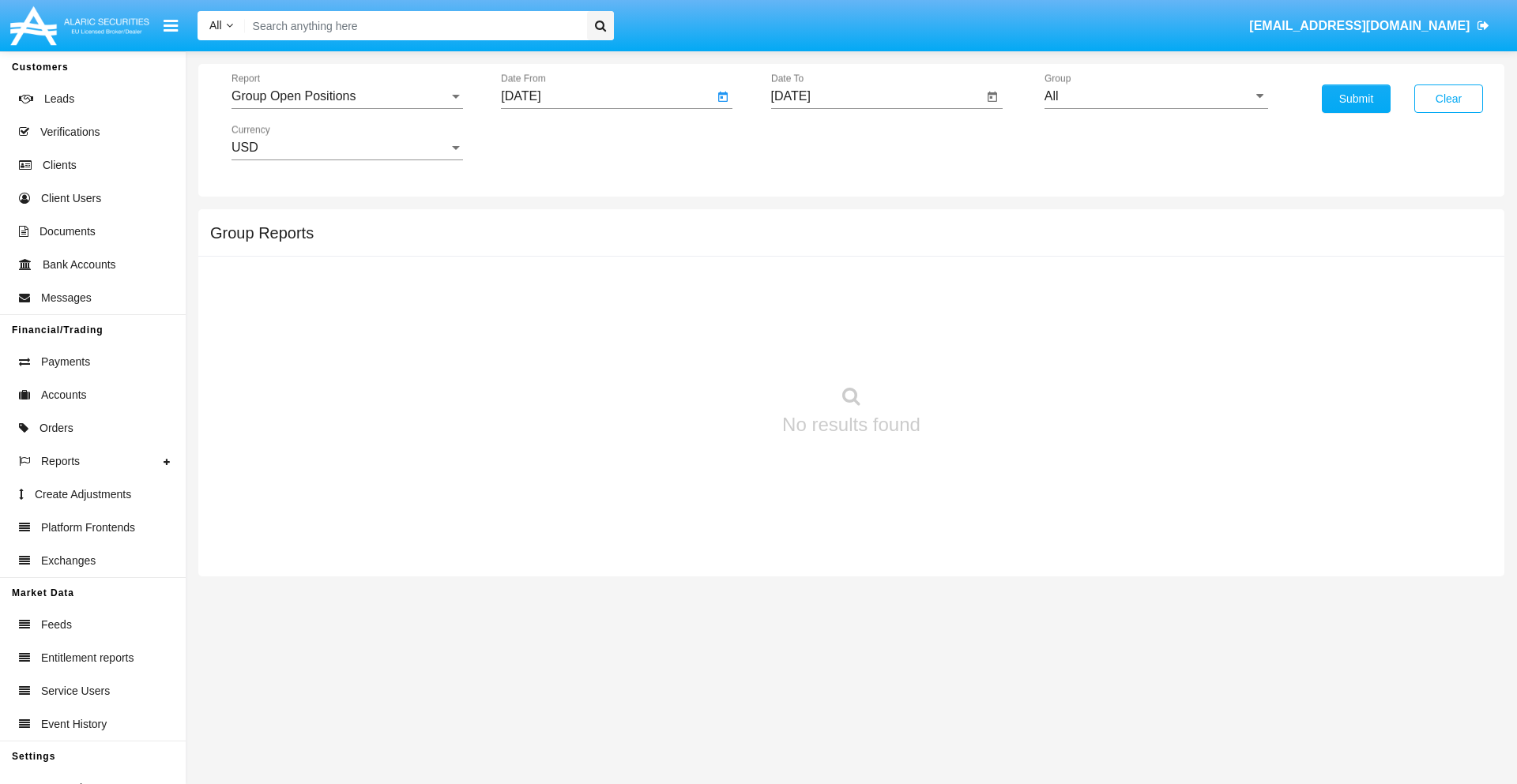
type input "08/15/25"
click at [877, 96] on input "[DATE]" at bounding box center [877, 96] width 212 height 14
click at [822, 142] on span "[DATE]" at bounding box center [809, 143] width 35 height 13
click at [975, 349] on div "2025" at bounding box center [975, 349] width 50 height 29
click at [808, 286] on div "SEP" at bounding box center [809, 286] width 50 height 29
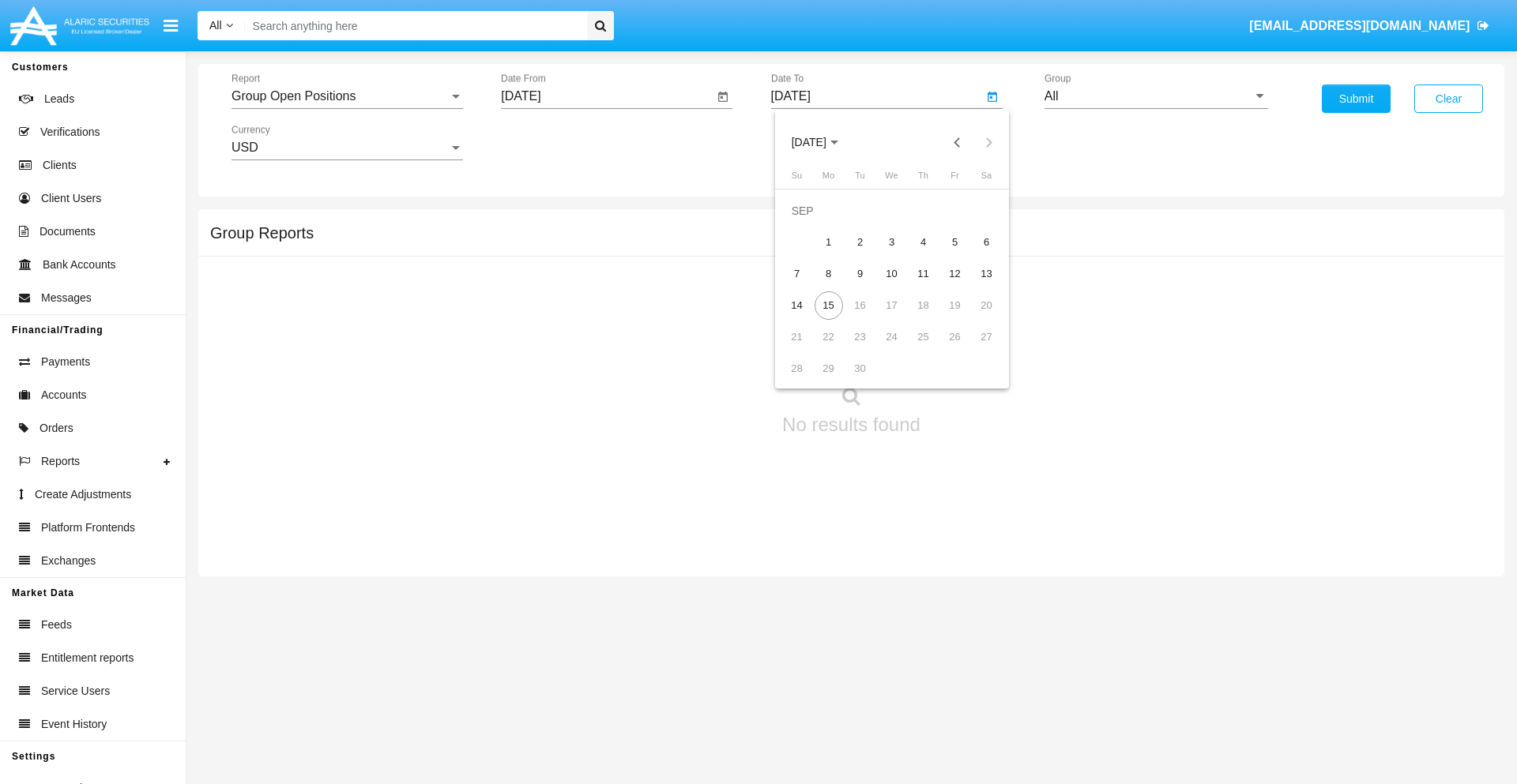
click at [828, 305] on div "15" at bounding box center [829, 306] width 29 height 29
type input "09/15/25"
click at [1156, 96] on input "All" at bounding box center [1157, 96] width 223 height 14
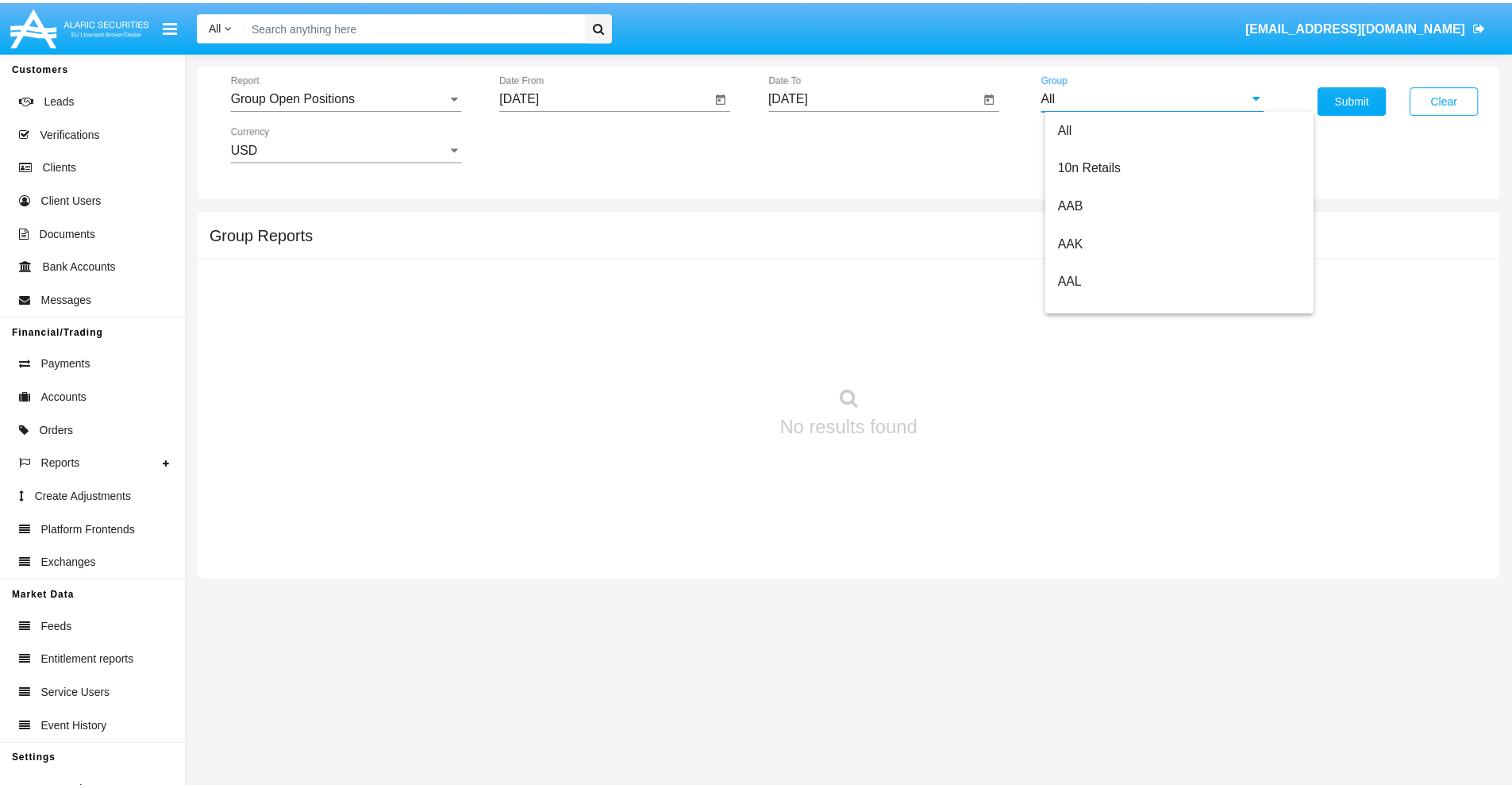
scroll to position [851, 0]
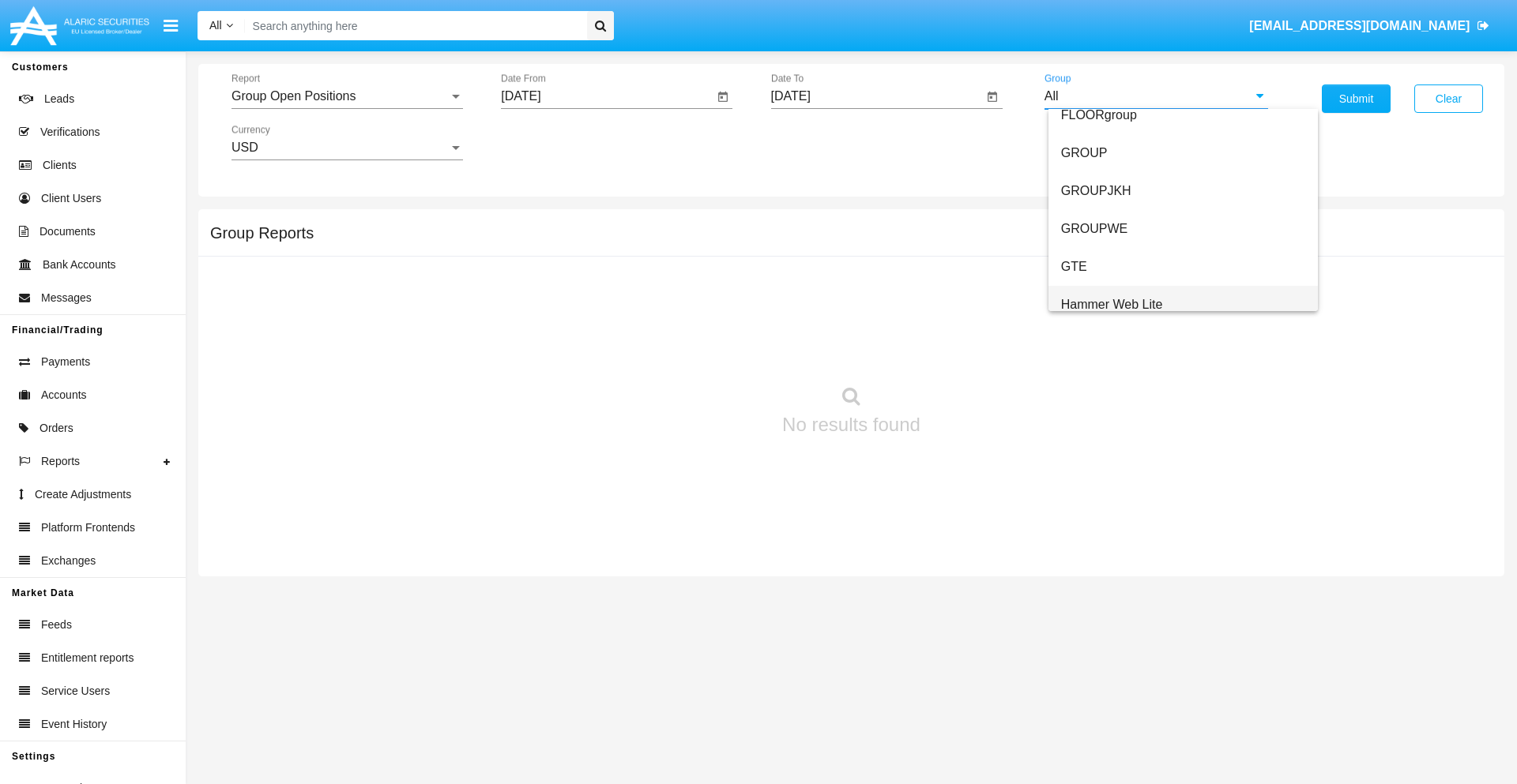
click at [1112, 304] on span "Hammer Web Lite" at bounding box center [1112, 304] width 102 height 14
type input "Hammer Web Lite"
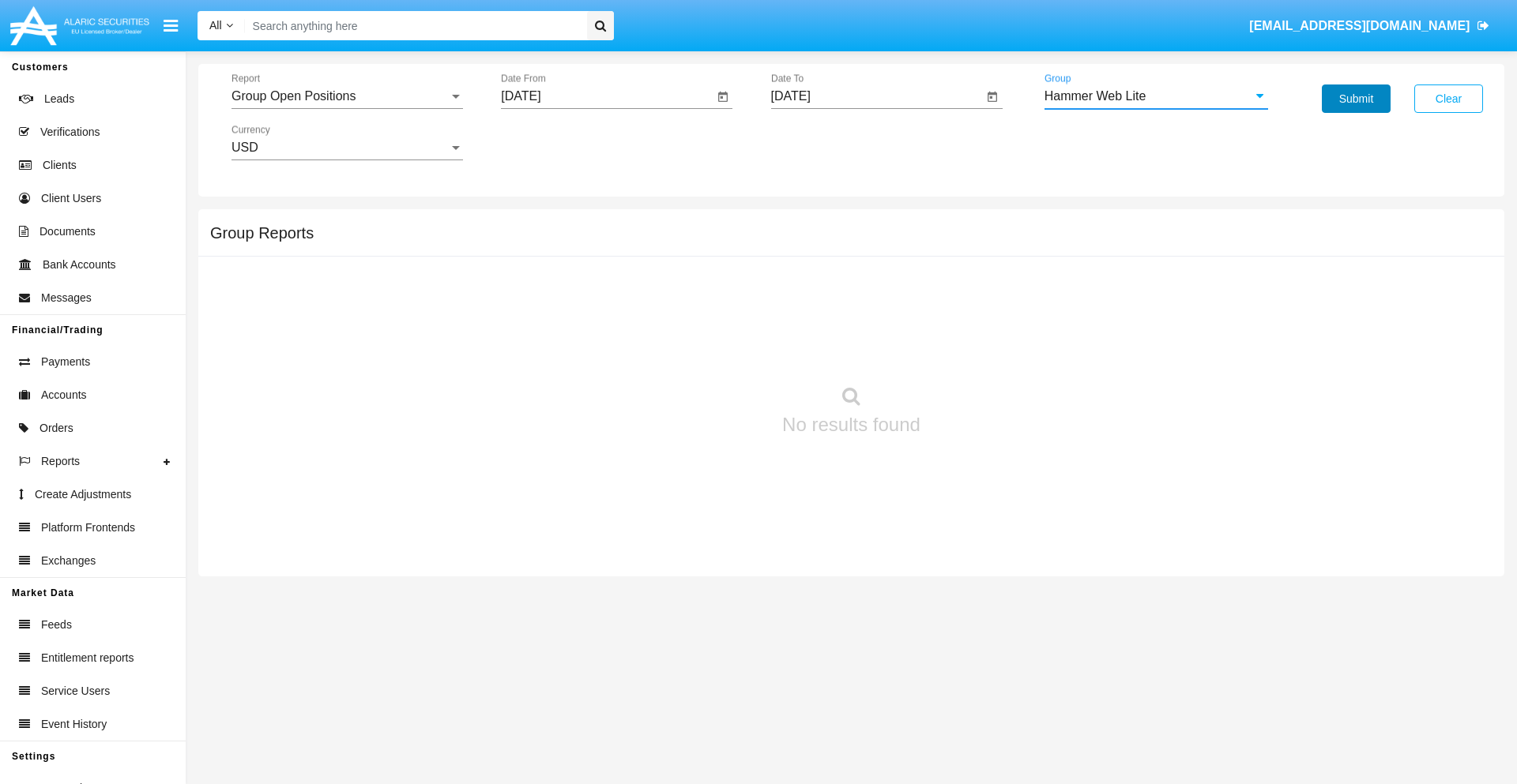
click at [1356, 99] on button "Submit" at bounding box center [1356, 99] width 69 height 29
click at [347, 96] on span "Report" at bounding box center [340, 96] width 217 height 14
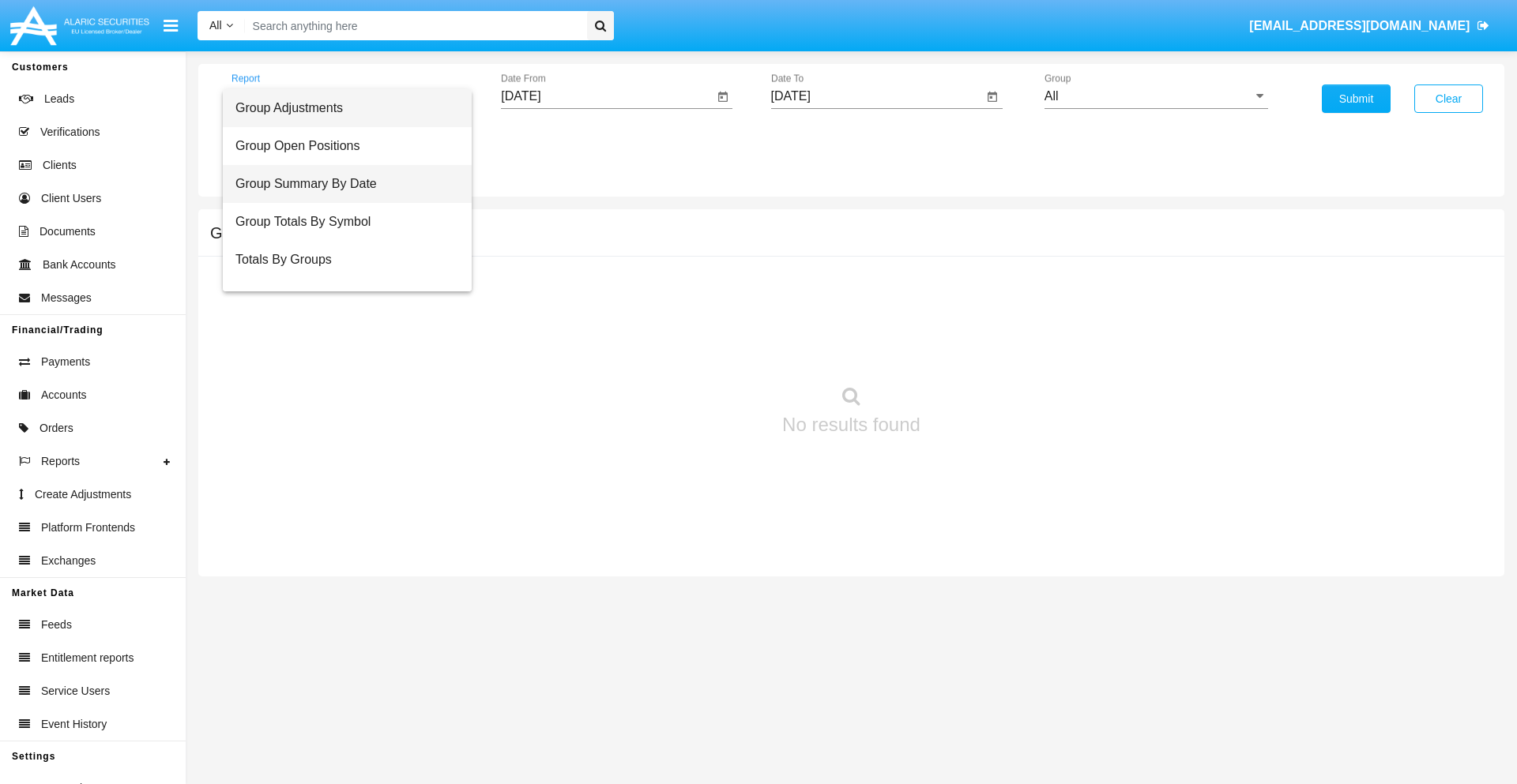
click at [341, 184] on span "Group Summary By Date" at bounding box center [347, 184] width 223 height 38
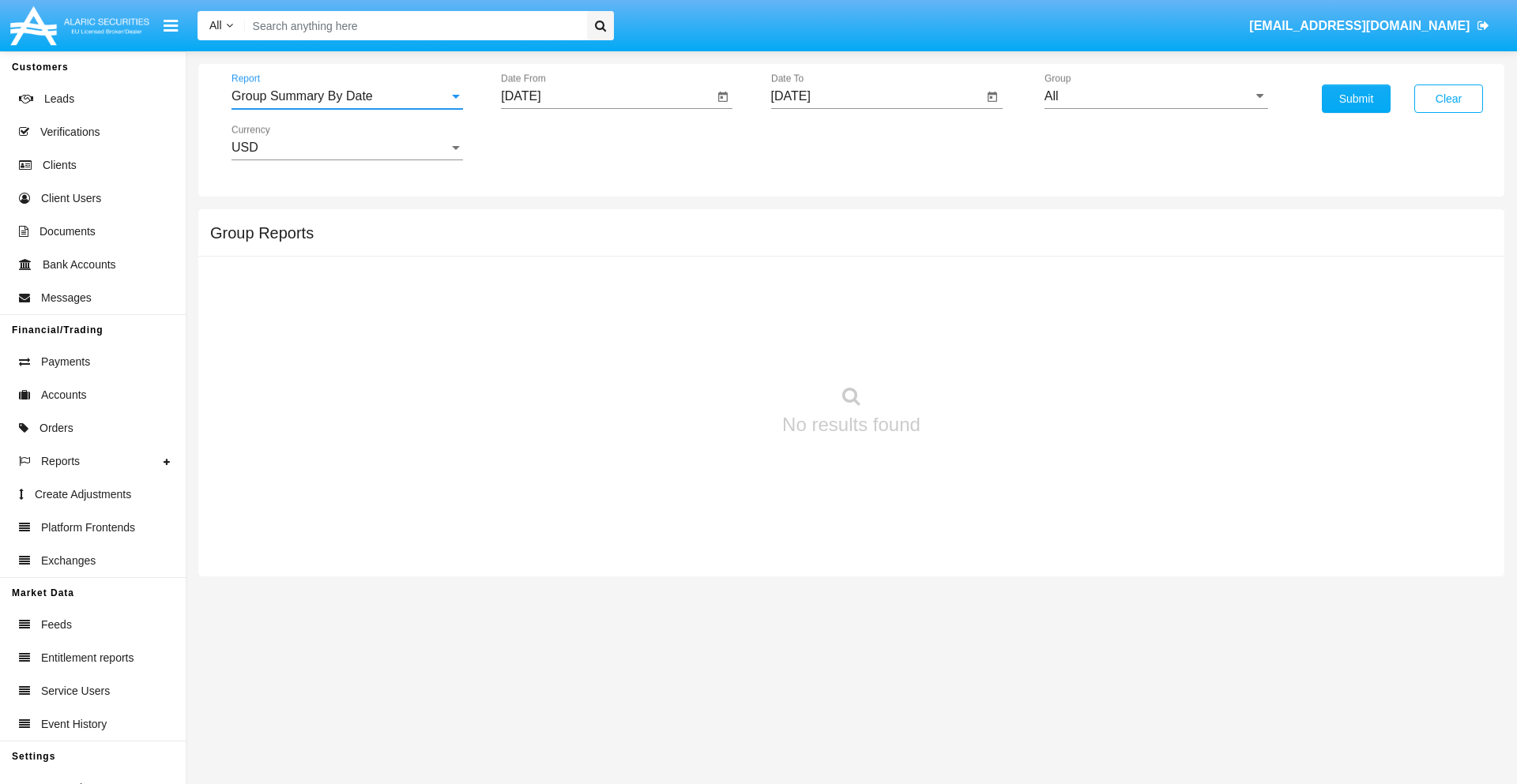
click at [607, 96] on input "[DATE]" at bounding box center [607, 96] width 212 height 14
click at [552, 142] on span "[DATE]" at bounding box center [538, 143] width 35 height 13
click at [705, 349] on div "2025" at bounding box center [705, 349] width 50 height 29
click at [705, 255] on div "AUG" at bounding box center [705, 255] width 50 height 29
click at [685, 273] on div "15" at bounding box center [685, 274] width 29 height 29
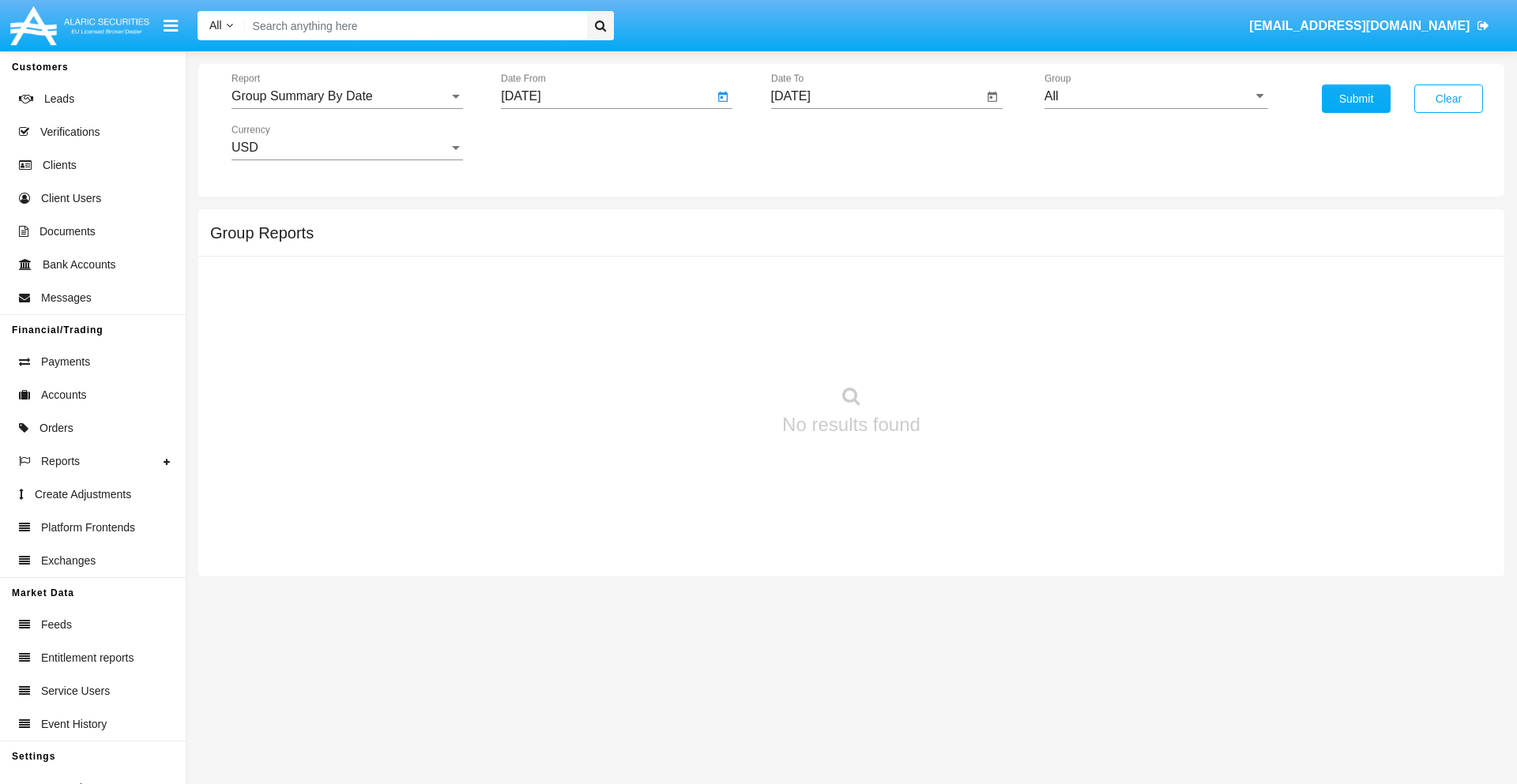
type input "[DATE]"
click at [877, 96] on input "[DATE]" at bounding box center [877, 96] width 212 height 14
click at [822, 142] on span "[DATE]" at bounding box center [809, 143] width 35 height 13
click at [975, 349] on div "2025" at bounding box center [975, 349] width 50 height 29
click at [808, 286] on div "SEP" at bounding box center [809, 286] width 50 height 29
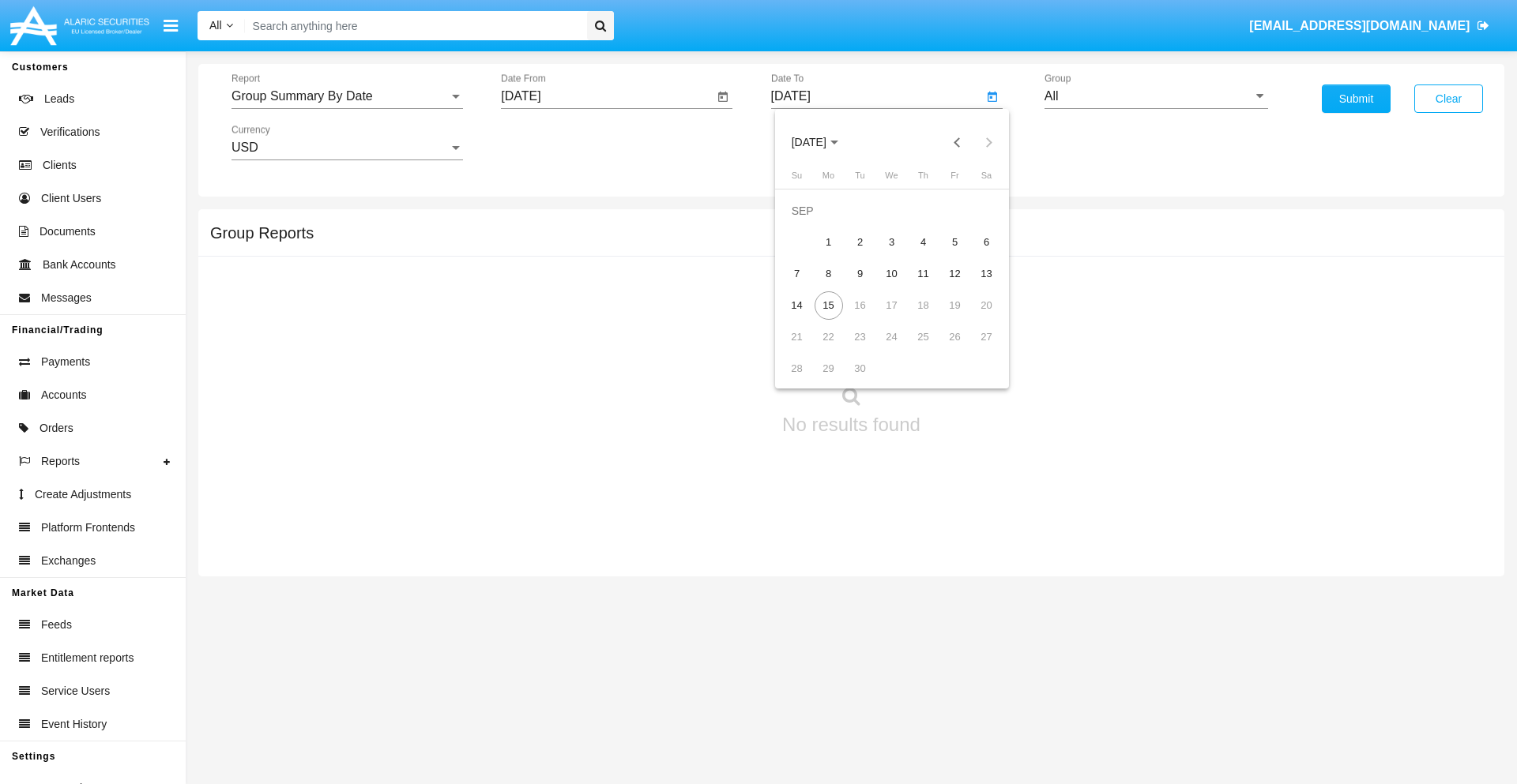
click at [828, 305] on div "15" at bounding box center [829, 306] width 29 height 29
type input "[DATE]"
click at [1156, 96] on input "All" at bounding box center [1157, 96] width 223 height 14
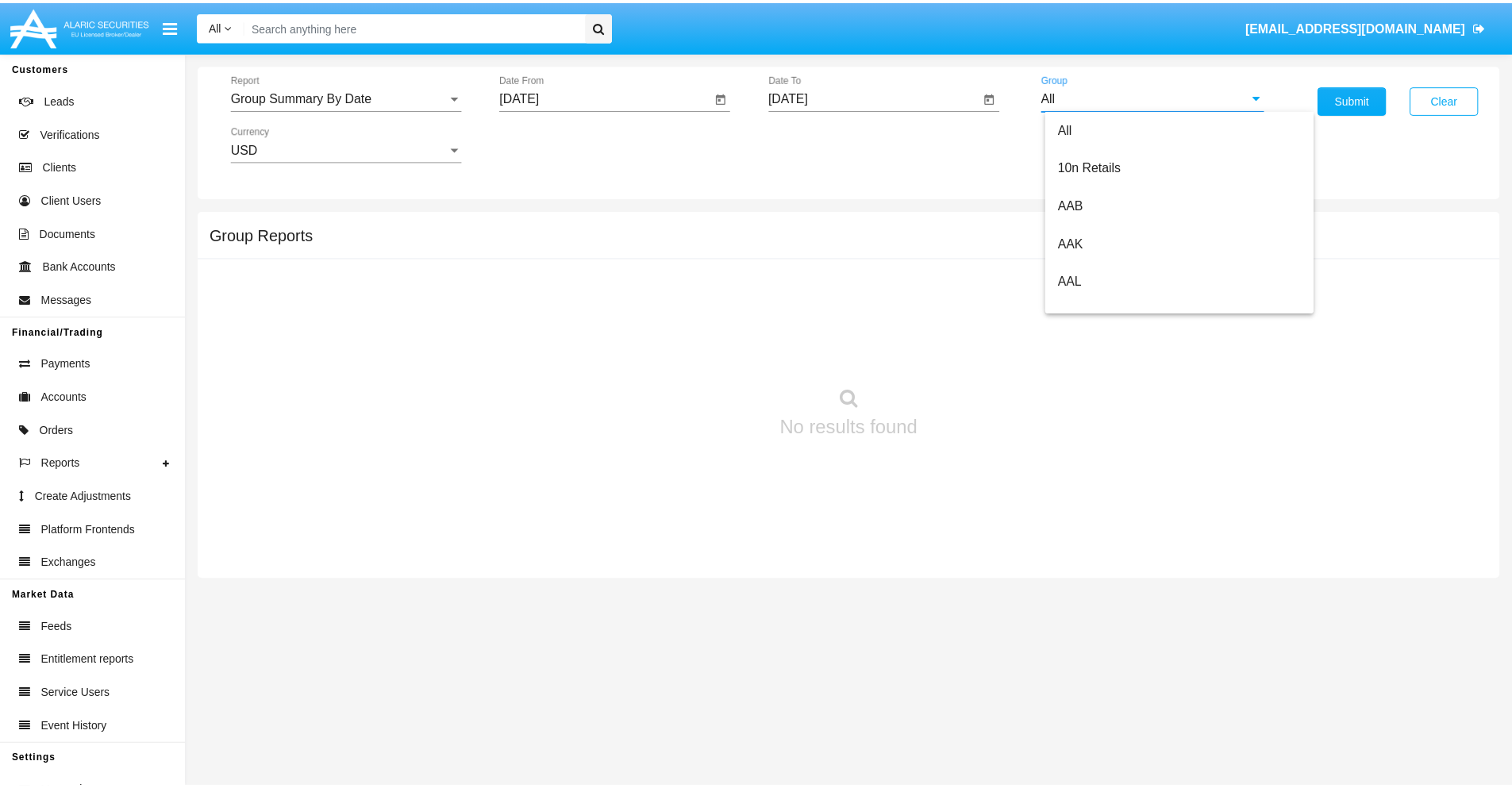
scroll to position [851, 0]
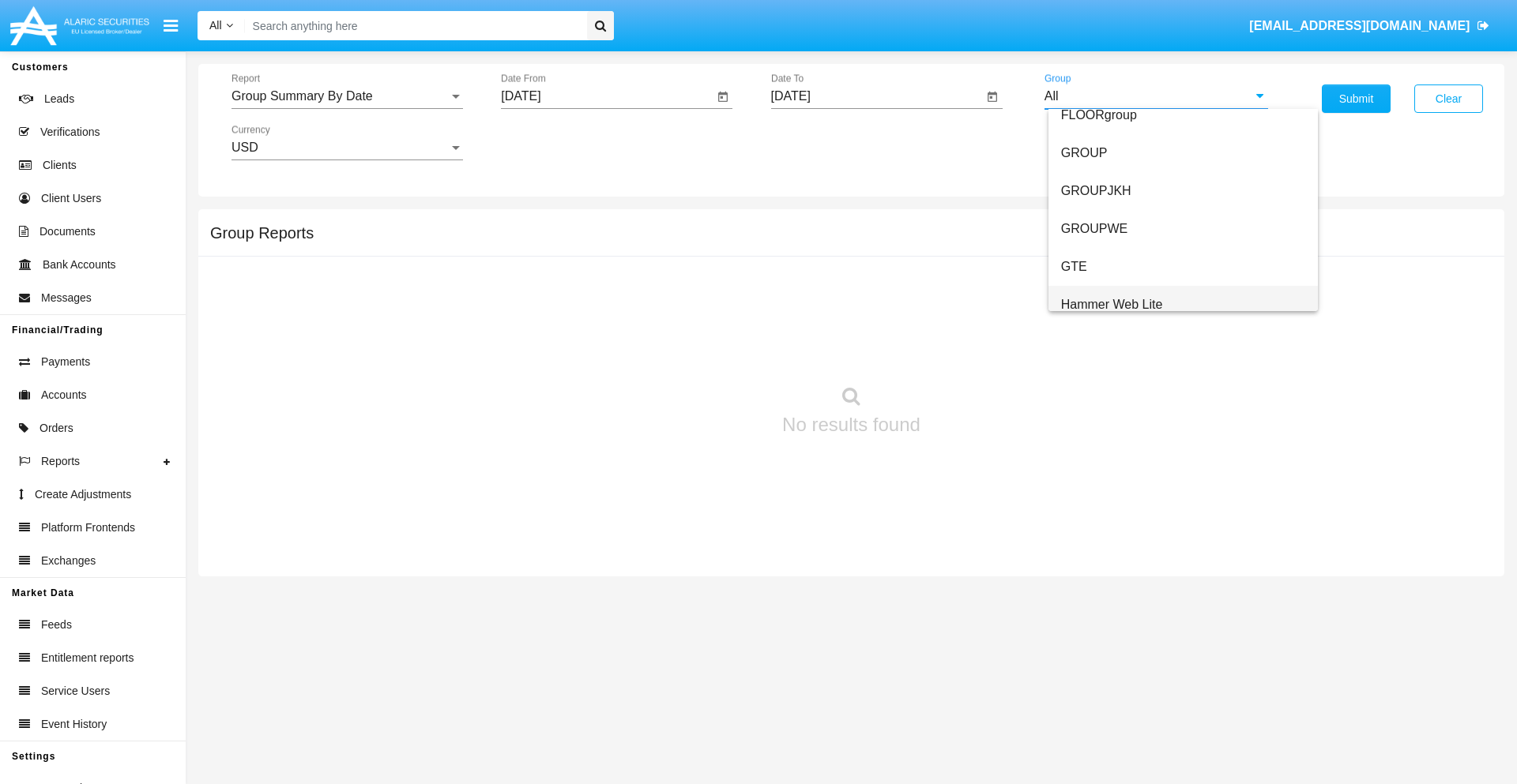
click at [1112, 304] on span "Hammer Web Lite" at bounding box center [1112, 304] width 102 height 14
type input "Hammer Web Lite"
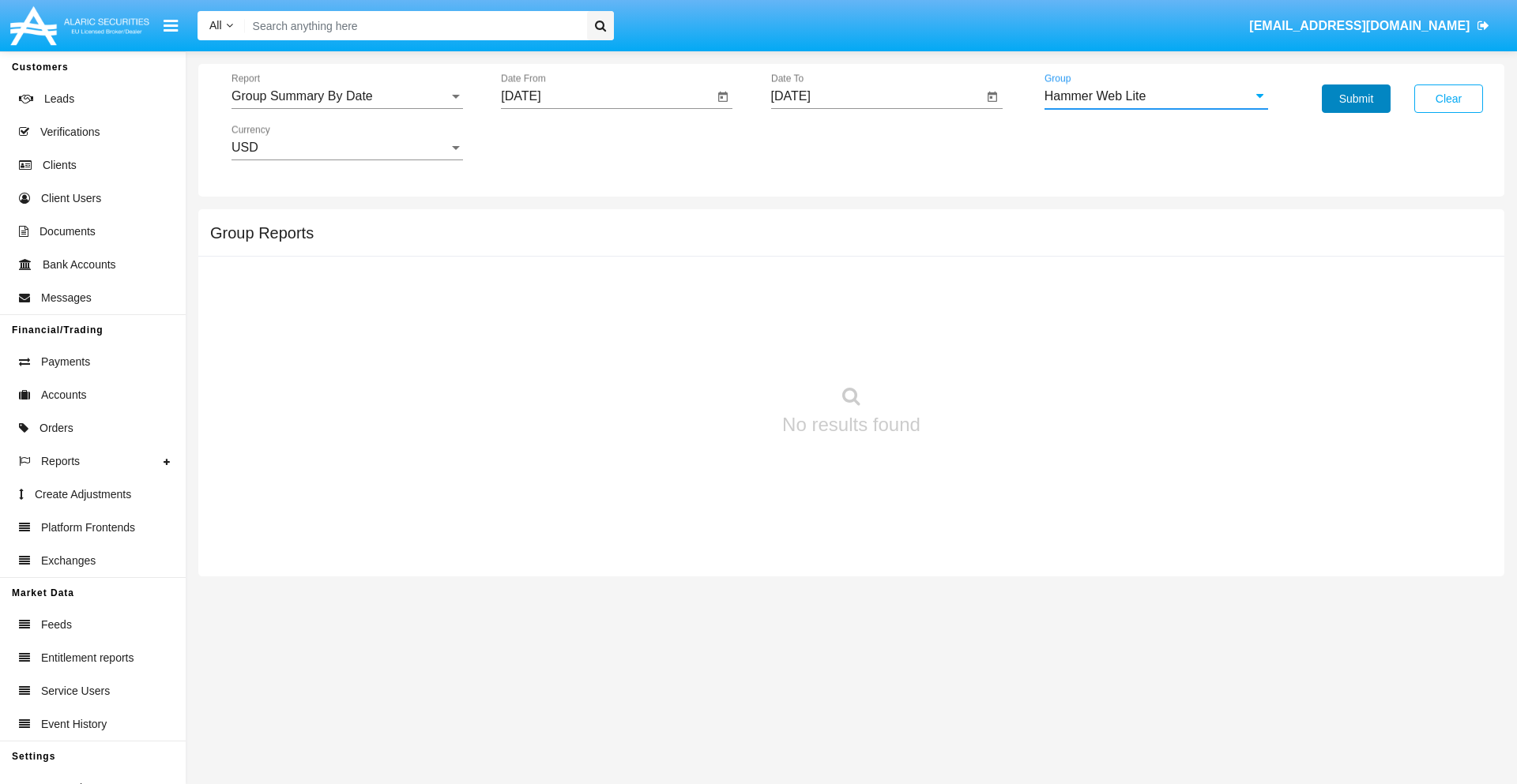
click at [1356, 99] on button "Submit" at bounding box center [1356, 99] width 69 height 29
click at [347, 96] on span "Report" at bounding box center [340, 96] width 217 height 14
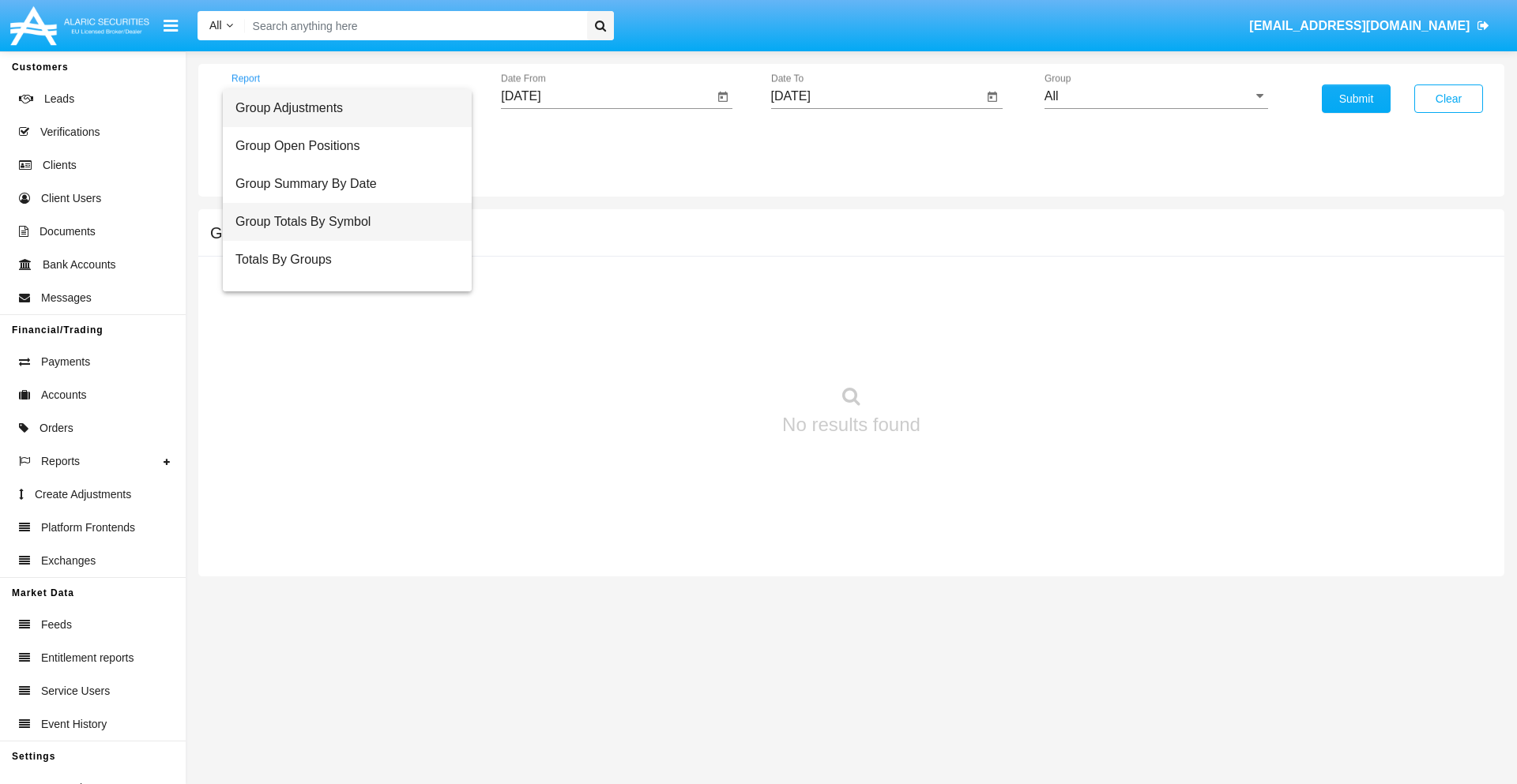
click at [341, 222] on span "Group Totals By Symbol" at bounding box center [347, 222] width 223 height 38
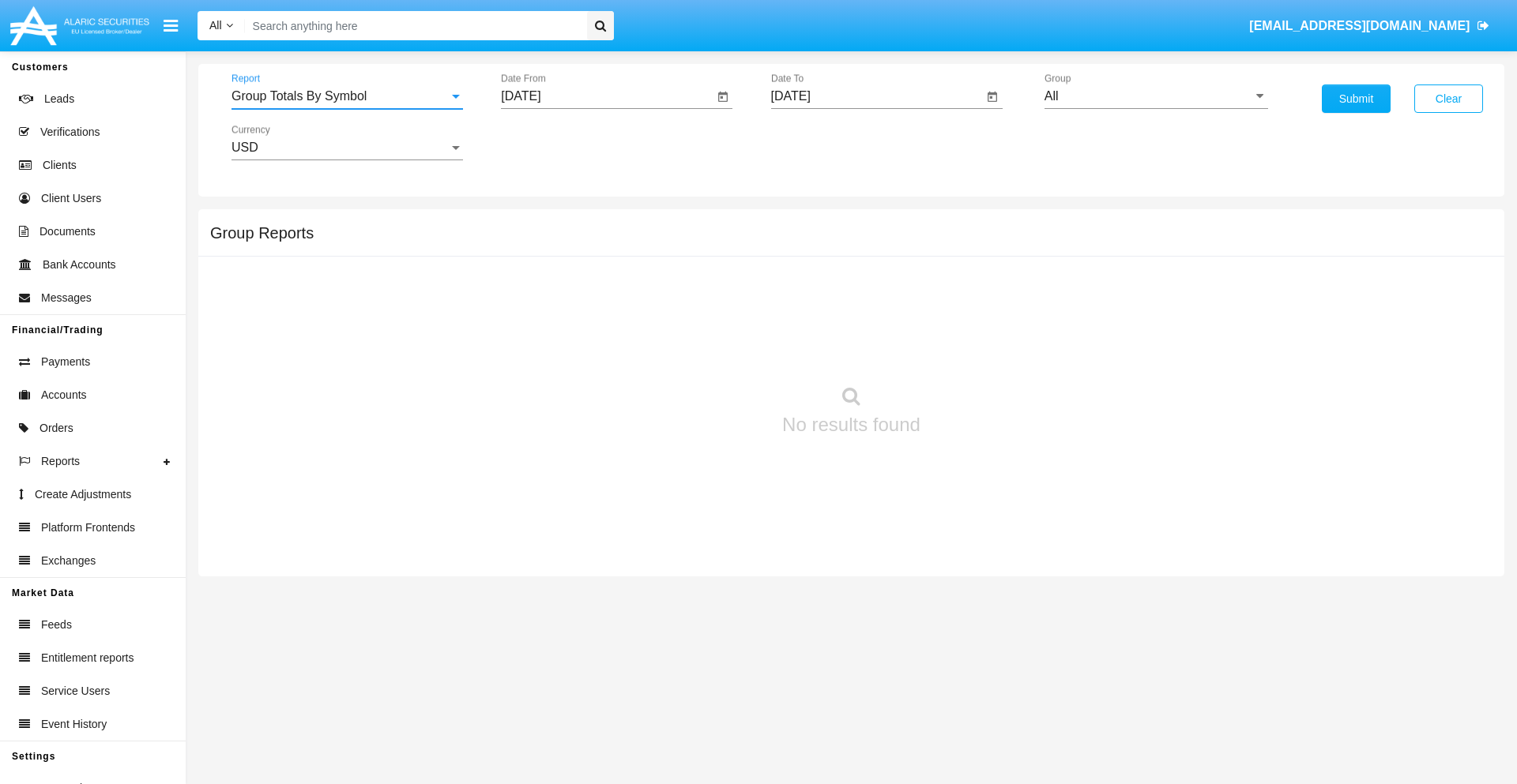
click at [607, 96] on input "[DATE]" at bounding box center [607, 96] width 212 height 14
click at [552, 142] on span "[DATE]" at bounding box center [538, 143] width 35 height 13
click at [705, 349] on div "2025" at bounding box center [705, 349] width 50 height 29
click at [705, 255] on div "AUG" at bounding box center [705, 255] width 50 height 29
click at [685, 273] on div "15" at bounding box center [685, 274] width 29 height 29
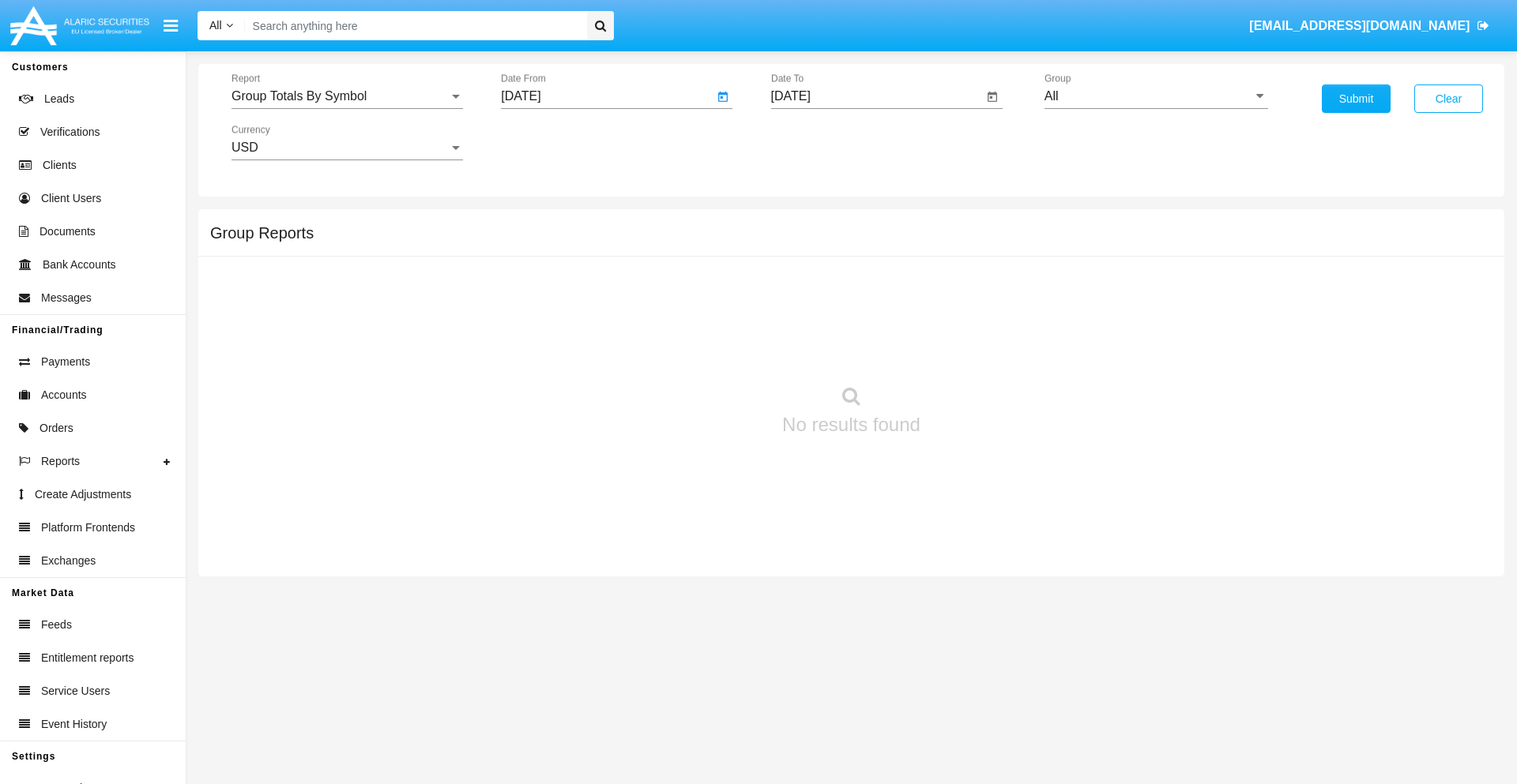
type input "08/15/25"
click at [877, 96] on input "[DATE]" at bounding box center [877, 96] width 212 height 14
click at [822, 142] on span "[DATE]" at bounding box center [809, 143] width 35 height 13
click at [975, 349] on div "2025" at bounding box center [975, 349] width 50 height 29
click at [808, 286] on div "SEP" at bounding box center [809, 286] width 50 height 29
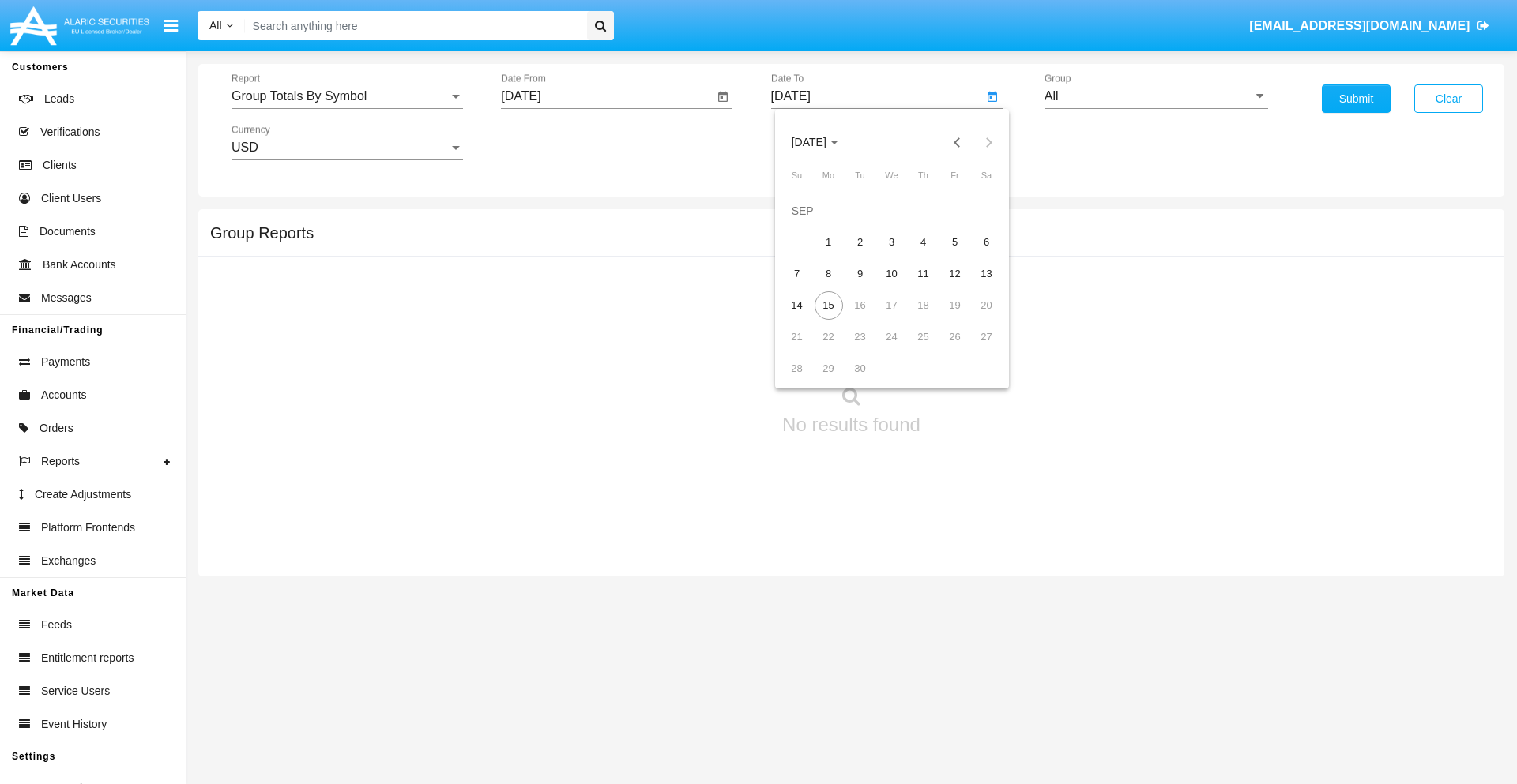
click at [828, 305] on div "15" at bounding box center [829, 306] width 29 height 29
type input "09/15/25"
click at [1156, 96] on input "All" at bounding box center [1157, 96] width 223 height 14
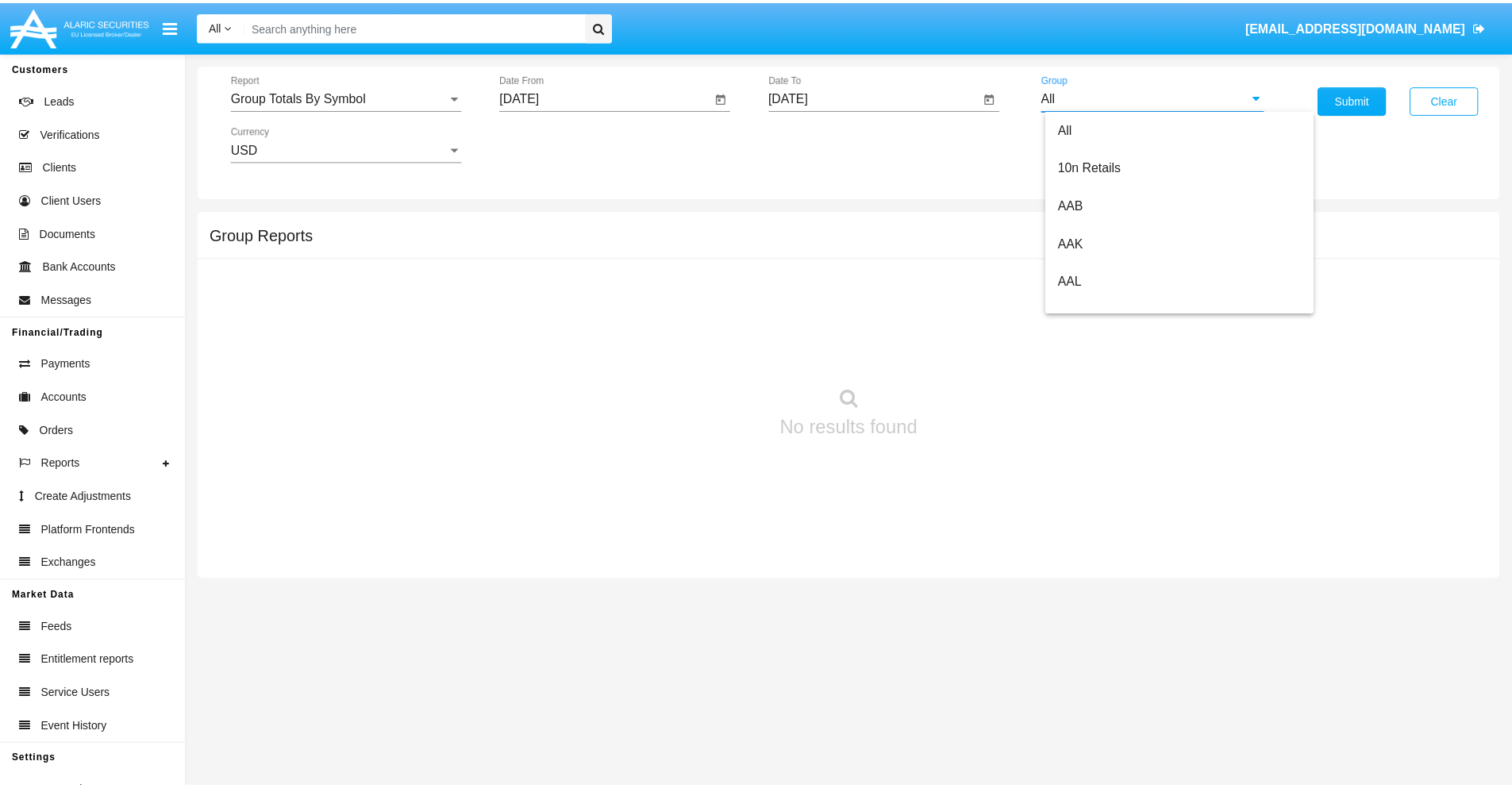
scroll to position [851, 0]
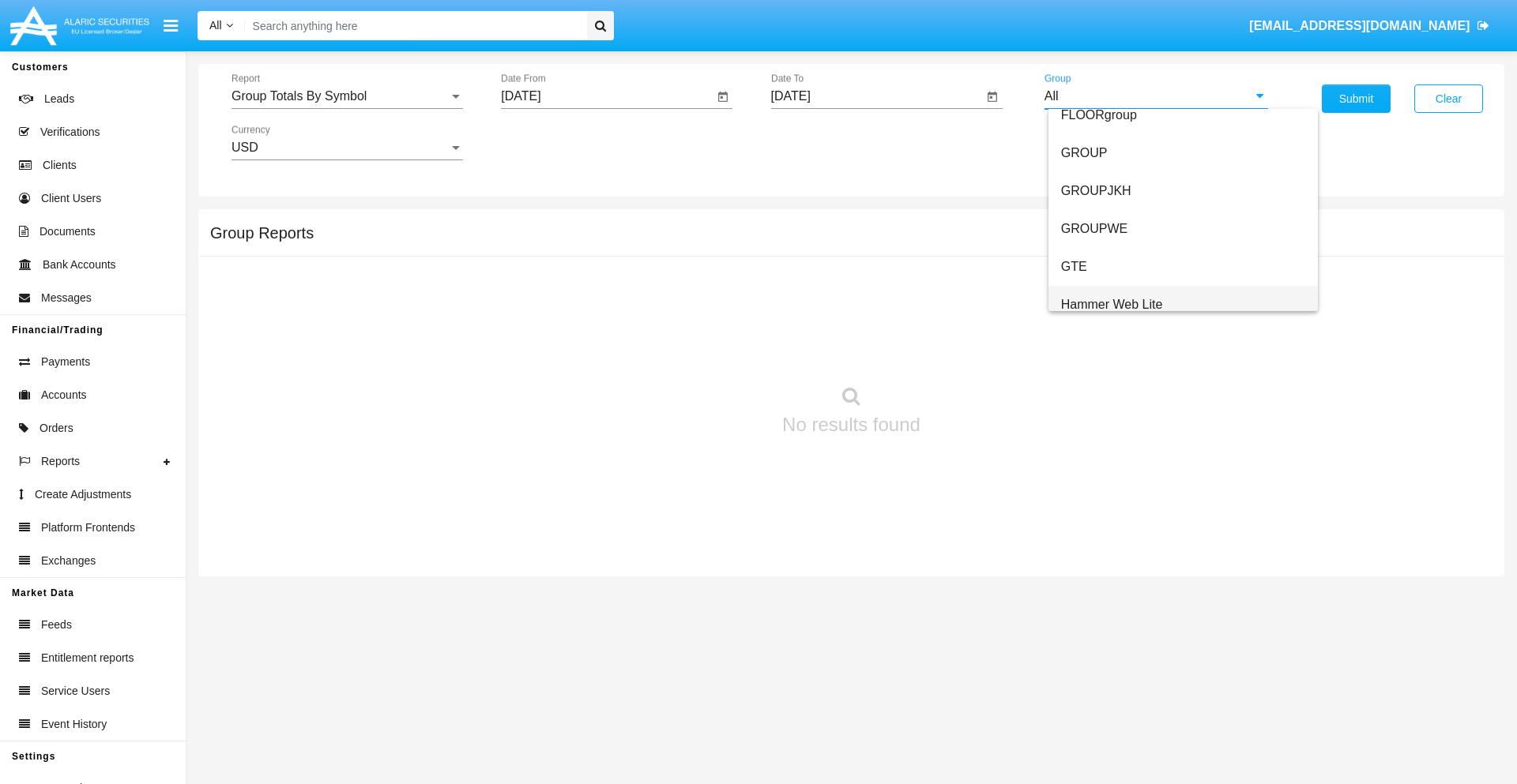
click at [1112, 304] on span "Hammer Web Lite" at bounding box center [1112, 304] width 102 height 14
type input "Hammer Web Lite"
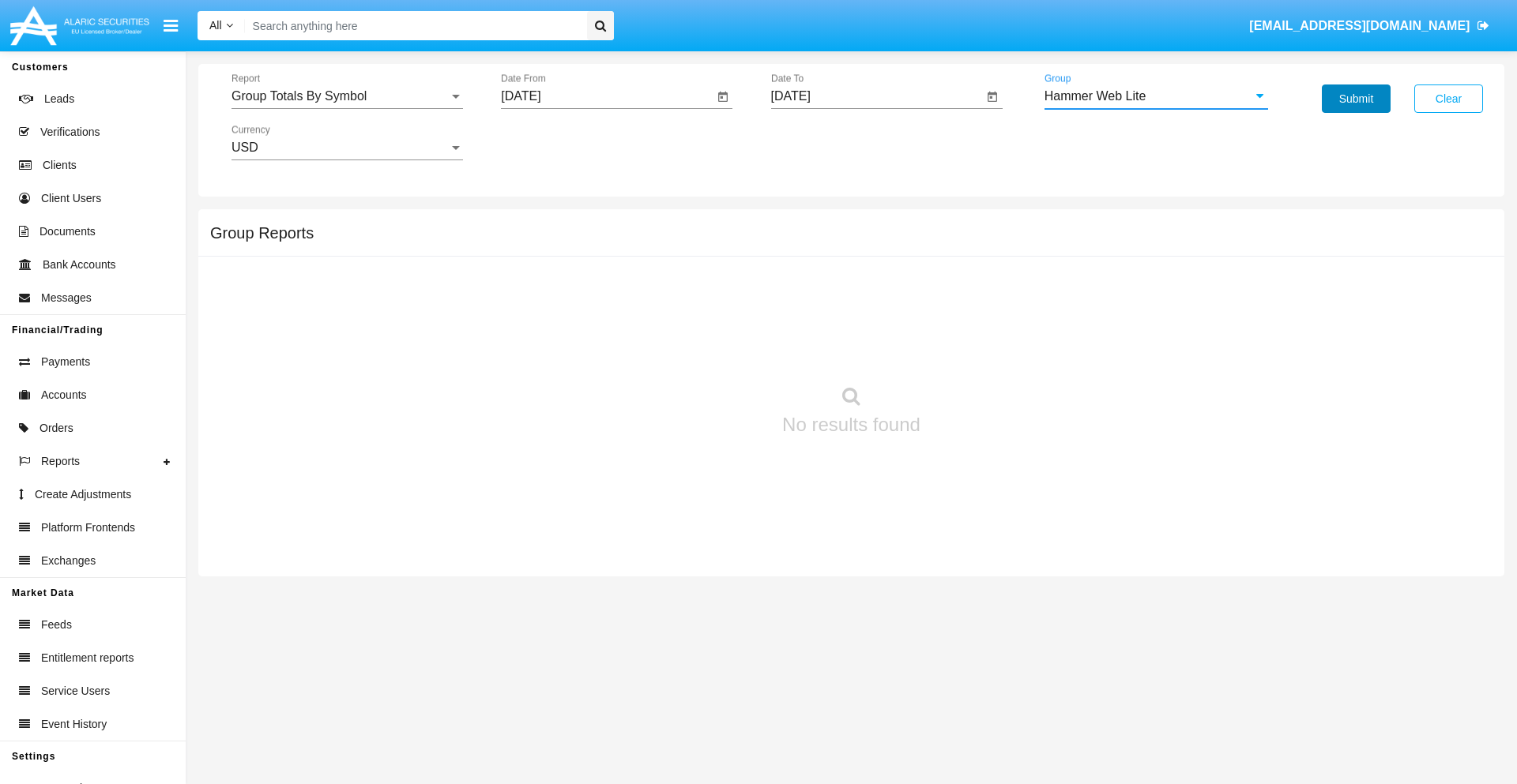
click at [1356, 99] on button "Submit" at bounding box center [1356, 99] width 69 height 29
click at [347, 96] on span "Report" at bounding box center [340, 96] width 217 height 14
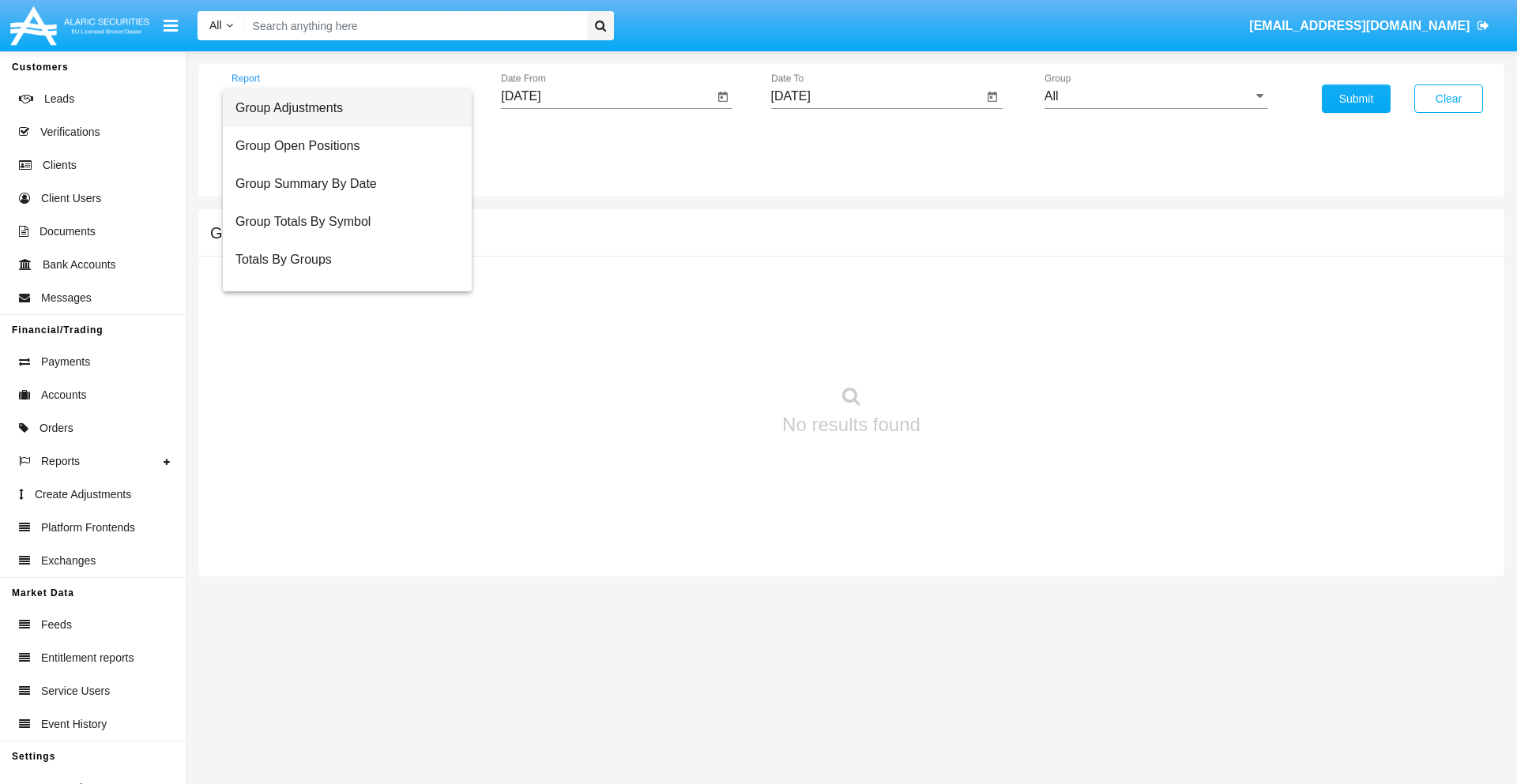
scroll to position [63, 0]
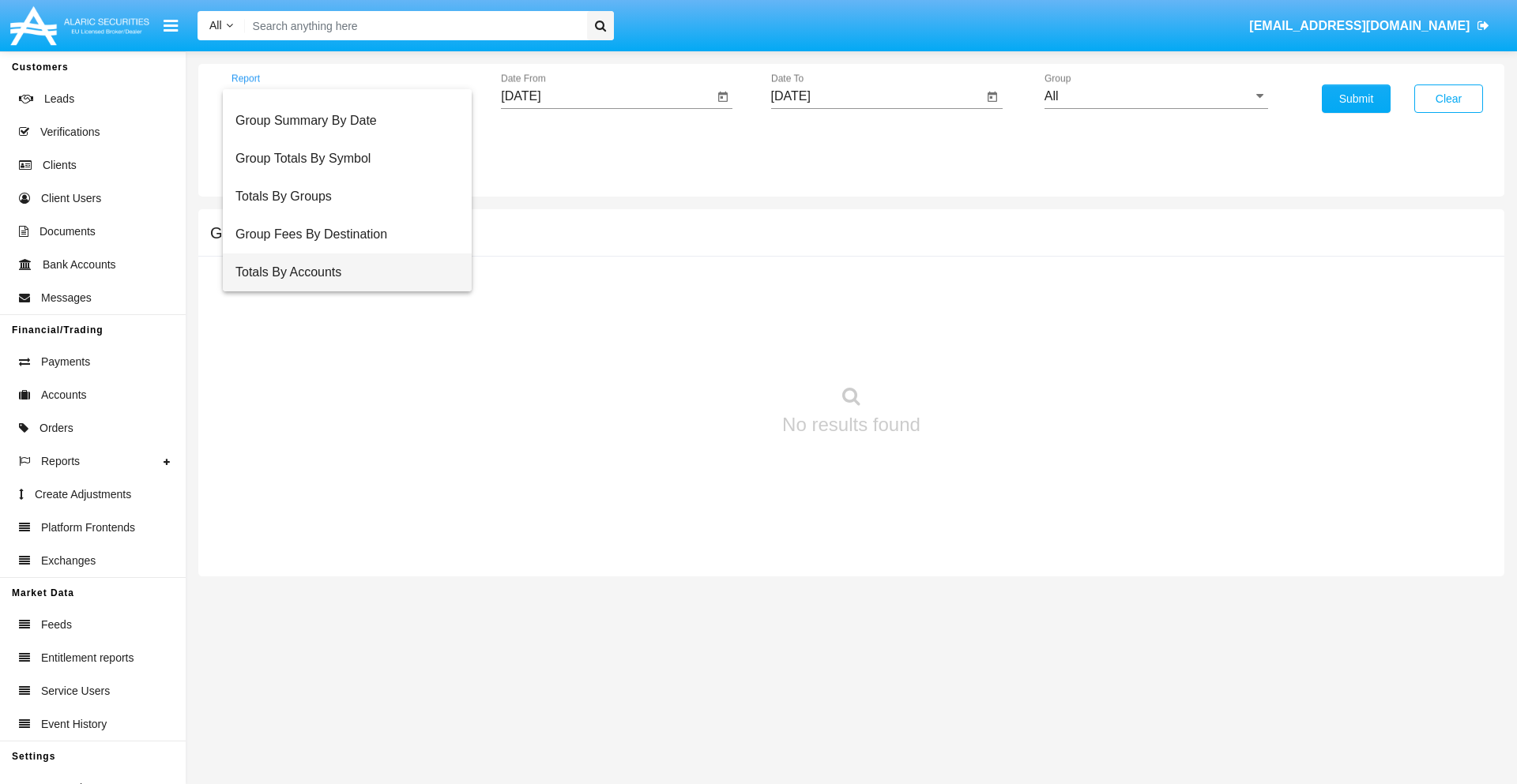
click at [341, 272] on span "Totals By Accounts" at bounding box center [347, 272] width 223 height 38
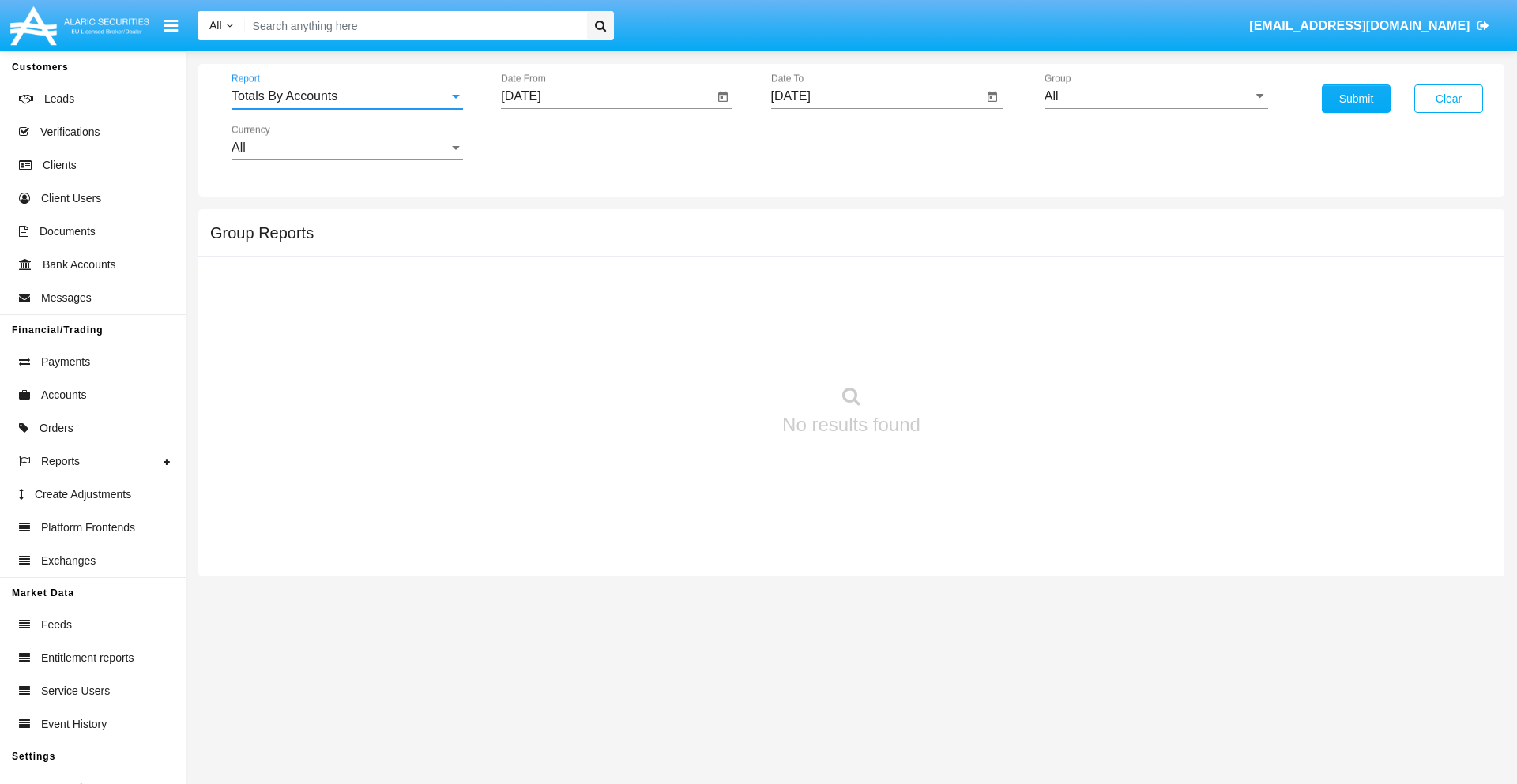
click at [607, 96] on input "[DATE]" at bounding box center [607, 96] width 212 height 14
click at [552, 142] on span "[DATE]" at bounding box center [538, 143] width 35 height 13
click at [705, 349] on div "2025" at bounding box center [705, 349] width 50 height 29
click at [705, 255] on div "AUG" at bounding box center [705, 255] width 50 height 29
click at [527, 368] on div "31" at bounding box center [527, 369] width 29 height 29
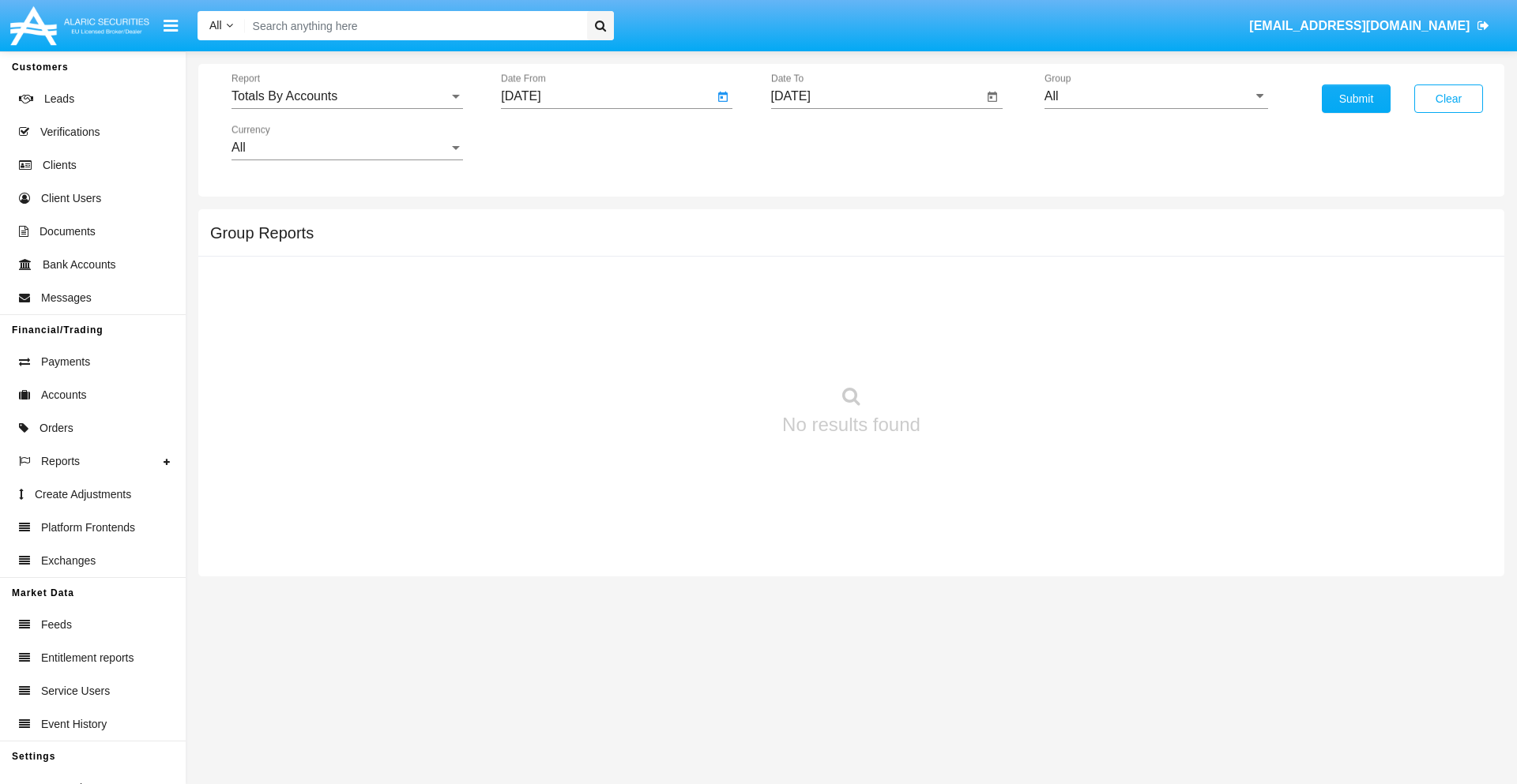
type input "[DATE]"
click at [877, 96] on input "[DATE]" at bounding box center [877, 96] width 212 height 14
click at [822, 142] on span "[DATE]" at bounding box center [809, 143] width 35 height 13
click at [975, 349] on div "2025" at bounding box center [975, 349] width 50 height 29
click at [808, 286] on div "SEP" at bounding box center [809, 286] width 50 height 29
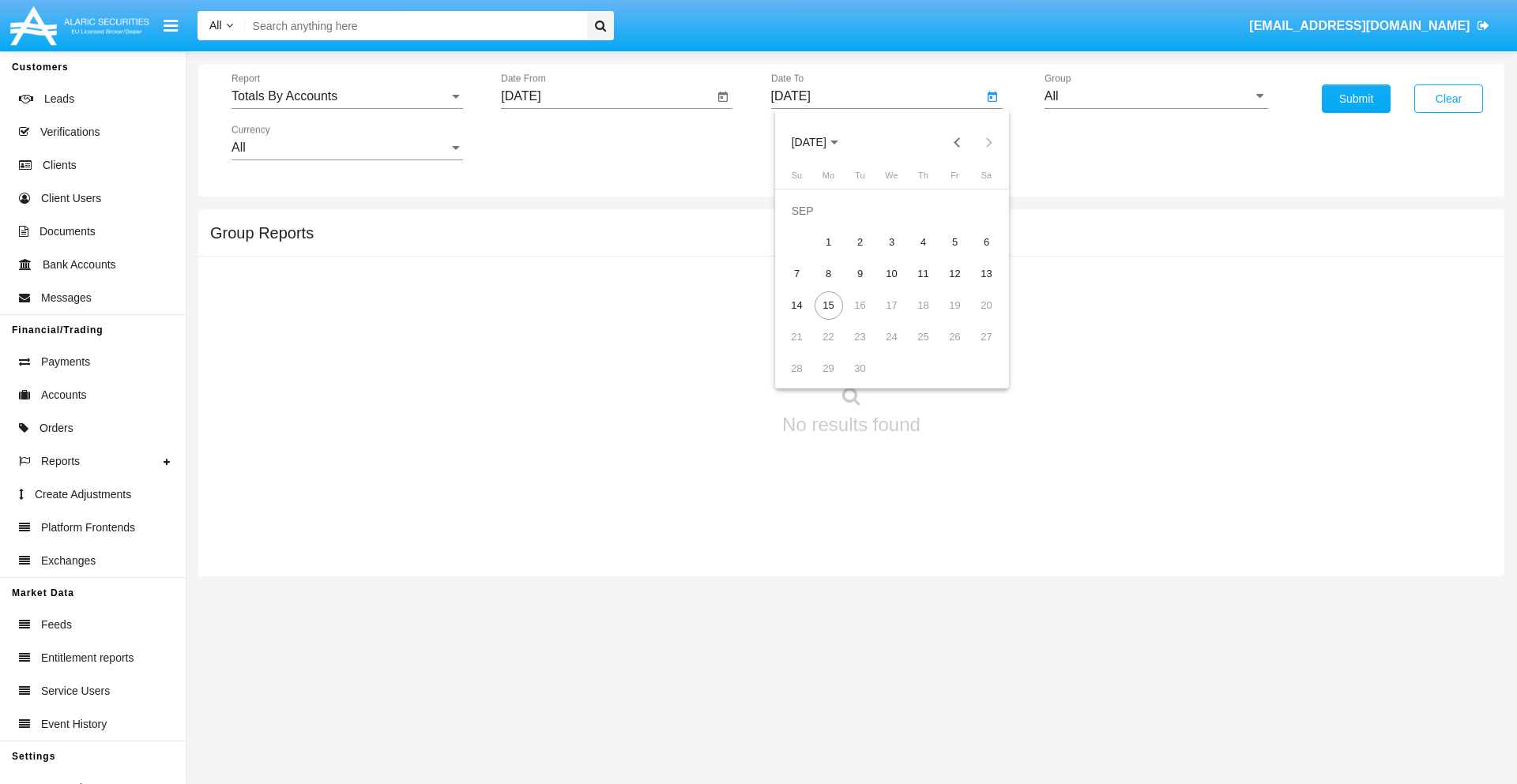
click at [828, 305] on div "15" at bounding box center [829, 306] width 29 height 29
type input "[DATE]"
click at [1156, 96] on input "All" at bounding box center [1157, 96] width 223 height 14
type input "Hammer Web Lite"
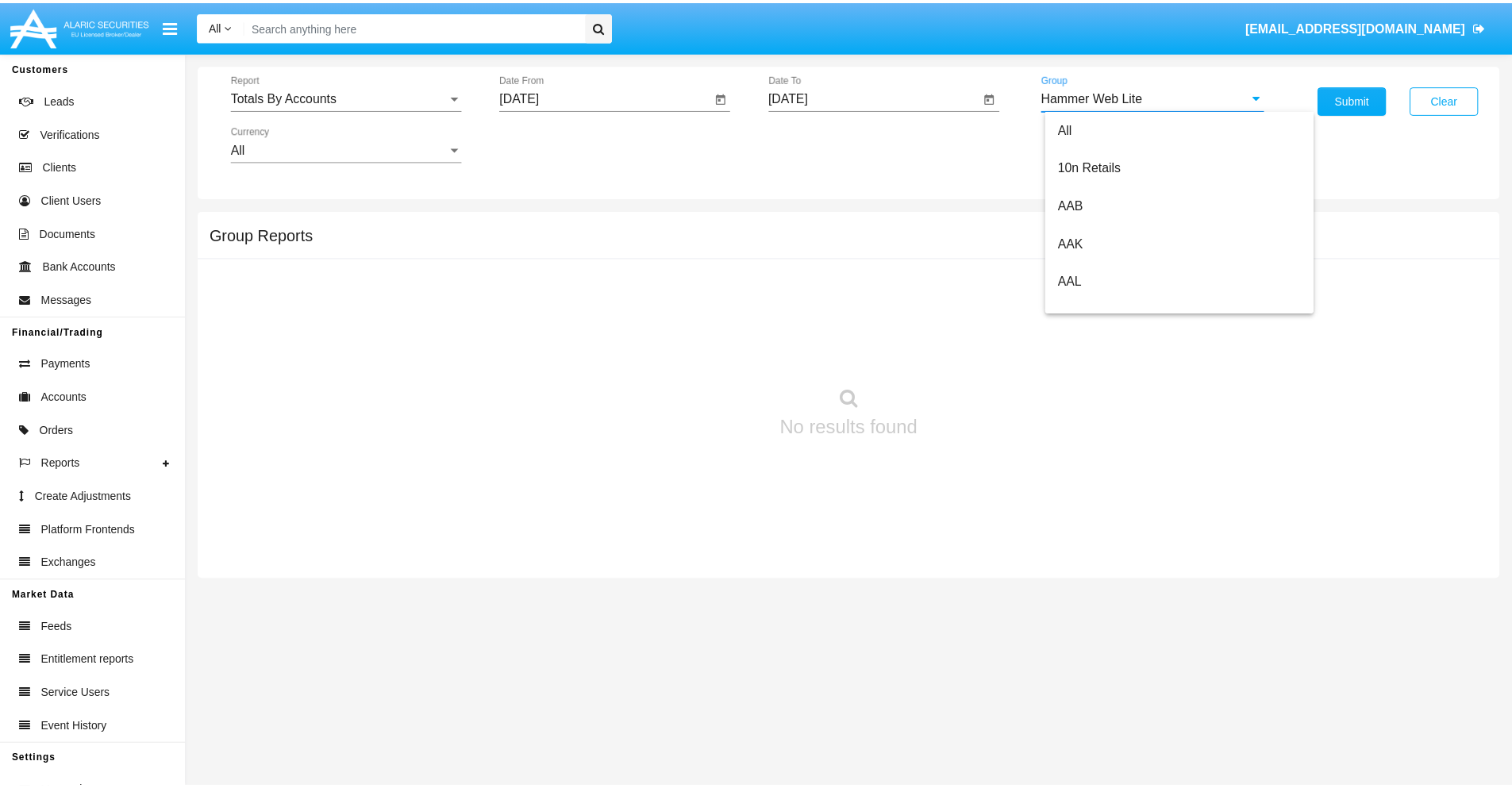
scroll to position [0, 0]
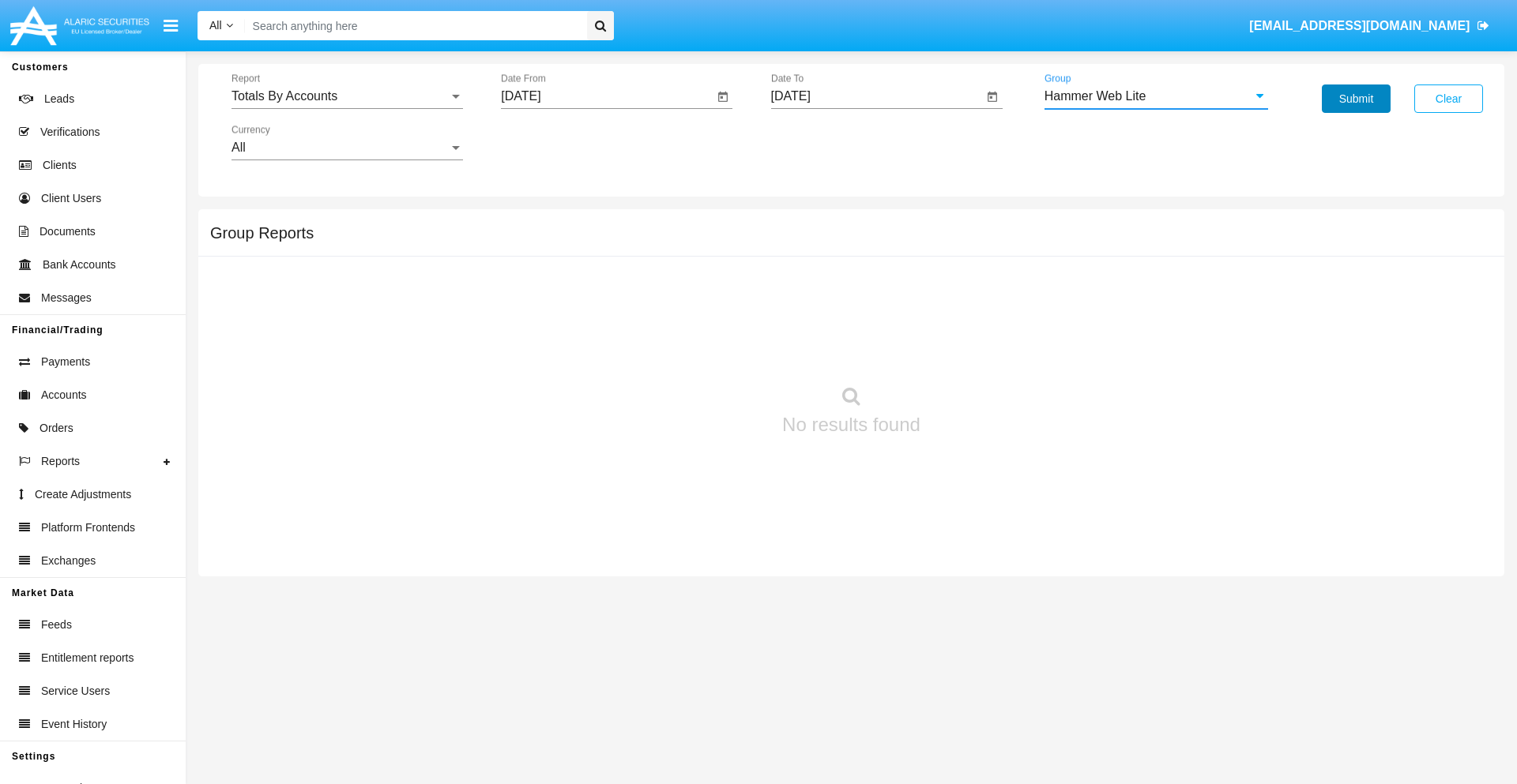
click at [1356, 99] on button "Submit" at bounding box center [1356, 99] width 69 height 29
click at [347, 96] on span "Report" at bounding box center [340, 96] width 217 height 14
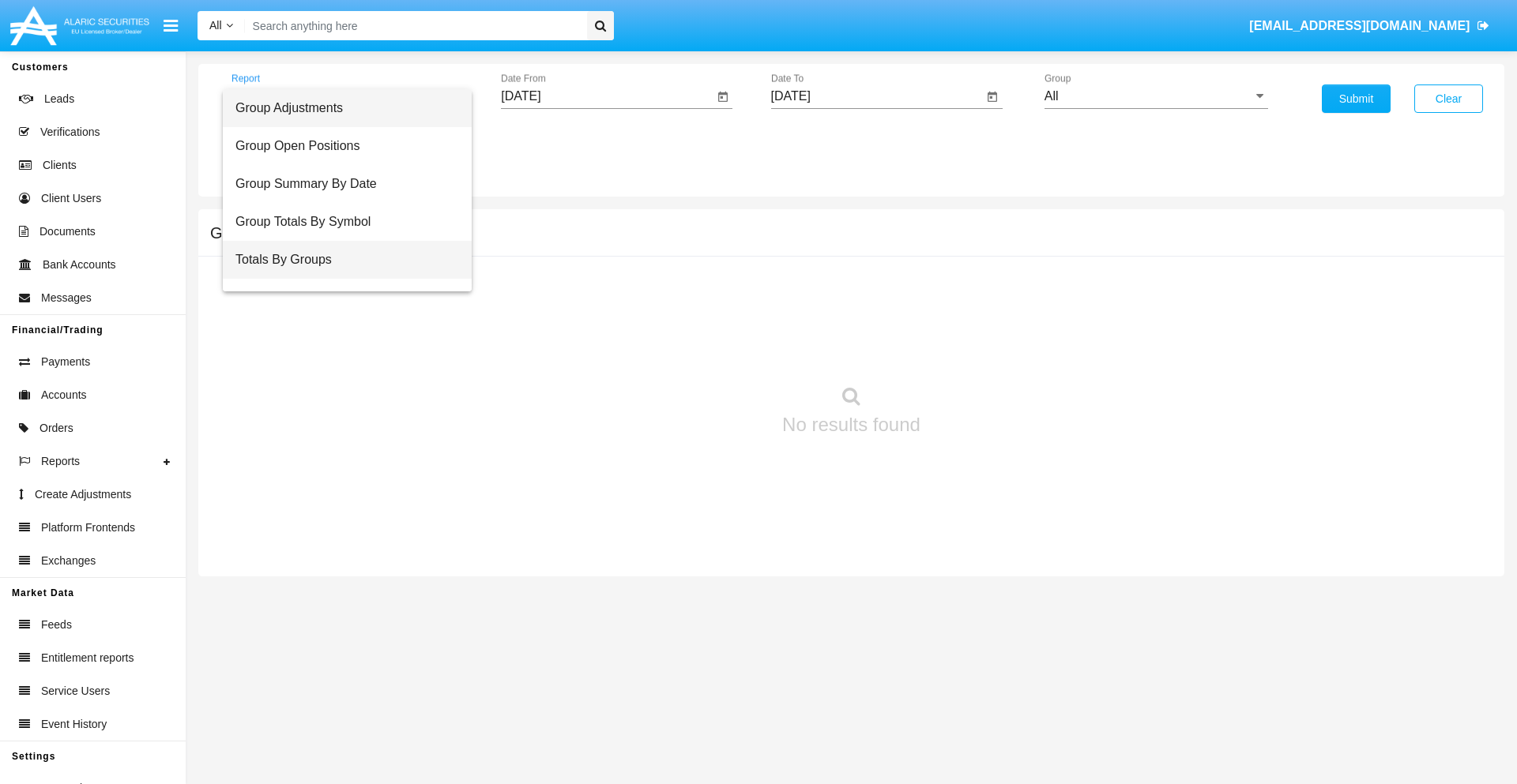
click at [341, 260] on span "Totals By Groups" at bounding box center [347, 260] width 223 height 38
click at [607, 96] on input "[DATE]" at bounding box center [607, 96] width 212 height 14
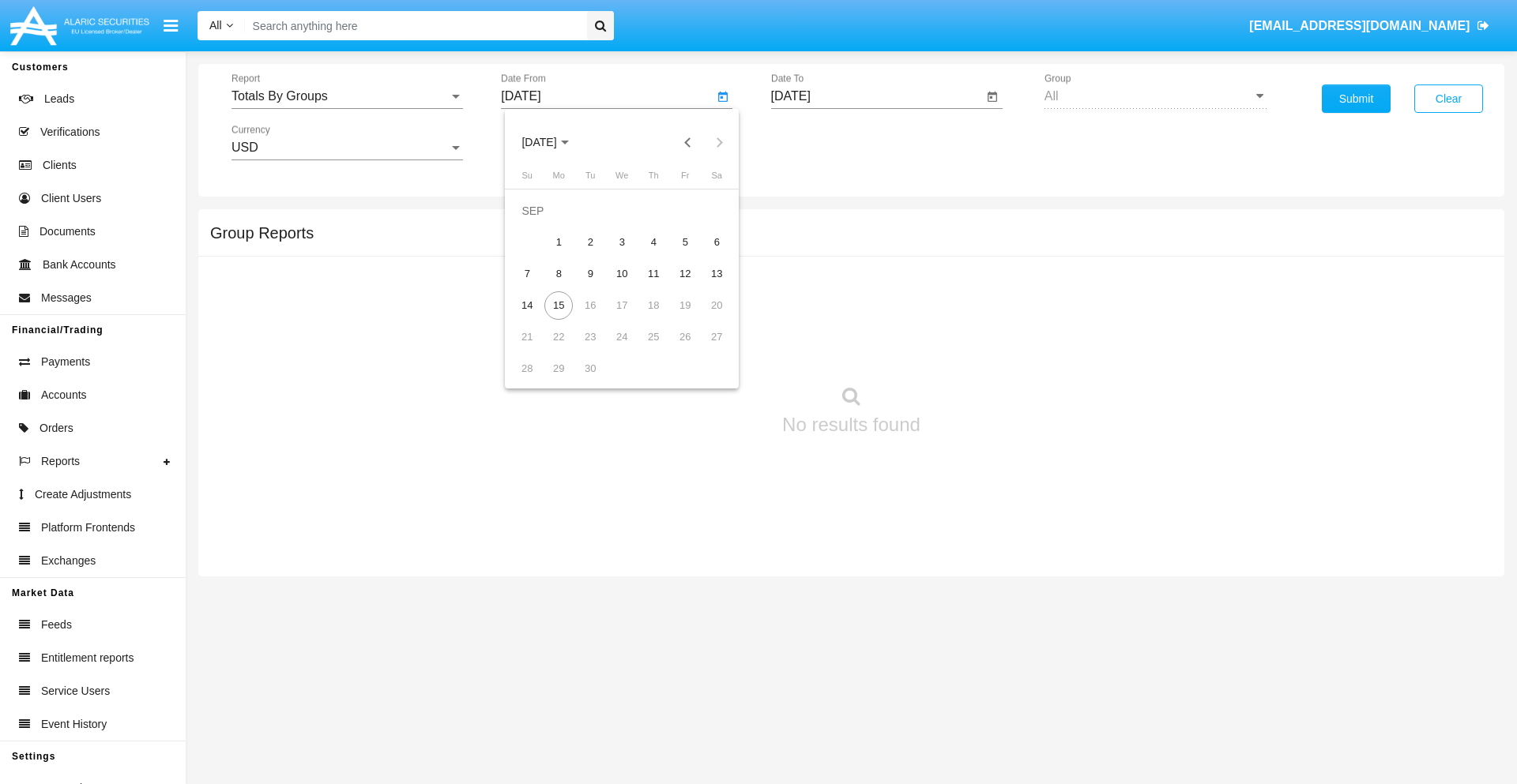
click at [552, 142] on span "[DATE]" at bounding box center [538, 143] width 35 height 13
click at [705, 349] on div "2025" at bounding box center [705, 349] width 50 height 29
click at [705, 255] on div "AUG" at bounding box center [705, 255] width 50 height 29
click at [527, 368] on div "31" at bounding box center [527, 369] width 29 height 29
type input "[DATE]"
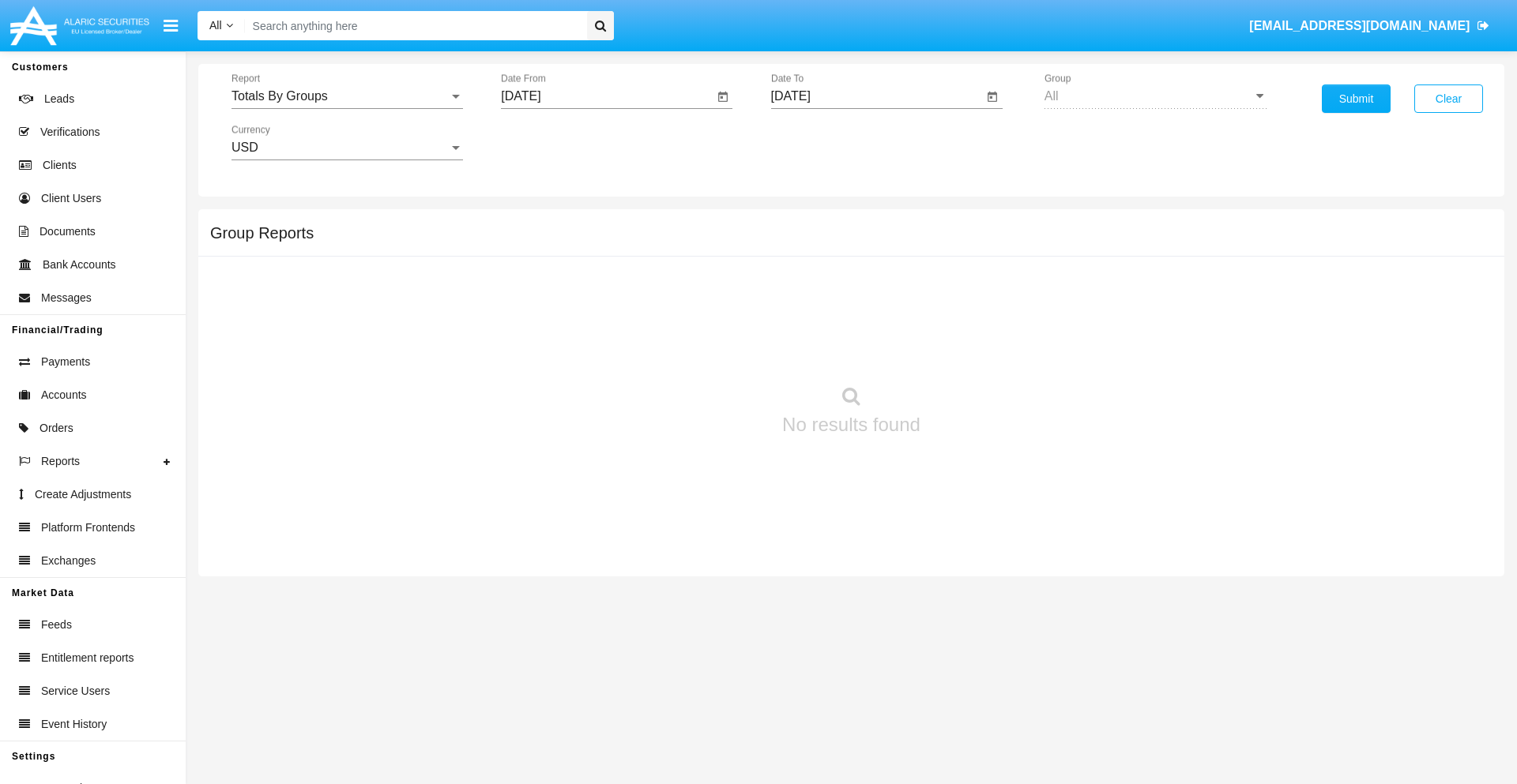
click at [877, 96] on input "[DATE]" at bounding box center [877, 96] width 212 height 14
click at [822, 142] on span "[DATE]" at bounding box center [809, 143] width 35 height 13
click at [975, 349] on div "2025" at bounding box center [975, 349] width 50 height 29
click at [808, 286] on div "SEP" at bounding box center [809, 286] width 50 height 29
click at [828, 305] on div "15" at bounding box center [829, 306] width 29 height 29
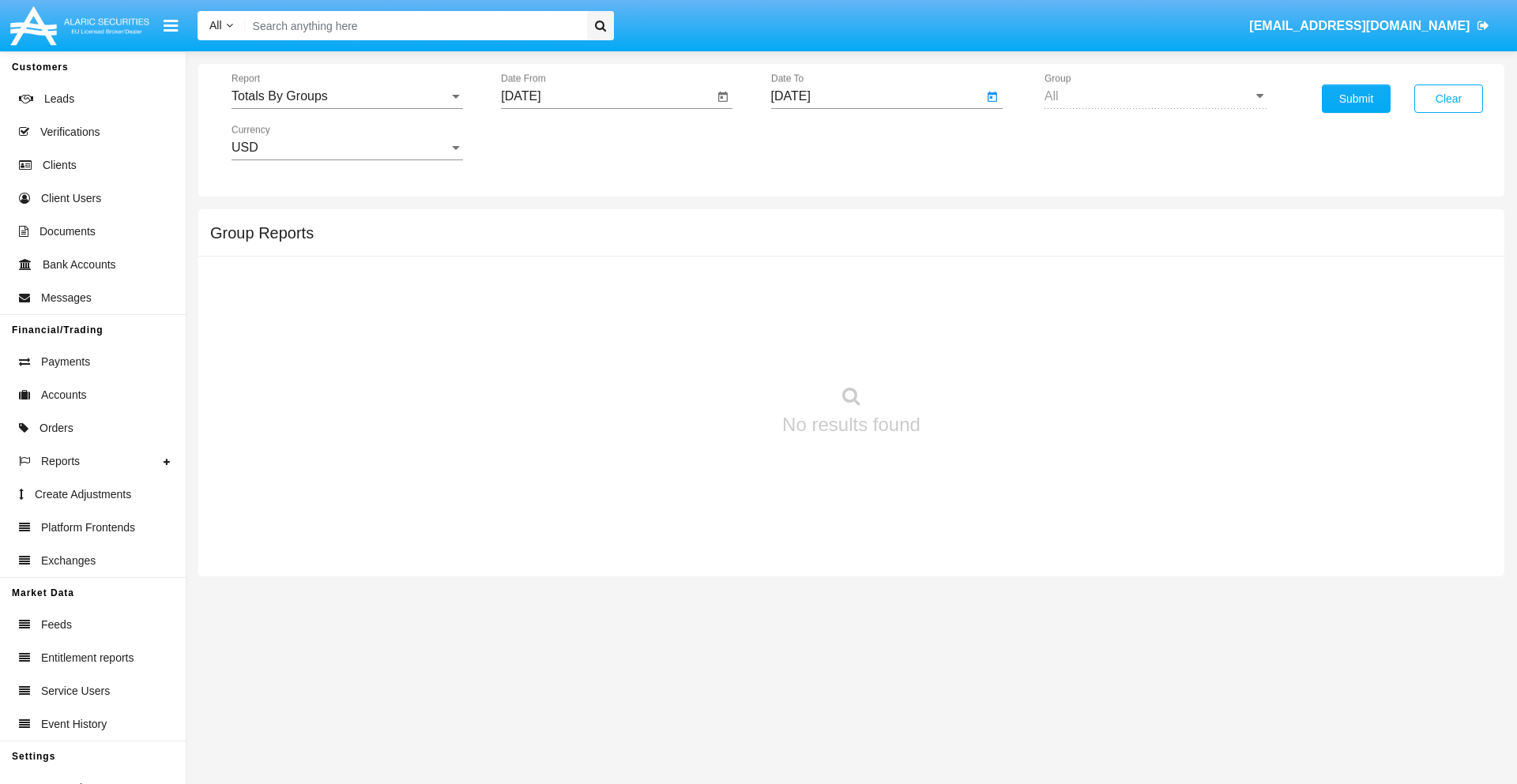
type input "[DATE]"
click at [1356, 99] on button "Submit" at bounding box center [1356, 99] width 69 height 29
click at [347, 96] on span "Report" at bounding box center [340, 96] width 217 height 14
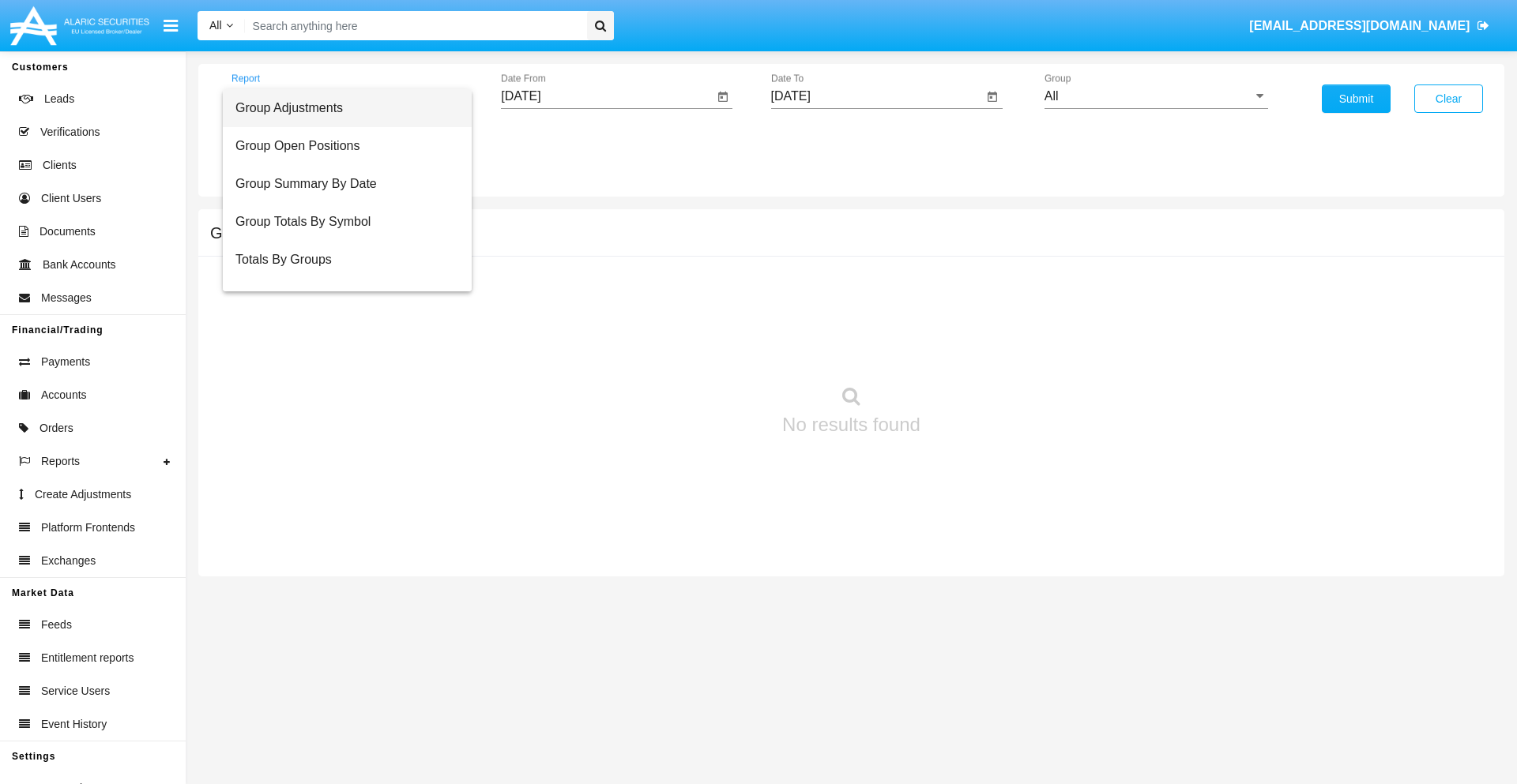
click at [341, 108] on span "Group Adjustments" at bounding box center [347, 108] width 223 height 38
click at [1156, 96] on input "All" at bounding box center [1157, 96] width 223 height 14
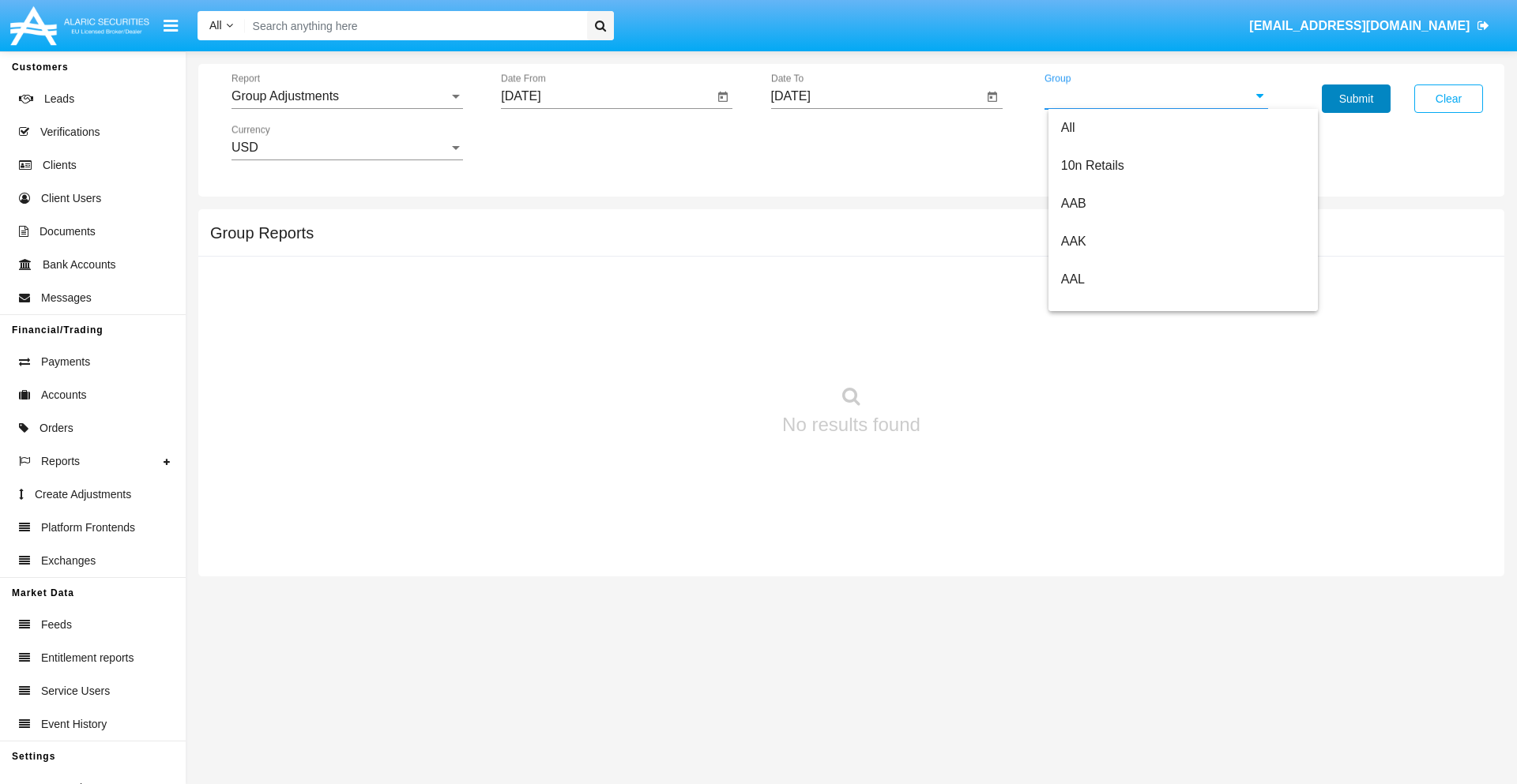
click at [1356, 99] on button "Submit" at bounding box center [1356, 99] width 69 height 29
click at [347, 96] on span "Report" at bounding box center [340, 96] width 217 height 14
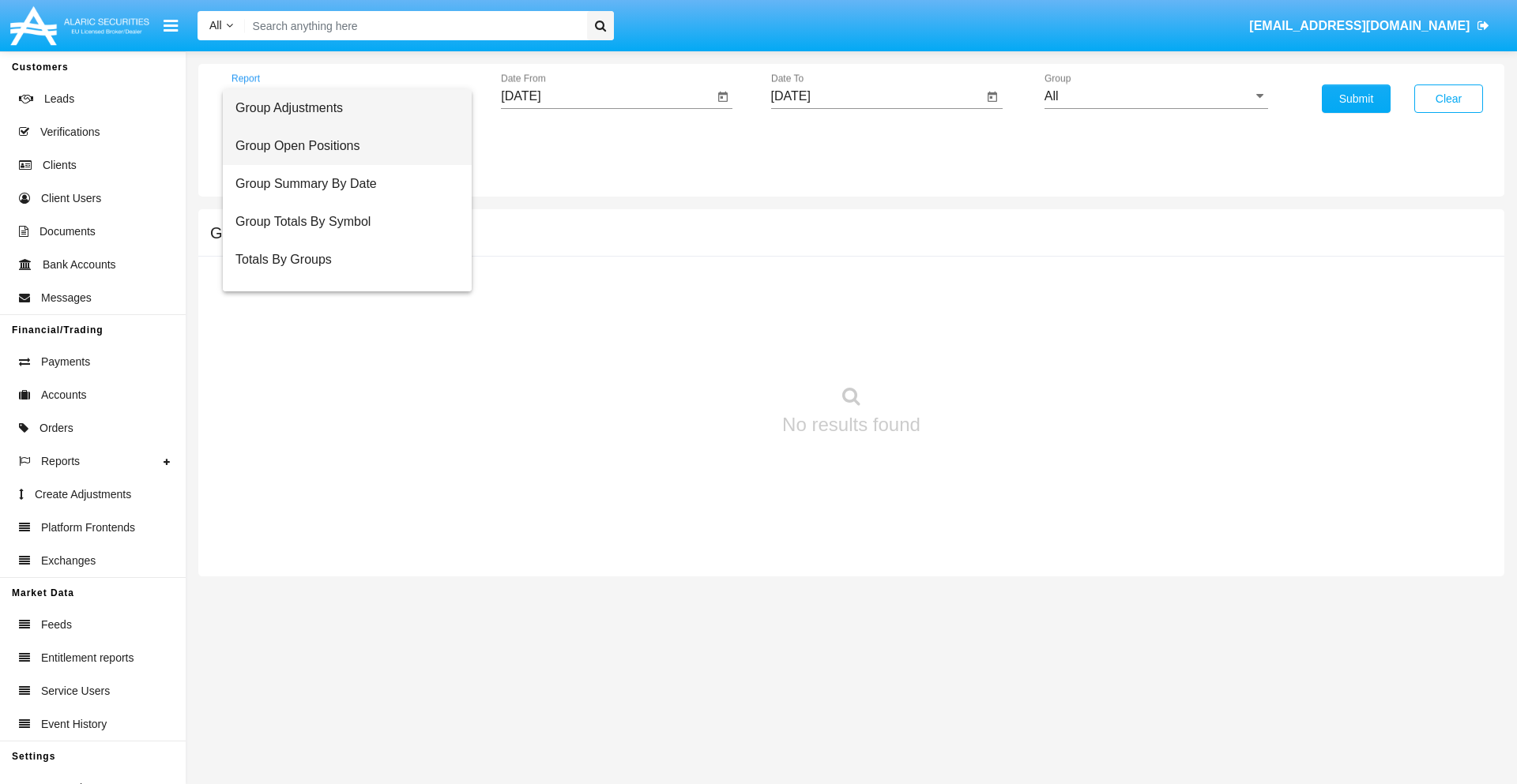
click at [341, 146] on span "Group Open Positions" at bounding box center [347, 145] width 223 height 38
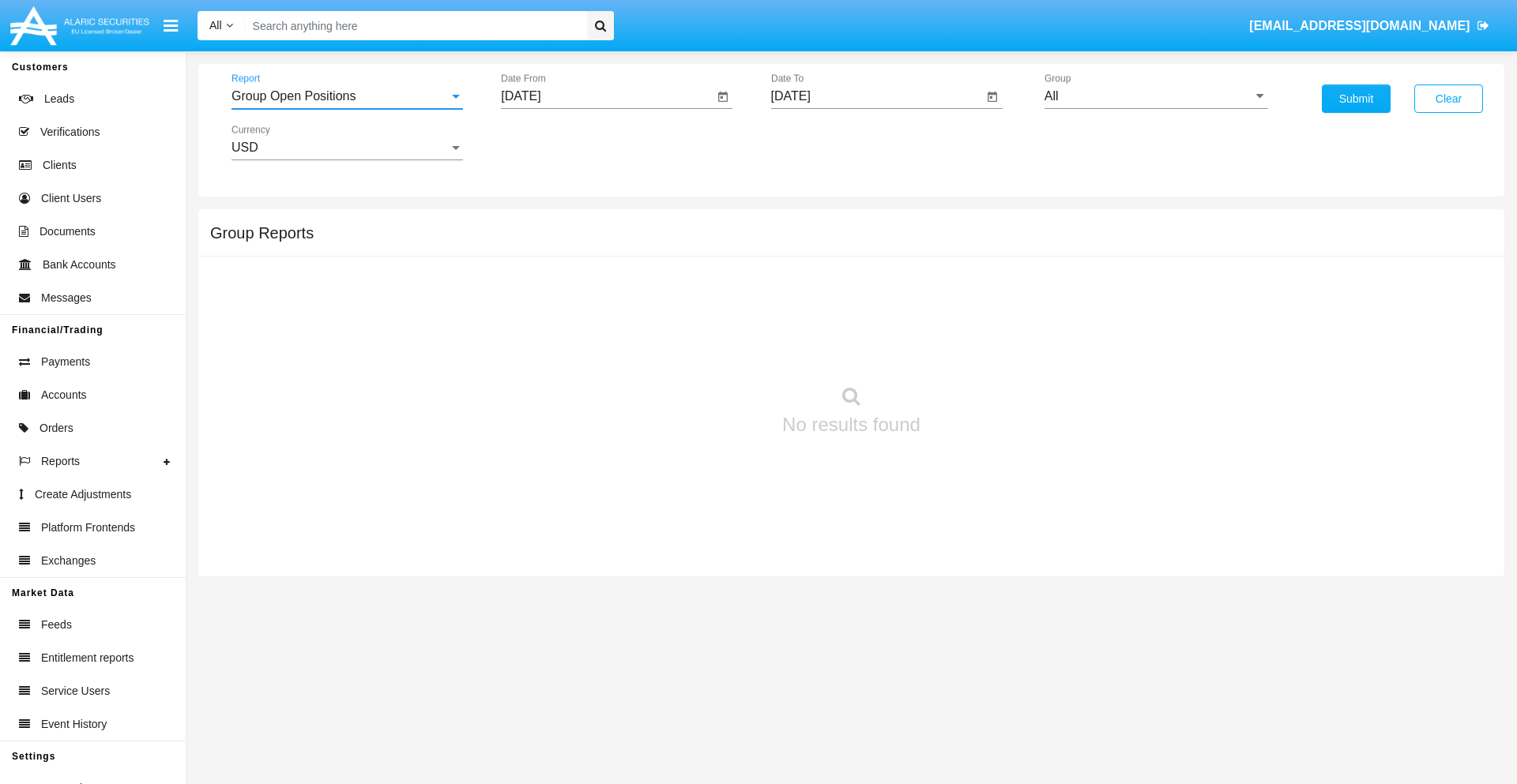
click at [1156, 96] on input "All" at bounding box center [1157, 96] width 223 height 14
click at [1356, 99] on button "Submit" at bounding box center [1356, 99] width 69 height 29
click at [347, 96] on span "Report" at bounding box center [340, 96] width 217 height 14
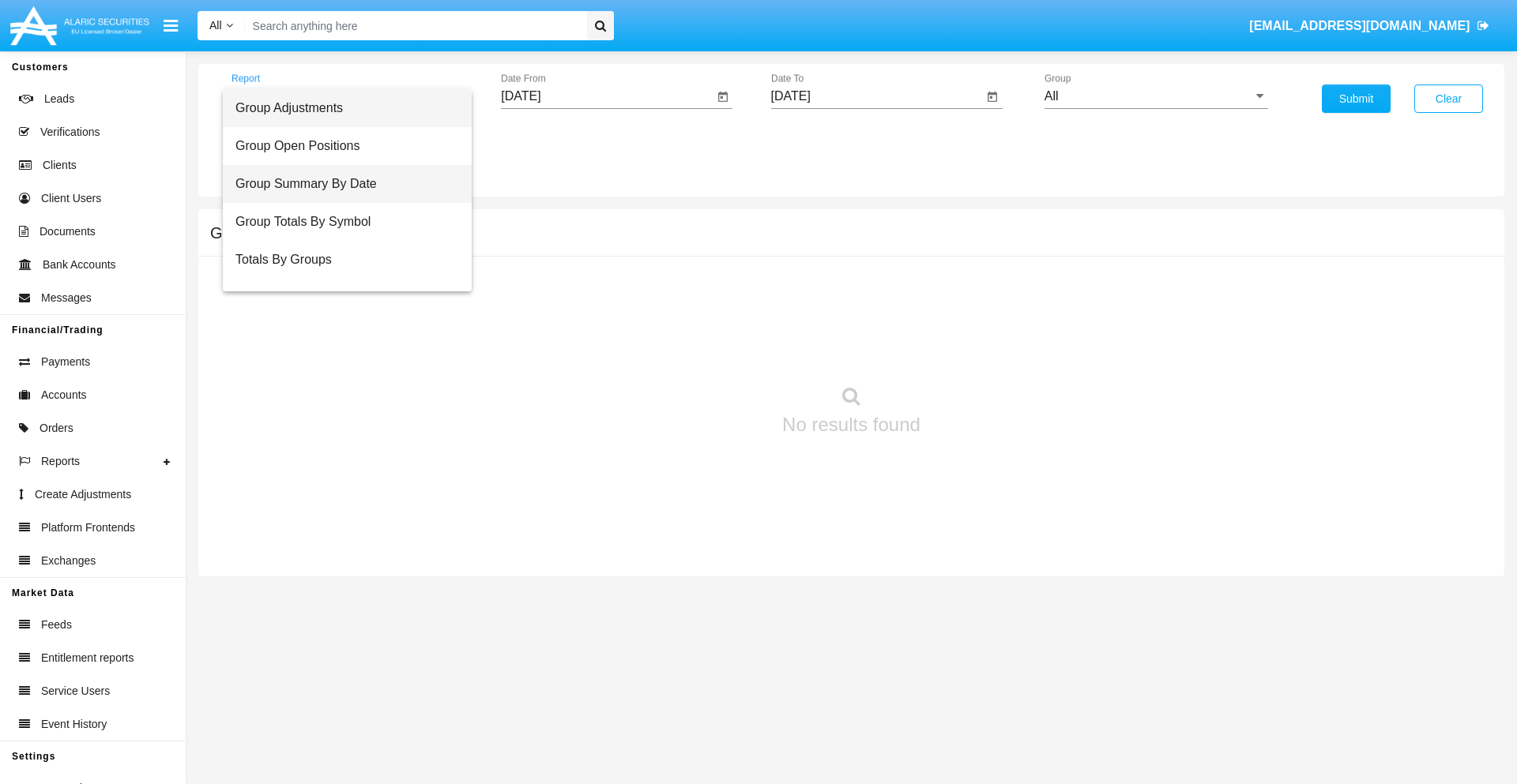
click at [341, 184] on span "Group Summary By Date" at bounding box center [347, 184] width 223 height 38
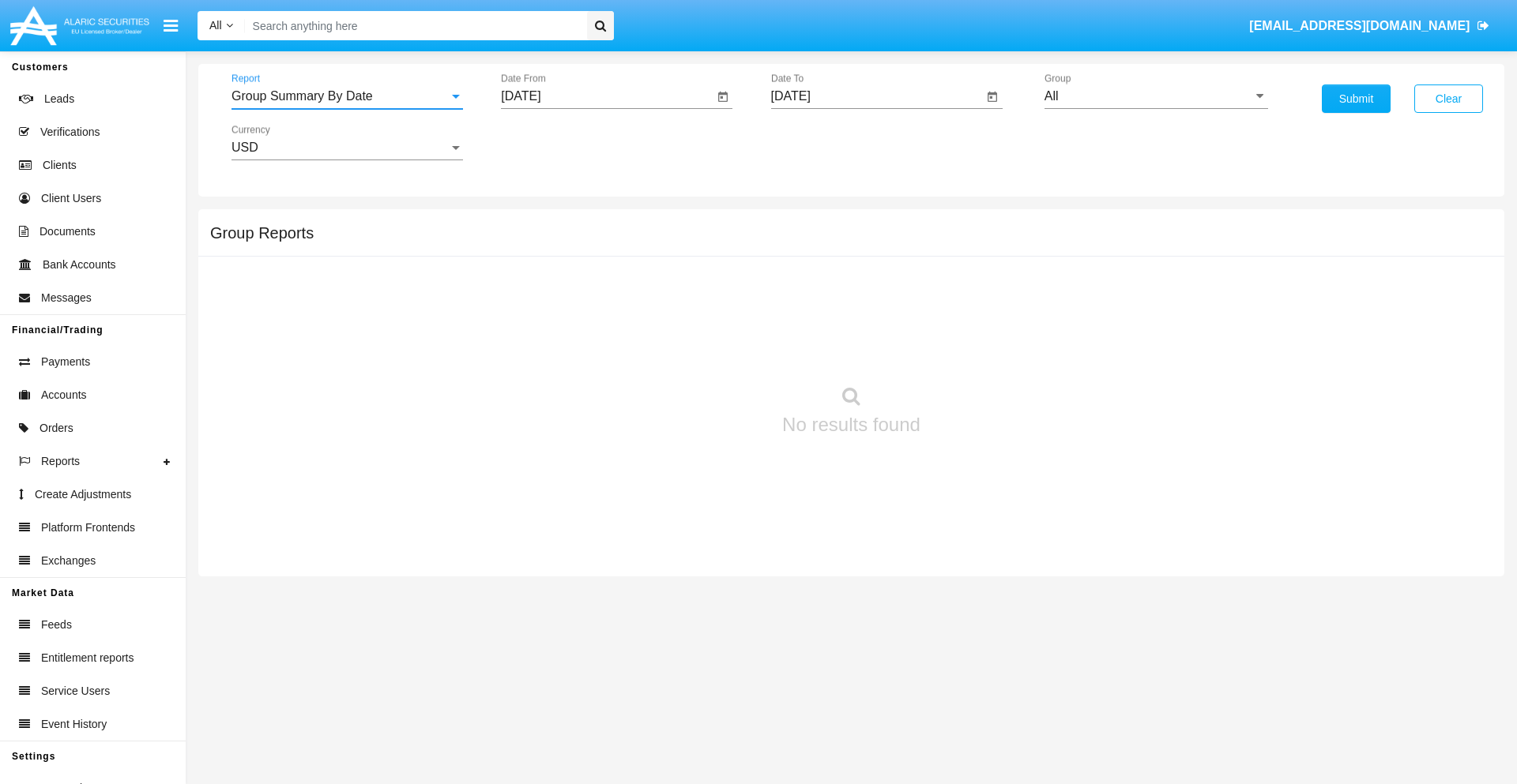
click at [1156, 96] on input "All" at bounding box center [1157, 96] width 223 height 14
click at [1356, 99] on button "Submit" at bounding box center [1356, 99] width 69 height 29
click at [347, 96] on span "Report" at bounding box center [340, 96] width 217 height 14
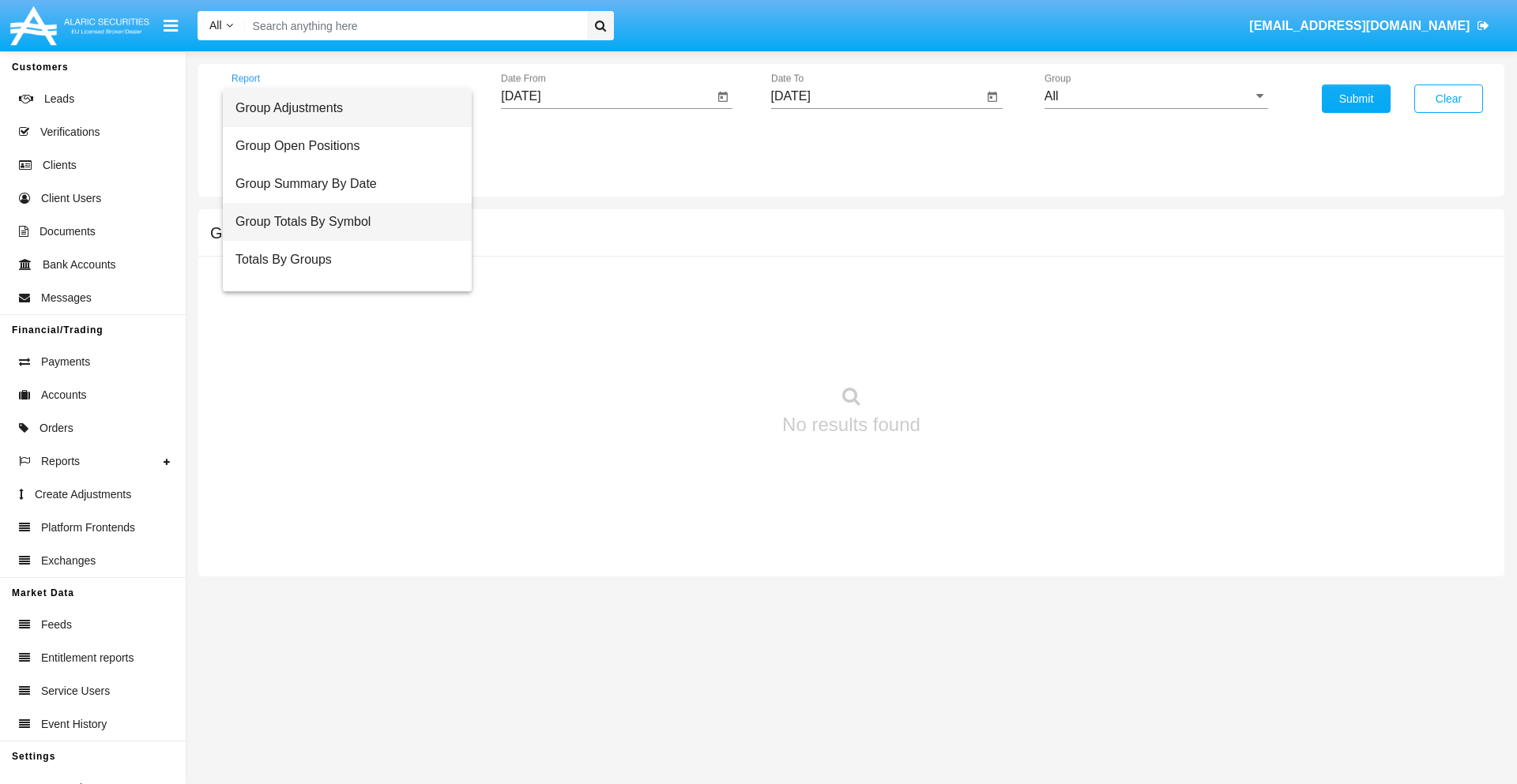
click at [341, 222] on span "Group Totals By Symbol" at bounding box center [347, 222] width 223 height 38
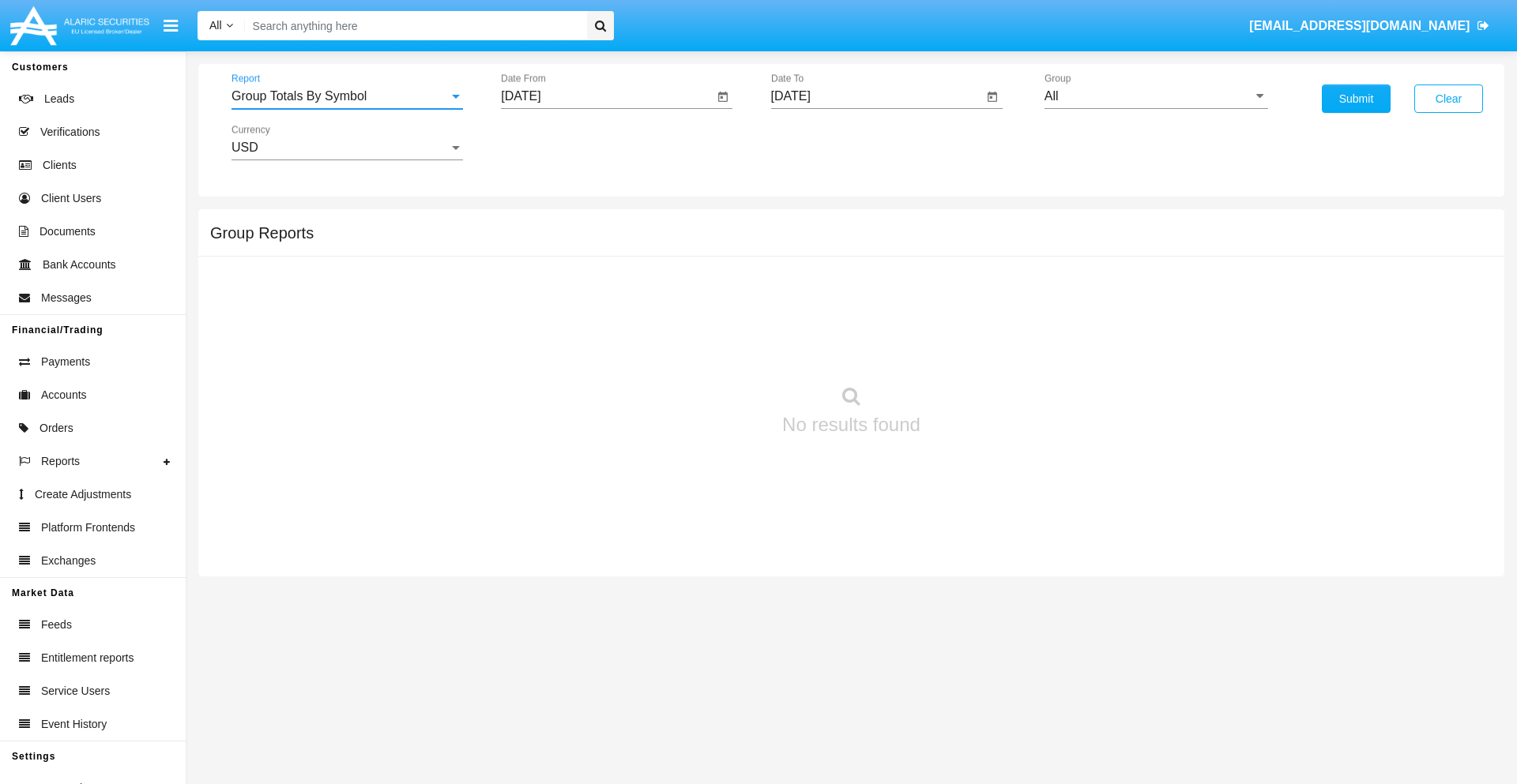
click at [1156, 96] on input "All" at bounding box center [1157, 96] width 223 height 14
click at [1356, 99] on button "Submit" at bounding box center [1356, 99] width 69 height 29
click at [347, 96] on span "Report" at bounding box center [340, 96] width 217 height 14
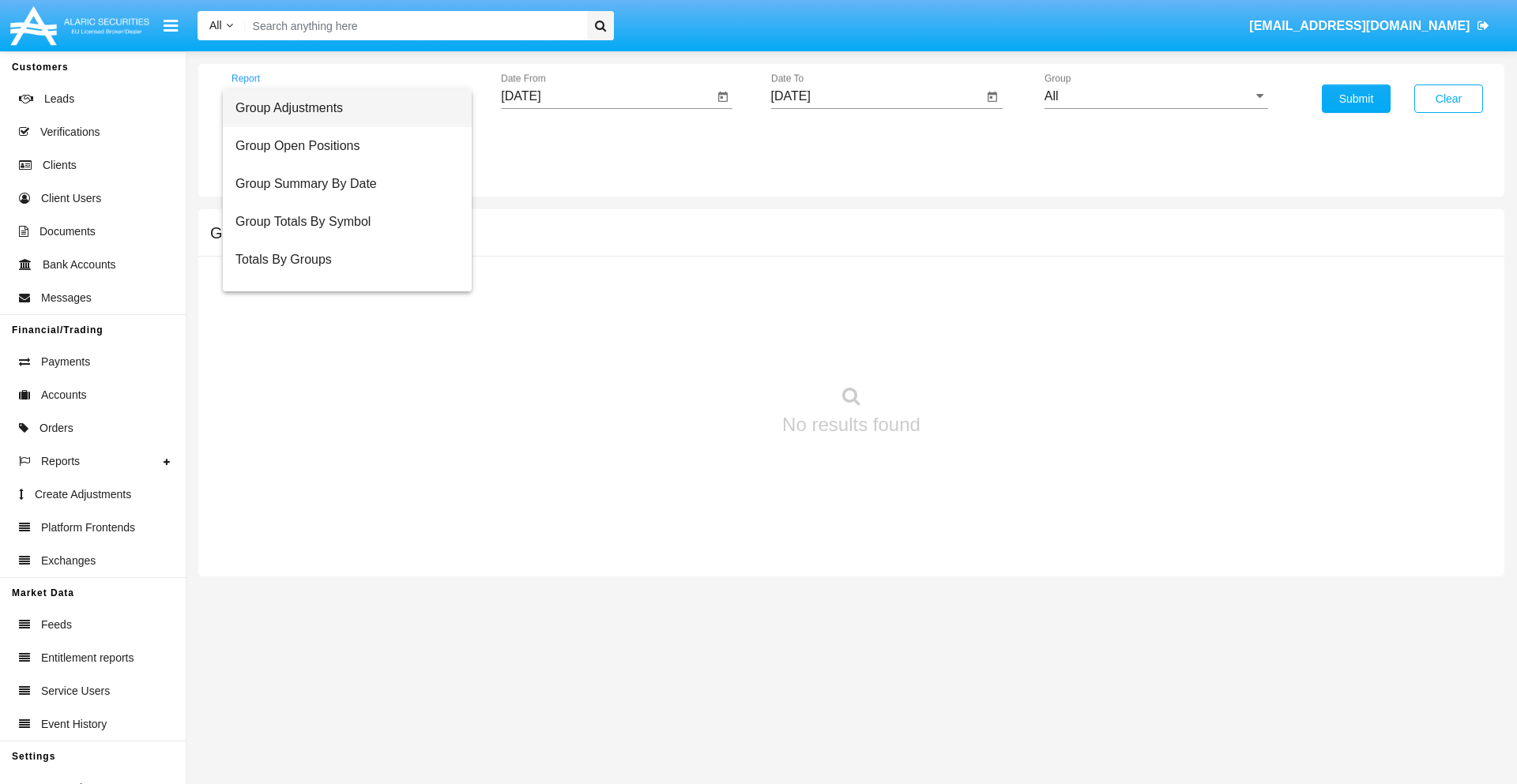
scroll to position [25, 0]
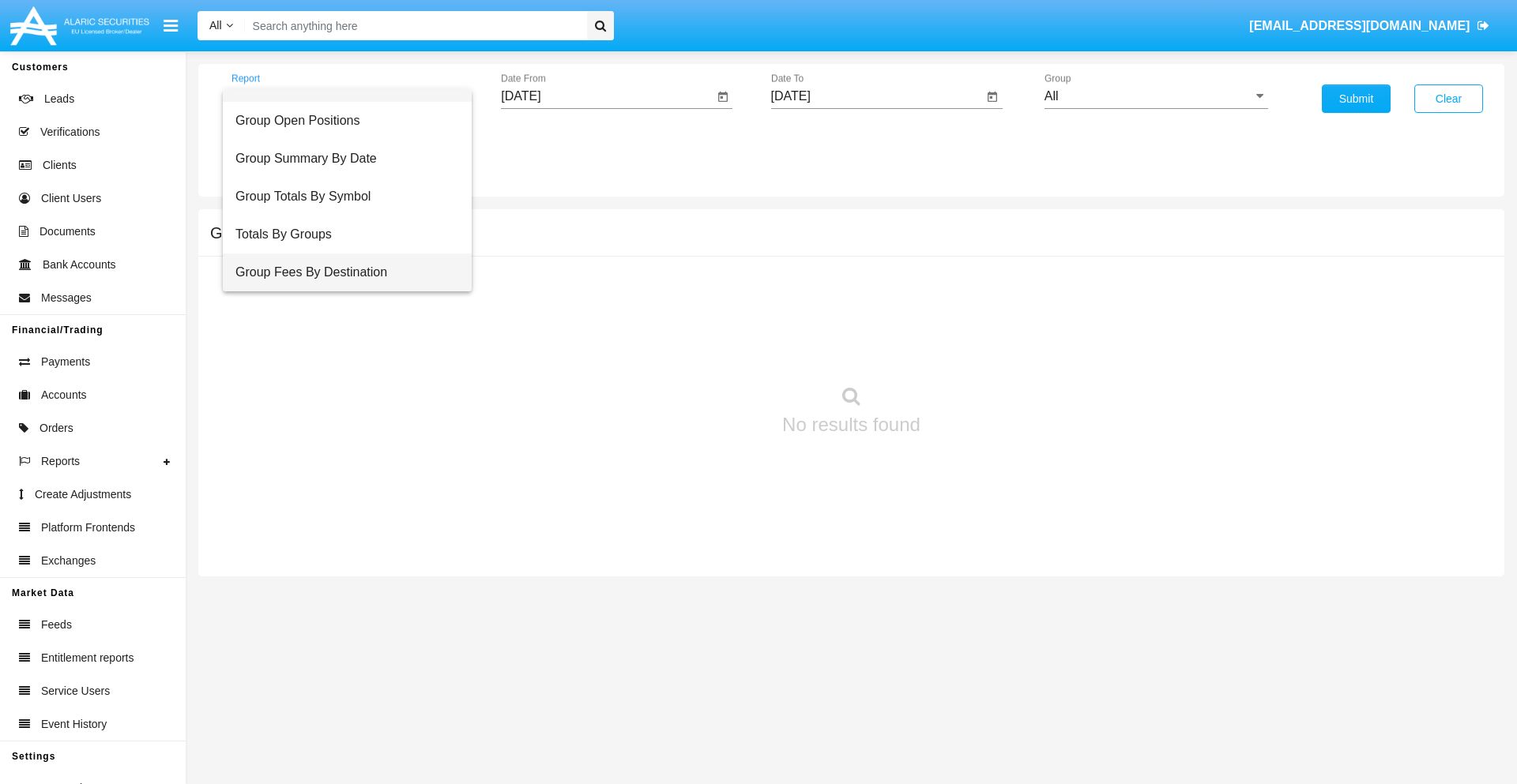
click at [341, 272] on span "Group Fees By Destination" at bounding box center [347, 272] width 223 height 38
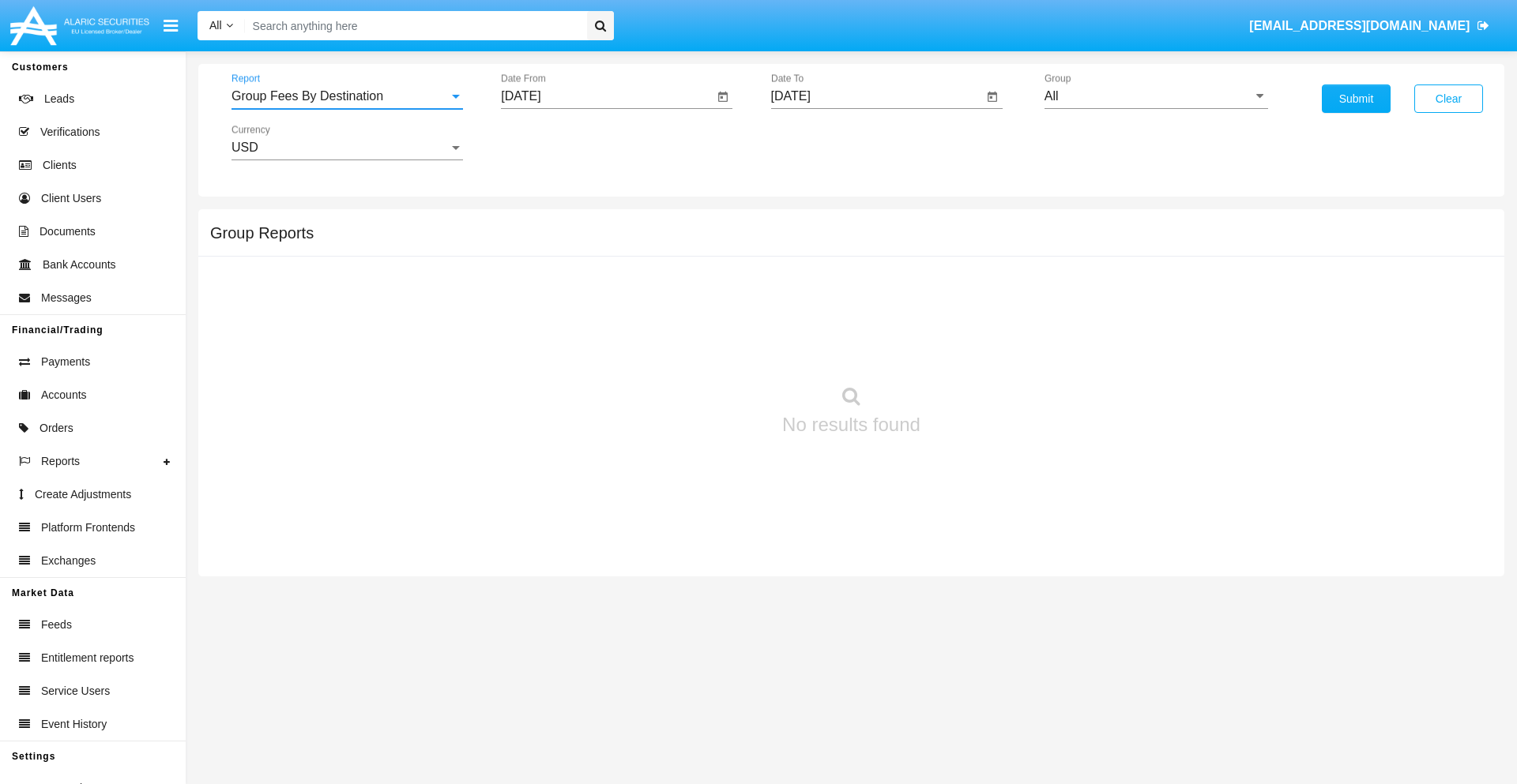
click at [1156, 96] on input "All" at bounding box center [1157, 96] width 223 height 14
click at [1356, 99] on button "Submit" at bounding box center [1356, 99] width 69 height 29
